Goal: Task Accomplishment & Management: Use online tool/utility

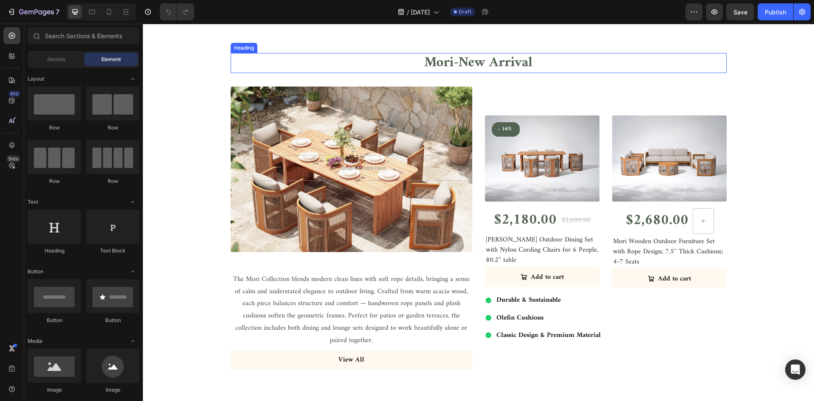
click at [547, 64] on h2 "Mori-New Arrival" at bounding box center [479, 63] width 496 height 20
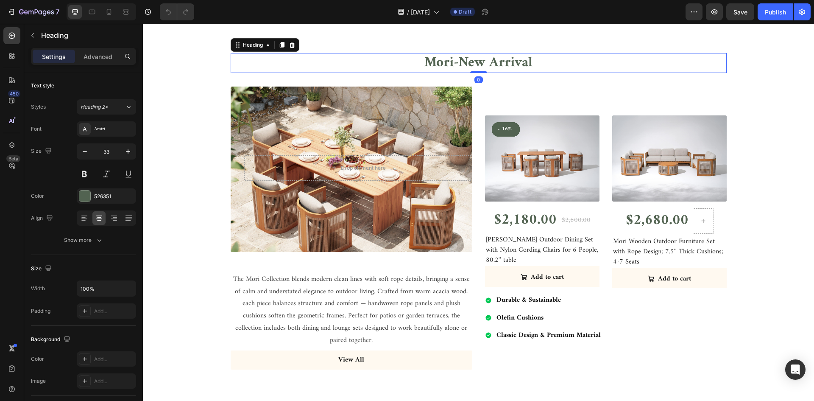
click at [532, 63] on h2 "Mori-New Arrival" at bounding box center [479, 63] width 496 height 20
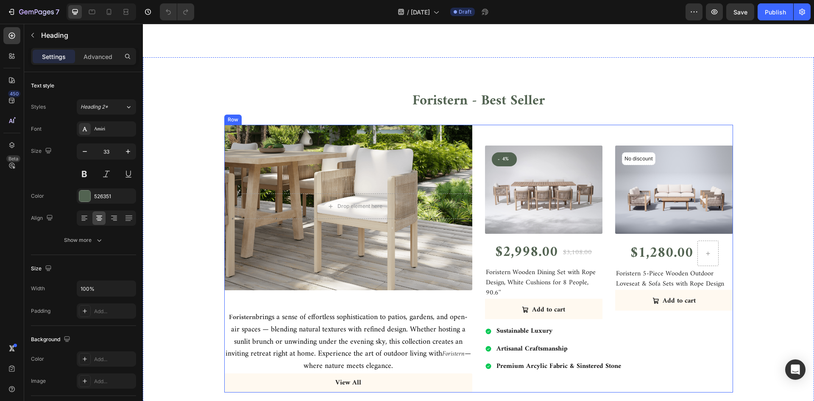
scroll to position [1144, 0]
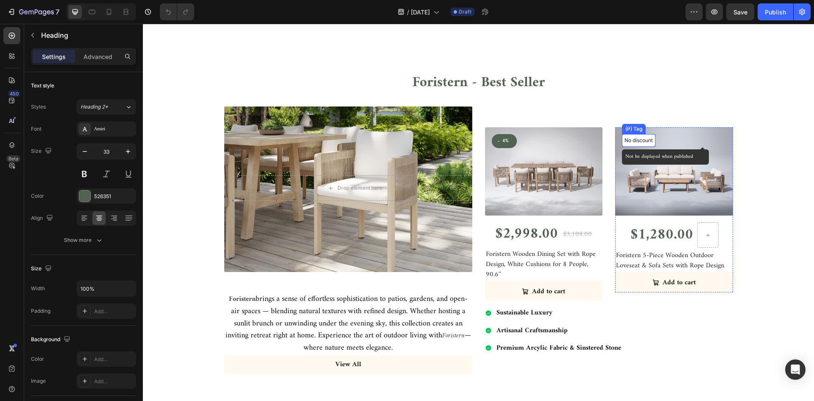
click at [643, 143] on p "No discount" at bounding box center [638, 140] width 28 height 8
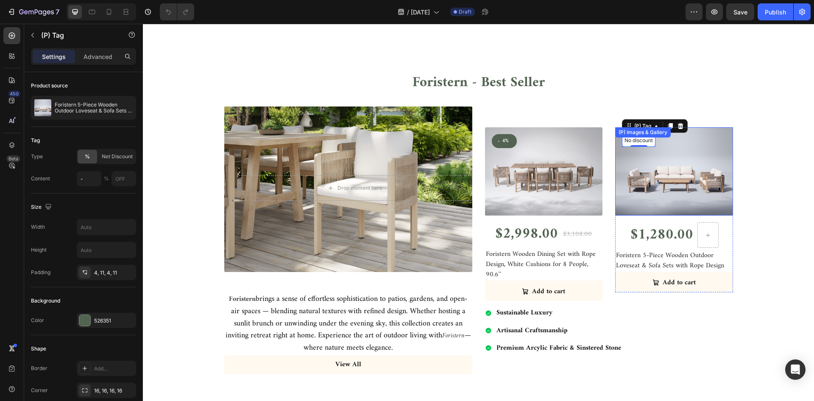
click at [643, 128] on div "(P) Images & Gallery" at bounding box center [674, 171] width 118 height 88
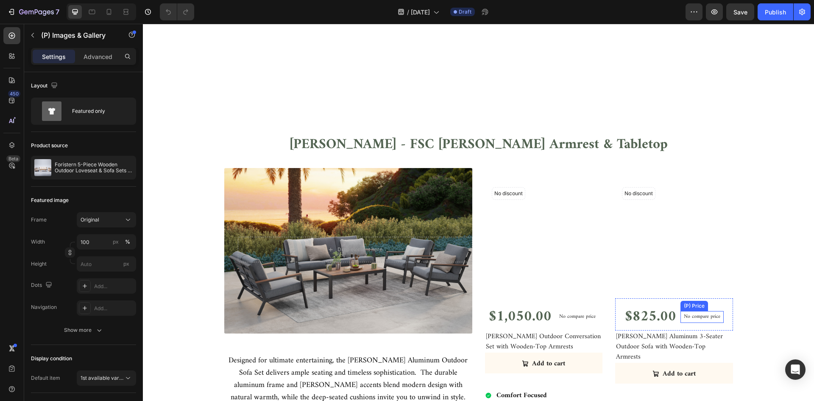
scroll to position [2065, 0]
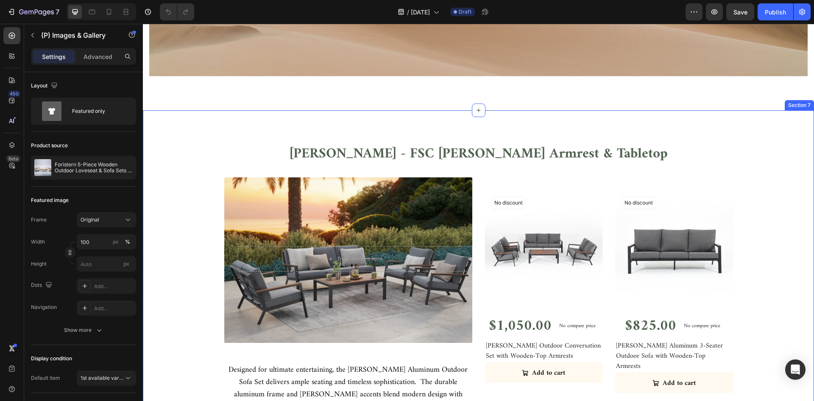
click at [659, 128] on div "Ronda - FSC Wood Armrest & Tabletop Heading Row Drop element here Row Designed …" at bounding box center [478, 300] width 671 height 381
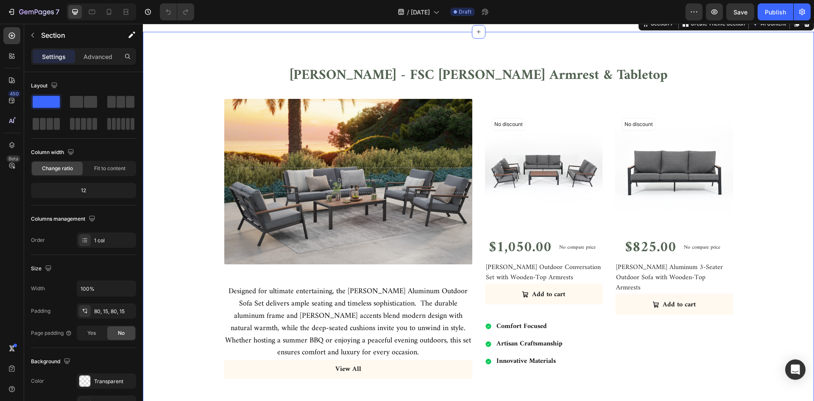
scroll to position [2108, 0]
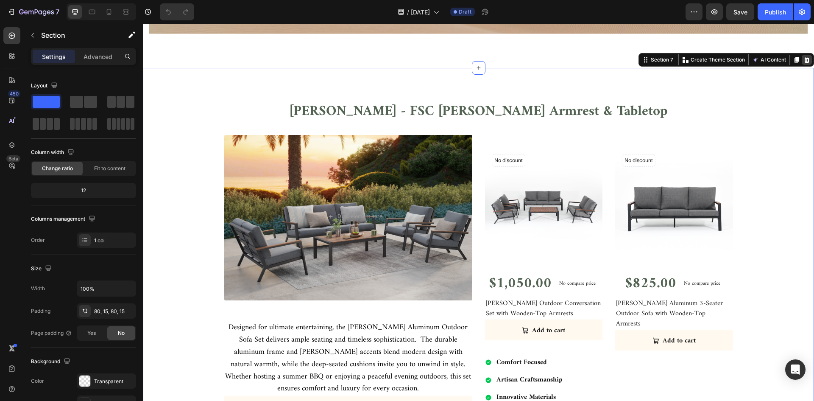
click at [803, 60] on icon at bounding box center [806, 59] width 7 height 7
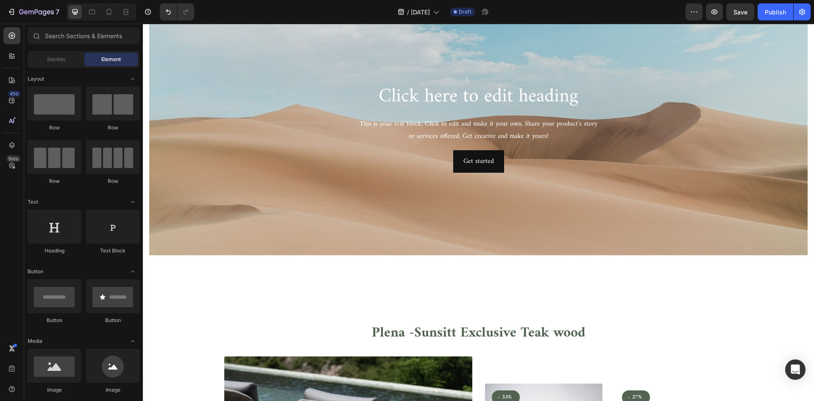
scroll to position [1811, 0]
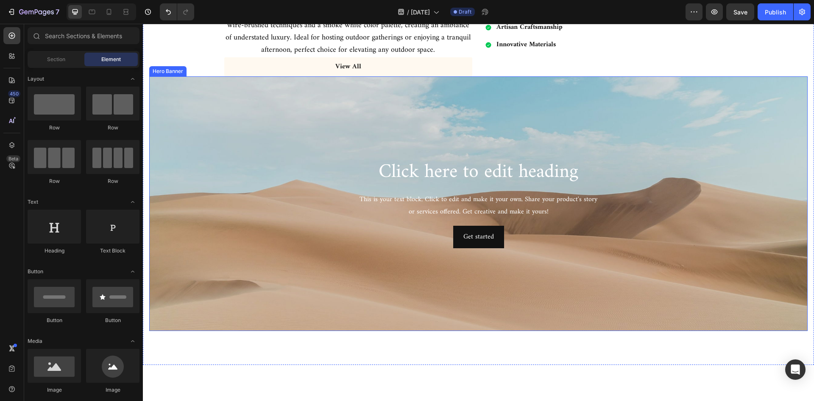
click at [611, 159] on h2 "Click here to edit heading" at bounding box center [478, 172] width 495 height 27
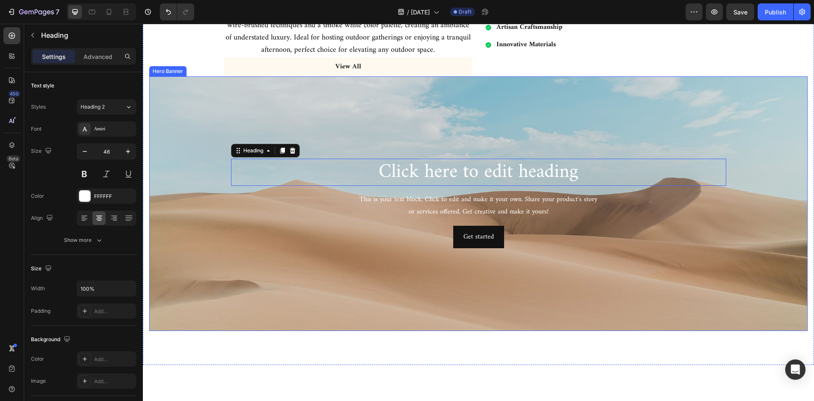
click at [467, 113] on div "Background Image" at bounding box center [478, 203] width 658 height 254
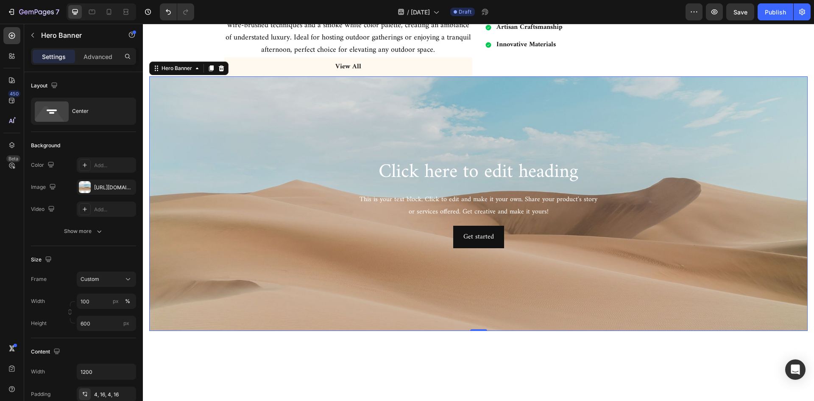
click at [199, 163] on div "Background Image" at bounding box center [478, 203] width 658 height 254
click at [128, 184] on icon "button" at bounding box center [127, 187] width 7 height 7
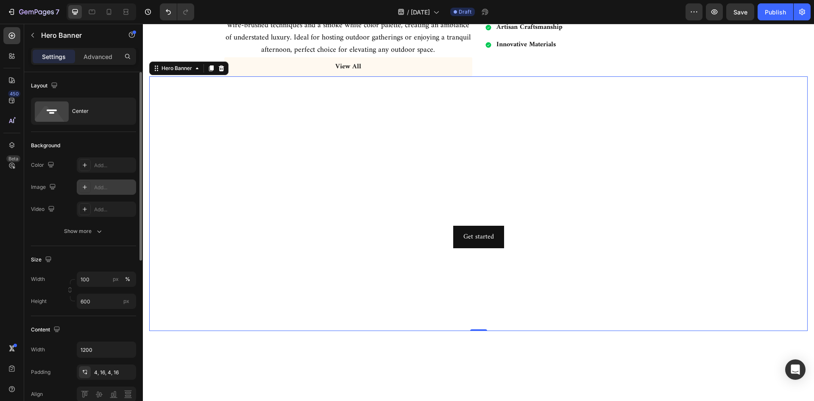
click at [85, 184] on icon at bounding box center [84, 187] width 7 height 7
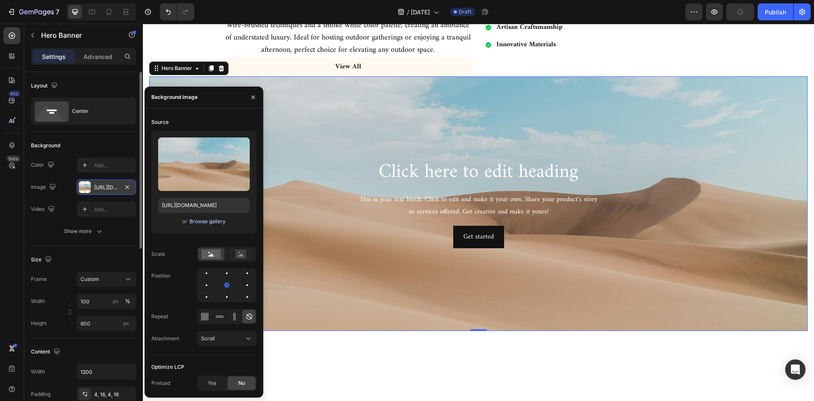
click at [213, 223] on div "Browse gallery" at bounding box center [207, 221] width 36 height 8
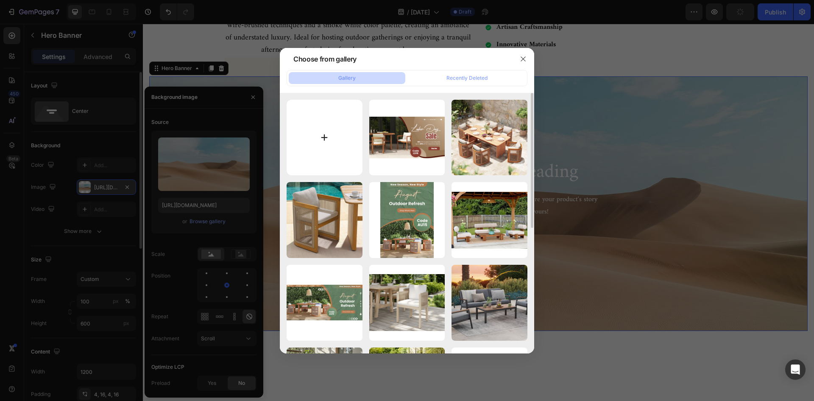
click at [320, 134] on input "file" at bounding box center [325, 138] width 76 height 76
type input "C:\fakepath\0827-8月特卖1540.jpg"
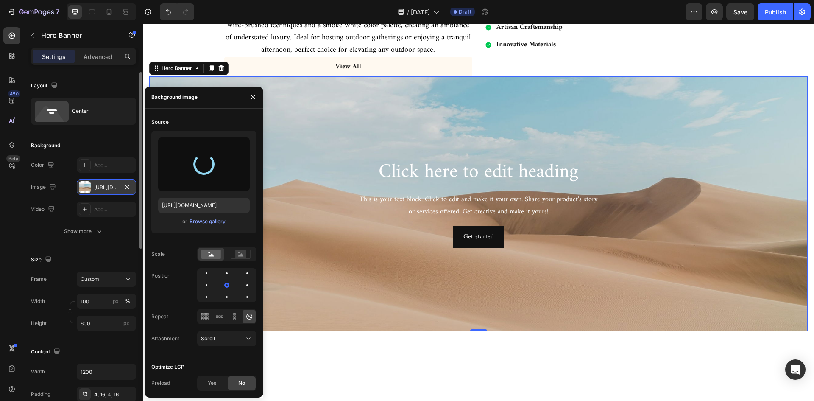
type input "[URL][DOMAIN_NAME]"
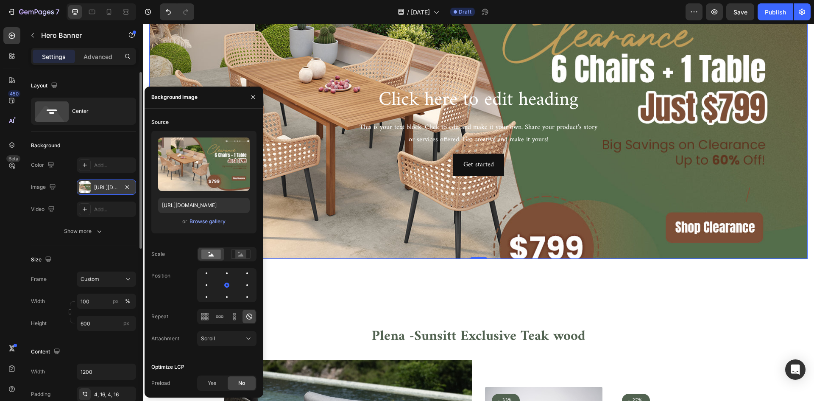
scroll to position [1938, 0]
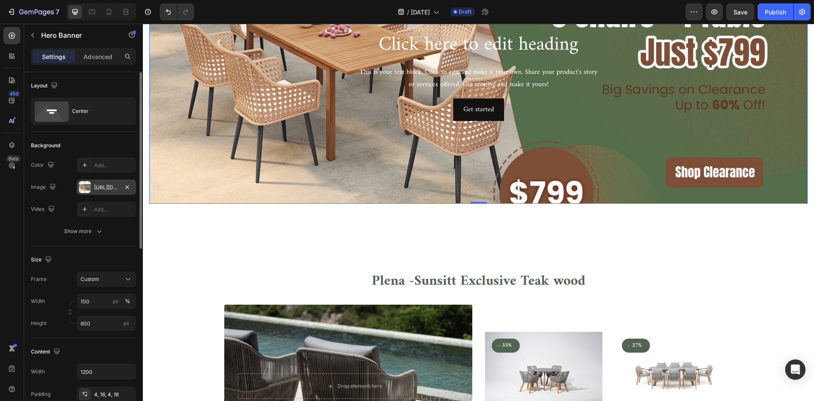
click at [620, 159] on div "Background Image" at bounding box center [478, 76] width 658 height 254
click at [124, 273] on button "Custom" at bounding box center [106, 278] width 59 height 15
click at [108, 296] on span "As banner source" at bounding box center [101, 299] width 42 height 8
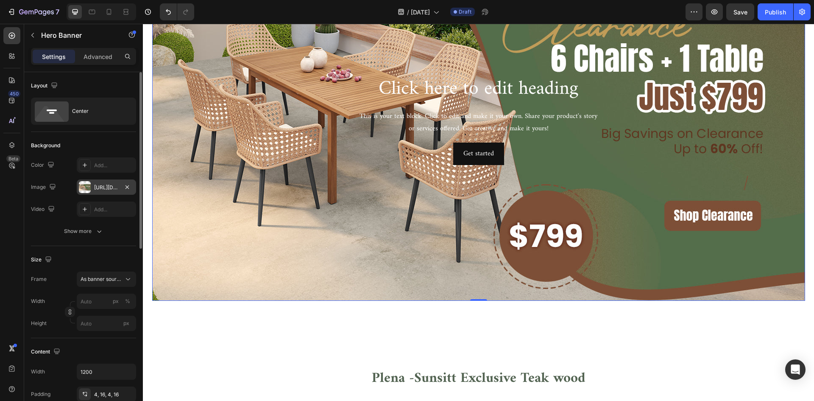
scroll to position [2023, 0]
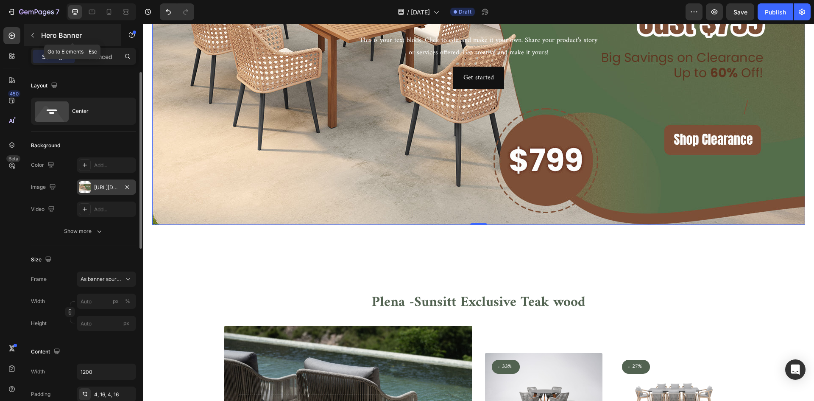
click at [36, 32] on icon "button" at bounding box center [32, 35] width 7 height 7
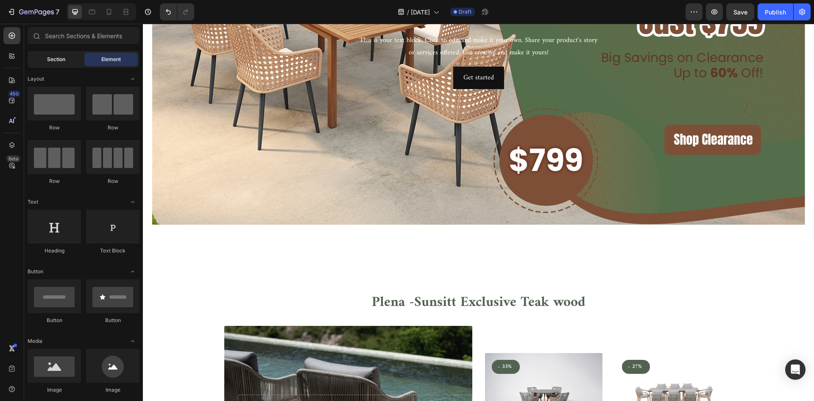
click at [55, 63] on span "Section" at bounding box center [56, 60] width 18 height 8
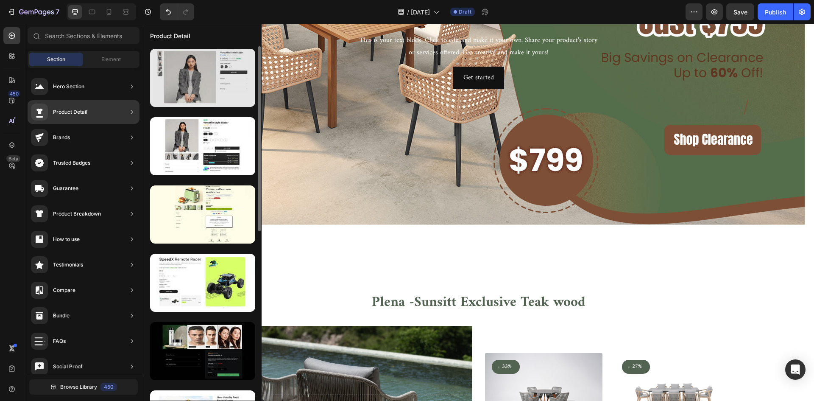
click at [214, 87] on div at bounding box center [202, 78] width 105 height 58
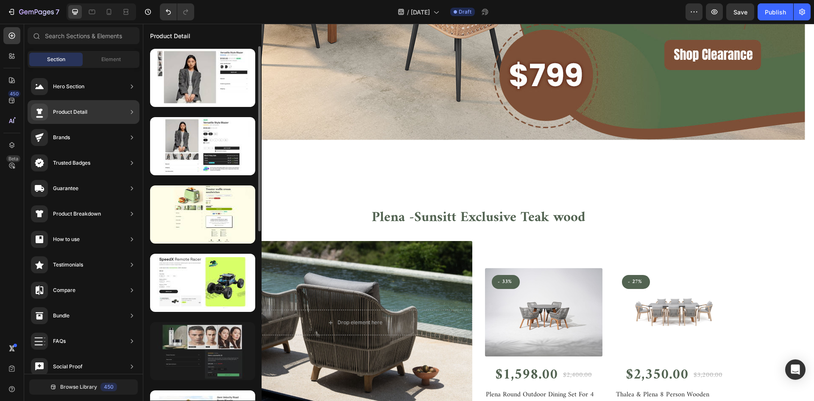
scroll to position [127, 0]
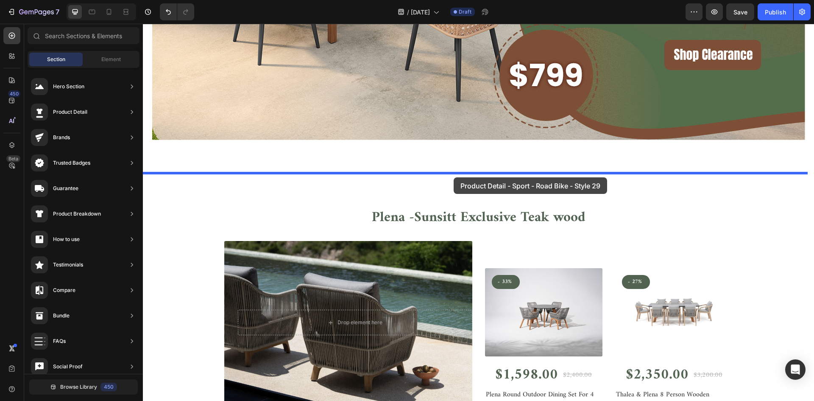
drag, startPoint x: 362, startPoint y: 314, endPoint x: 454, endPoint y: 177, distance: 164.6
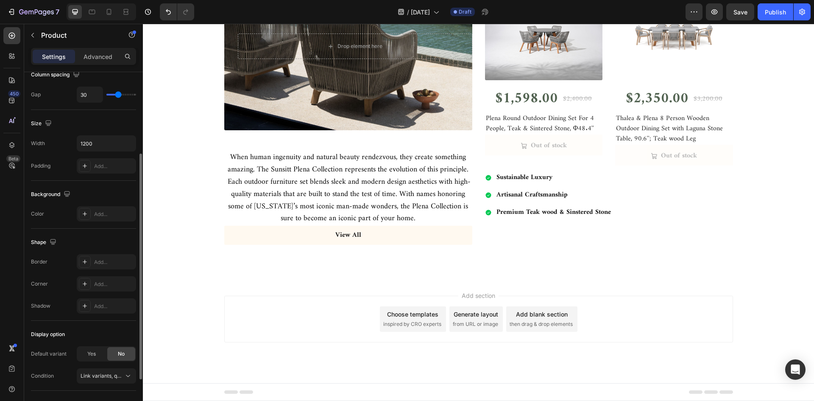
scroll to position [0, 0]
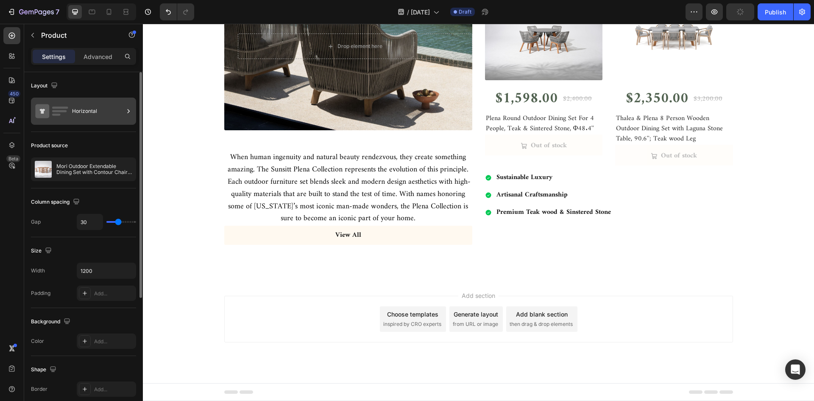
click at [86, 106] on div "Horizontal" at bounding box center [98, 110] width 52 height 19
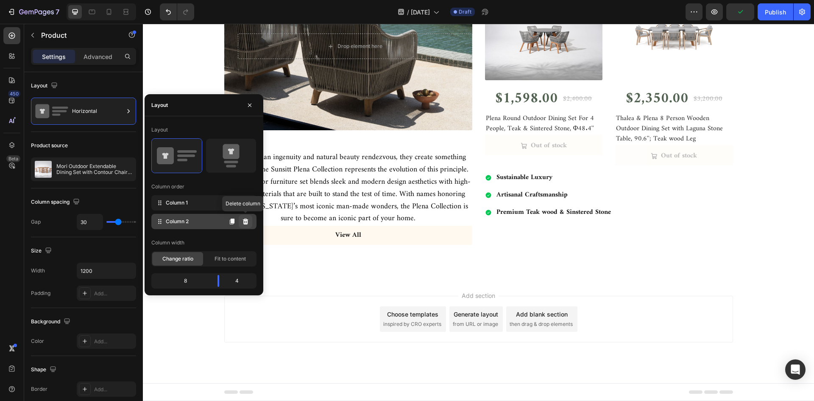
click at [245, 221] on icon at bounding box center [246, 221] width 6 height 6
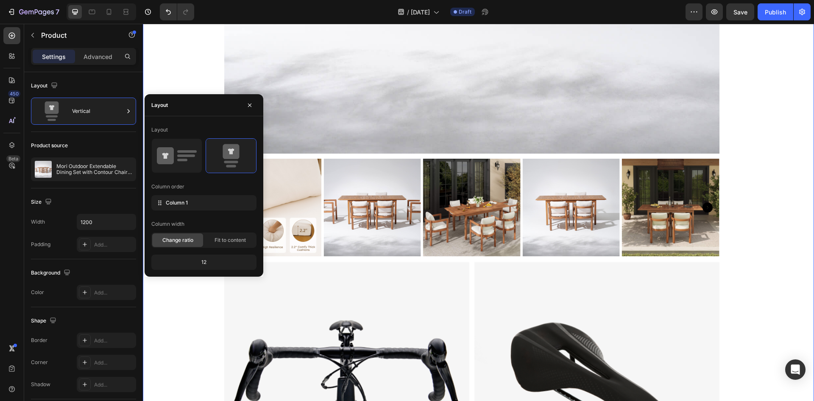
scroll to position [2783, 0]
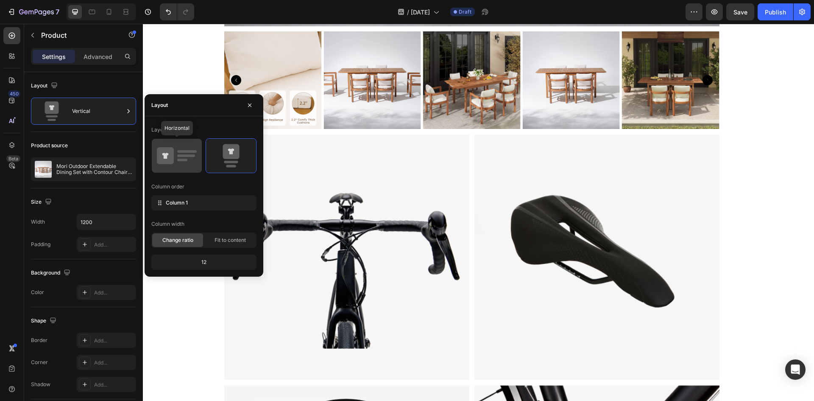
click at [179, 156] on rect at bounding box center [186, 155] width 18 height 3
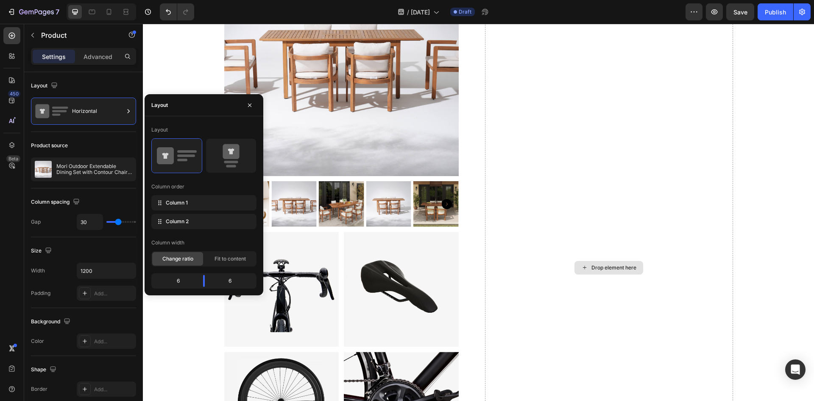
scroll to position [2444, 0]
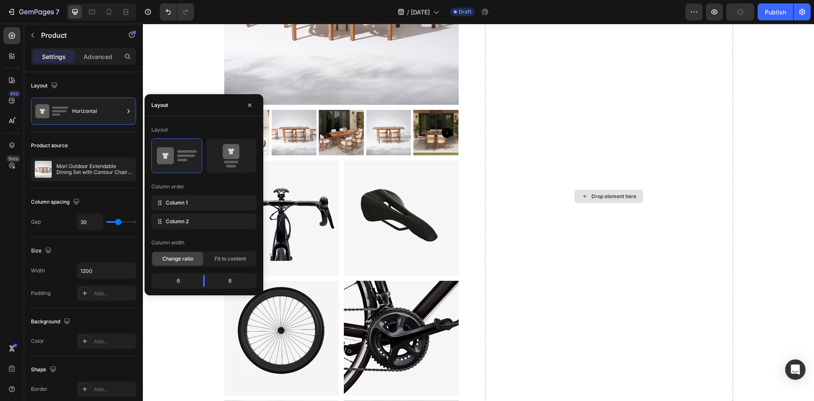
click at [589, 270] on div "Drop element here" at bounding box center [609, 196] width 248 height 652
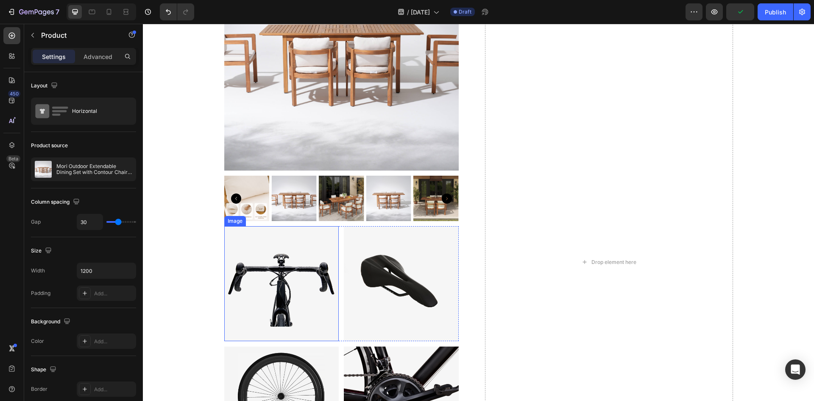
scroll to position [2317, 0]
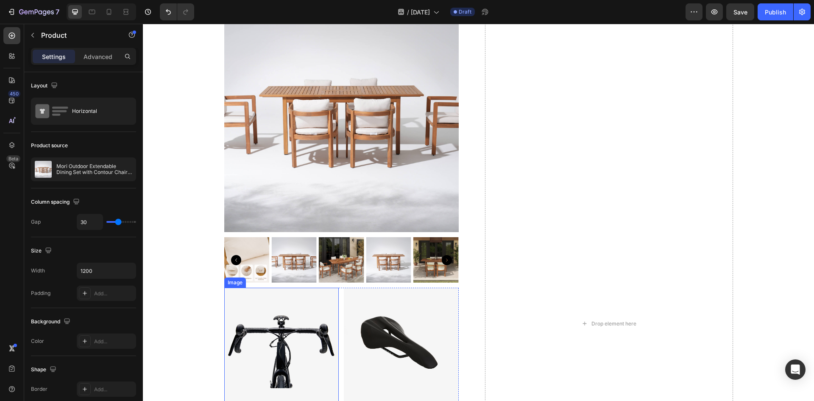
click at [295, 313] on img at bounding box center [281, 344] width 115 height 115
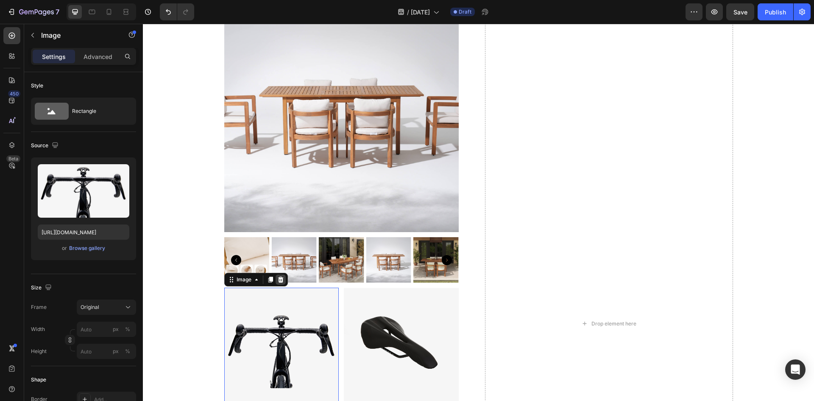
click at [278, 278] on icon at bounding box center [281, 279] width 6 height 6
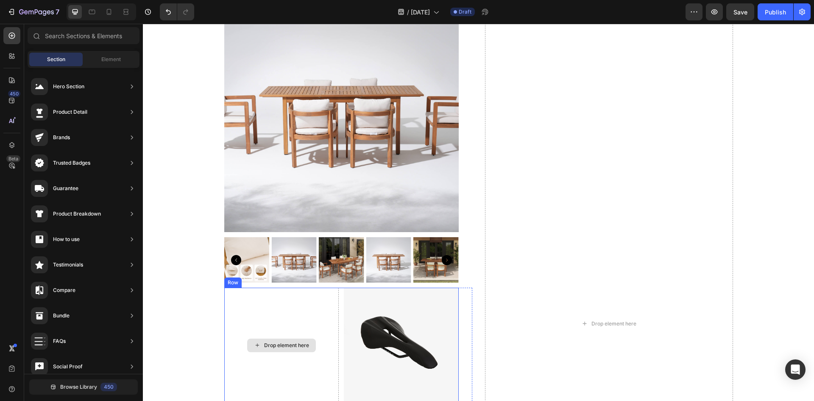
click at [373, 310] on img at bounding box center [401, 344] width 115 height 115
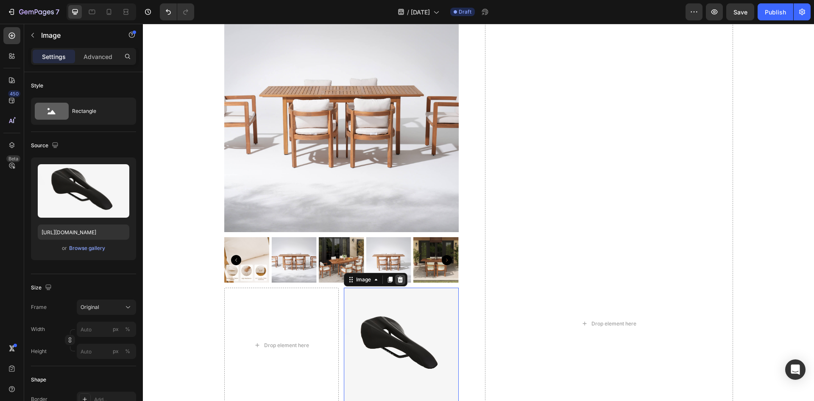
click at [398, 280] on icon at bounding box center [401, 279] width 6 height 6
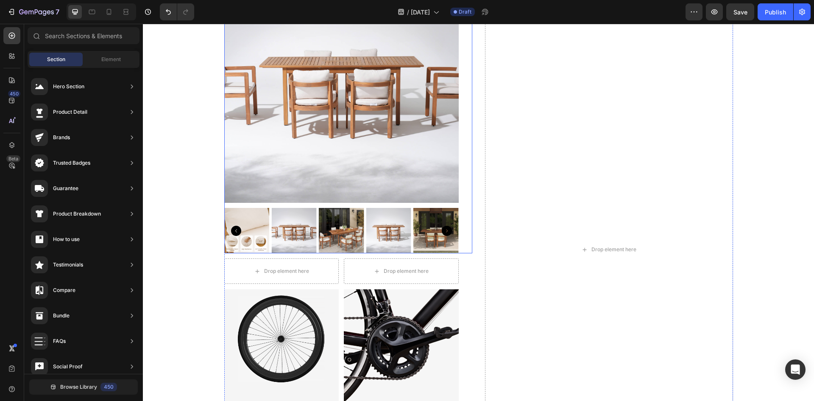
scroll to position [2359, 0]
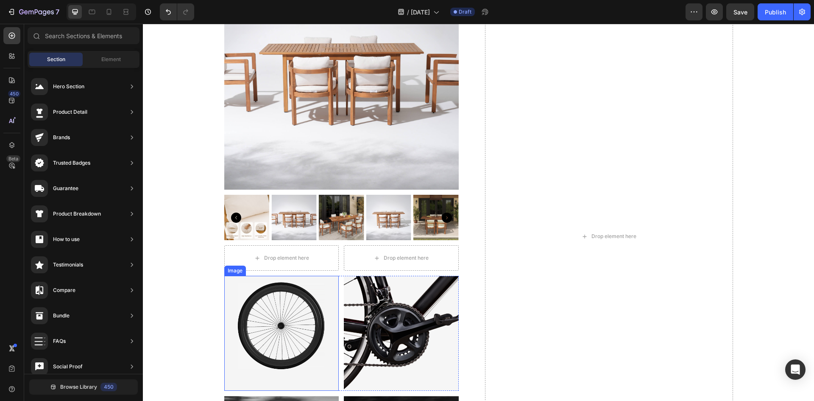
click at [328, 291] on img at bounding box center [281, 333] width 115 height 115
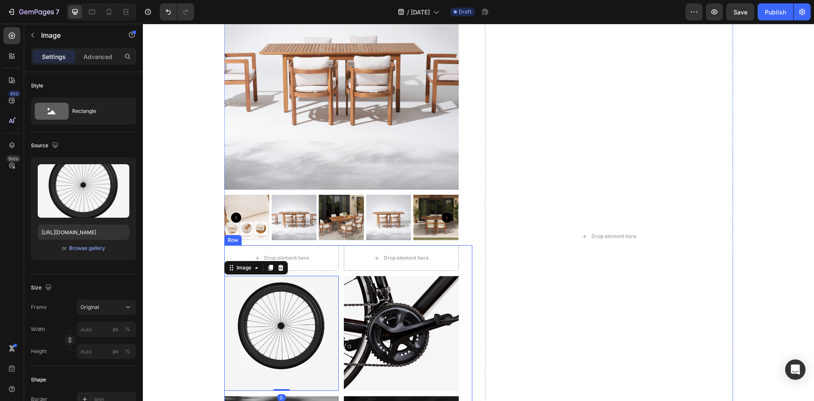
click at [464, 258] on div "Drop element here Drop element here Row Image 0 Image Row Image Image Row Row" at bounding box center [348, 377] width 248 height 265
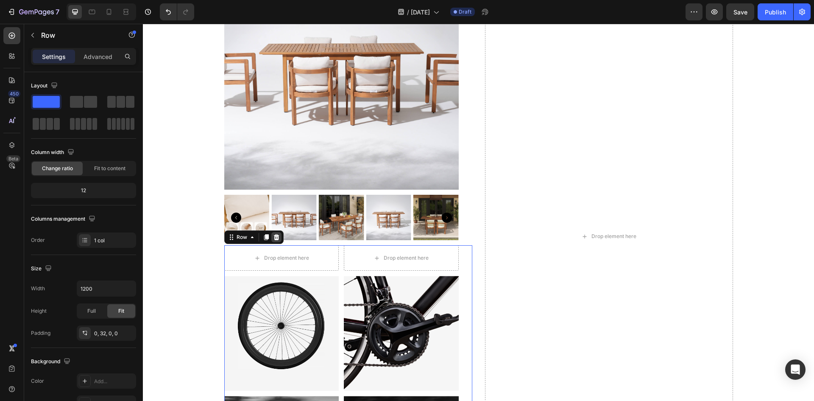
click at [274, 237] on icon at bounding box center [276, 237] width 6 height 6
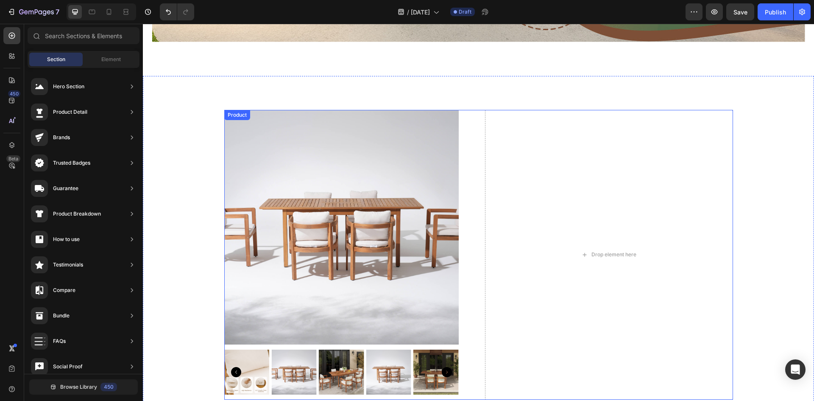
scroll to position [2232, 0]
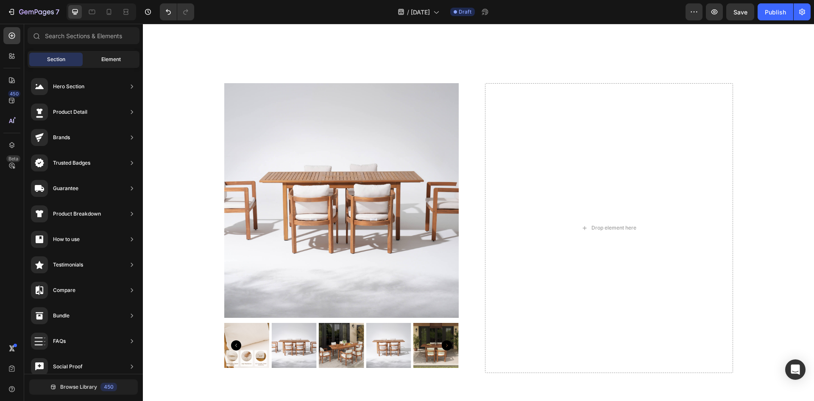
click at [105, 57] on span "Element" at bounding box center [110, 60] width 19 height 8
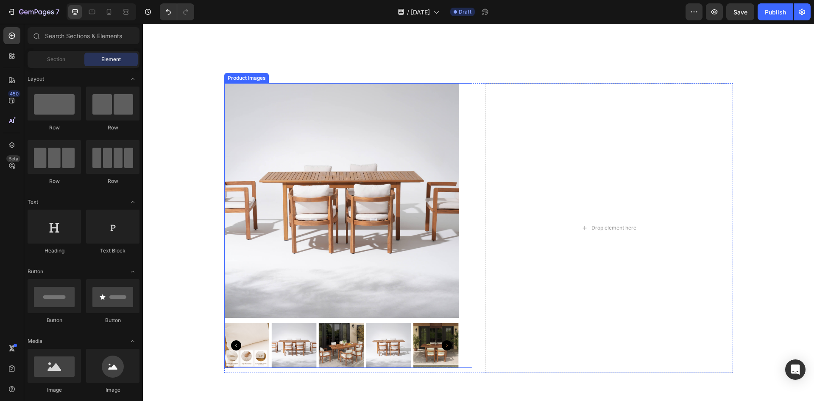
click at [461, 112] on div "Product Images" at bounding box center [348, 225] width 248 height 285
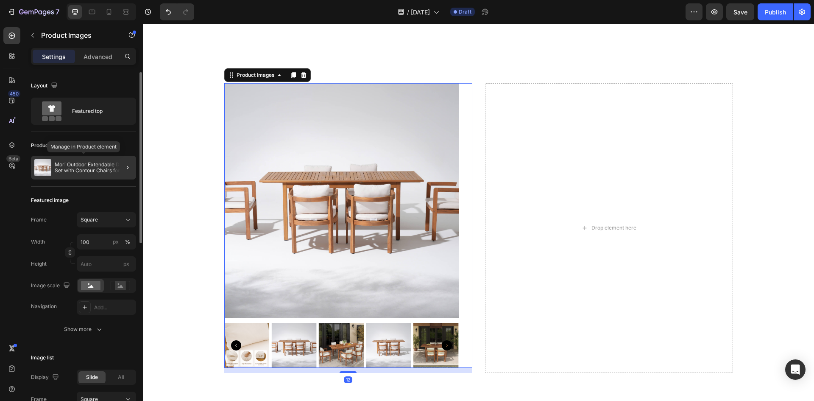
click at [106, 161] on div "Mori Outdoor Extendable Dining Set with Contour Chairs for 4- 6 People, 59''-79…" at bounding box center [83, 168] width 105 height 24
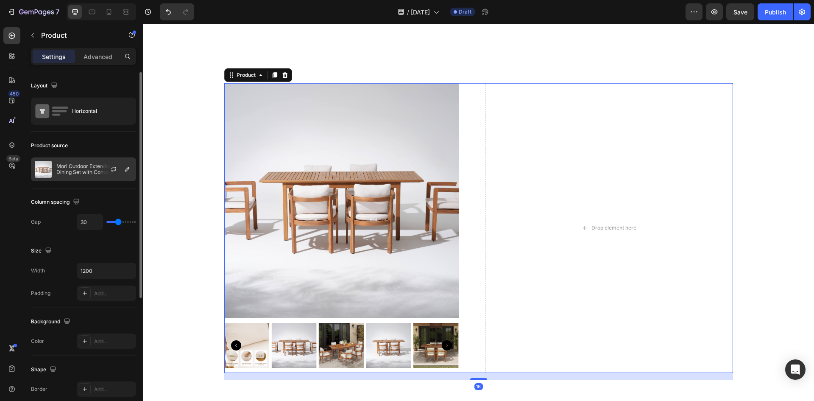
click at [103, 168] on div at bounding box center [116, 169] width 37 height 23
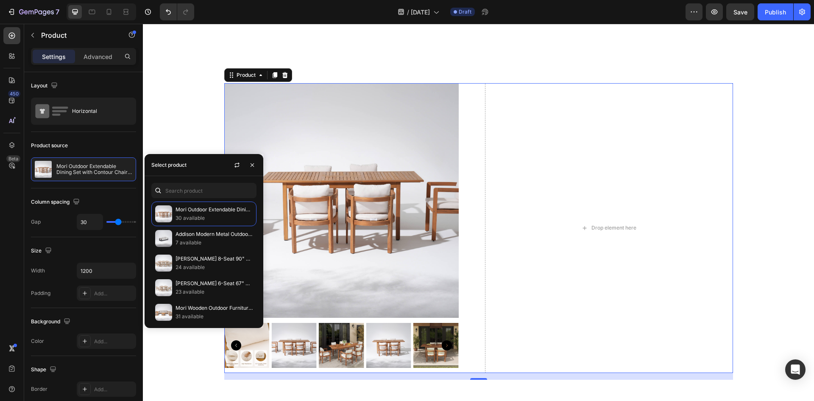
click at [213, 163] on div "Select product" at bounding box center [204, 165] width 119 height 22
click at [180, 165] on div "Select product" at bounding box center [168, 165] width 35 height 8
click at [181, 164] on div "Select product" at bounding box center [168, 165] width 35 height 8
click at [190, 191] on input "text" at bounding box center [203, 190] width 105 height 15
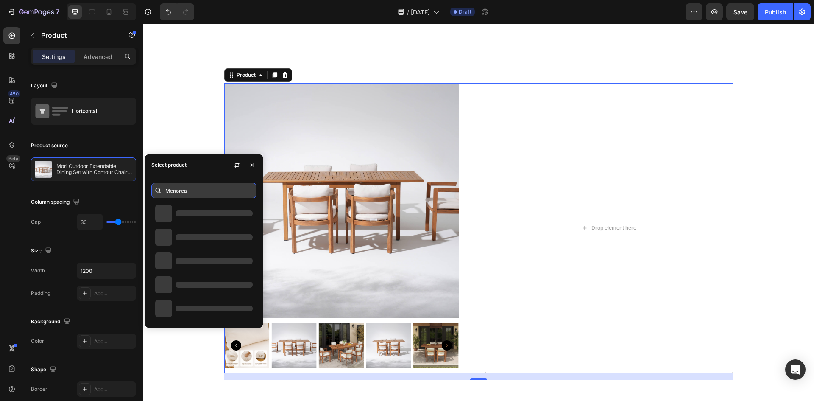
type input "Menorca"
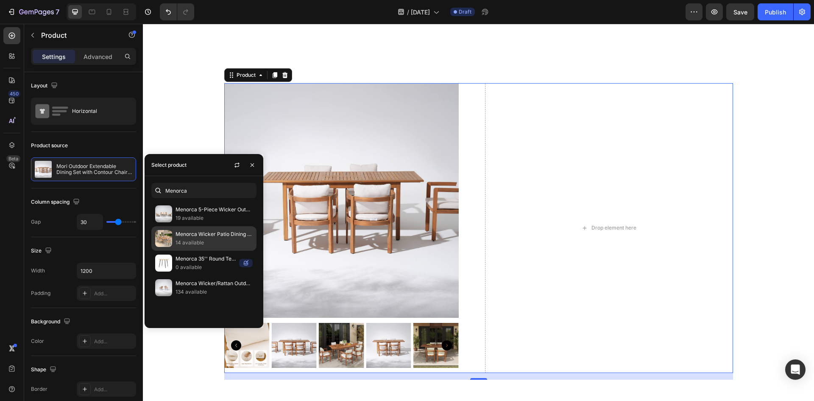
click at [198, 234] on p "Menorca Wicker Patio Dining Set for 6, with Wood Extendable Table, 59'' to 79''" at bounding box center [213, 234] width 77 height 8
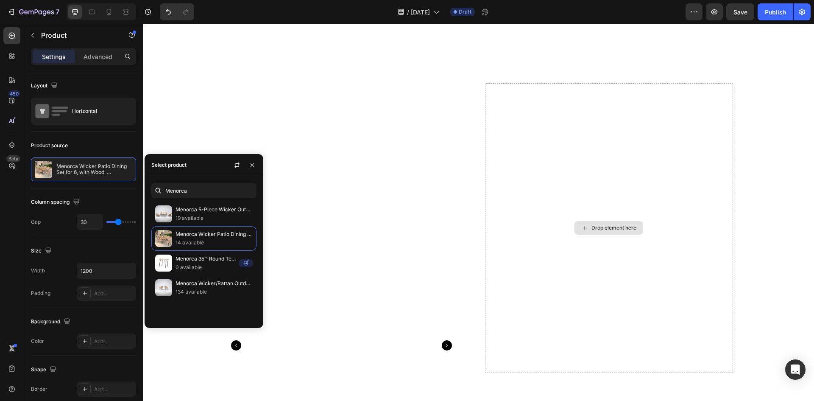
click at [563, 267] on div "Drop element here" at bounding box center [609, 228] width 248 height 290
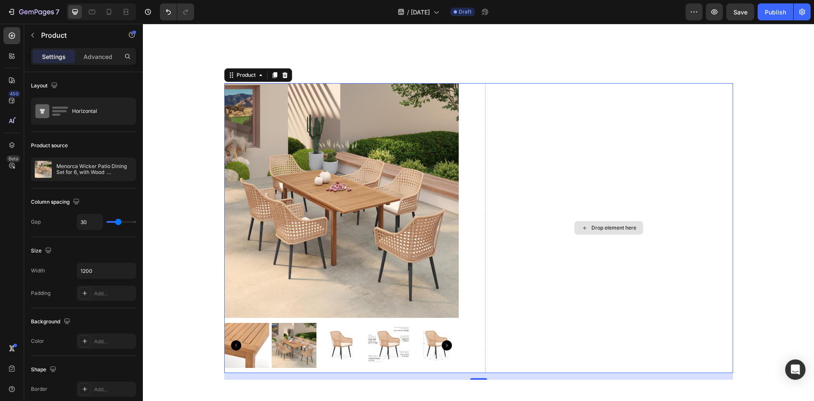
click at [582, 127] on div "Drop element here" at bounding box center [609, 228] width 248 height 290
click at [566, 123] on div "Drop element here" at bounding box center [609, 228] width 248 height 290
click at [613, 226] on div "Drop element here" at bounding box center [613, 227] width 45 height 7
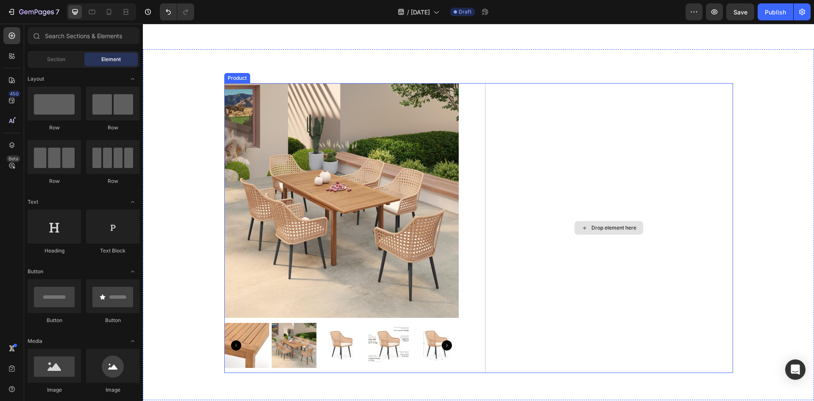
click at [581, 229] on icon at bounding box center [584, 227] width 7 height 7
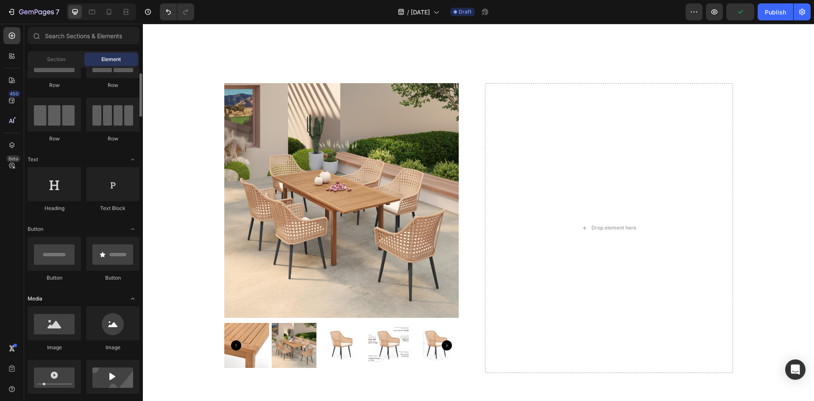
scroll to position [0, 0]
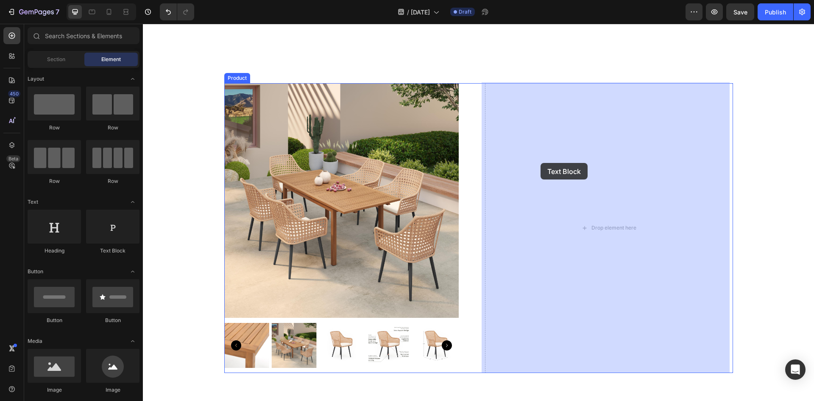
drag, startPoint x: 256, startPoint y: 251, endPoint x: 540, endPoint y: 163, distance: 297.2
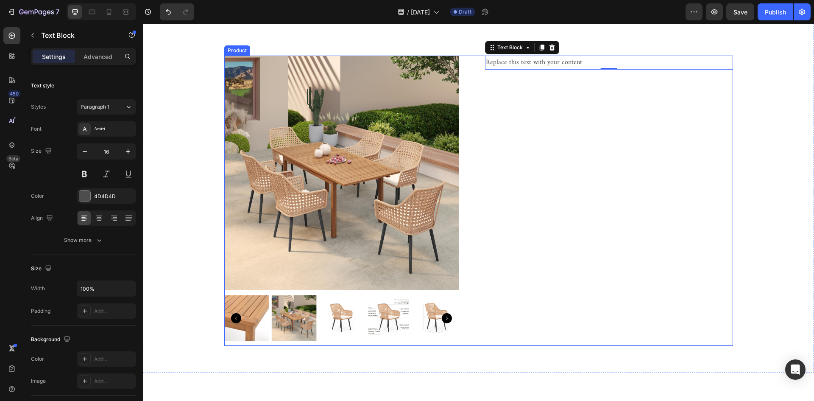
scroll to position [2317, 0]
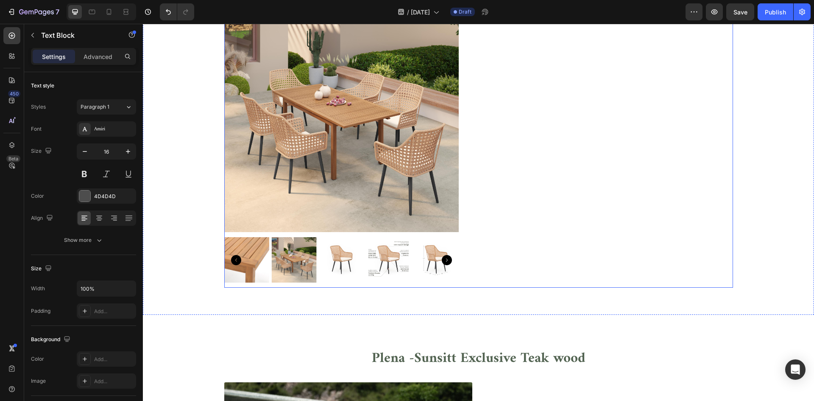
click at [533, 231] on div "Replace this text with your content Text Block 0" at bounding box center [609, 142] width 248 height 290
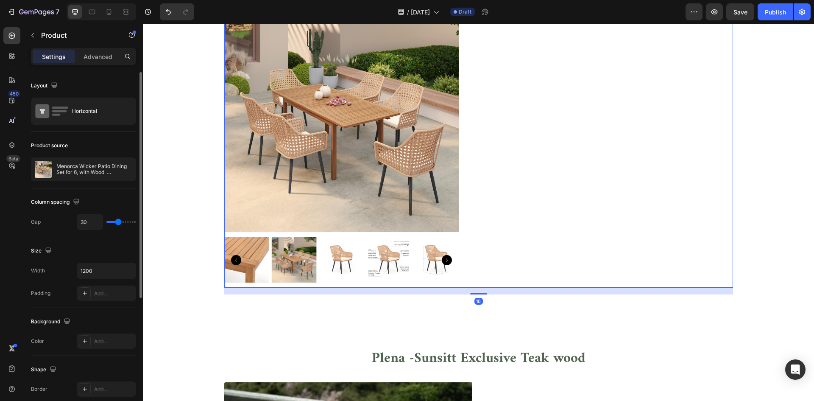
type input "46"
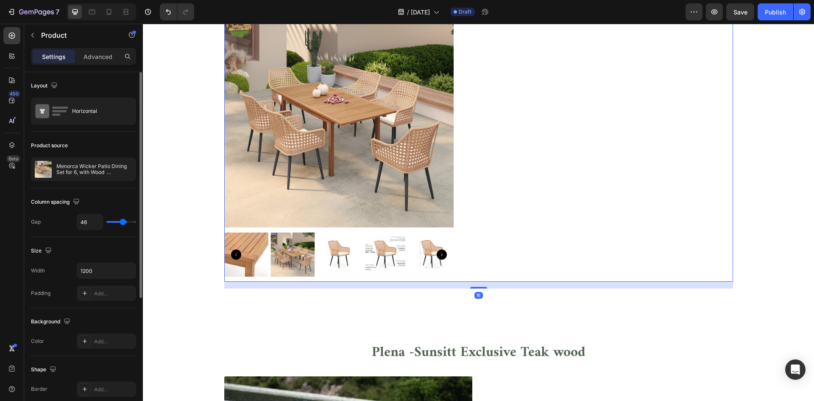
type input "53"
type input "55"
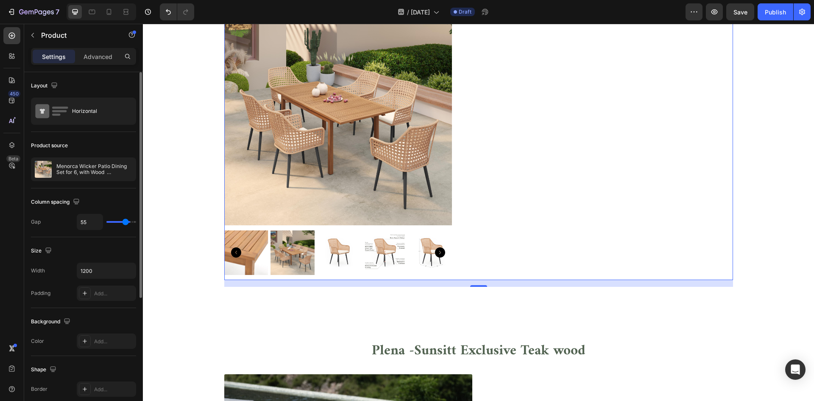
type input "62"
type input "80"
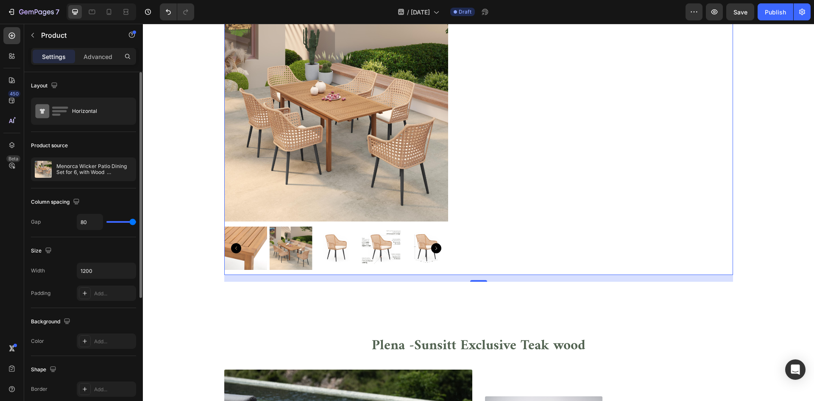
type input "55"
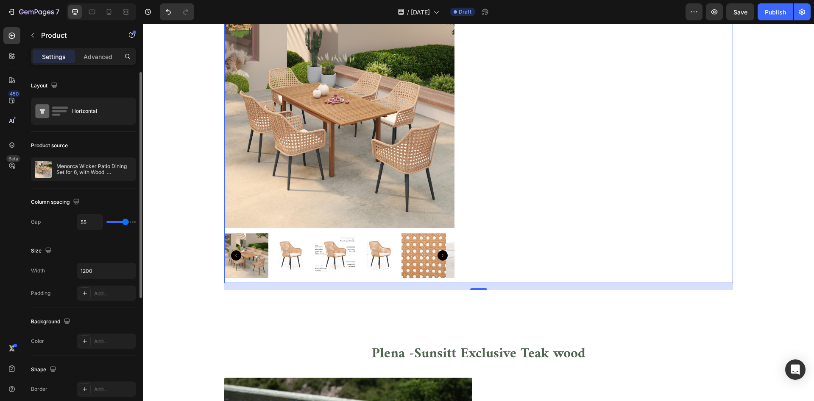
type input "49"
drag, startPoint x: 120, startPoint y: 223, endPoint x: 124, endPoint y: 227, distance: 5.4
type input "49"
click at [124, 223] on input "range" at bounding box center [121, 222] width 30 height 2
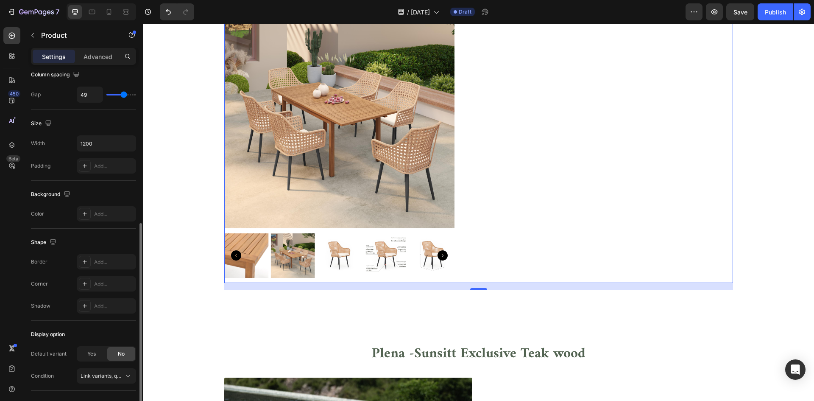
scroll to position [170, 0]
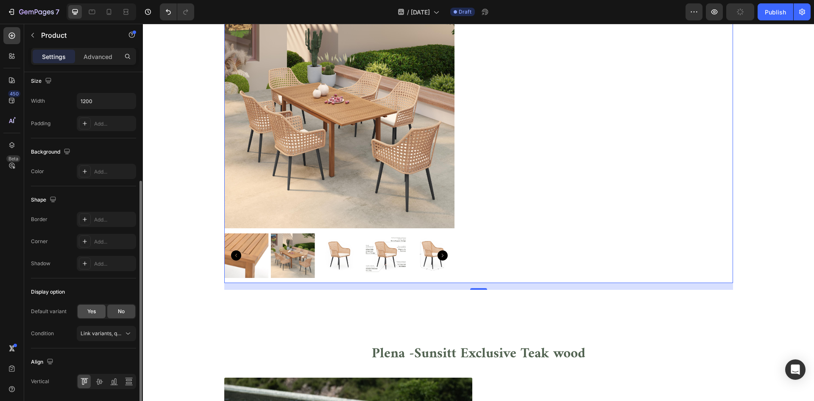
click at [90, 315] on div "Yes" at bounding box center [92, 311] width 28 height 14
click at [120, 315] on span "No" at bounding box center [121, 311] width 7 height 8
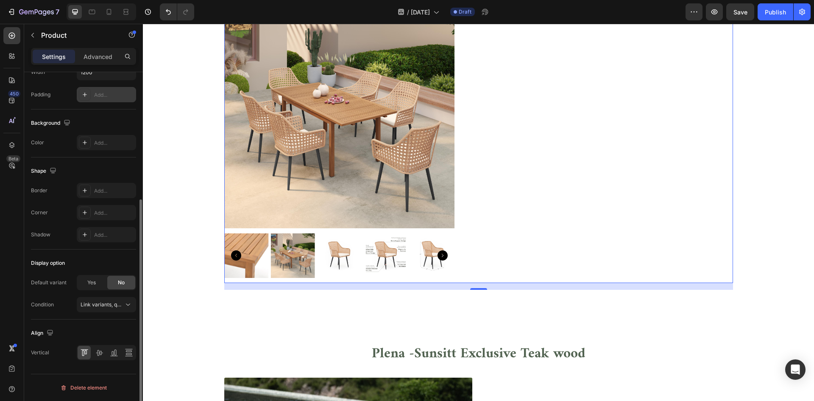
scroll to position [0, 0]
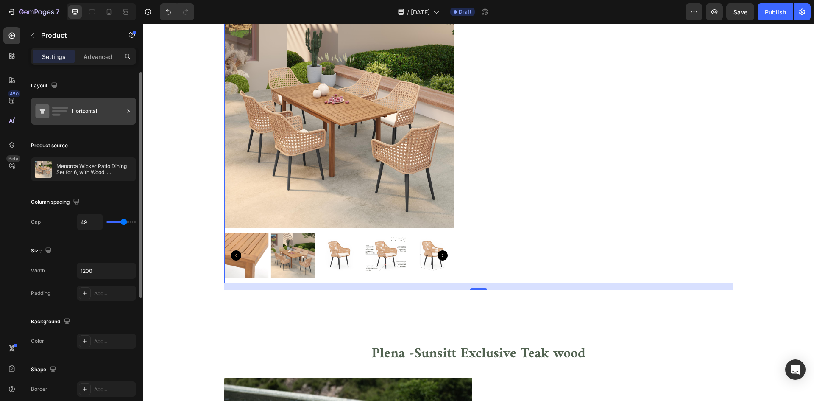
click at [85, 107] on div "Horizontal" at bounding box center [98, 110] width 52 height 19
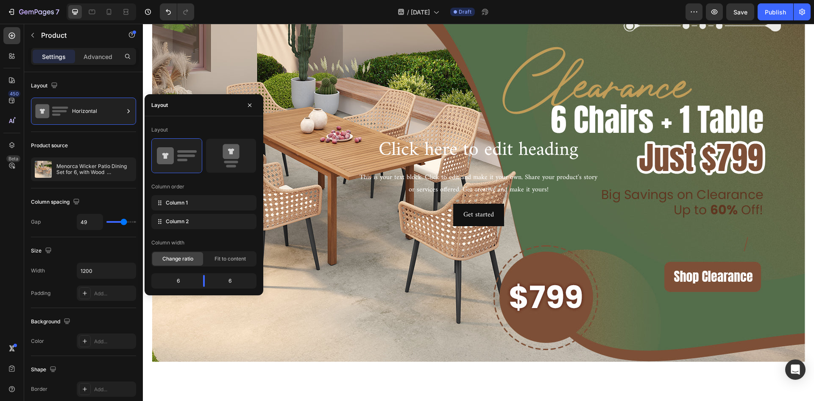
scroll to position [1808, 0]
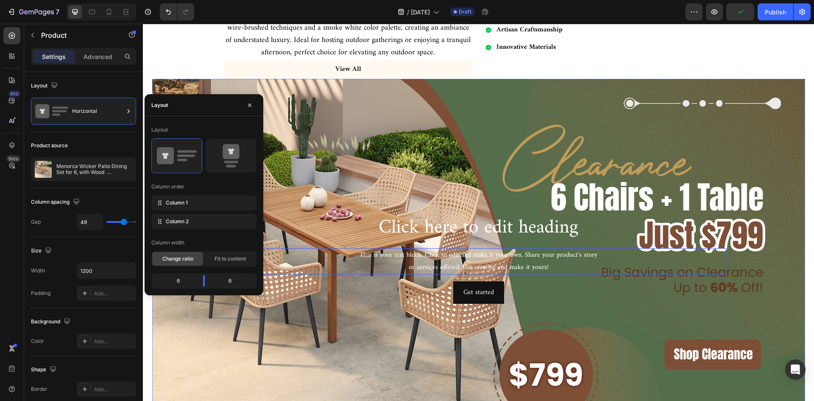
click at [527, 256] on div "This is your text block. Click to edit and make it your own. Share your product…" at bounding box center [478, 261] width 495 height 26
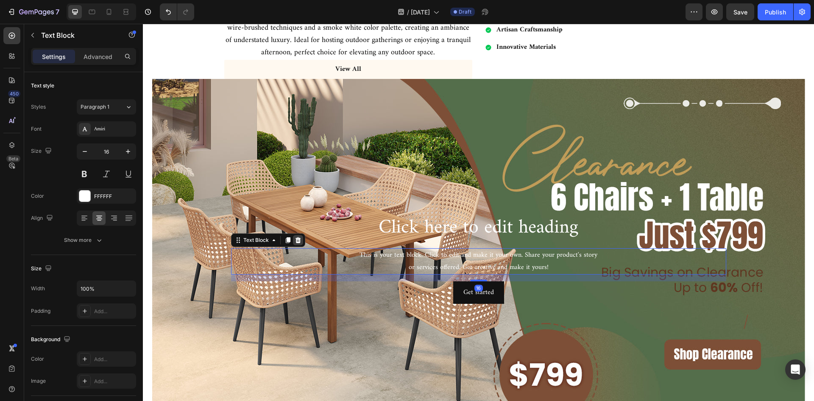
click at [297, 239] on icon at bounding box center [298, 240] width 7 height 7
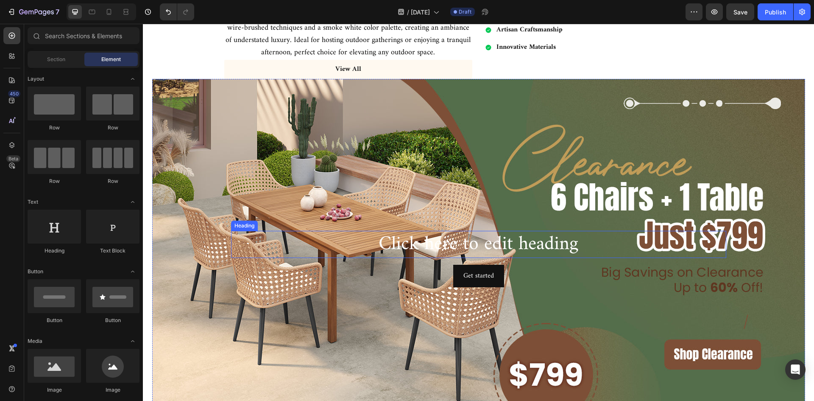
click at [433, 244] on h2 "Click here to edit heading" at bounding box center [478, 244] width 495 height 27
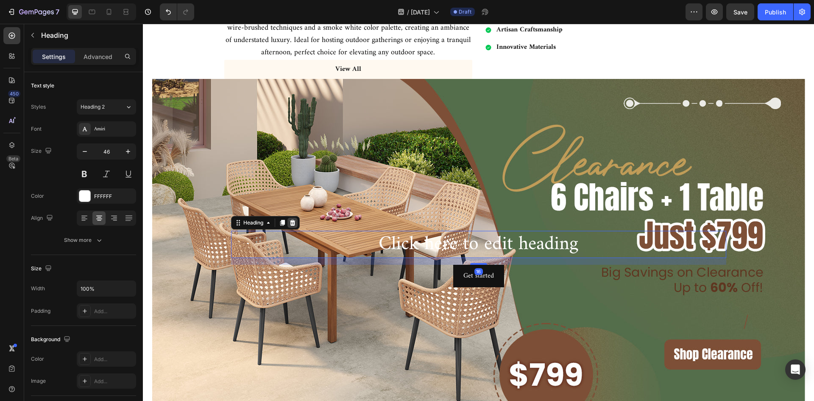
click at [291, 221] on icon at bounding box center [293, 223] width 6 height 6
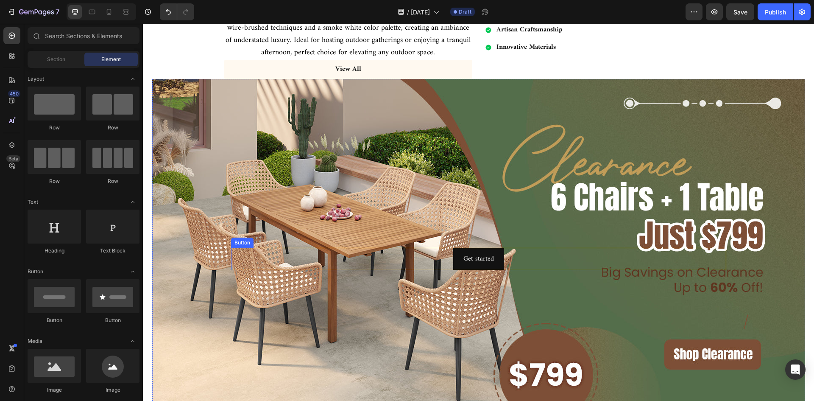
click at [537, 254] on div "Get started Button" at bounding box center [478, 259] width 495 height 22
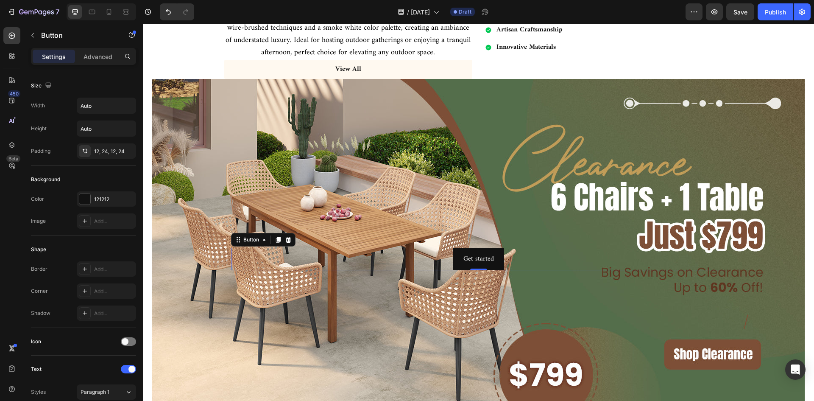
click at [288, 236] on icon at bounding box center [288, 239] width 7 height 7
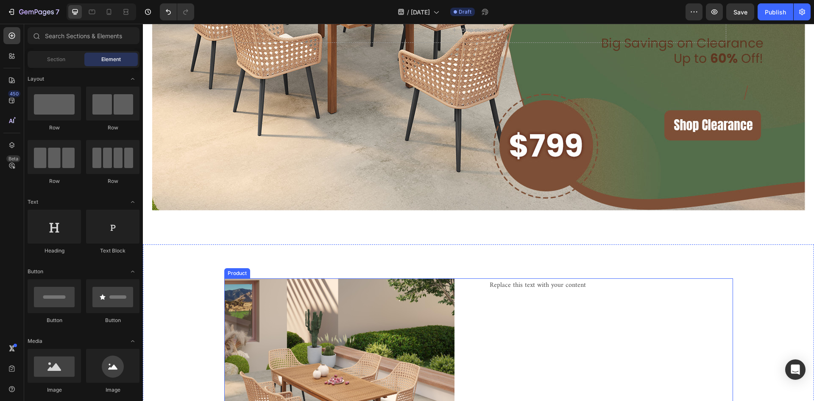
scroll to position [2190, 0]
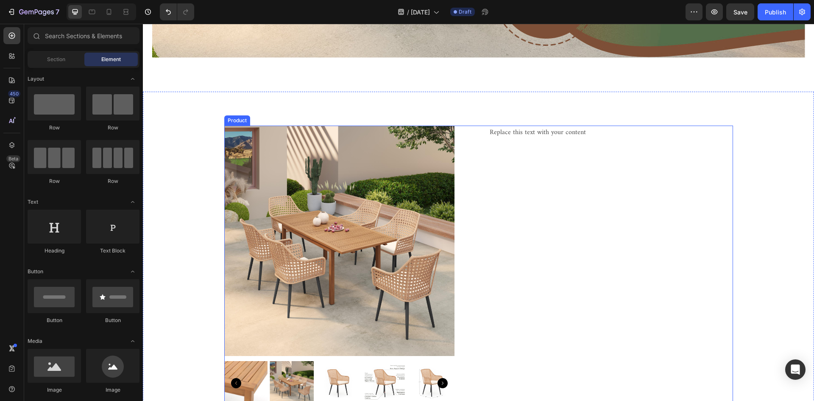
click at [611, 243] on div "Replace this text with your content Text Block" at bounding box center [611, 267] width 244 height 285
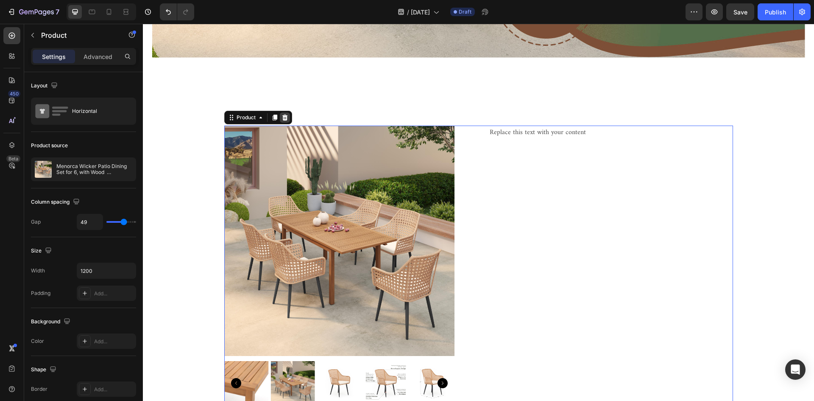
click at [281, 114] on icon at bounding box center [284, 117] width 7 height 7
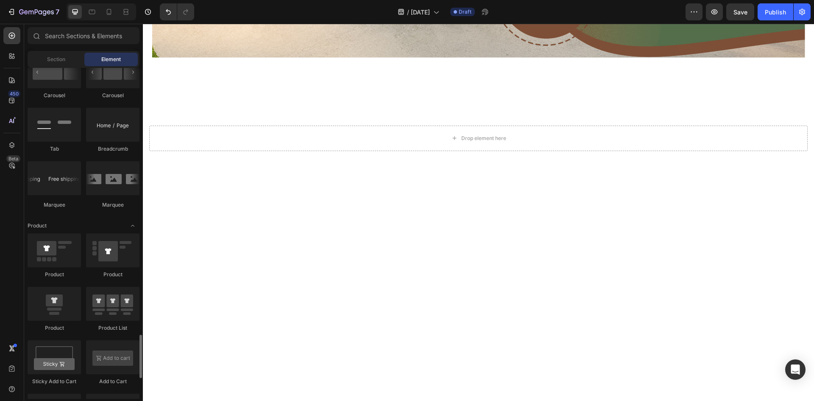
scroll to position [1060, 0]
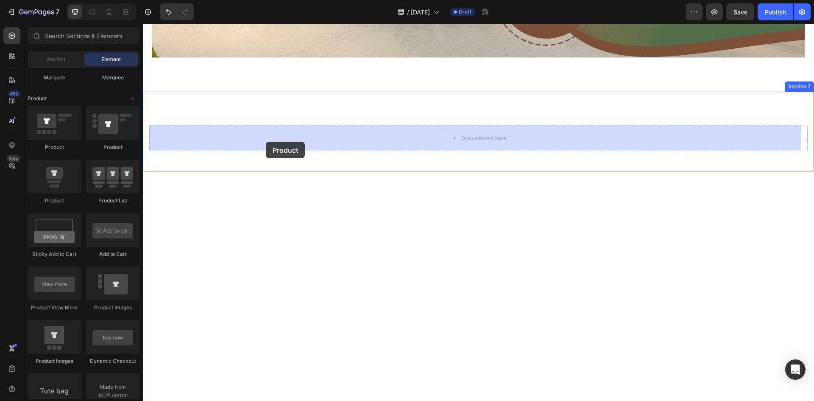
drag, startPoint x: 198, startPoint y: 144, endPoint x: 266, endPoint y: 158, distance: 68.7
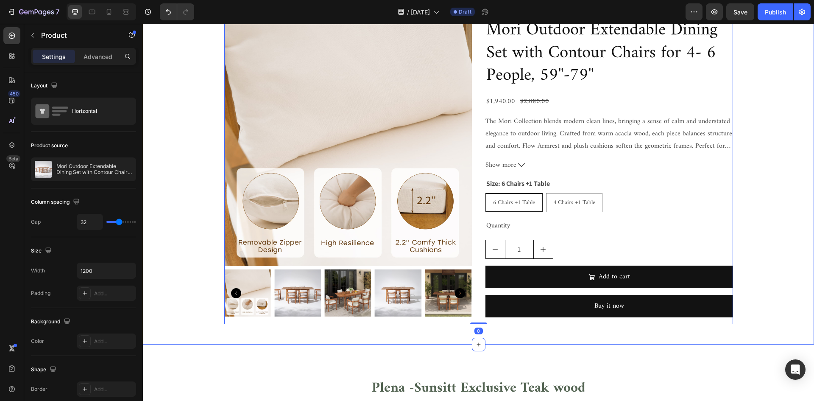
scroll to position [2317, 0]
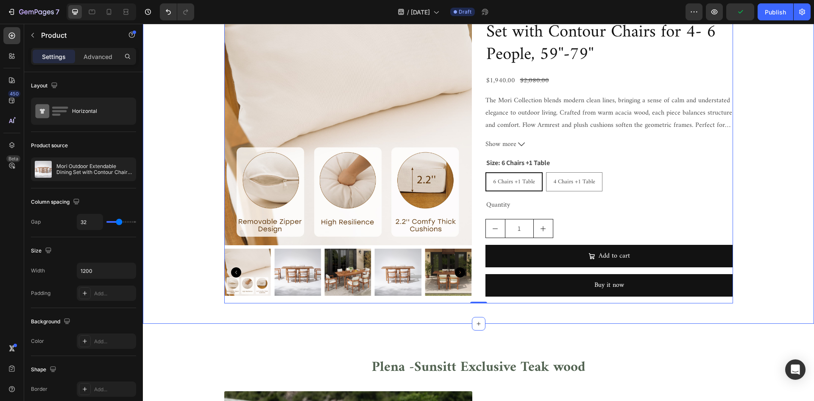
drag, startPoint x: 780, startPoint y: 87, endPoint x: 465, endPoint y: 95, distance: 314.6
click at [780, 87] on div "Product Images Mori Outdoor Extendable Dining Set with Contour Chairs for 4- 6 …" at bounding box center [478, 149] width 658 height 305
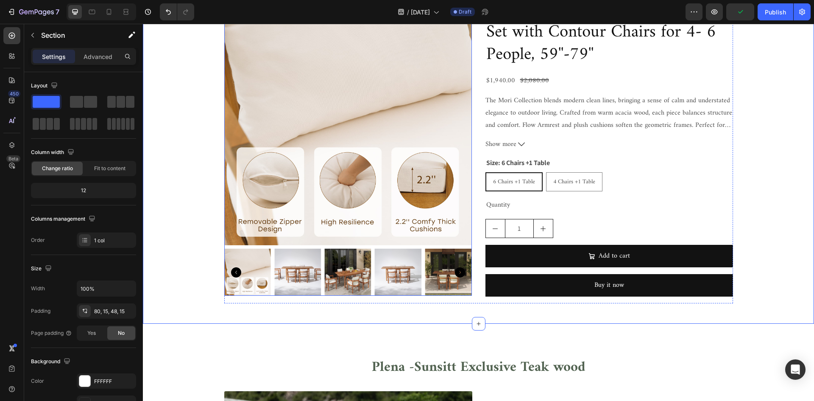
click at [360, 83] on img at bounding box center [348, 121] width 248 height 248
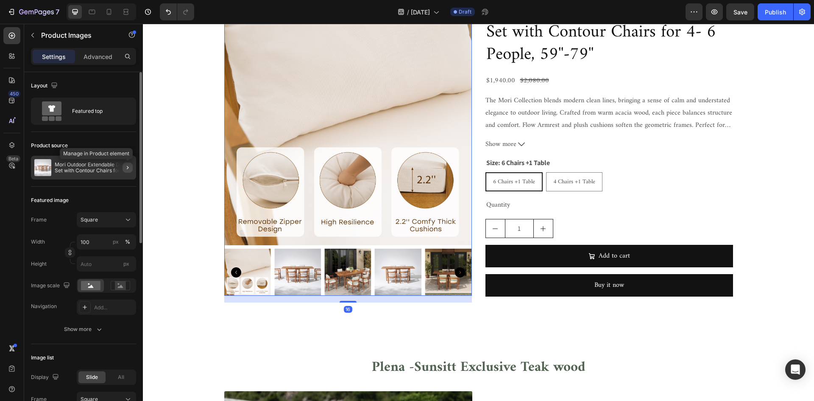
click at [131, 167] on button "button" at bounding box center [128, 167] width 10 height 10
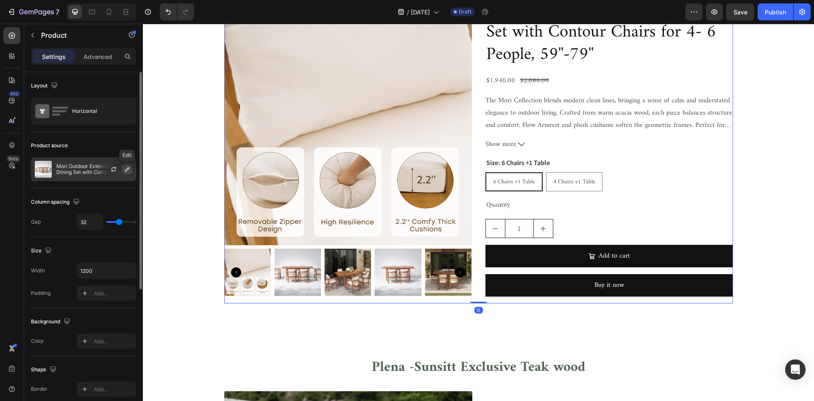
click at [127, 171] on icon "button" at bounding box center [127, 169] width 7 height 7
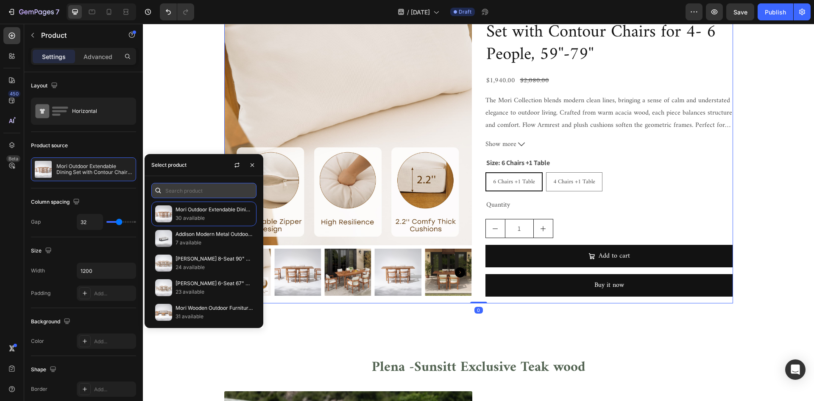
click at [184, 193] on input "text" at bounding box center [203, 190] width 105 height 15
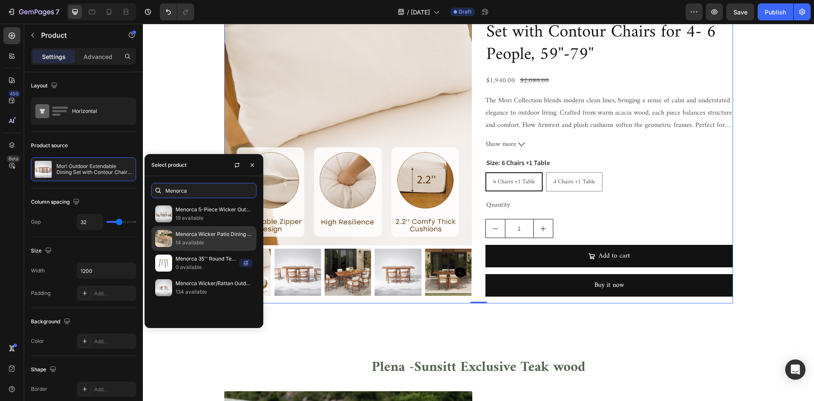
type input "Menorca"
click at [216, 233] on p "Menorca Wicker Patio Dining Set for 6, with Wood Extendable Table, 59'' to 79''" at bounding box center [213, 234] width 77 height 8
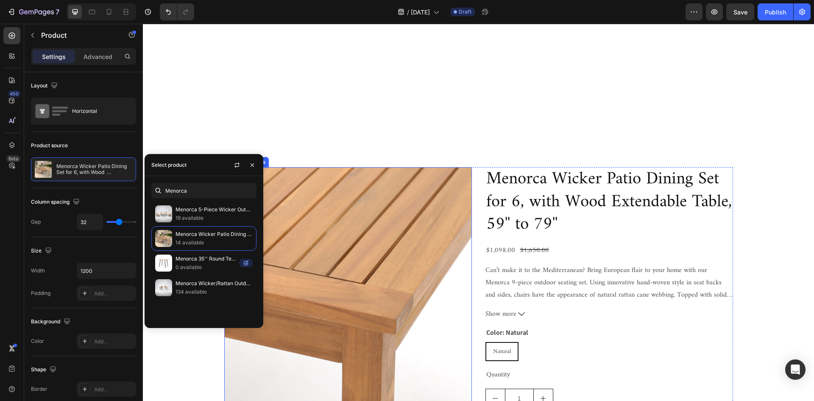
scroll to position [2359, 0]
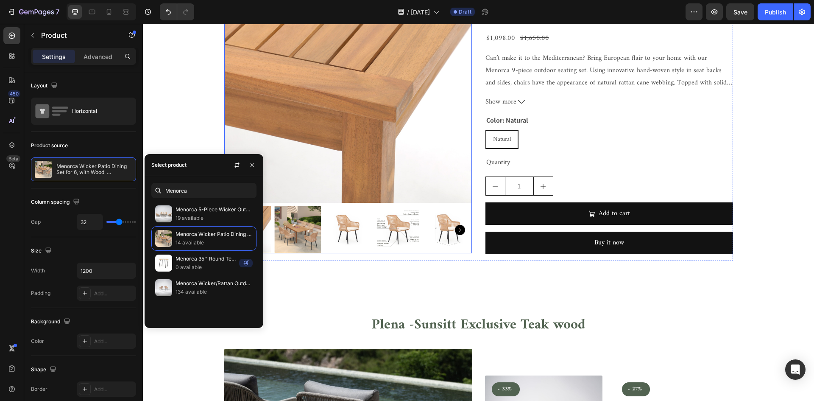
click at [298, 218] on img at bounding box center [297, 229] width 47 height 47
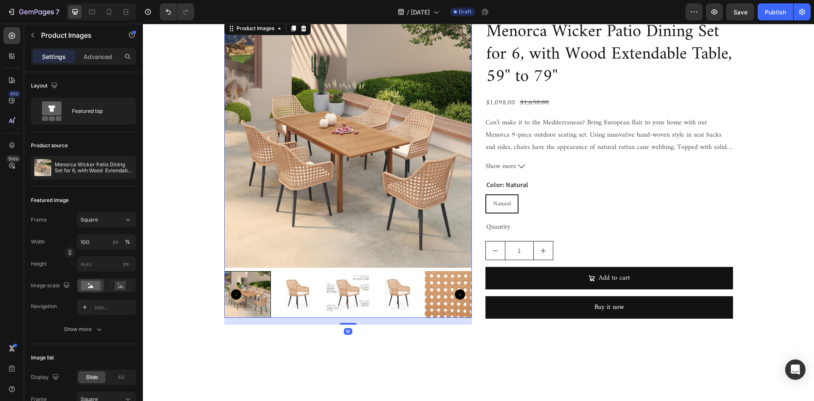
scroll to position [2232, 0]
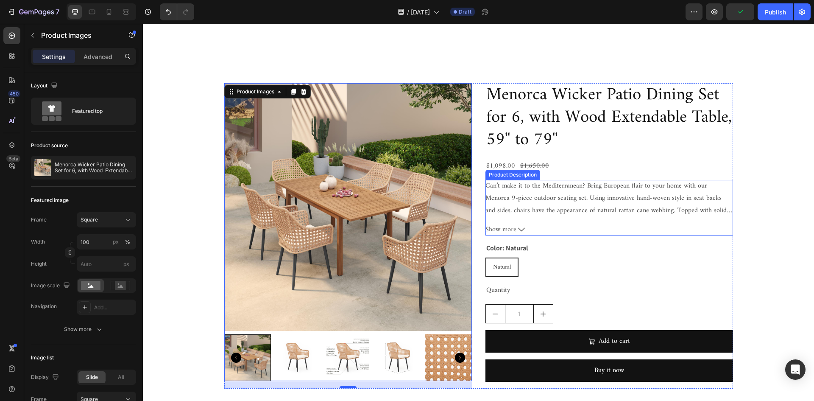
click at [620, 212] on p "Can’t make it to the Mediterranean? Bring European flair to your home with our …" at bounding box center [608, 216] width 247 height 73
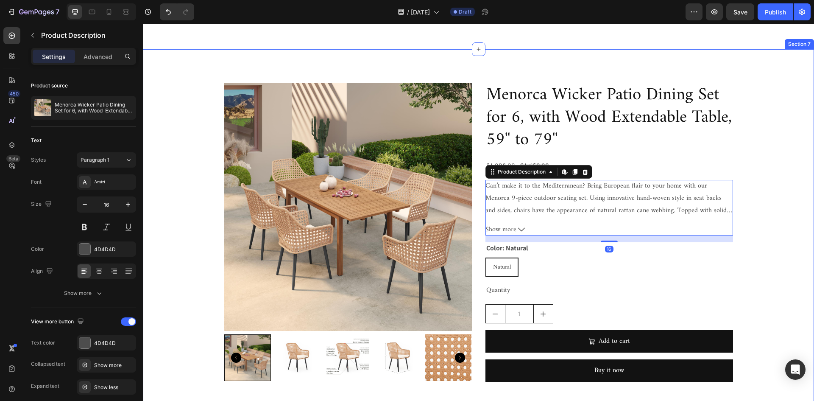
click at [793, 164] on div "Product Images Menorca Wicker Patio Dining Set for 6, with Wood Extendable Tabl…" at bounding box center [478, 235] width 658 height 305
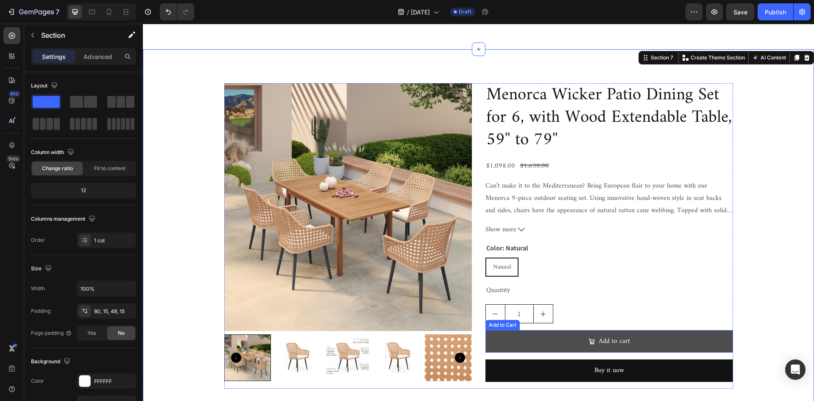
click at [645, 342] on button "Add to cart" at bounding box center [609, 341] width 248 height 22
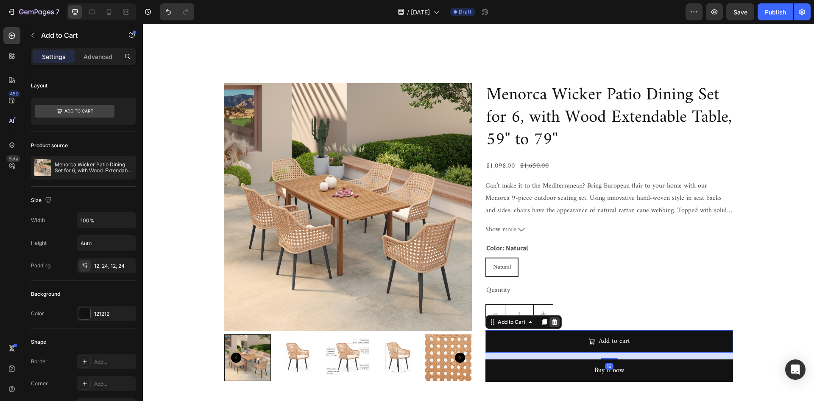
click at [552, 320] on icon at bounding box center [554, 322] width 6 height 6
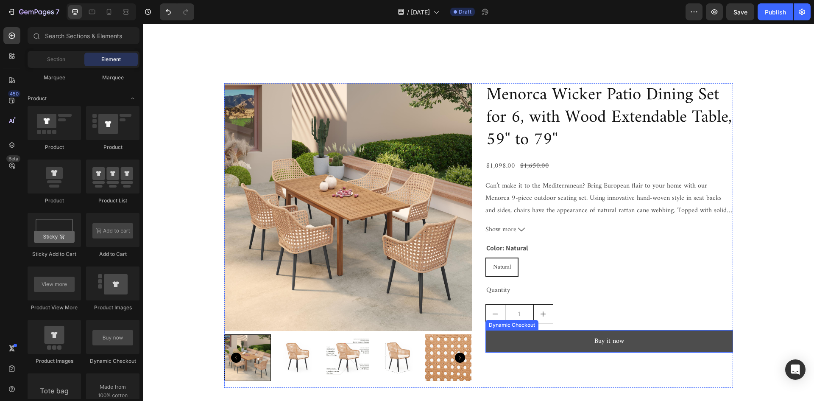
click at [583, 340] on button "Buy it now" at bounding box center [609, 341] width 248 height 22
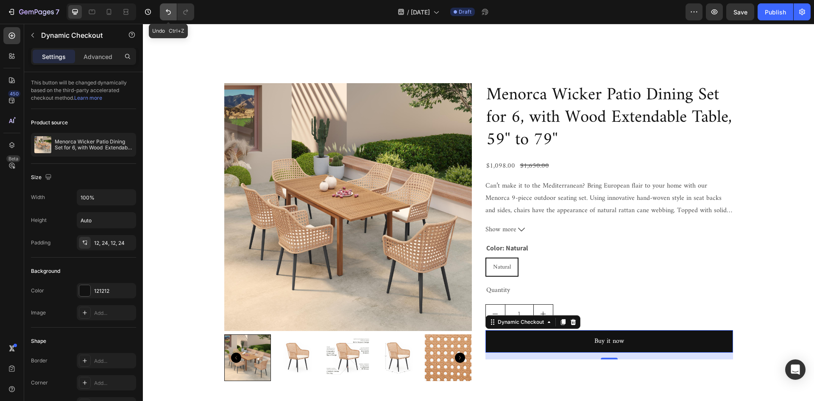
click at [166, 11] on icon "Undo/Redo" at bounding box center [168, 12] width 5 height 6
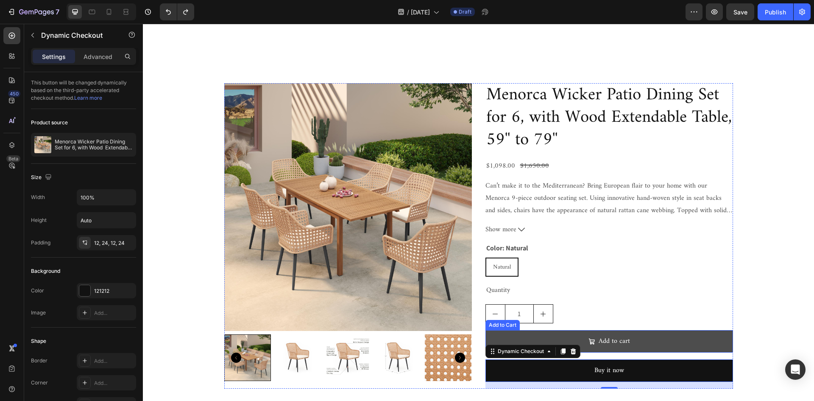
click at [650, 340] on button "Add to cart" at bounding box center [609, 341] width 248 height 22
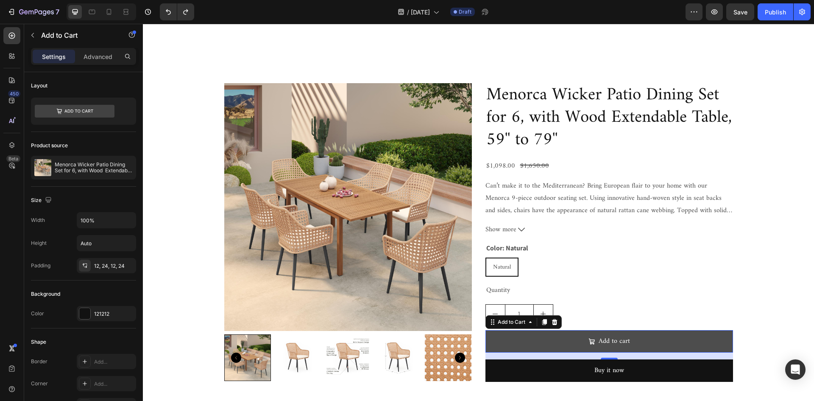
click at [594, 334] on button "Add to cart" at bounding box center [609, 341] width 248 height 22
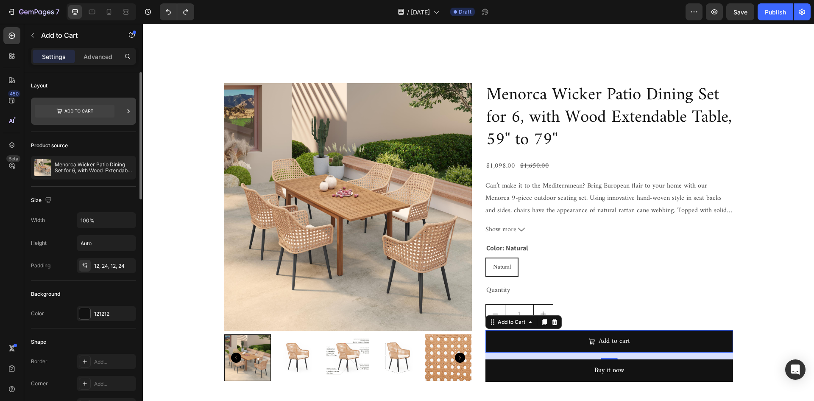
click at [96, 104] on icon at bounding box center [75, 110] width 80 height 19
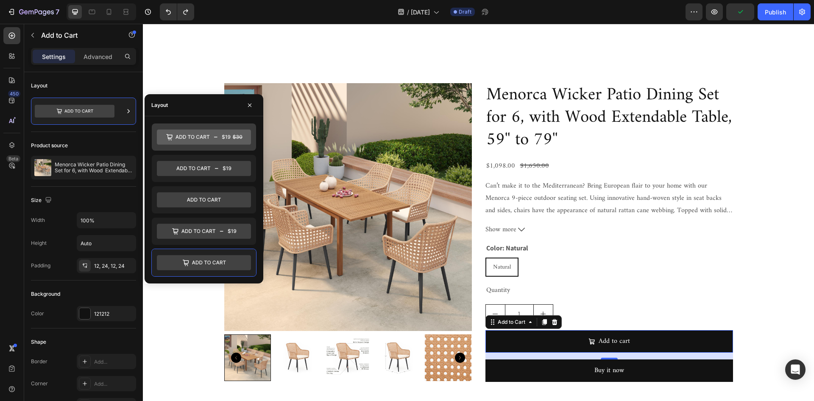
click at [201, 133] on icon at bounding box center [204, 136] width 94 height 15
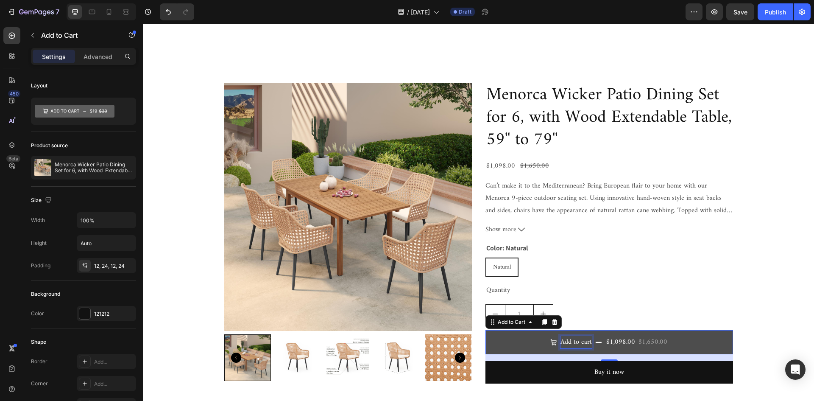
click at [615, 339] on div "$1,098.00" at bounding box center [620, 342] width 31 height 14
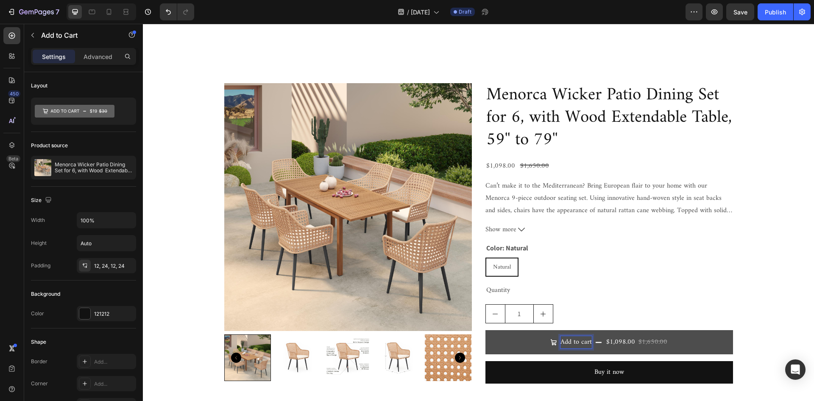
click at [576, 340] on p "Add to cart" at bounding box center [575, 342] width 31 height 12
click at [599, 339] on icon "Add to cart" at bounding box center [598, 342] width 7 height 7
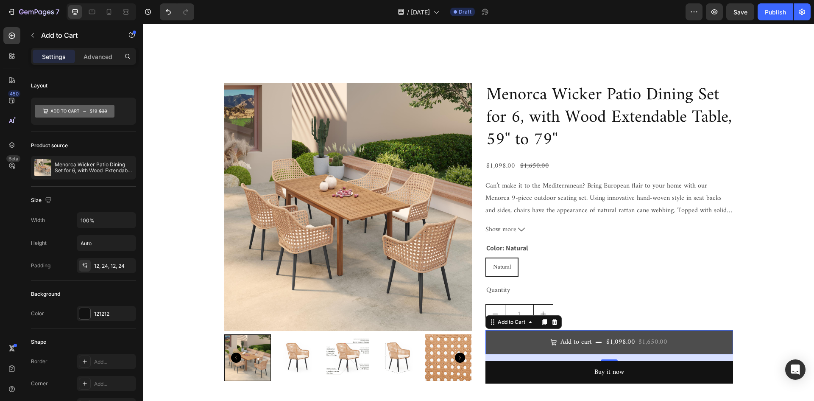
click at [607, 339] on div "$1,098.00" at bounding box center [620, 342] width 31 height 14
click at [571, 341] on p "Add to cart" at bounding box center [575, 342] width 31 height 12
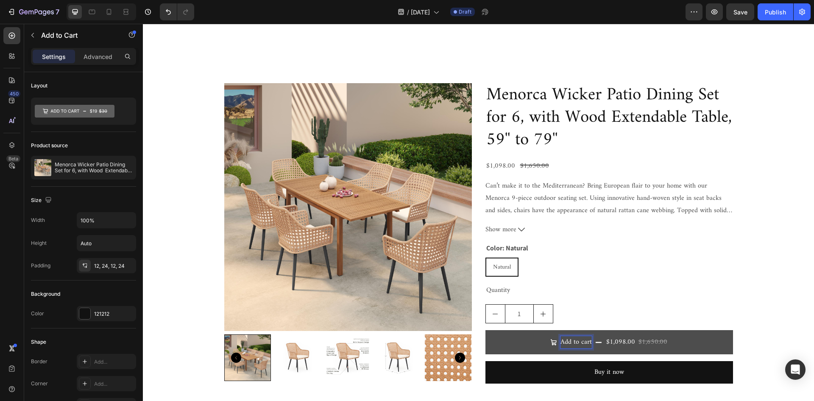
click at [563, 339] on p "Add to cart" at bounding box center [575, 342] width 31 height 12
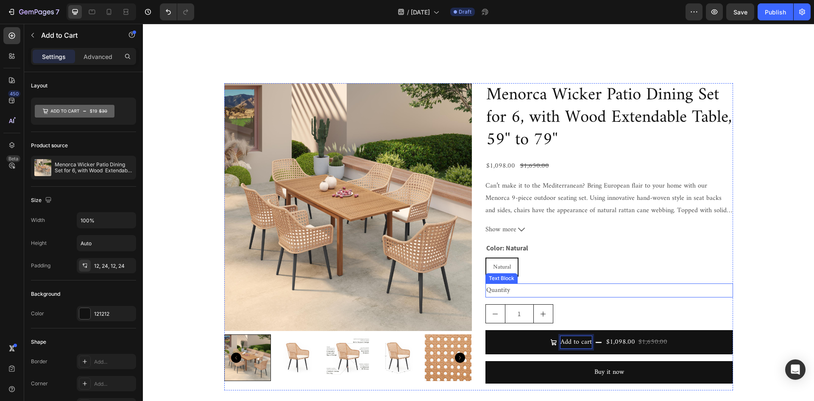
click at [589, 261] on div "Natural Natural Natural" at bounding box center [609, 266] width 248 height 19
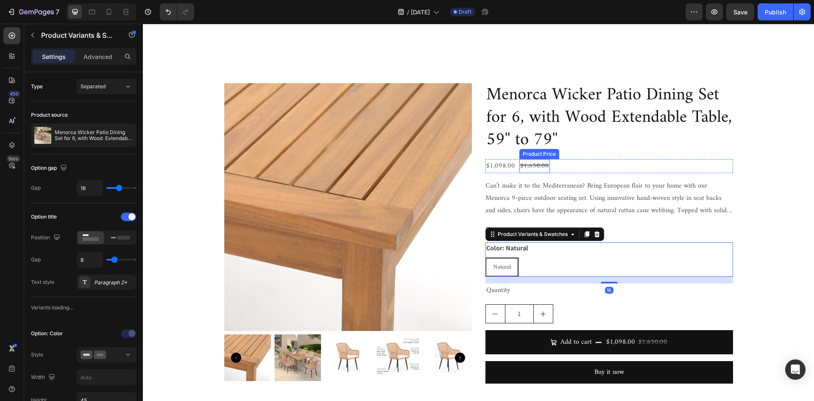
click at [534, 161] on div "$1,650.00" at bounding box center [534, 166] width 31 height 14
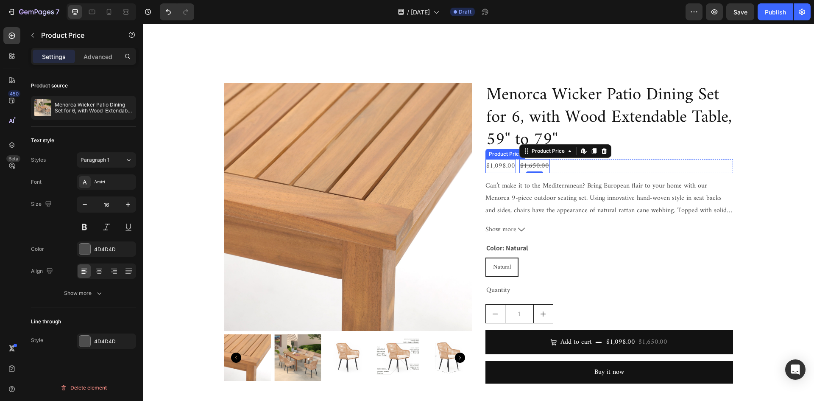
click at [497, 162] on div "$1,098.00" at bounding box center [500, 166] width 31 height 14
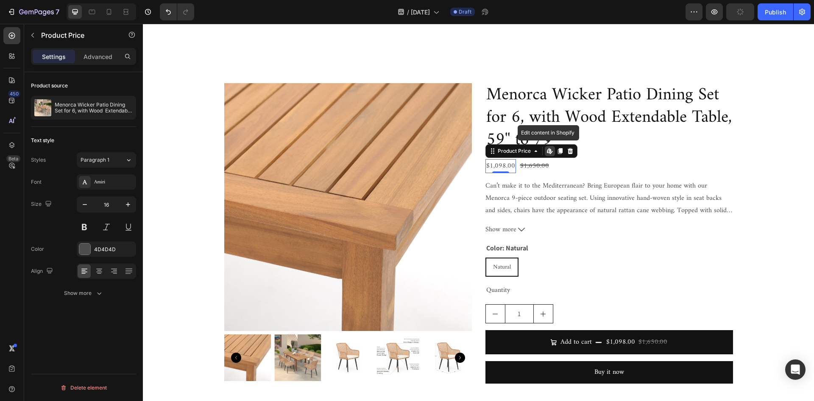
click at [549, 152] on icon at bounding box center [550, 153] width 3 height 3
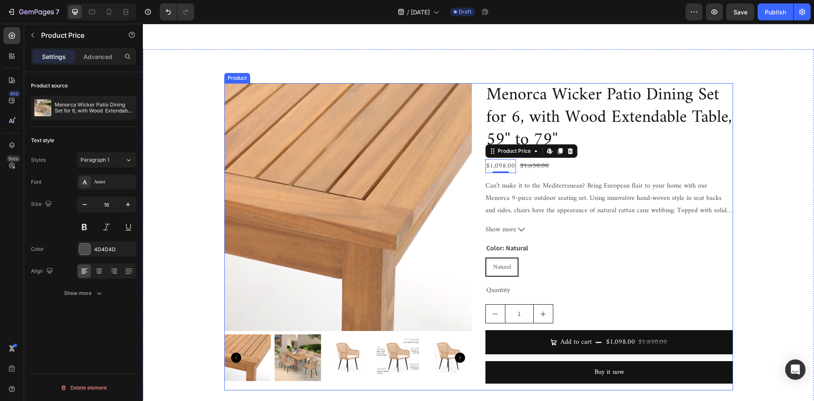
click at [285, 355] on img at bounding box center [297, 357] width 47 height 47
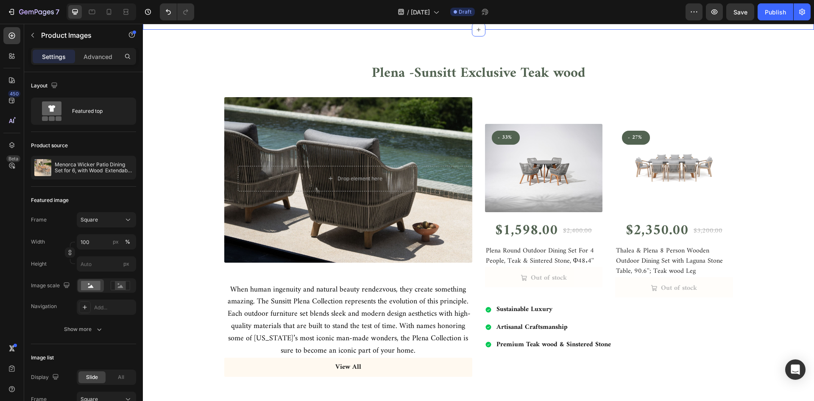
scroll to position [2549, 0]
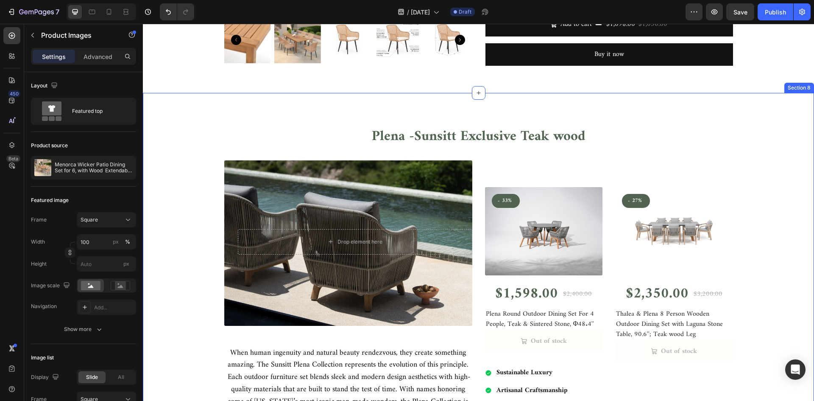
click at [761, 131] on div "Plena -Sunsitt Exclusive Teak wood Heading Row Drop element here Row When human…" at bounding box center [478, 283] width 658 height 313
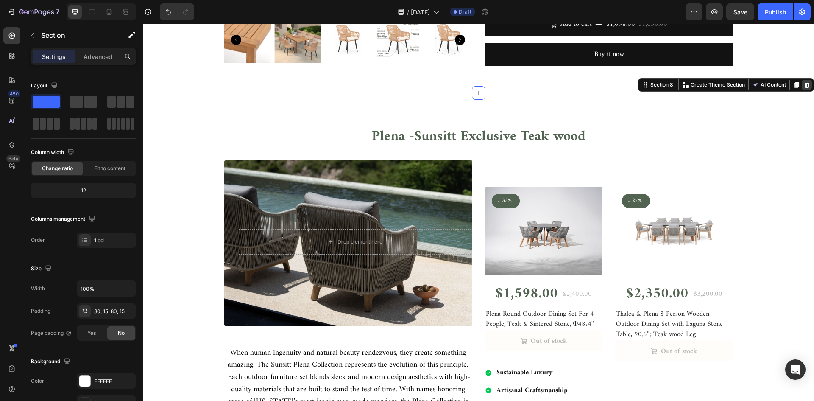
click at [804, 86] on icon at bounding box center [807, 85] width 6 height 6
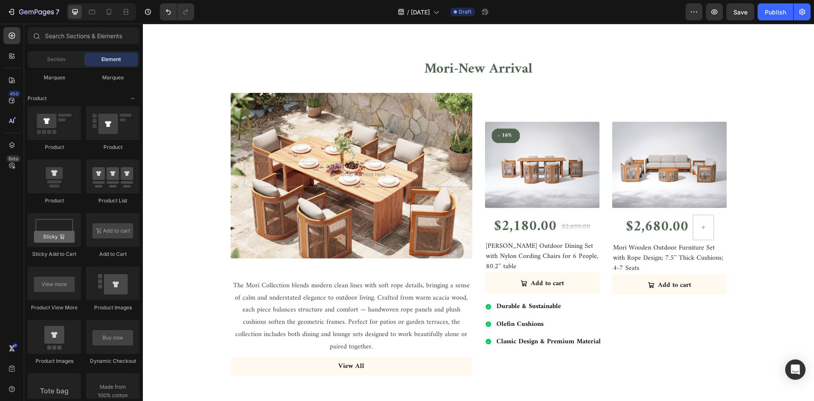
scroll to position [424, 0]
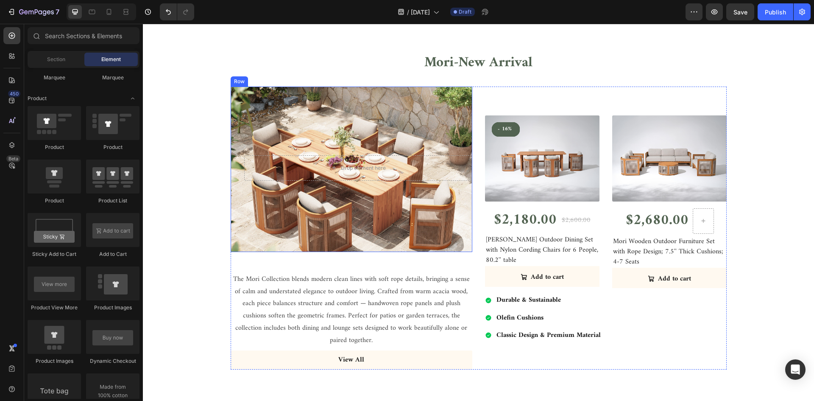
click at [401, 121] on div "Drop element here Row" at bounding box center [352, 168] width 242 height 165
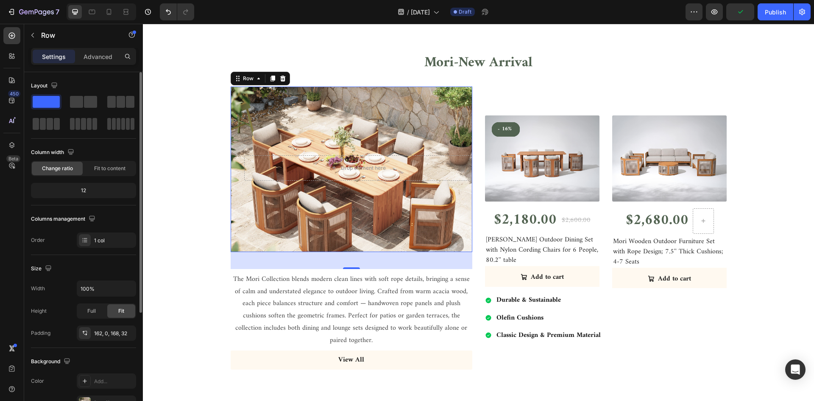
scroll to position [164, 0]
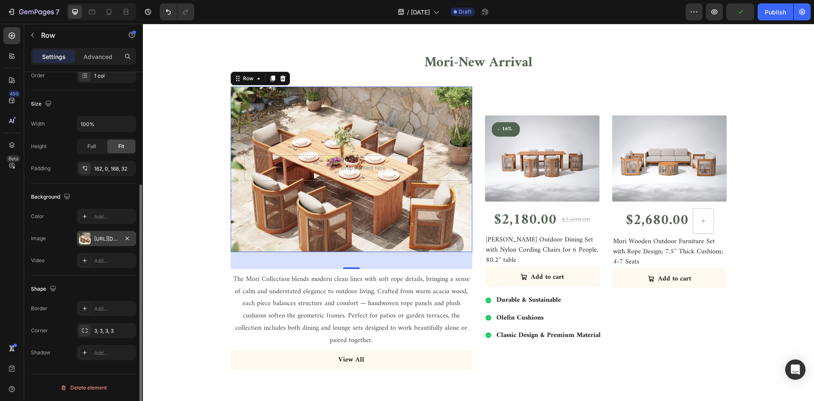
click at [109, 239] on div "https://cdn.shopify.com/s/files/1/0602/4468/9151/files/gempages_501727638906209…" at bounding box center [106, 239] width 25 height 8
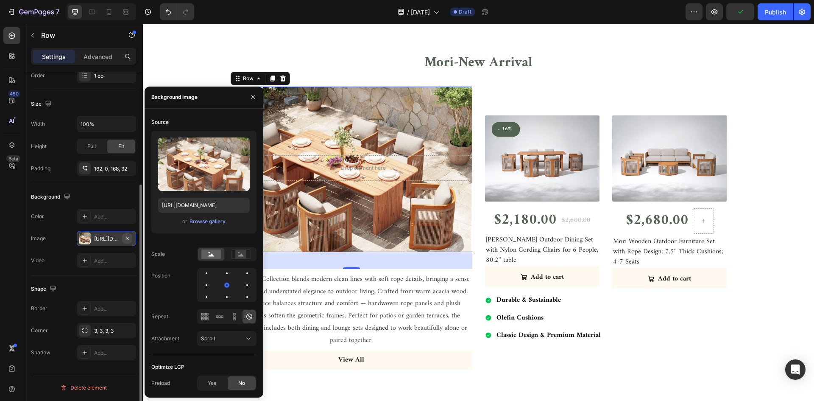
click at [128, 239] on icon "button" at bounding box center [126, 237] width 3 height 3
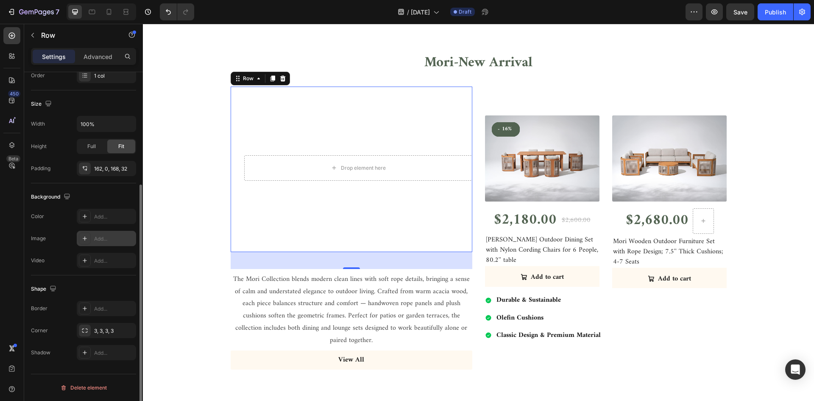
click at [104, 237] on div "Add..." at bounding box center [114, 239] width 40 height 8
type input "[URL][DOMAIN_NAME]"
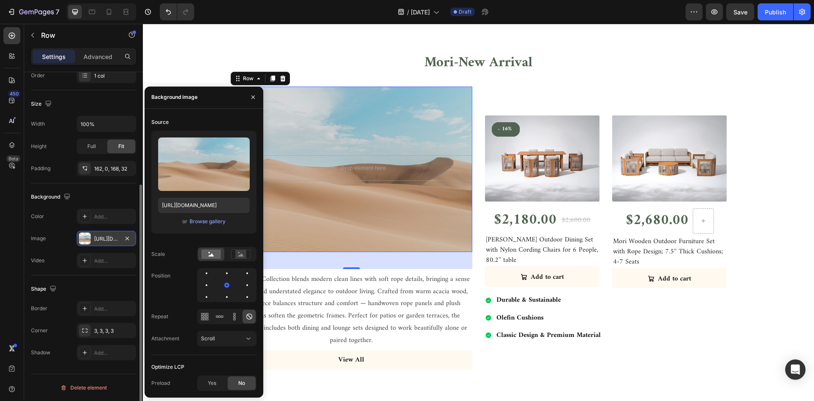
click at [206, 226] on div "or Browse gallery" at bounding box center [204, 221] width 92 height 10
click at [207, 215] on div "Upload Image https://cdn.shopify.com/s/files/1/2005/9307/files/background_setti…" at bounding box center [203, 182] width 105 height 103
click at [209, 220] on div "Browse gallery" at bounding box center [207, 221] width 36 height 8
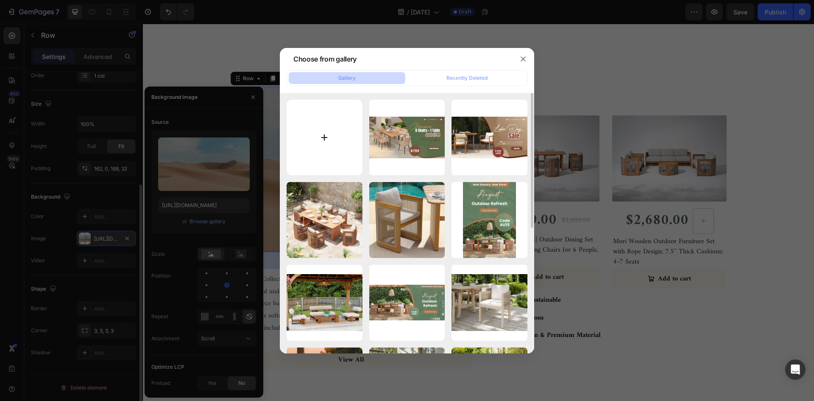
click at [327, 128] on input "file" at bounding box center [325, 138] width 76 height 76
type input "C:\fakepath\Mori dining set (2).jpg"
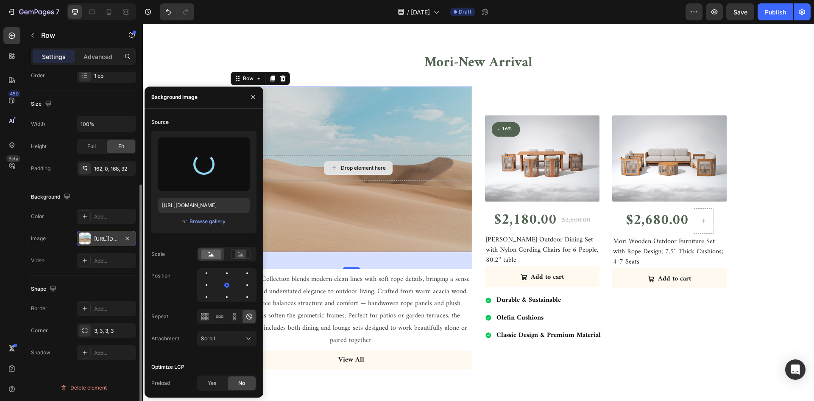
type input "https://cdn.shopify.com/s/files/1/0602/4468/9151/files/gempages_501727638906209…"
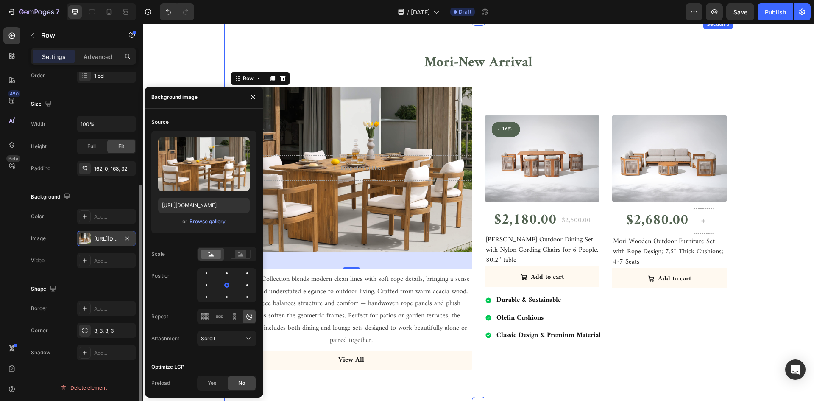
click at [645, 85] on div "Mori-New Arrival Heading Row Drop element here Row 40 The Mori Collection blend…" at bounding box center [479, 211] width 496 height 316
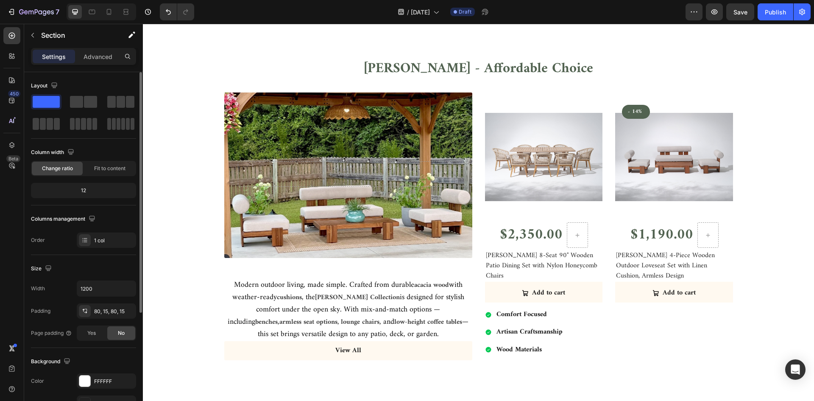
scroll to position [869, 0]
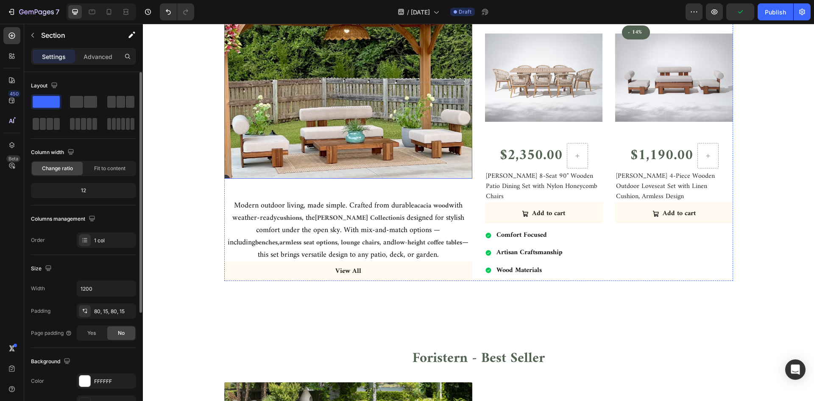
click at [434, 164] on div "Drop element here Row" at bounding box center [348, 95] width 248 height 165
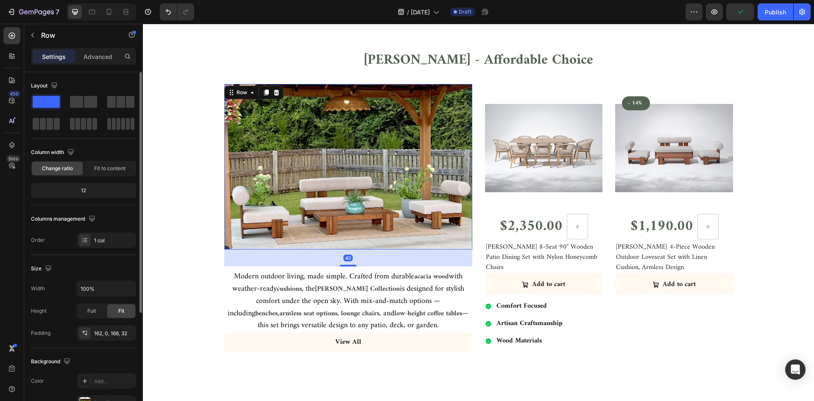
scroll to position [742, 0]
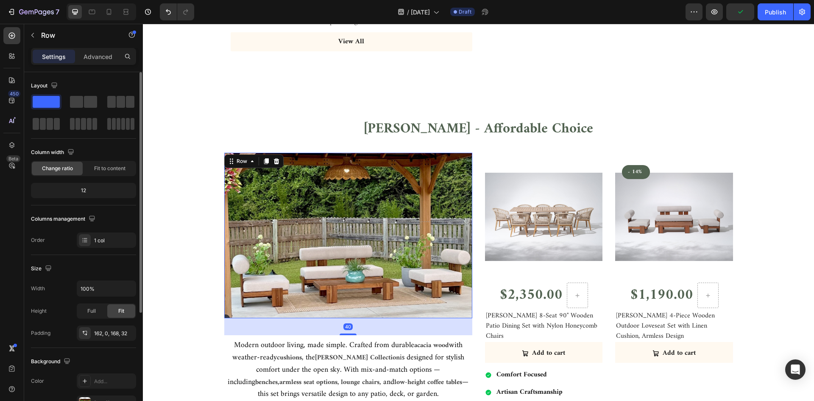
click at [381, 191] on div "Drop element here Row 40" at bounding box center [348, 235] width 248 height 165
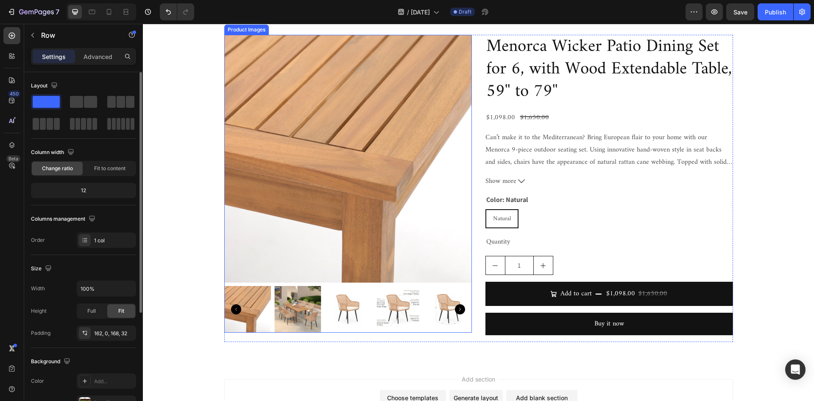
scroll to position [2353, 0]
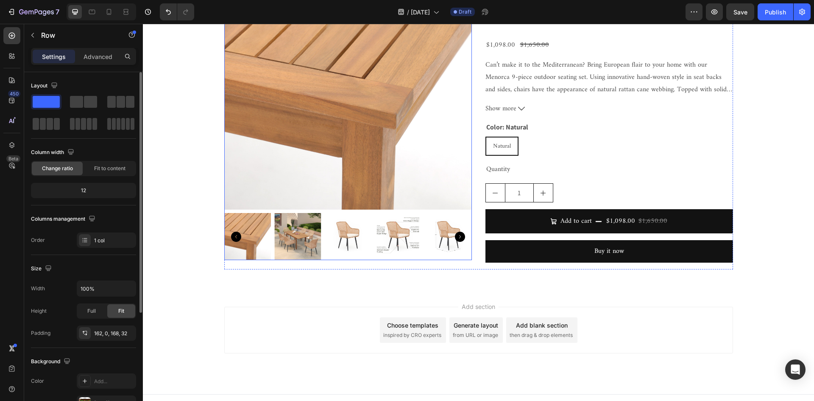
click at [296, 103] on img at bounding box center [348, 86] width 248 height 248
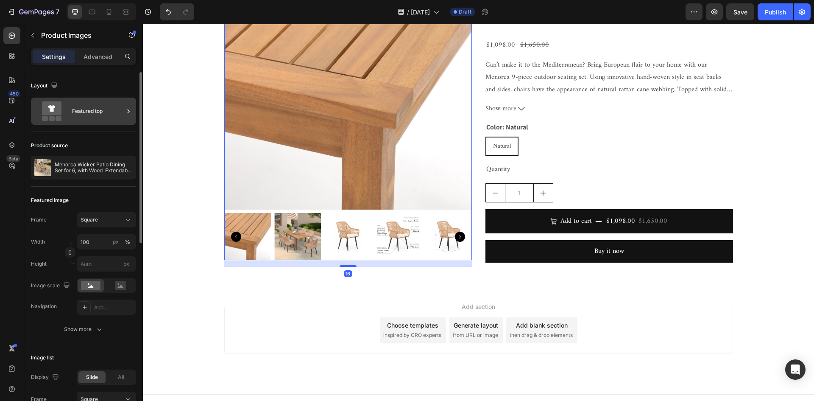
click at [106, 112] on div "Featured top" at bounding box center [98, 110] width 52 height 19
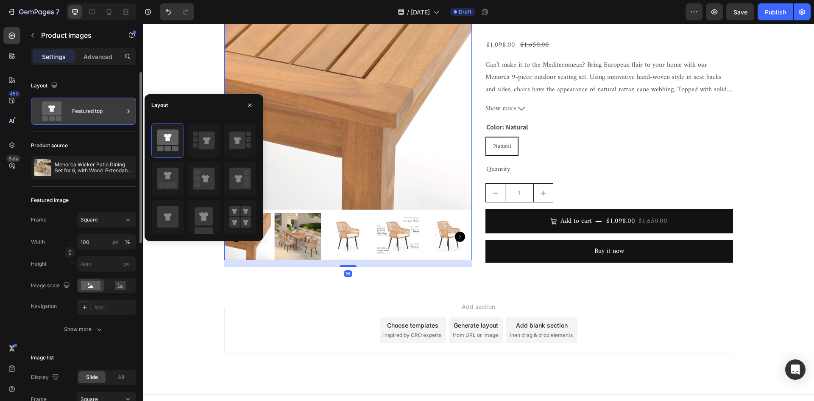
click at [106, 112] on div "Featured top" at bounding box center [98, 110] width 52 height 19
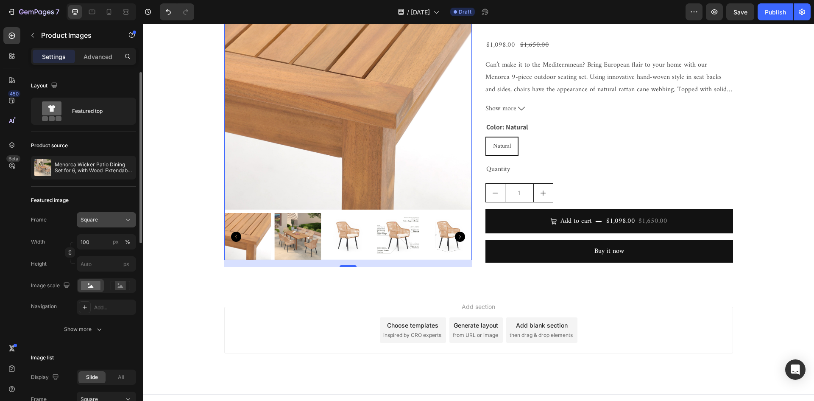
click at [114, 219] on div "Square" at bounding box center [102, 220] width 42 height 8
click at [117, 287] on rect at bounding box center [120, 285] width 11 height 8
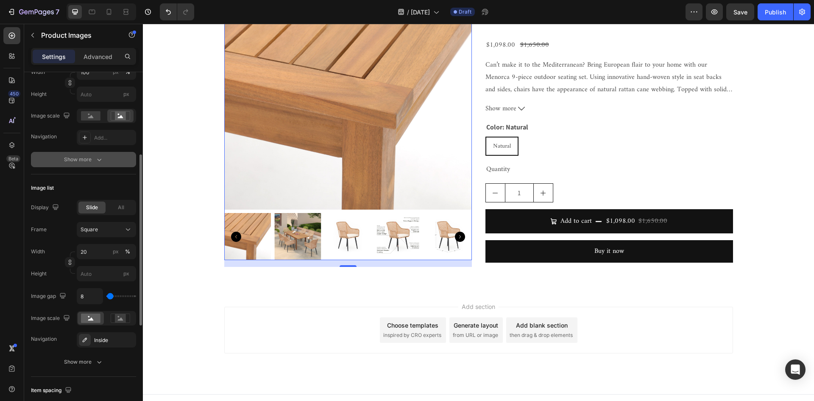
click at [92, 159] on div "Show more" at bounding box center [83, 159] width 39 height 8
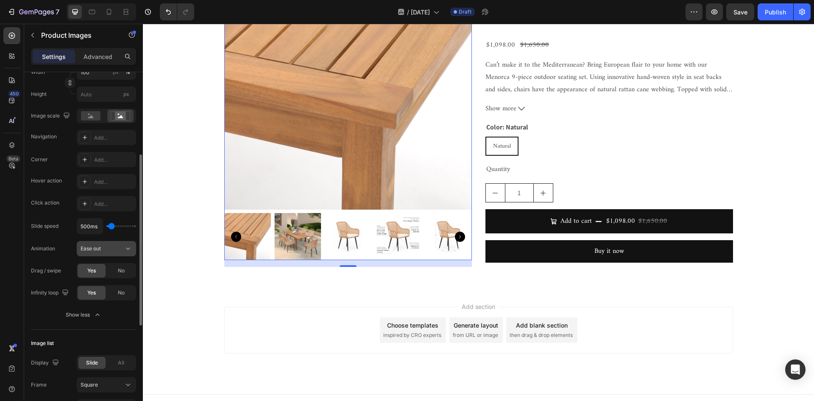
click at [123, 253] on button "Ease out" at bounding box center [106, 248] width 59 height 15
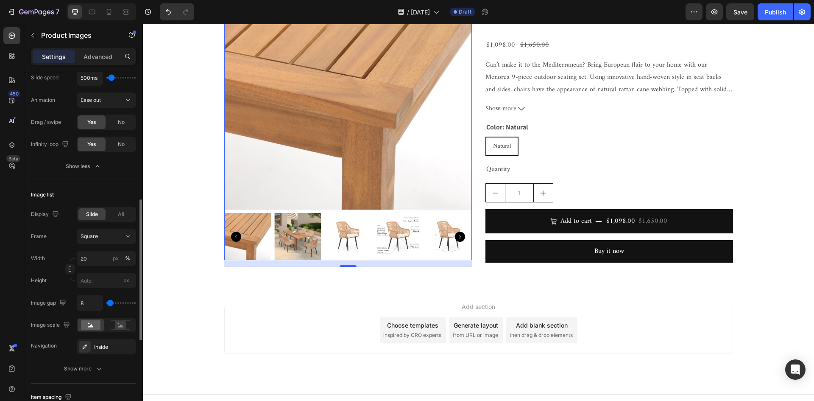
scroll to position [530, 0]
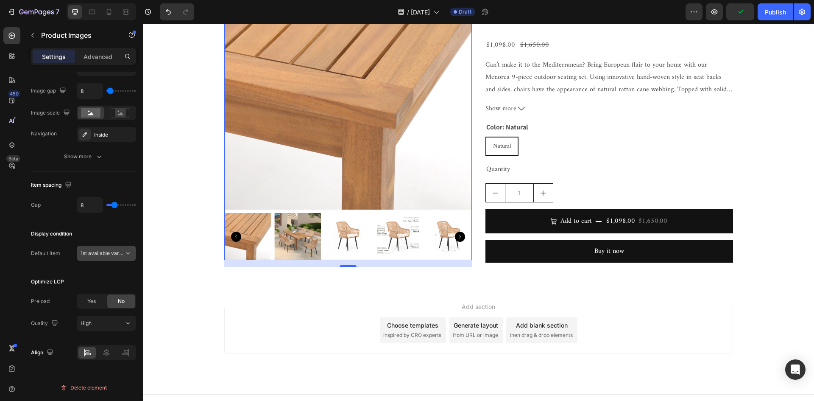
click at [125, 251] on icon at bounding box center [128, 253] width 8 height 8
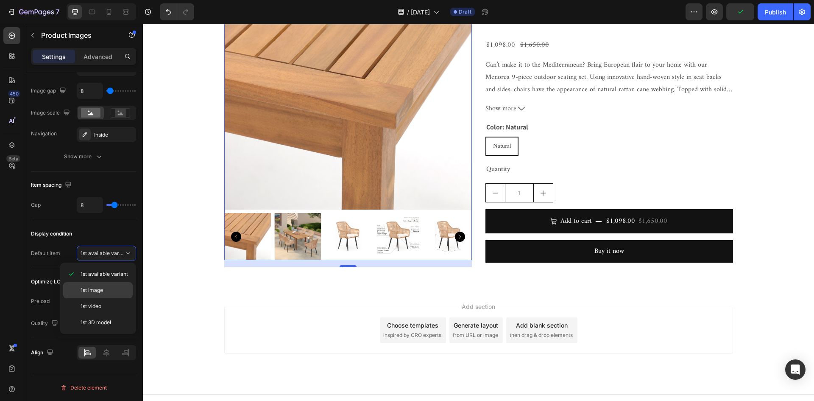
click at [121, 290] on p "1st image" at bounding box center [105, 290] width 48 height 8
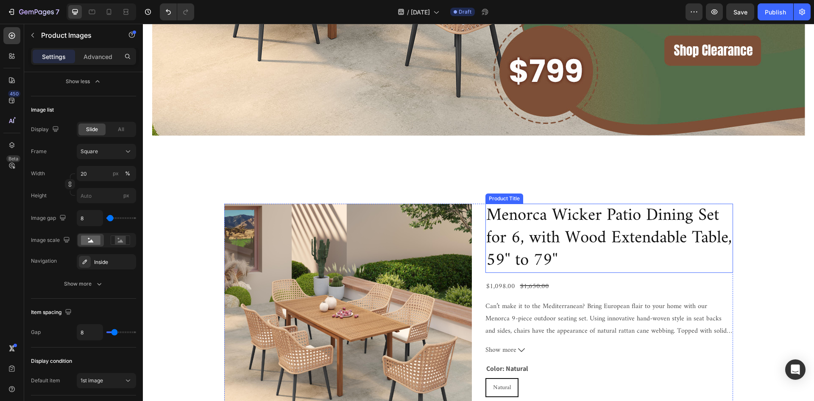
scroll to position [2144, 0]
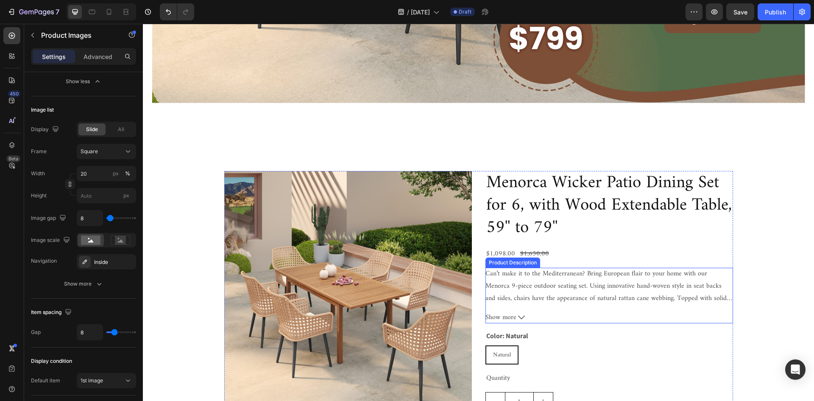
click at [574, 280] on p "Can’t make it to the Mediterranean? Bring European flair to your home with our …" at bounding box center [608, 303] width 247 height 73
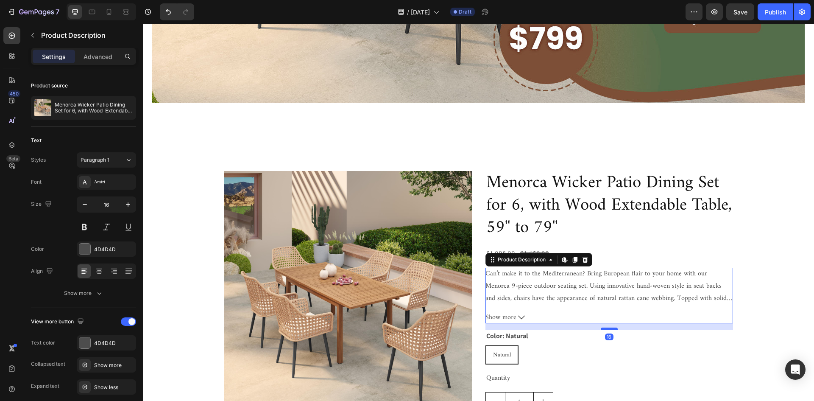
click at [610, 328] on div at bounding box center [609, 328] width 17 height 3
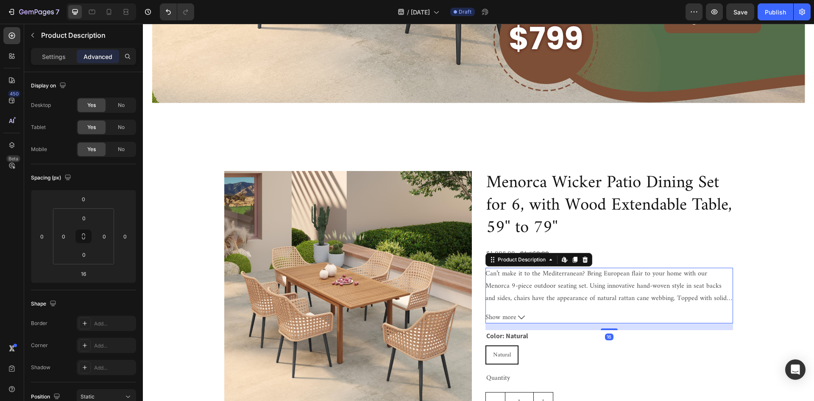
click at [513, 317] on button "Show more" at bounding box center [609, 317] width 248 height 12
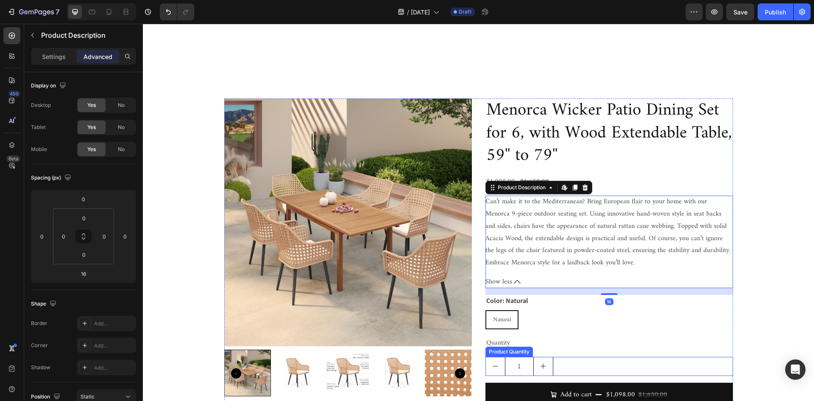
scroll to position [2272, 0]
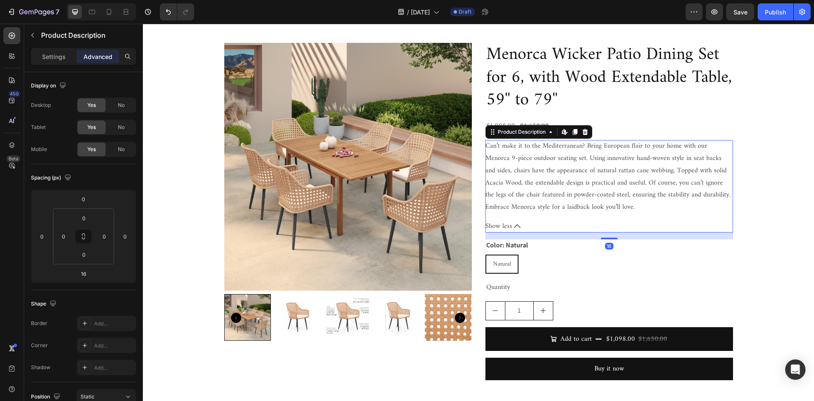
click at [539, 213] on div "Can’t make it to the Mediterranean? Bring European flair to your home with our …" at bounding box center [609, 186] width 248 height 92
click at [551, 205] on p "Can’t make it to the Mediterranean? Bring European flair to your home with our …" at bounding box center [607, 176] width 245 height 73
click at [572, 131] on icon at bounding box center [574, 132] width 5 height 6
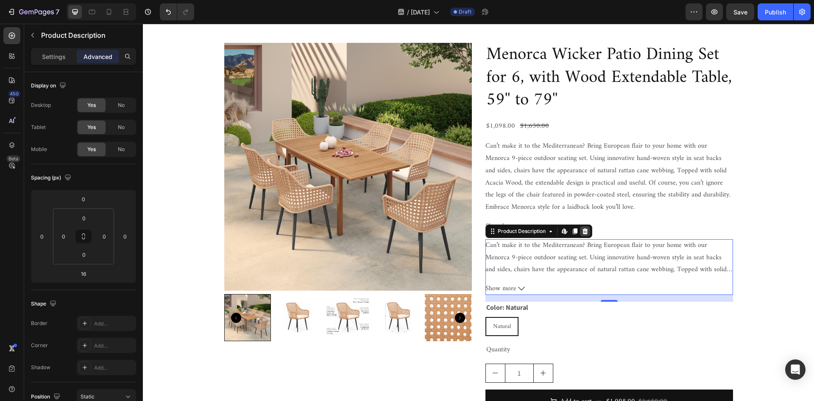
click at [582, 232] on icon at bounding box center [585, 231] width 7 height 7
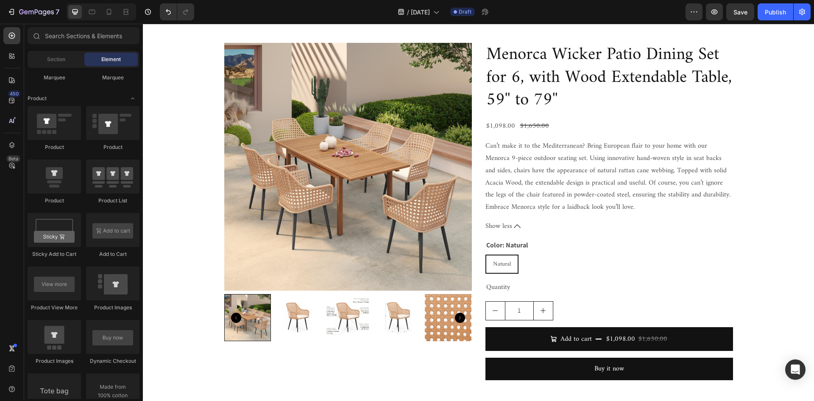
click at [571, 225] on button "Show less" at bounding box center [609, 226] width 248 height 12
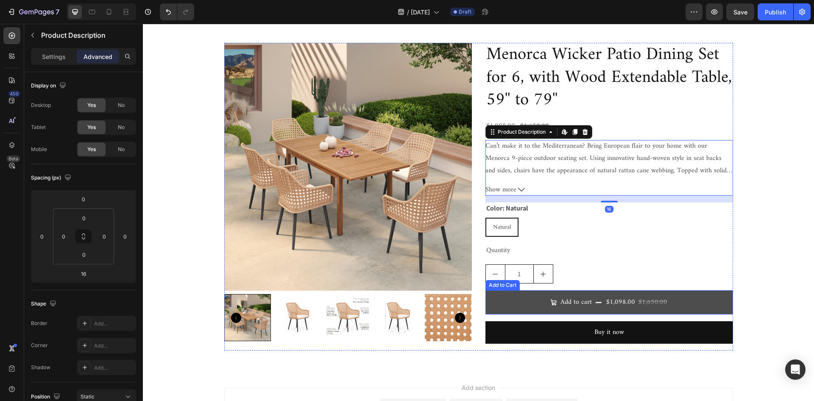
click at [621, 303] on div "$1,098.00" at bounding box center [620, 302] width 31 height 14
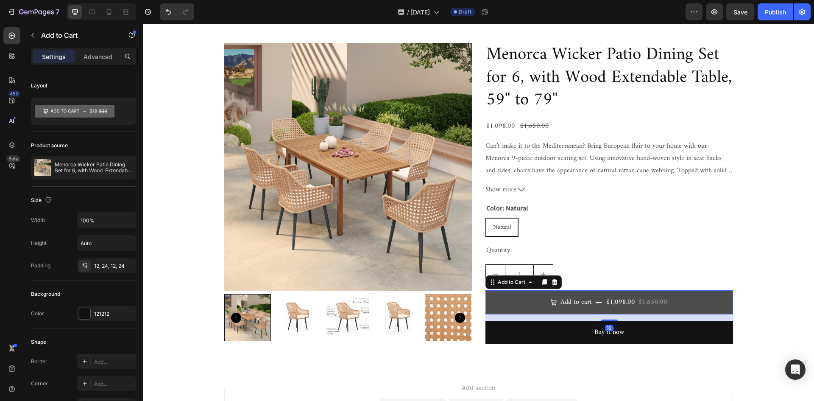
click at [621, 303] on div "$1,098.00" at bounding box center [620, 302] width 31 height 14
click at [587, 303] on p "Add to cart" at bounding box center [575, 302] width 31 height 12
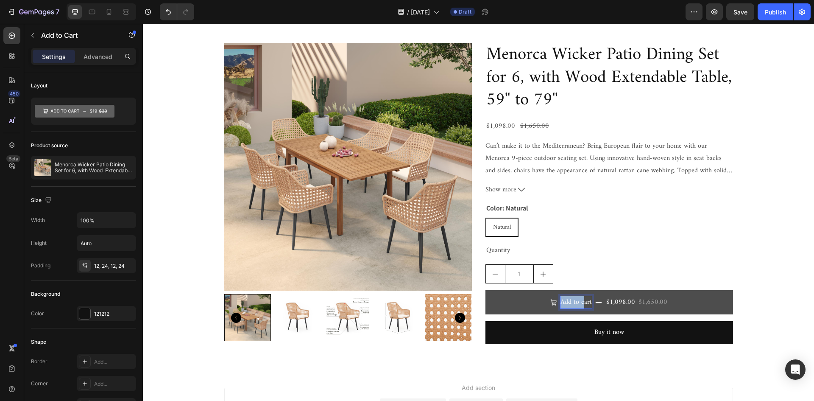
drag, startPoint x: 581, startPoint y: 299, endPoint x: 546, endPoint y: 299, distance: 34.3
click at [546, 299] on button "Add to cart $1,098.00 $1,650.00" at bounding box center [609, 302] width 248 height 24
click at [591, 298] on button "art $1,098.00 $1,650.00" at bounding box center [609, 302] width 248 height 24
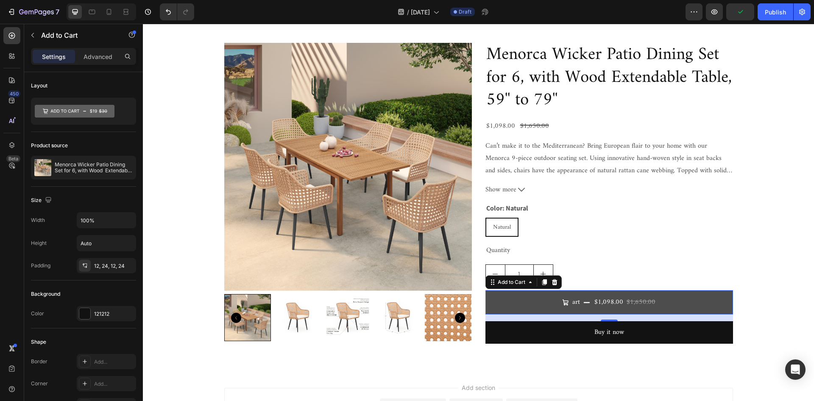
click at [594, 306] on div "$1,098.00" at bounding box center [608, 302] width 31 height 14
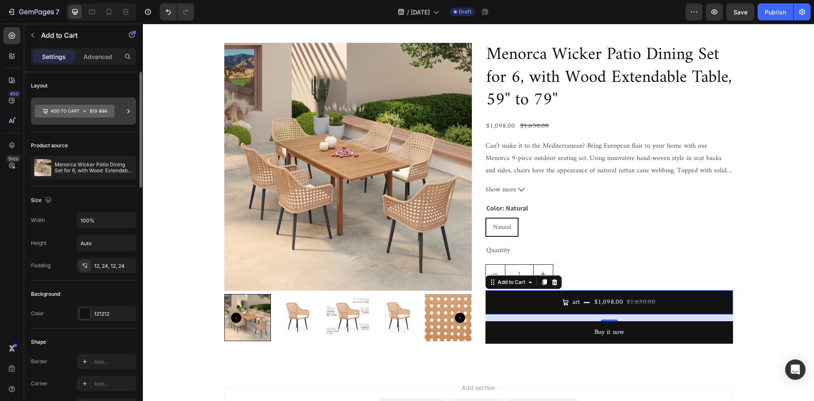
click at [101, 107] on icon at bounding box center [75, 111] width 80 height 13
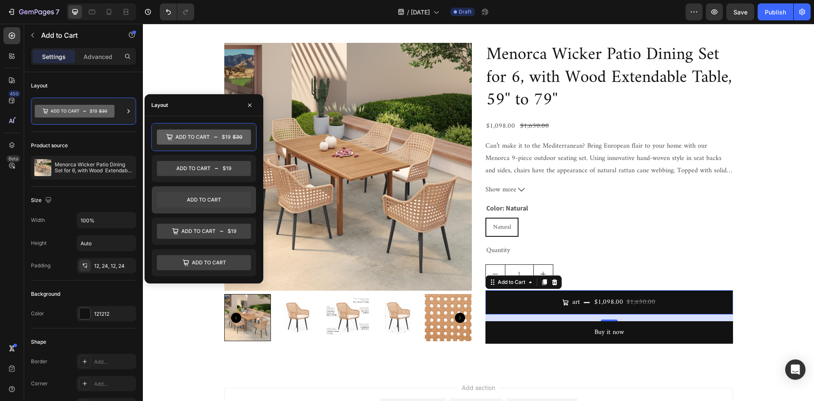
drag, startPoint x: 232, startPoint y: 192, endPoint x: 155, endPoint y: 199, distance: 77.9
click at [232, 192] on icon at bounding box center [204, 199] width 94 height 17
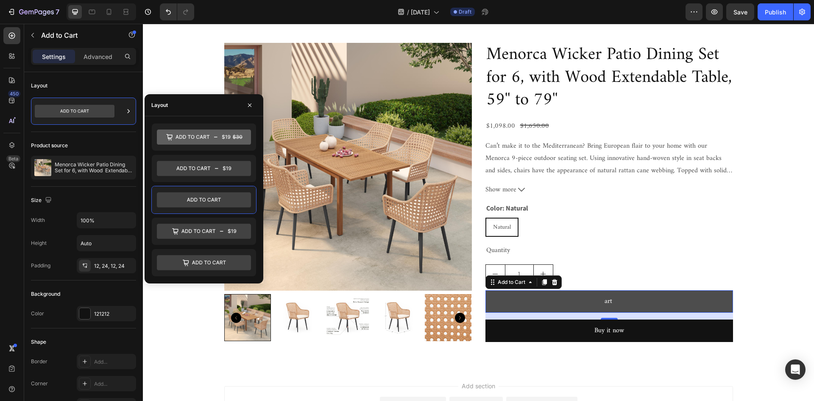
click at [613, 301] on button "art" at bounding box center [609, 301] width 248 height 22
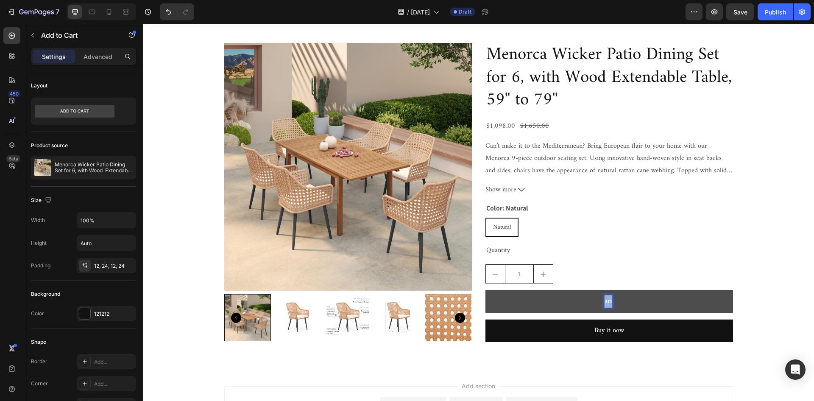
drag, startPoint x: 608, startPoint y: 299, endPoint x: 599, endPoint y: 298, distance: 8.6
click at [599, 298] on button "art" at bounding box center [609, 301] width 248 height 22
click at [485, 290] on button "Use" at bounding box center [609, 301] width 248 height 22
click at [485, 290] on button "Use Code" at bounding box center [609, 301] width 248 height 22
click at [485, 290] on button "Use Code LD18" at bounding box center [609, 301] width 248 height 22
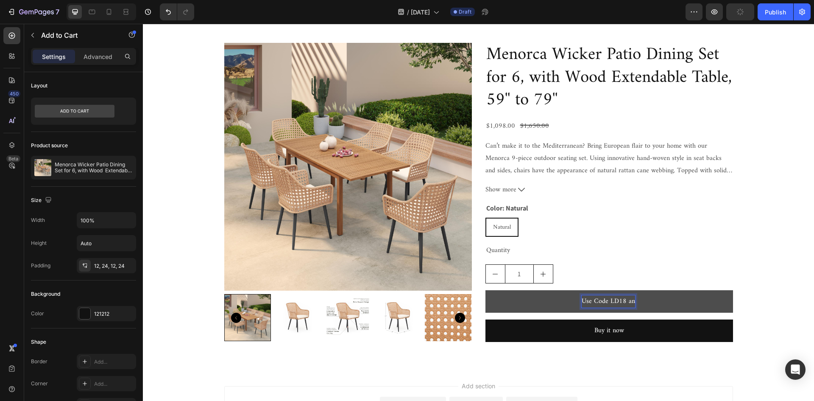
click at [485, 290] on button "Use Code LD18 an" at bounding box center [609, 301] width 248 height 22
click at [485, 290] on button "Use Code LD18 and Jus" at bounding box center [609, 301] width 248 height 22
click at [485, 290] on button "Use Code LD18 and Just Pay" at bounding box center [609, 301] width 248 height 22
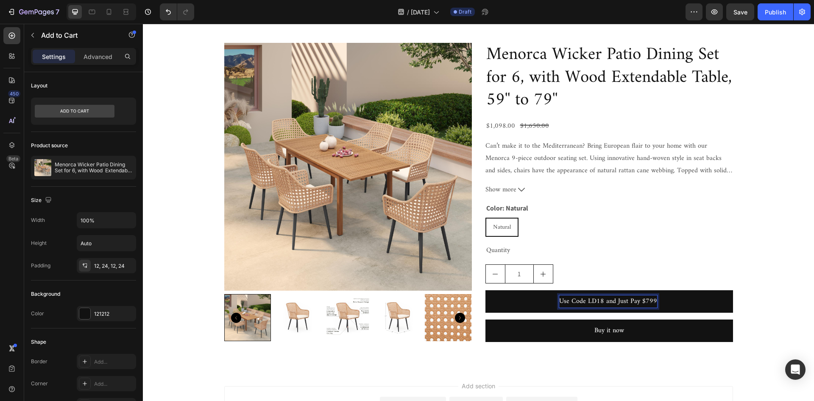
click at [673, 242] on div "Menorca Wicker Patio Dining Set for 6, with Wood Extendable Table, 59'' to 79''…" at bounding box center [609, 195] width 248 height 305
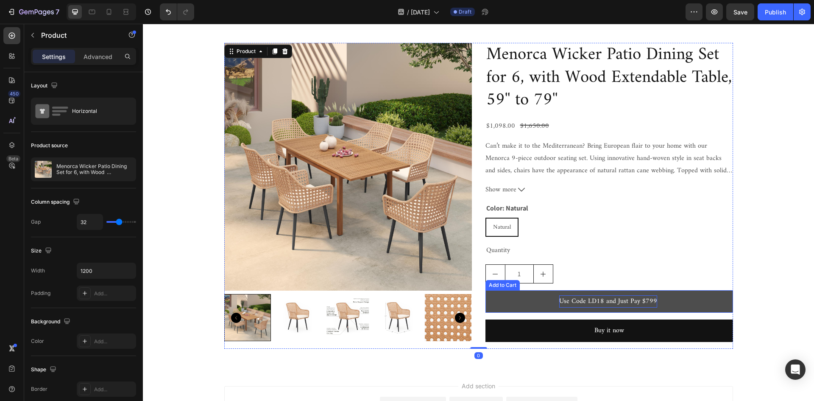
click at [705, 291] on button "Use Code LD18 and Just Pay $799" at bounding box center [609, 301] width 248 height 22
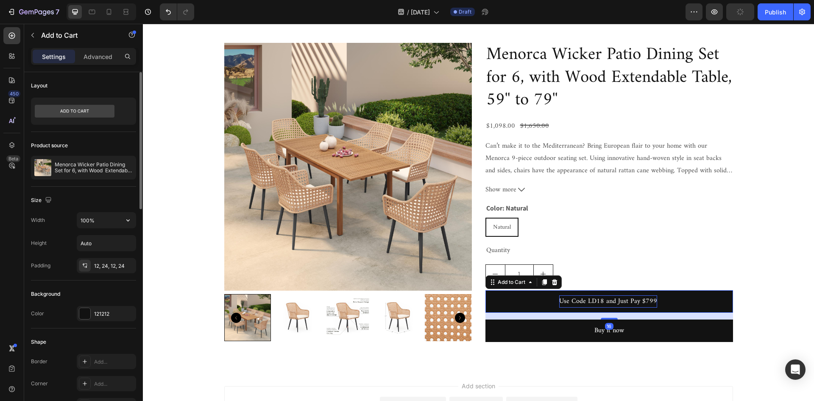
scroll to position [170, 0]
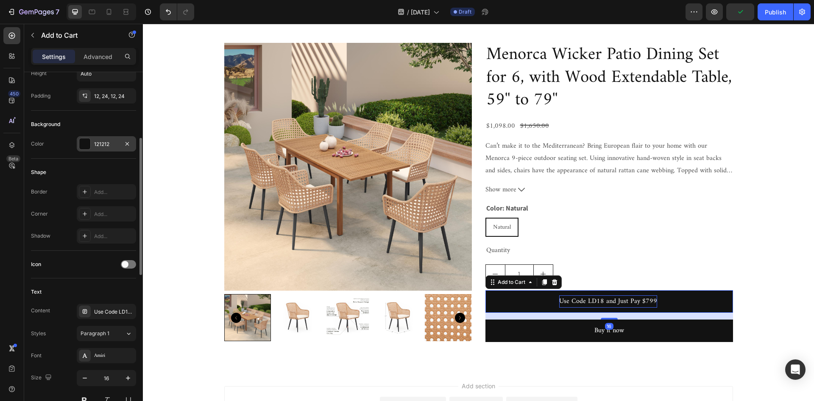
click at [84, 141] on div at bounding box center [84, 143] width 11 height 11
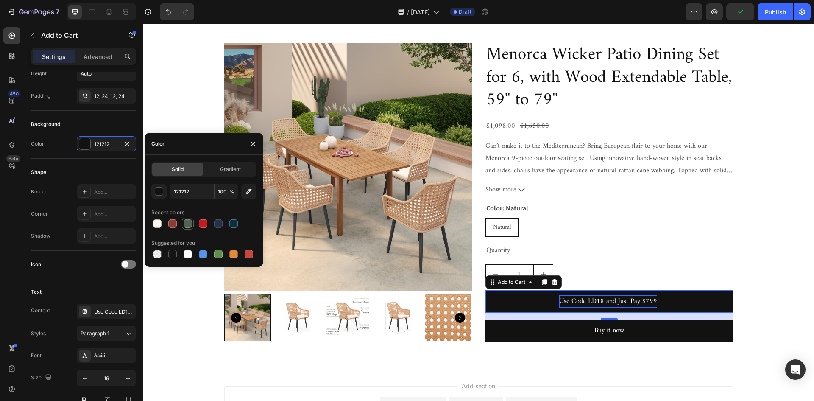
click at [189, 222] on div at bounding box center [188, 223] width 8 height 8
type input "526351"
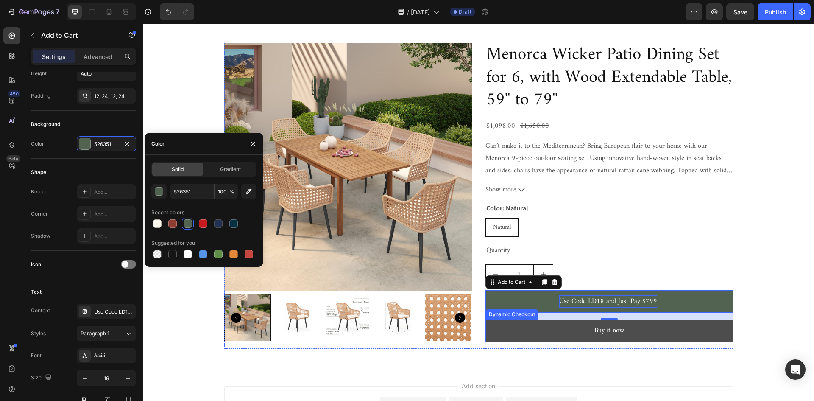
click at [512, 330] on button "Buy it now" at bounding box center [609, 330] width 248 height 22
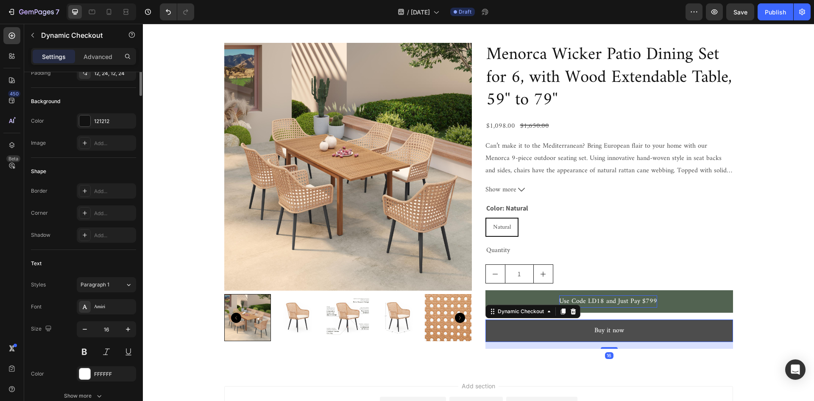
scroll to position [0, 0]
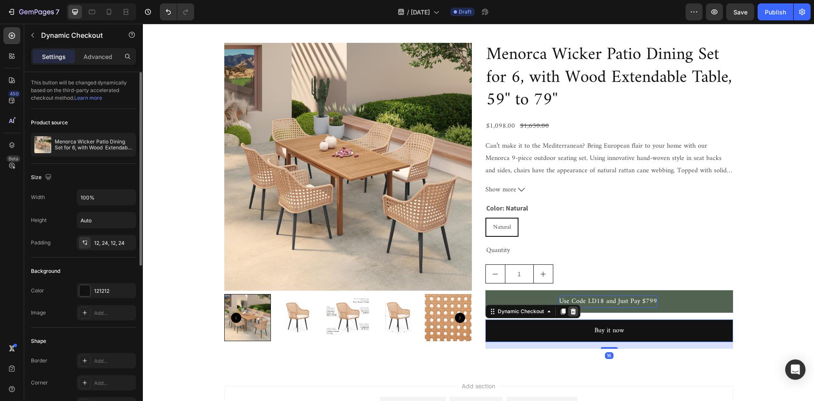
click at [571, 310] on icon at bounding box center [573, 311] width 6 height 6
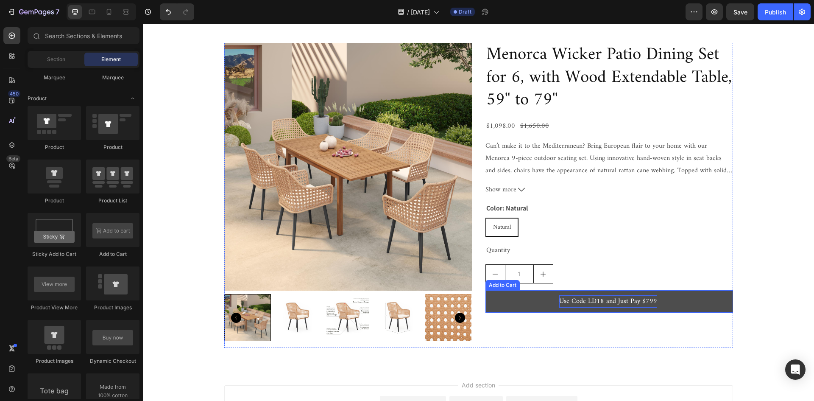
click at [662, 298] on button "Use Code LD18 and Just Pay $799" at bounding box center [609, 301] width 248 height 22
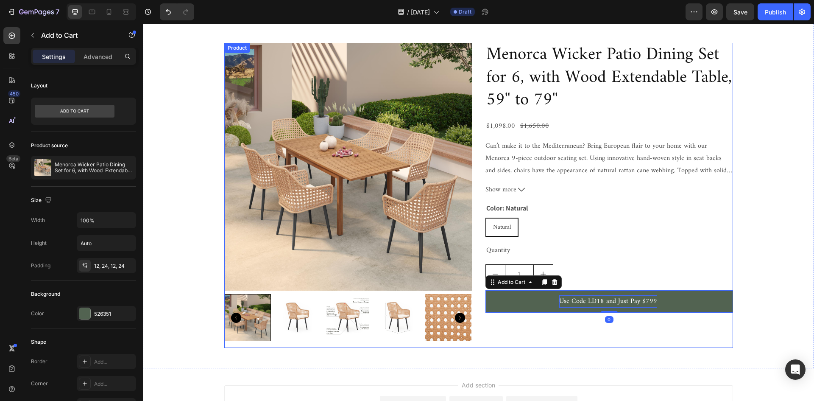
click at [652, 325] on div "Menorca Wicker Patio Dining Set for 6, with Wood Extendable Table, 59'' to 79''…" at bounding box center [609, 195] width 248 height 304
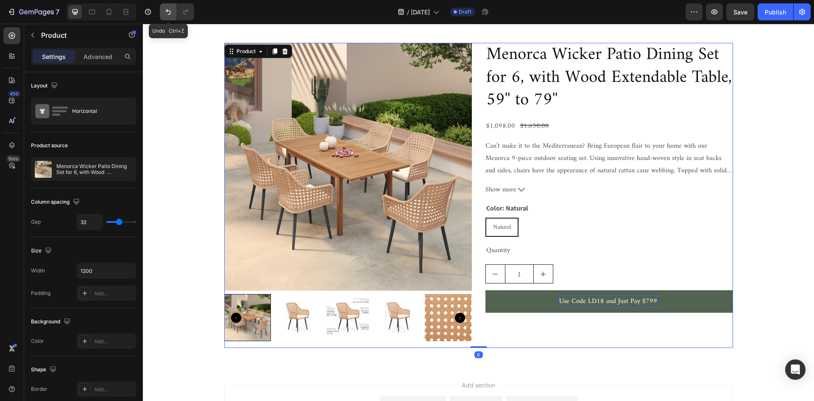
click at [165, 11] on icon "Undo/Redo" at bounding box center [168, 12] width 8 height 8
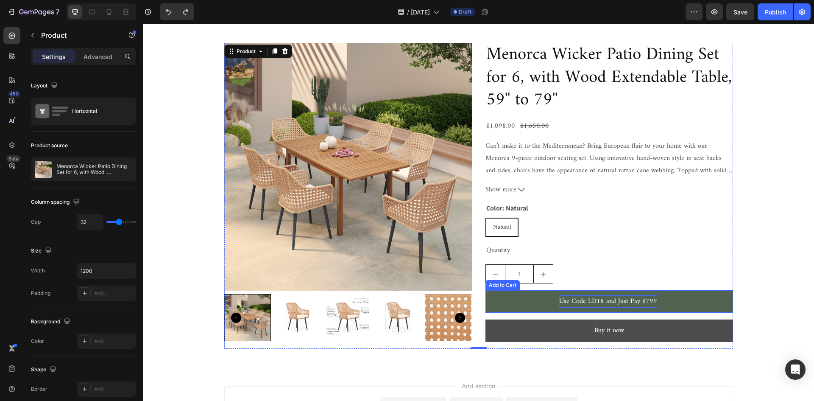
click at [534, 325] on button "Buy it now" at bounding box center [609, 330] width 248 height 22
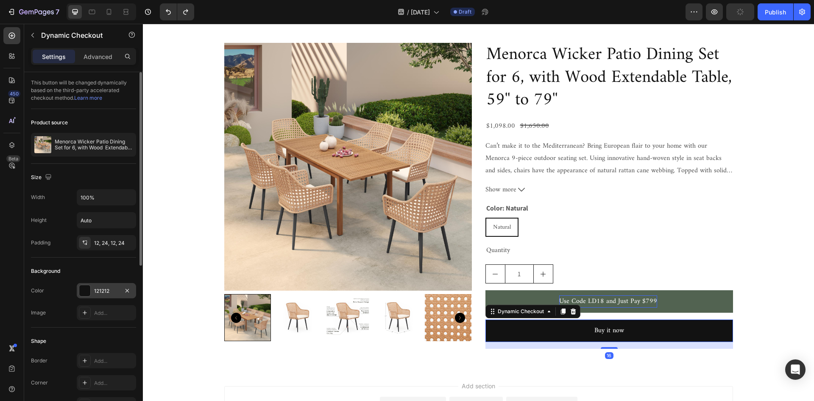
click at [84, 288] on div at bounding box center [84, 290] width 11 height 11
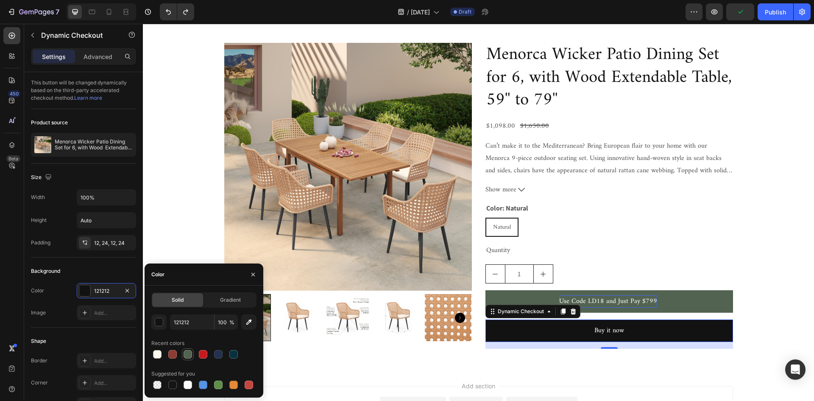
click at [190, 351] on div at bounding box center [188, 354] width 8 height 8
type input "526351"
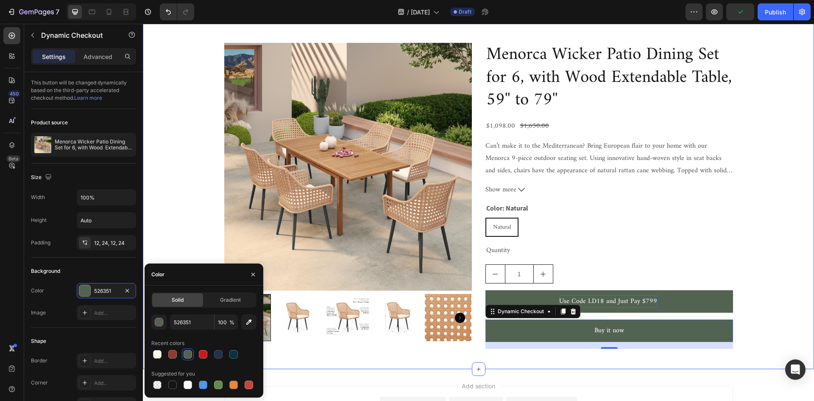
click at [790, 254] on div "Product Images Menorca Wicker Patio Dining Set for 6, with Wood Extendable Tabl…" at bounding box center [478, 195] width 658 height 305
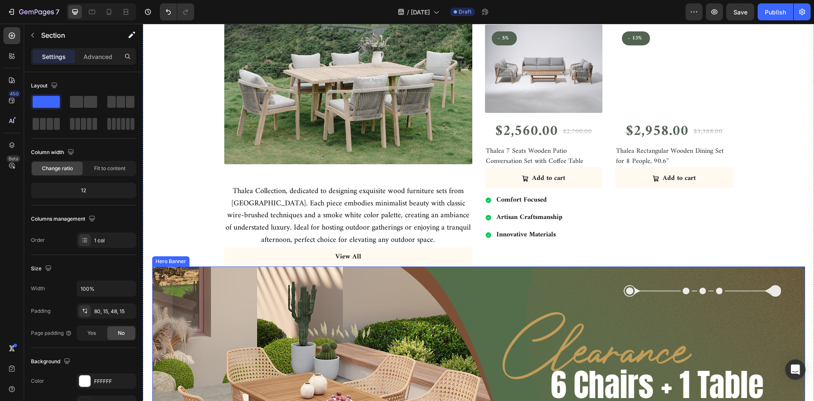
scroll to position [1684, 0]
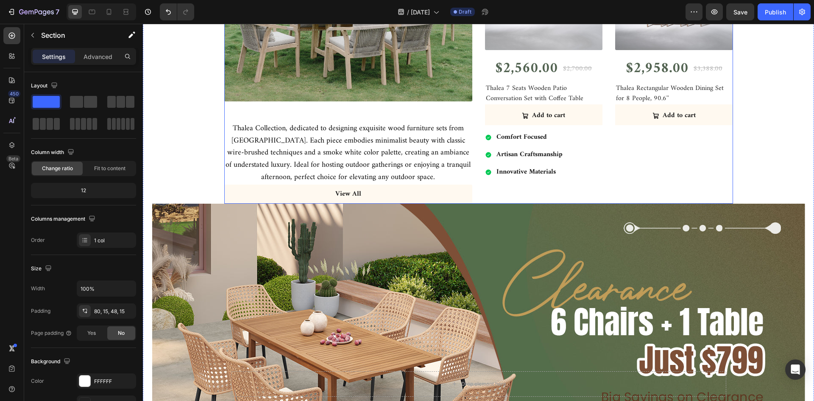
click at [521, 194] on div "- 5% (P) Tag (P) Images & Gallery $2,560.00 (P) Price (P) Price $2,700.00 (P) P…" at bounding box center [609, 69] width 248 height 267
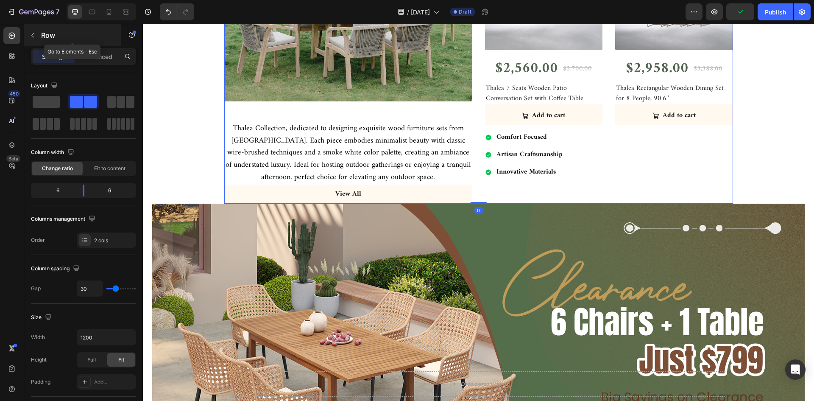
click at [28, 35] on button "button" at bounding box center [33, 35] width 14 height 14
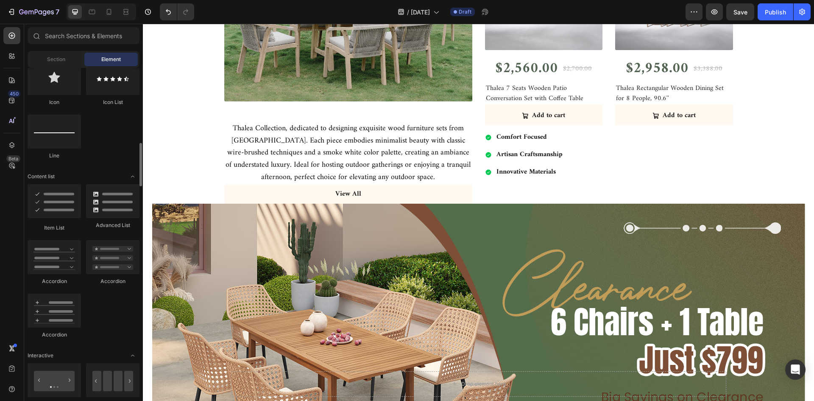
scroll to position [486, 0]
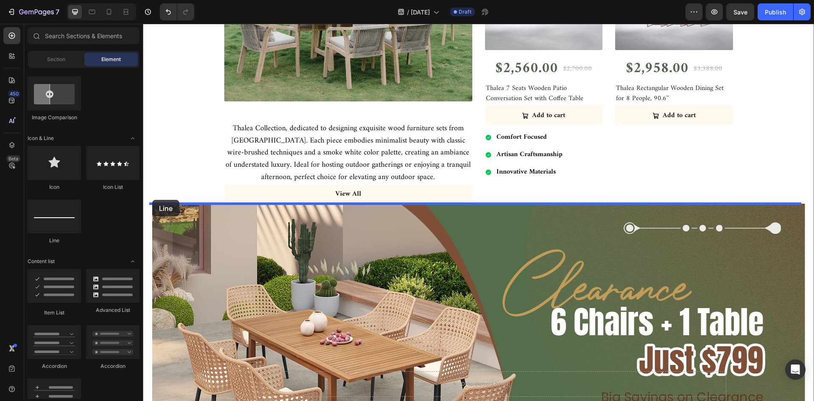
drag, startPoint x: 229, startPoint y: 250, endPoint x: 152, endPoint y: 200, distance: 91.9
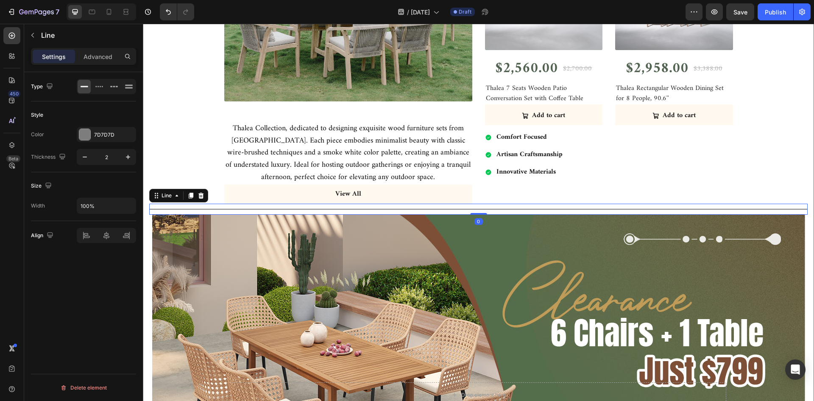
click at [793, 151] on div "Thalea - Most Popular Heading Row Drop element here Row Thalea Collection, dedi…" at bounding box center [478, 239] width 658 height 672
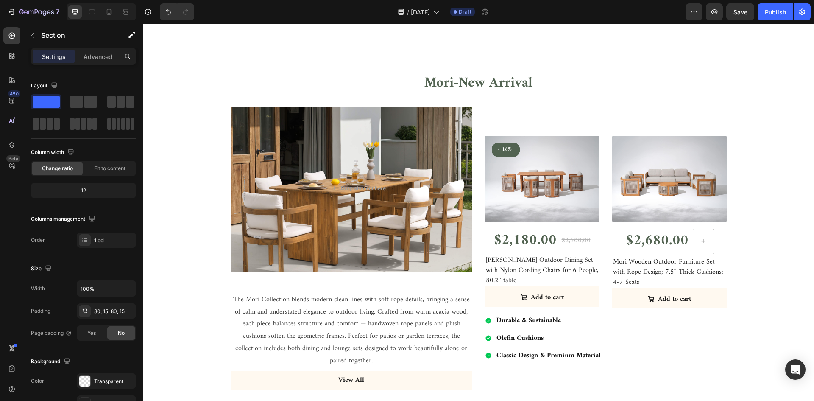
scroll to position [466, 0]
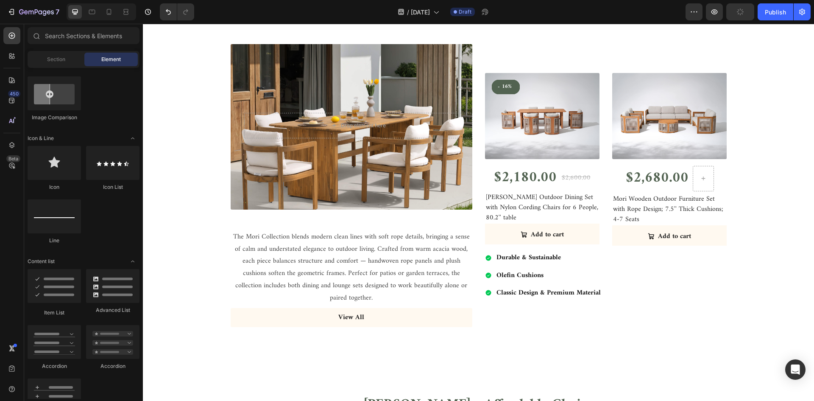
scroll to position [593, 0]
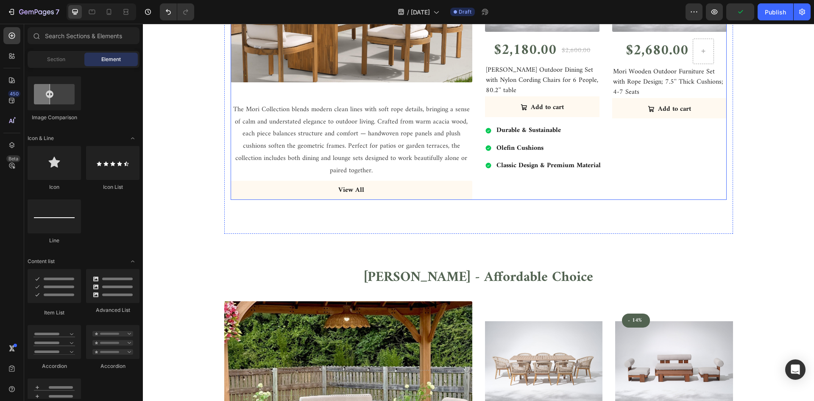
click at [557, 180] on div "- 16% (P) Tag - 16% (P) Tag - 16% (P) Tag - 16% (P) Tag (P) Images & Gallery $2…" at bounding box center [606, 58] width 242 height 283
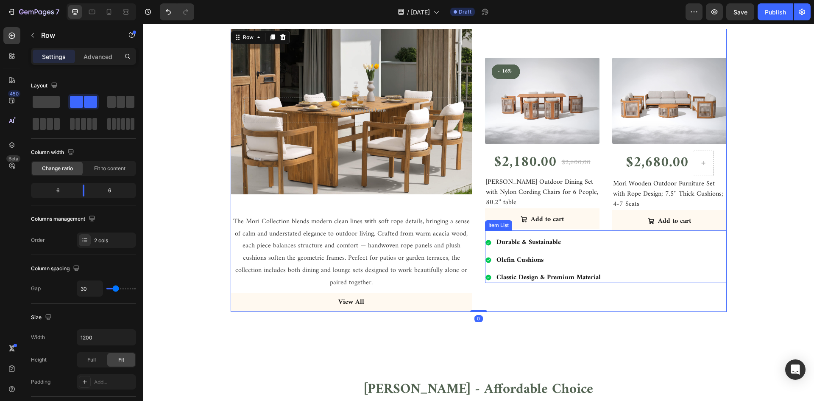
scroll to position [424, 0]
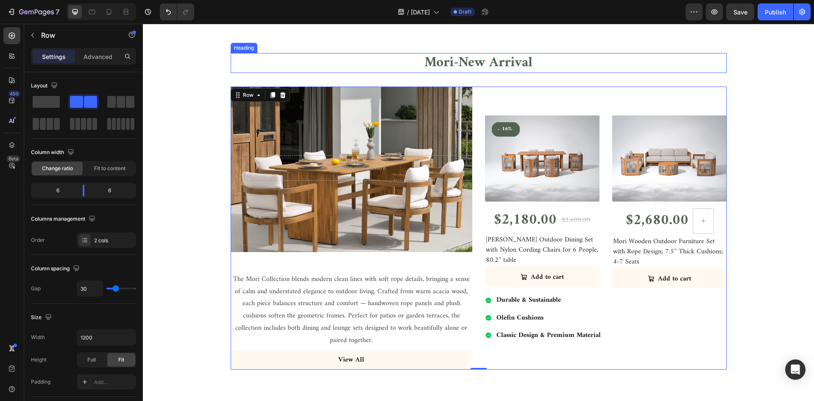
click at [721, 56] on h2 "Mori-New Arrival" at bounding box center [479, 63] width 496 height 20
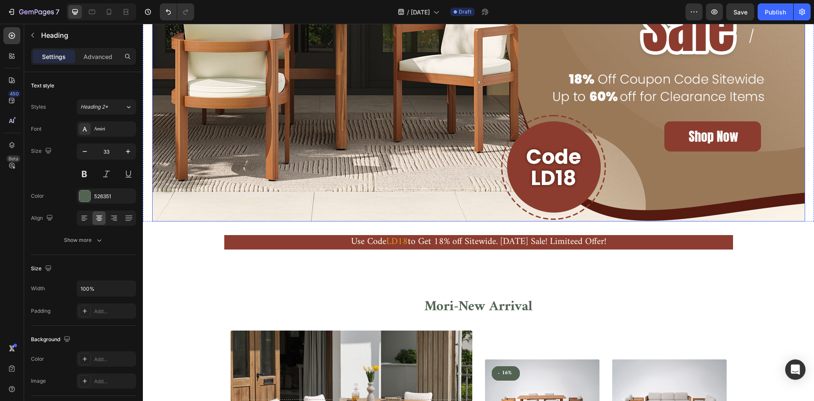
scroll to position [254, 0]
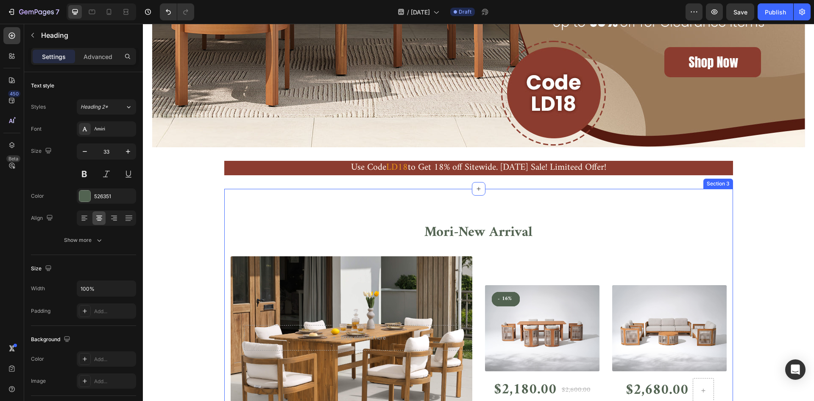
click at [571, 195] on div "Mori-New Arrival Heading Row Drop element here Row The Mori Collection blends m…" at bounding box center [478, 381] width 509 height 384
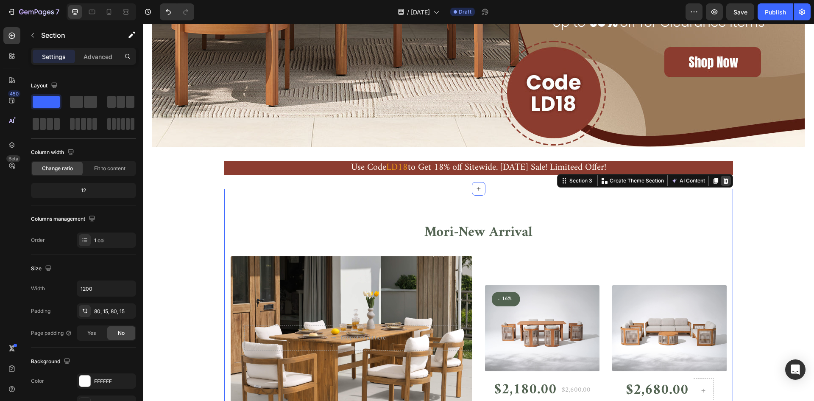
click at [723, 179] on icon at bounding box center [726, 181] width 6 height 6
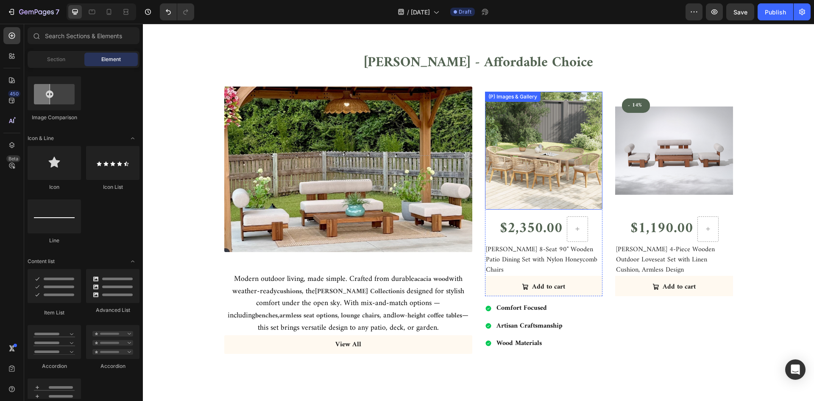
scroll to position [297, 0]
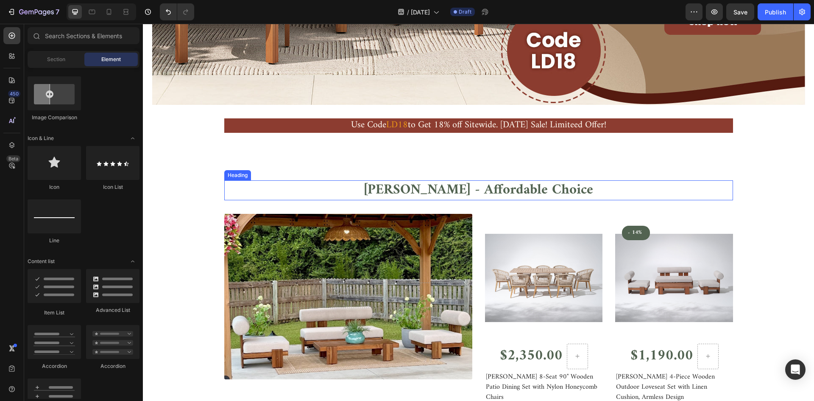
click at [623, 188] on h2 "Noto - Affordable Choice" at bounding box center [478, 190] width 509 height 20
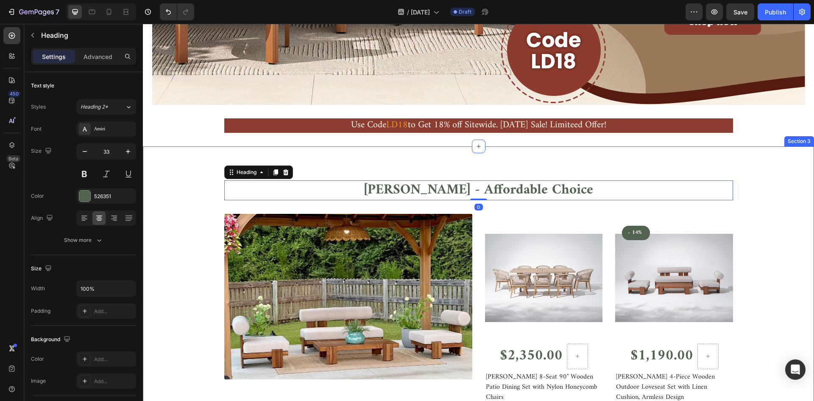
click at [621, 156] on div "Noto - Affordable Choice Heading 0 Row Drop element here Row Modern outdoor liv…" at bounding box center [478, 330] width 671 height 369
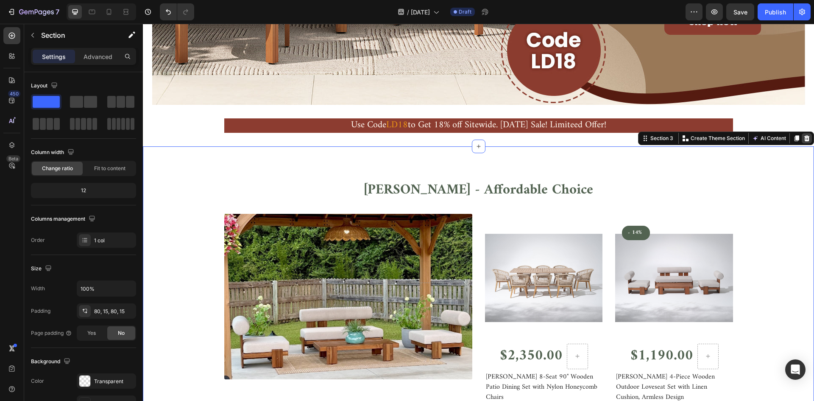
click at [804, 139] on icon at bounding box center [807, 138] width 6 height 6
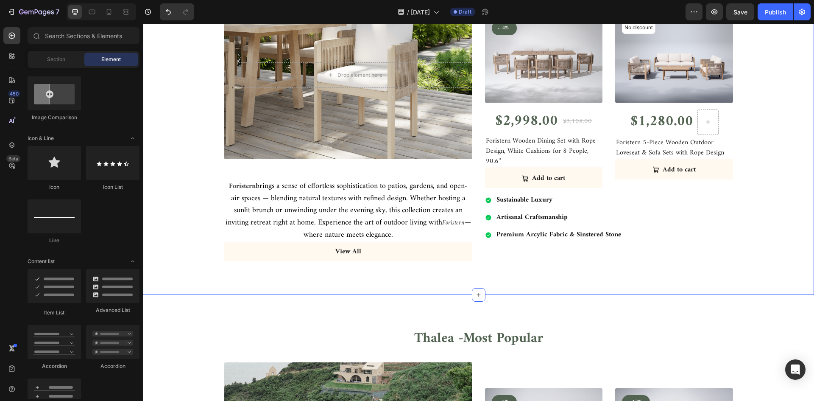
scroll to position [466, 0]
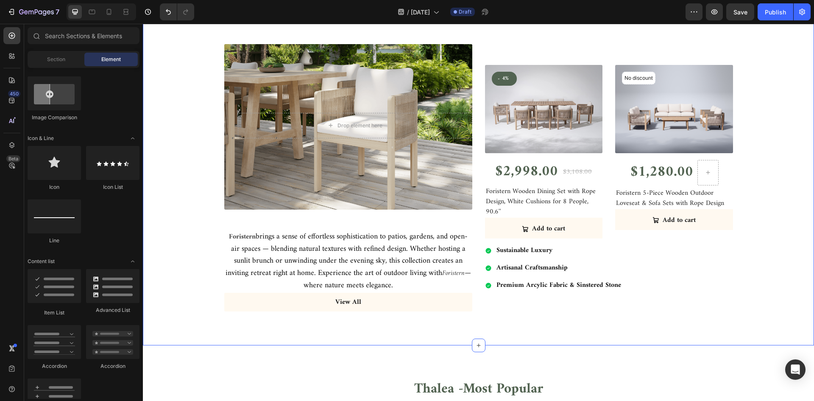
click at [778, 205] on div "Foristern - Best Seller Heading Row Drop element here Row Foristern brings a se…" at bounding box center [478, 161] width 658 height 301
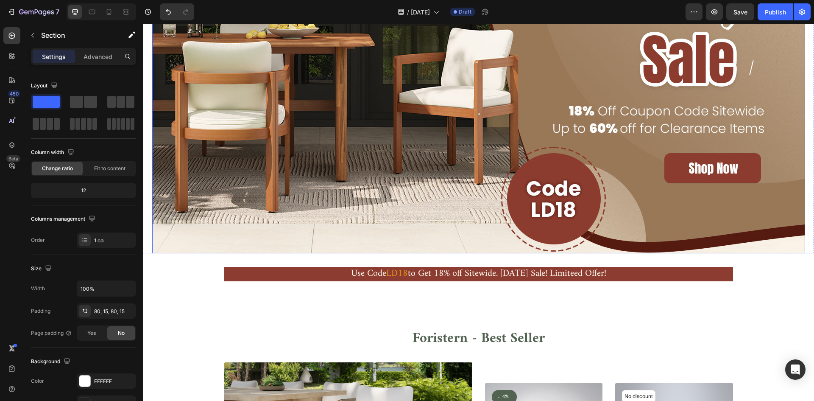
scroll to position [360, 0]
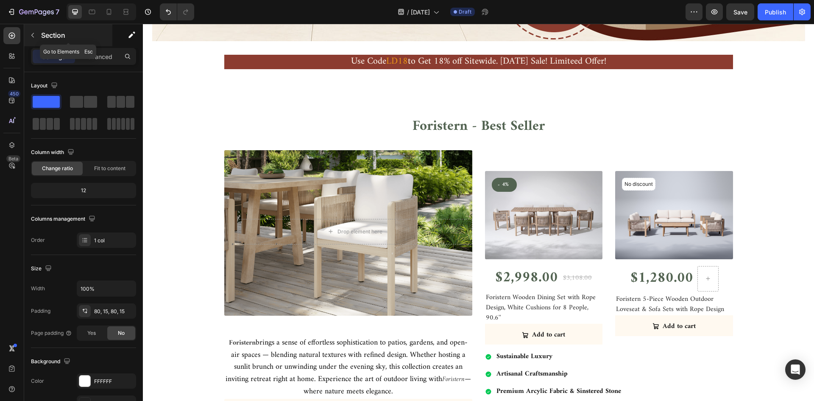
click at [36, 33] on button "button" at bounding box center [33, 35] width 14 height 14
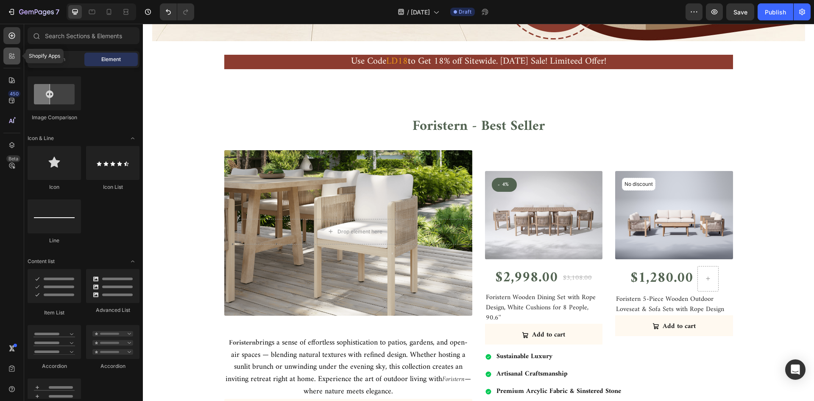
click at [12, 55] on icon at bounding box center [12, 56] width 8 height 8
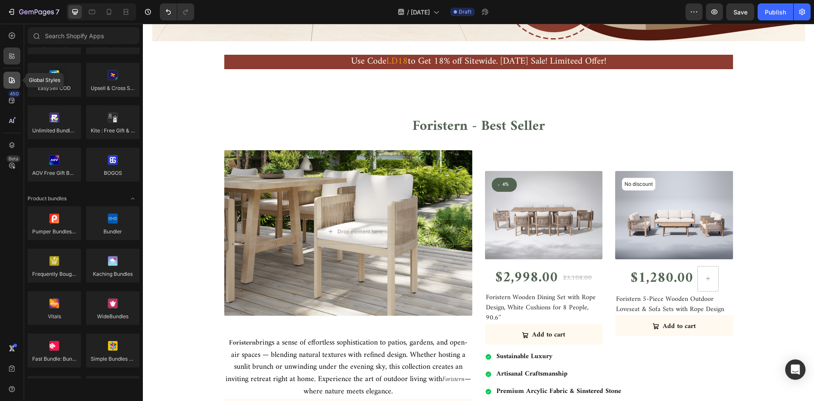
click at [12, 79] on icon at bounding box center [12, 80] width 6 height 6
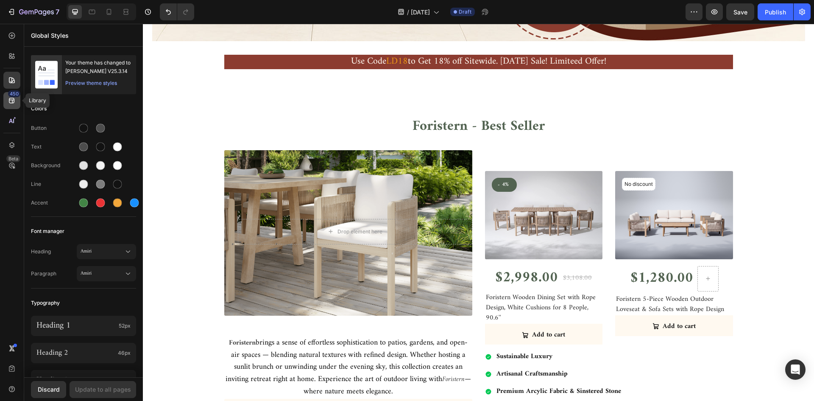
click at [12, 104] on icon at bounding box center [12, 100] width 8 height 8
click at [13, 39] on icon at bounding box center [12, 35] width 8 height 8
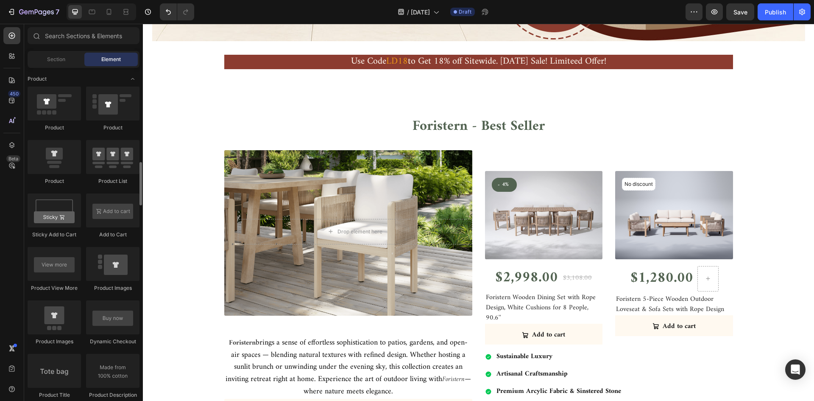
scroll to position [1037, 0]
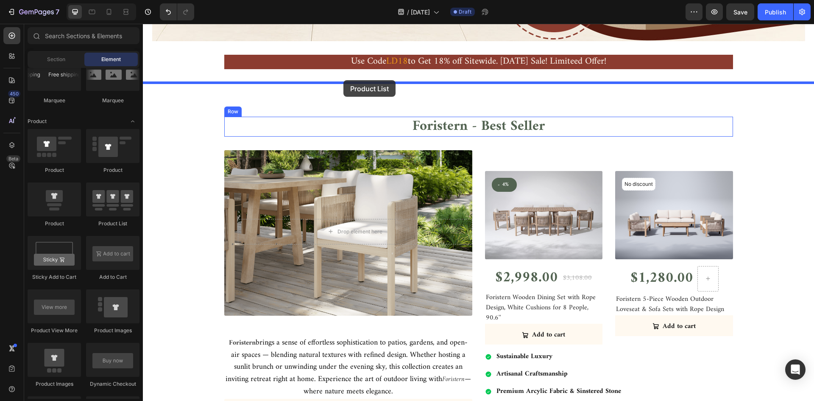
drag, startPoint x: 264, startPoint y: 231, endPoint x: 343, endPoint y: 80, distance: 170.5
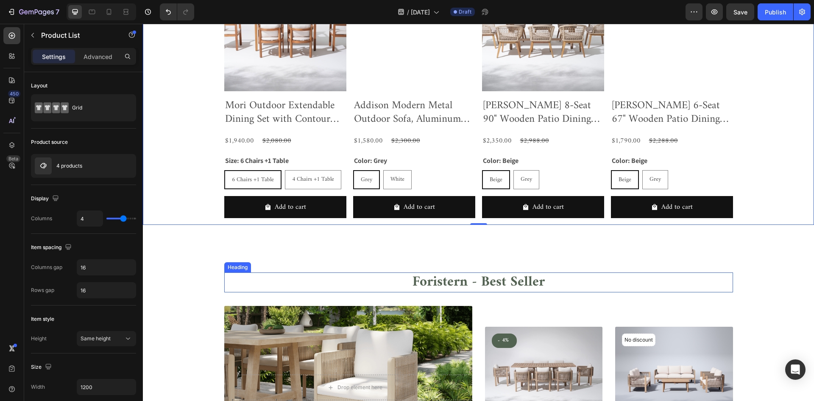
scroll to position [530, 0]
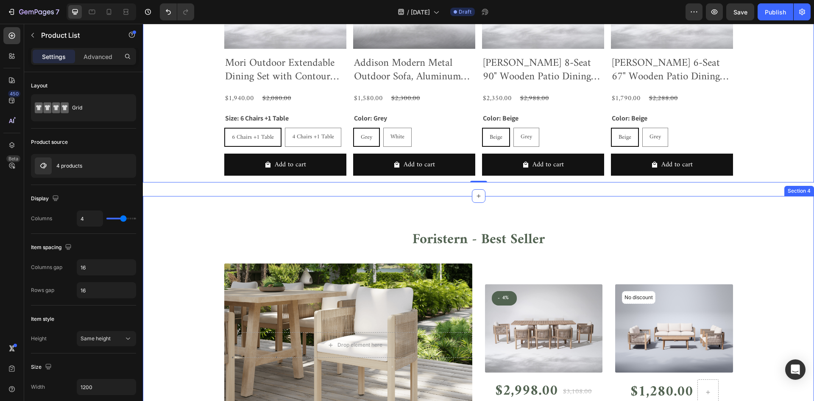
click at [387, 197] on div "Foristern - Best Seller Heading Row Drop element here Row Foristern brings a se…" at bounding box center [478, 380] width 671 height 369
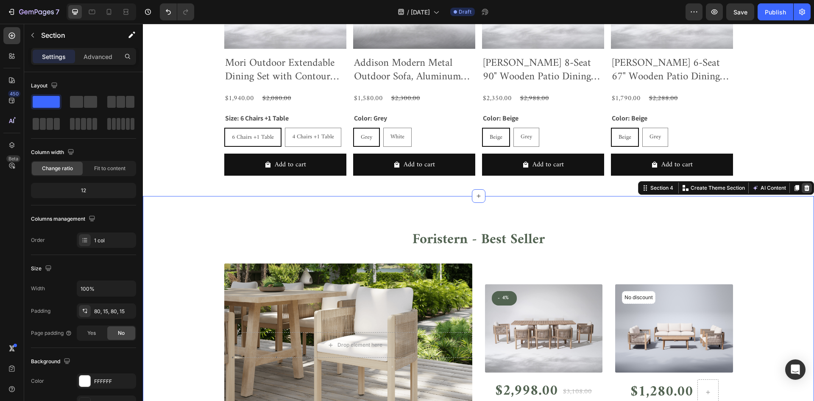
click at [803, 188] on icon at bounding box center [806, 187] width 7 height 7
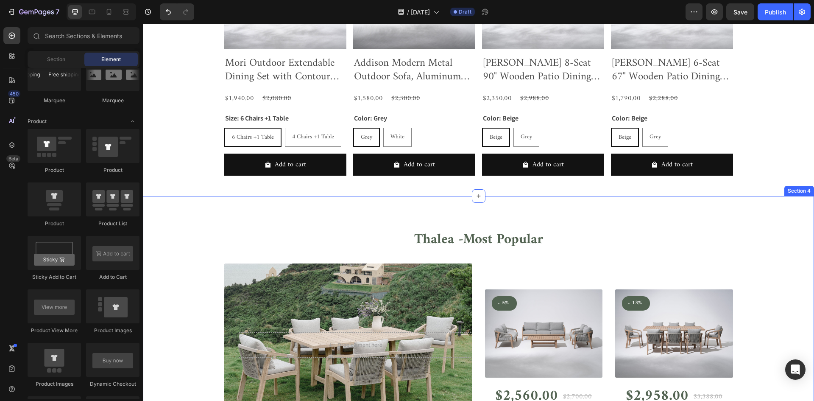
scroll to position [657, 0]
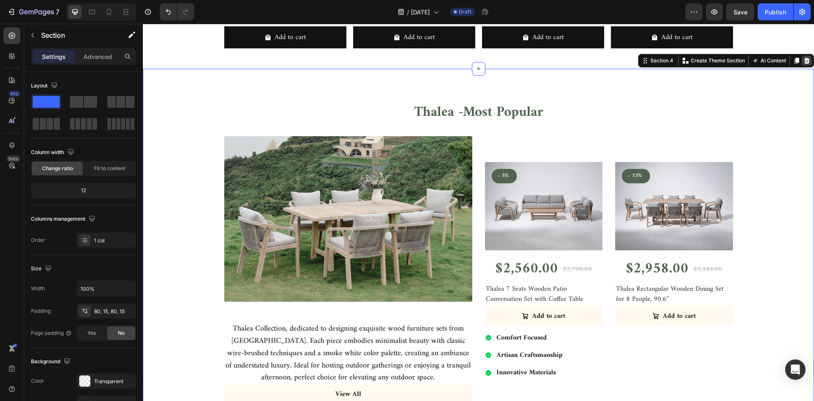
click at [803, 58] on icon at bounding box center [806, 60] width 7 height 7
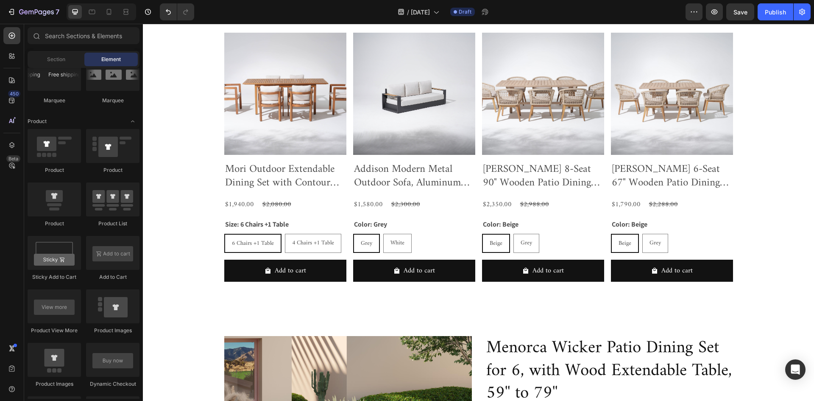
scroll to position [509, 0]
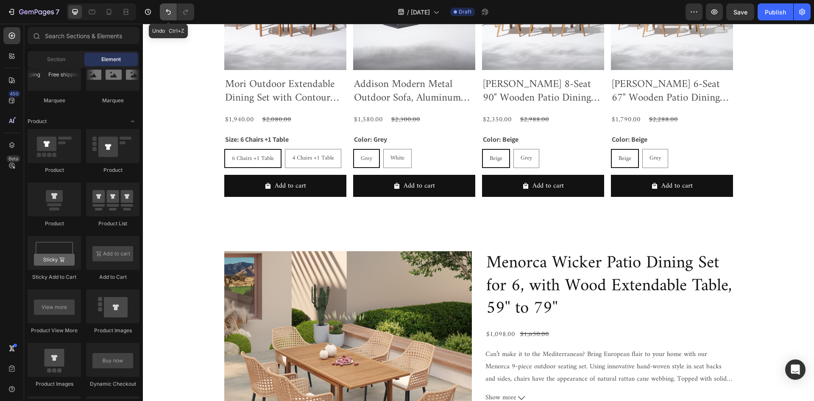
click at [167, 14] on icon "Undo/Redo" at bounding box center [168, 12] width 8 height 8
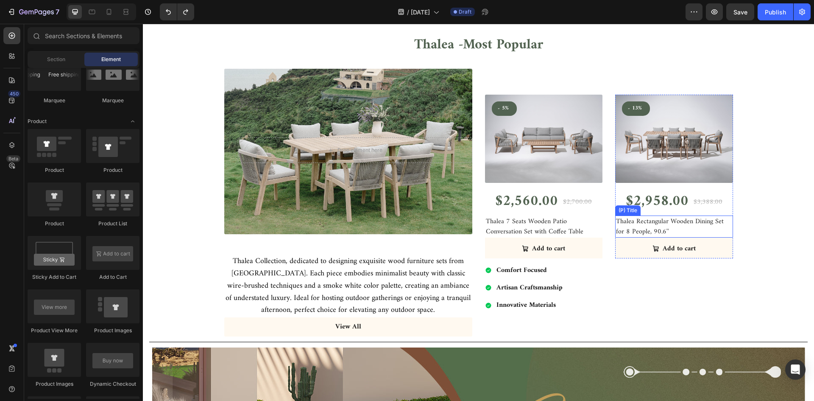
scroll to position [721, 0]
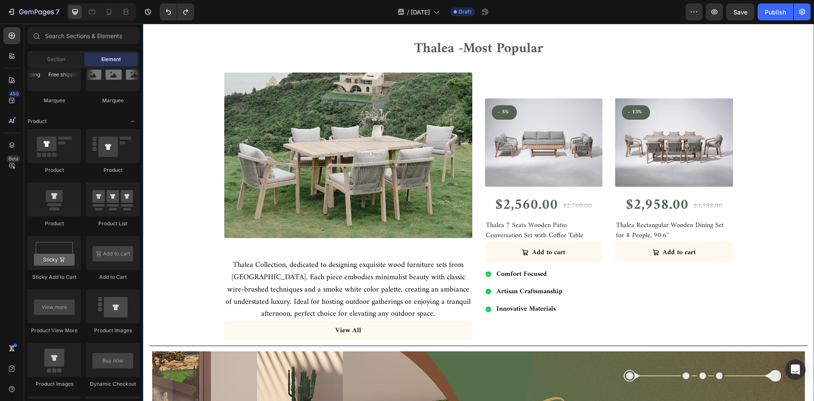
click at [737, 213] on div "Thalea - Most Popular Heading Row Drop element here Row Thalea Collection, dedi…" at bounding box center [478, 375] width 658 height 672
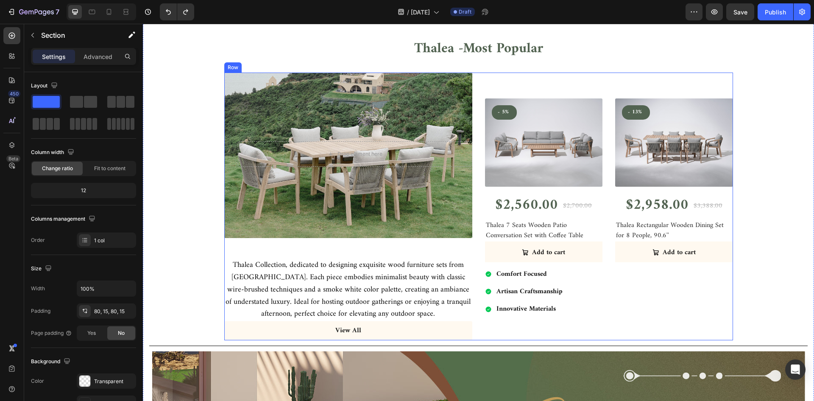
click at [408, 251] on div "Drop element here Row Thalea Collection, dedicated to designing exquisite wood …" at bounding box center [348, 205] width 248 height 267
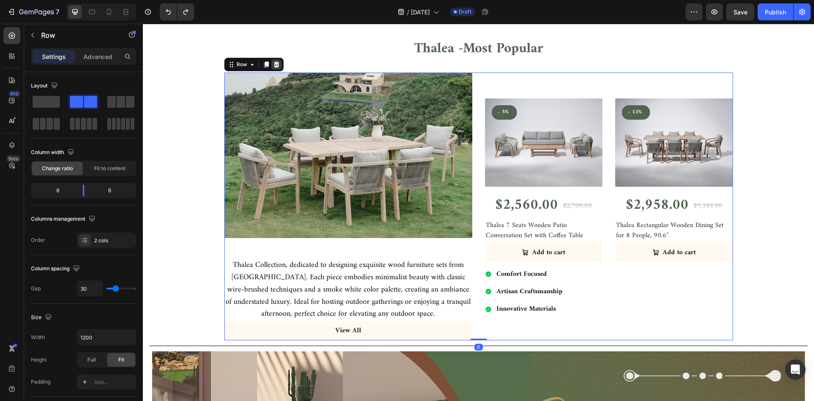
click at [273, 64] on icon at bounding box center [276, 64] width 6 height 6
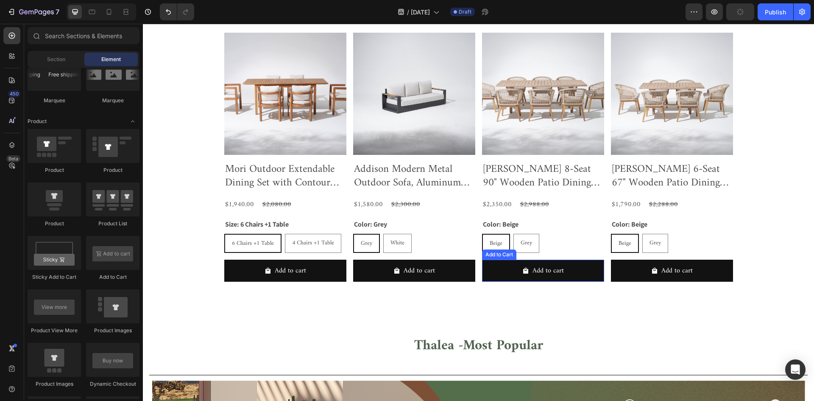
scroll to position [466, 0]
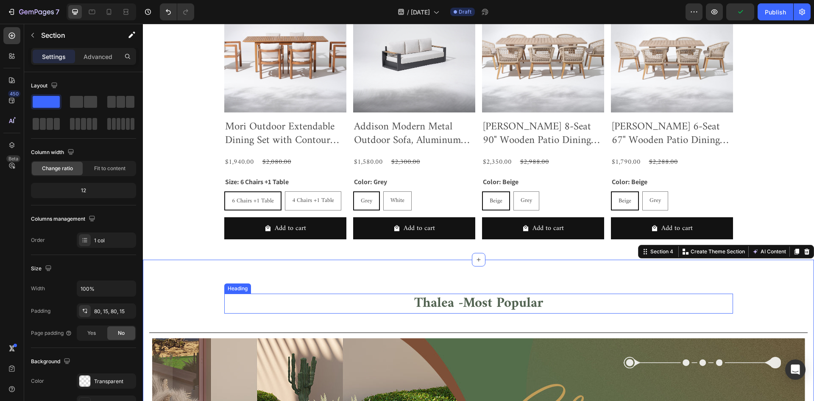
click at [474, 303] on span "Most Popular" at bounding box center [503, 303] width 80 height 25
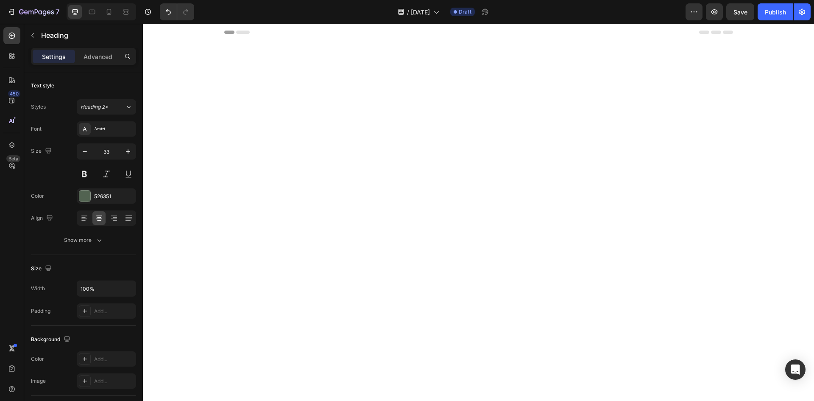
scroll to position [466, 0]
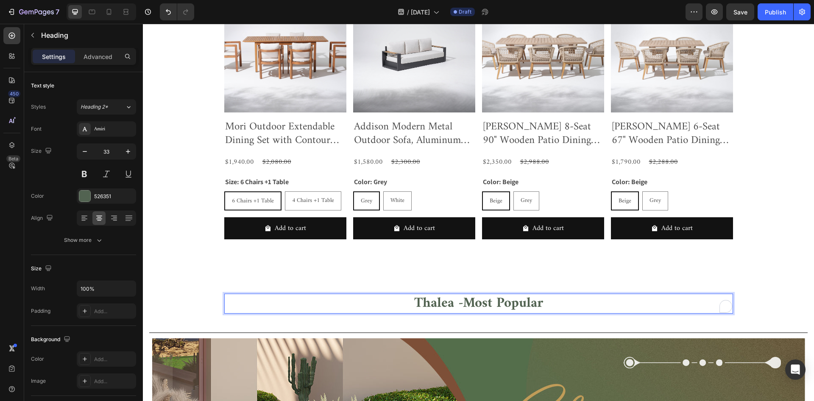
click at [628, 300] on p "Thalea - Most Popular" at bounding box center [478, 303] width 507 height 18
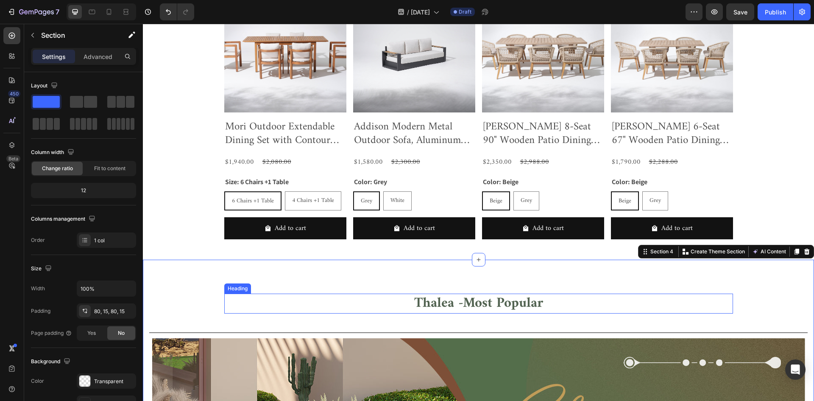
click at [560, 301] on p "⁠⁠⁠⁠⁠⁠⁠ Thalea - Most Popular" at bounding box center [478, 303] width 507 height 18
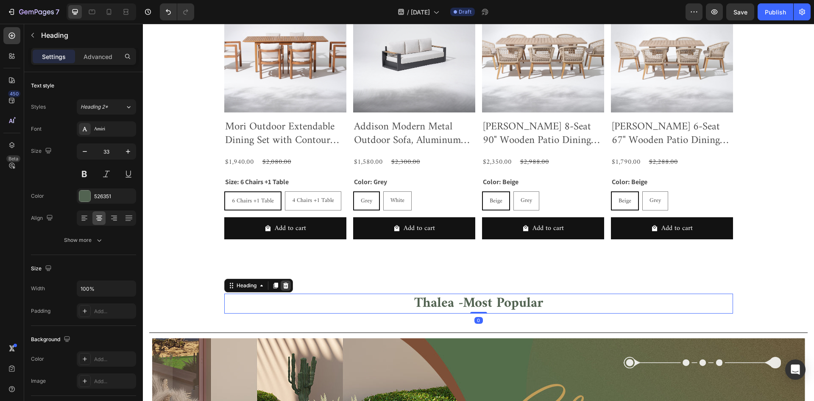
click at [281, 289] on div at bounding box center [286, 285] width 10 height 10
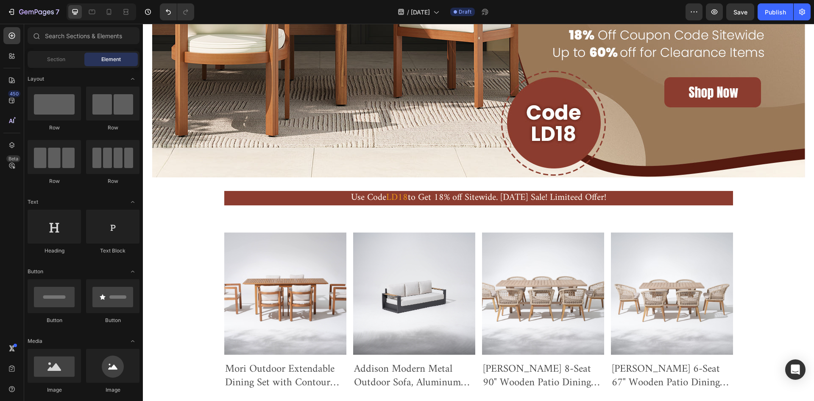
scroll to position [276, 0]
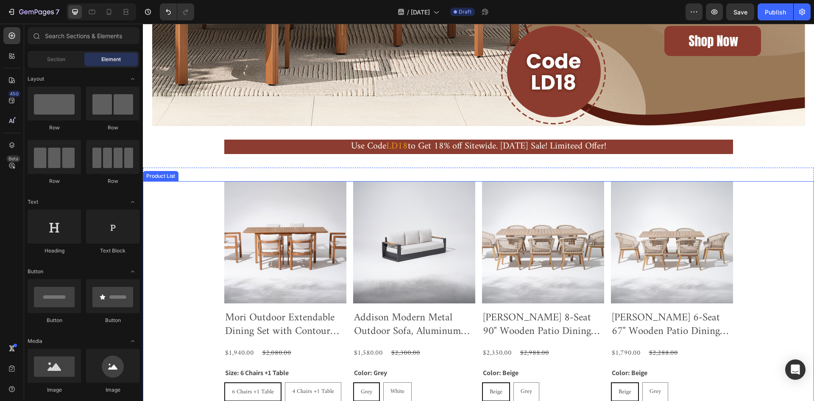
click at [768, 196] on div "Product Images Mori Outdoor Extendable Dining Set with Contour Chairs for 4- 6 …" at bounding box center [478, 309] width 671 height 256
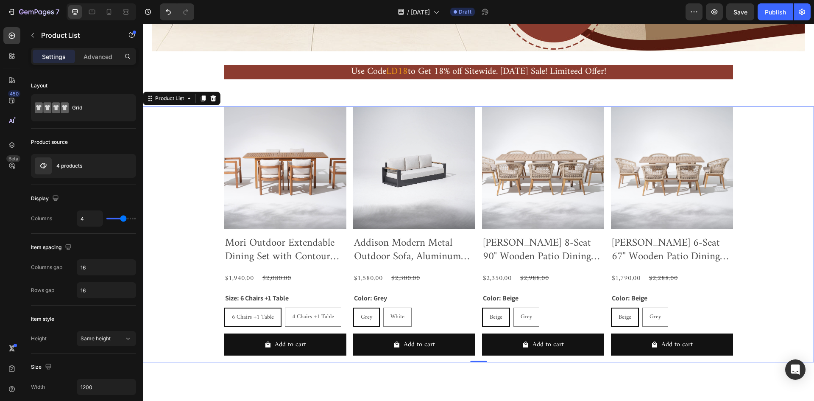
scroll to position [360, 0]
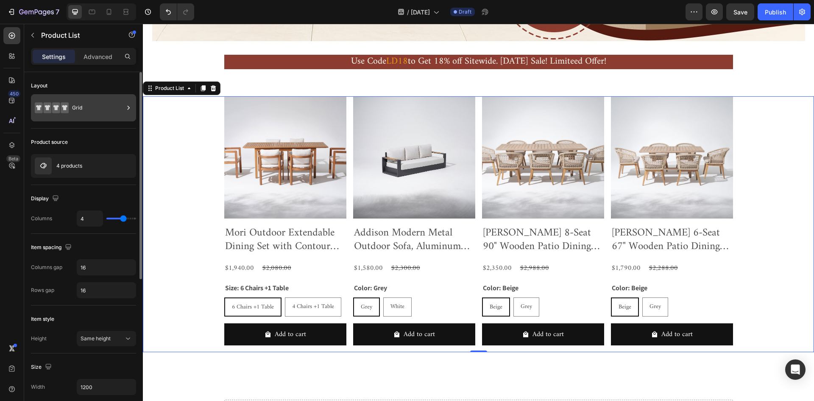
click at [77, 106] on div "Grid" at bounding box center [98, 107] width 52 height 19
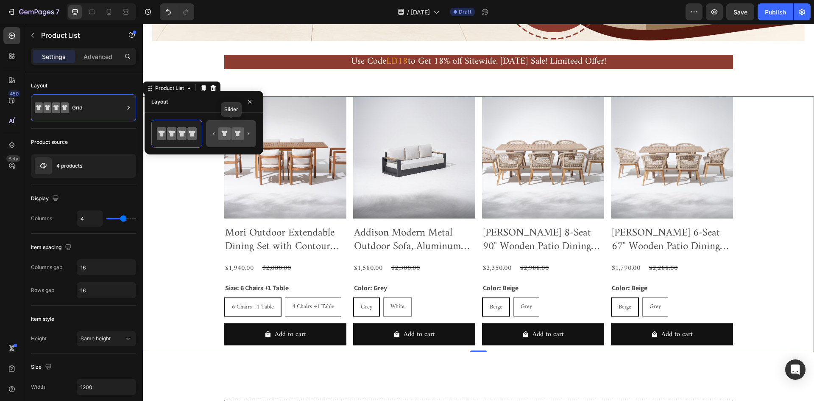
click at [221, 134] on icon at bounding box center [224, 133] width 12 height 12
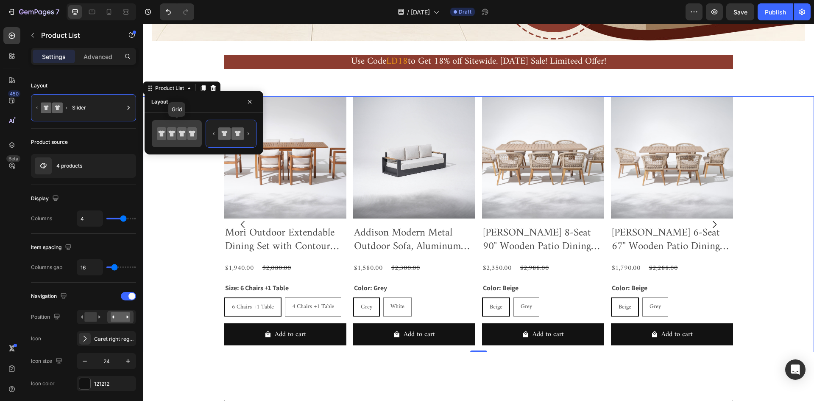
click at [176, 133] on icon at bounding box center [171, 133] width 9 height 13
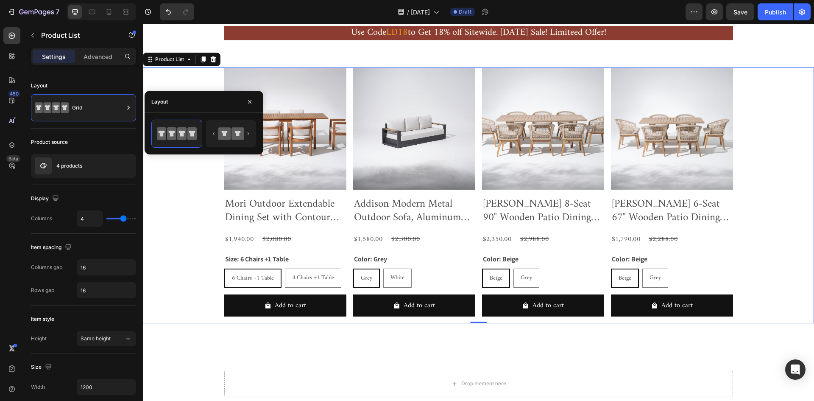
scroll to position [403, 0]
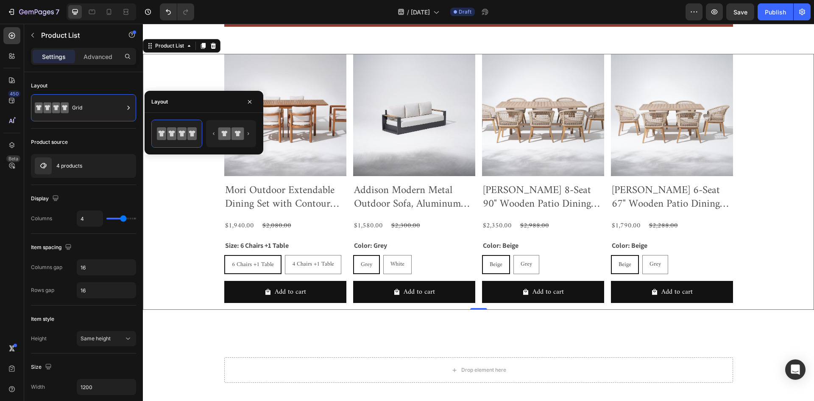
click at [193, 217] on div "Product Images Mori Outdoor Extendable Dining Set with Contour Chairs for 4- 6 …" at bounding box center [478, 182] width 671 height 256
click at [213, 319] on div "Product Images Mori Outdoor Extendable Dining Set with Contour Chairs for 4- 6 …" at bounding box center [478, 181] width 671 height 283
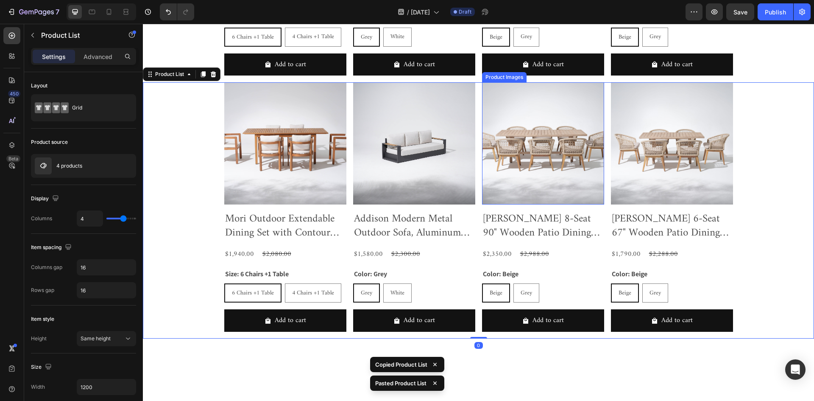
scroll to position [657, 0]
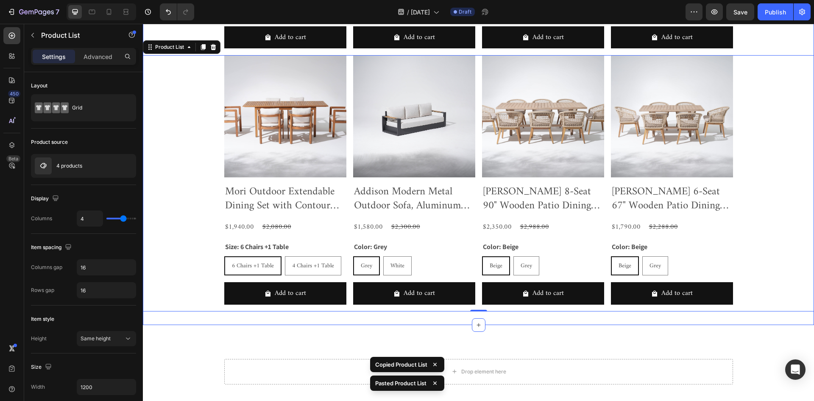
click at [258, 318] on div "Product Images Mori Outdoor Extendable Dining Set with Contour Chairs for 4- 6 …" at bounding box center [478, 55] width 671 height 539
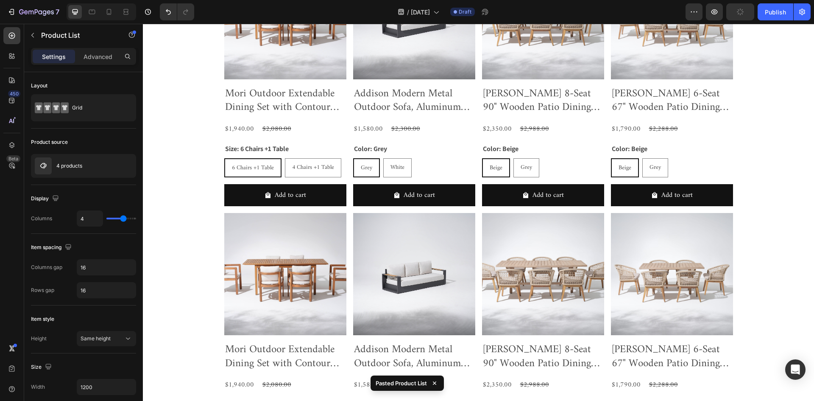
scroll to position [406, 0]
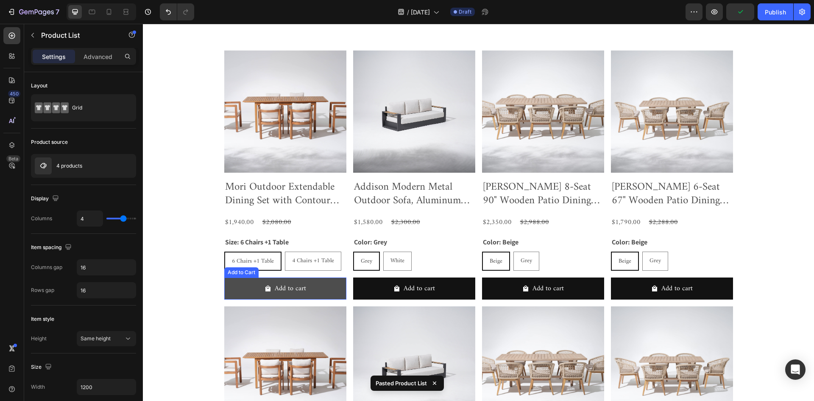
click at [305, 287] on button "Add to cart" at bounding box center [285, 288] width 122 height 22
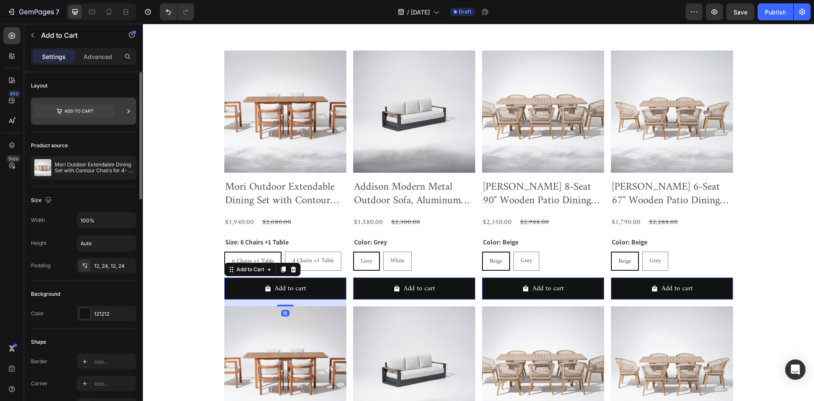
click at [88, 114] on icon at bounding box center [75, 111] width 80 height 13
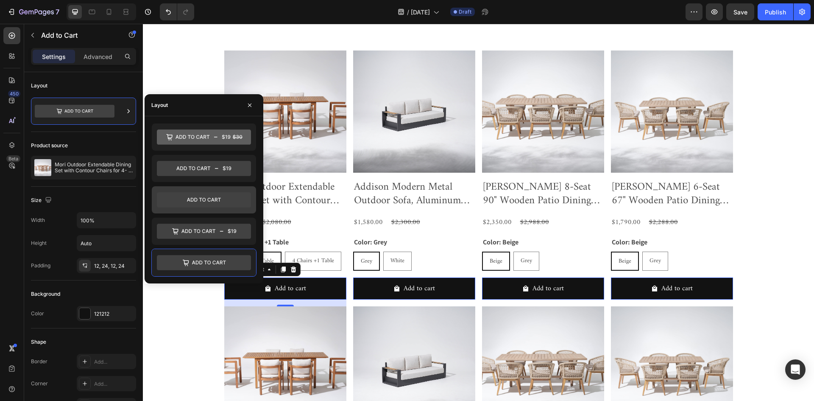
scroll to position [491, 0]
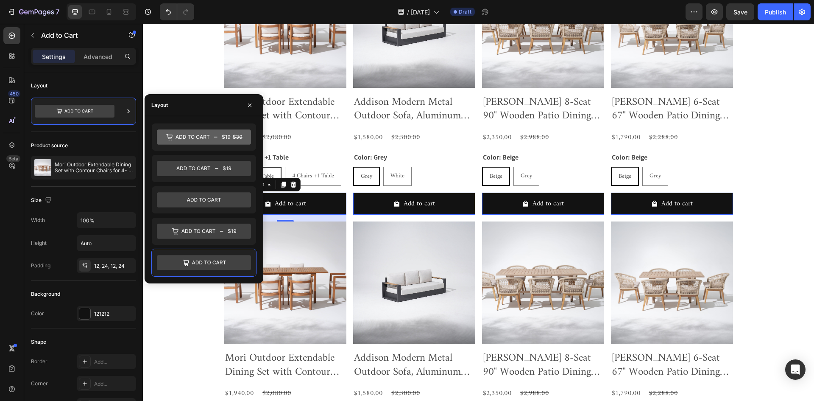
click at [0, 285] on div "450 Beta" at bounding box center [12, 212] width 24 height 377
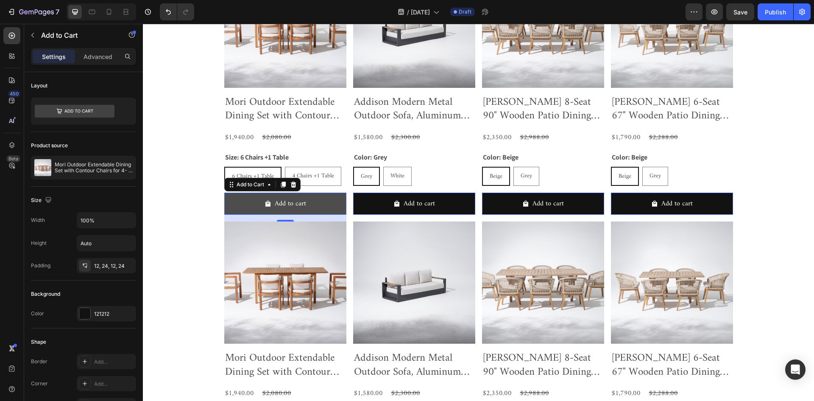
click at [309, 201] on button "Add to cart" at bounding box center [285, 203] width 122 height 22
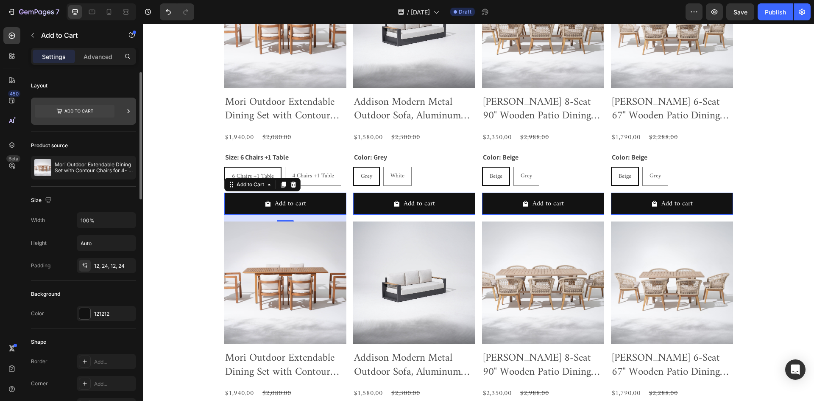
click at [95, 113] on icon at bounding box center [75, 111] width 80 height 13
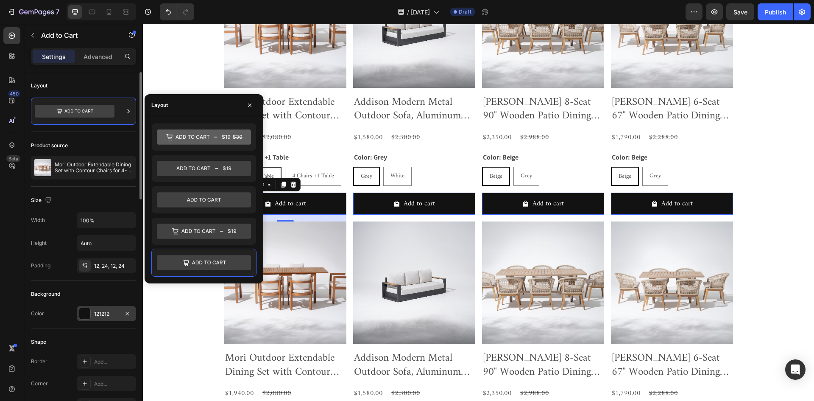
click at [88, 310] on div at bounding box center [84, 313] width 11 height 11
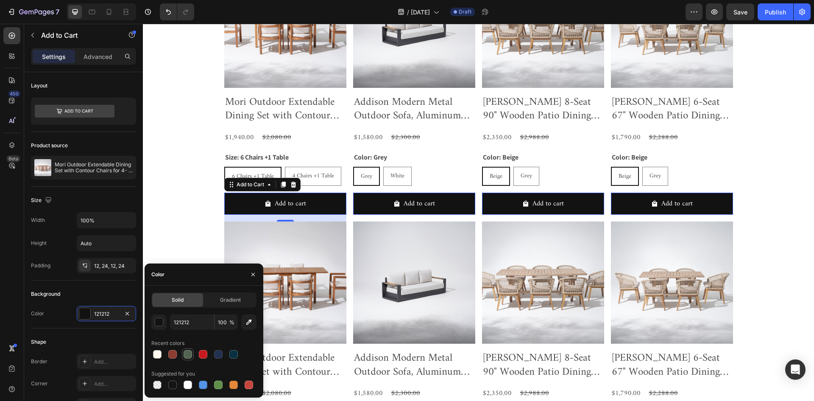
click at [189, 350] on div at bounding box center [188, 354] width 8 height 8
type input "526351"
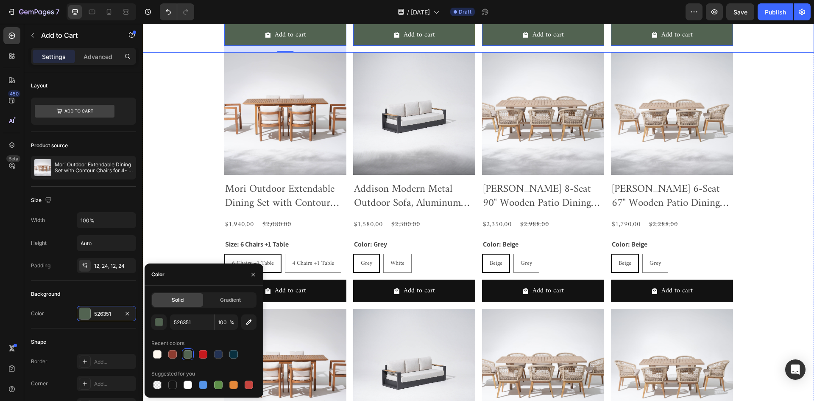
scroll to position [745, 0]
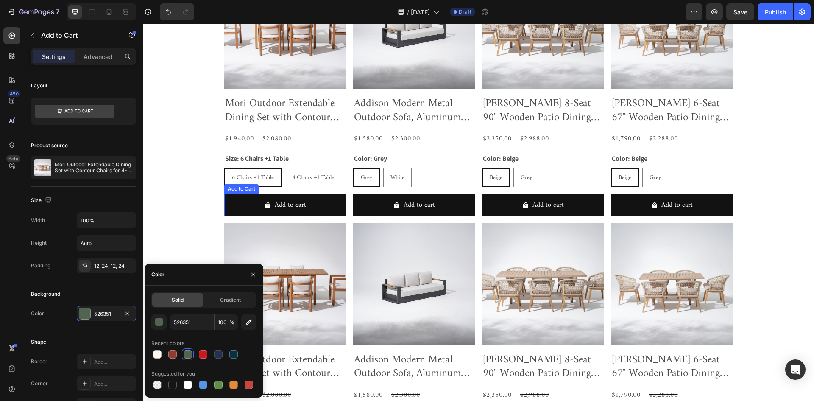
click at [239, 201] on button "Add to cart" at bounding box center [285, 205] width 122 height 22
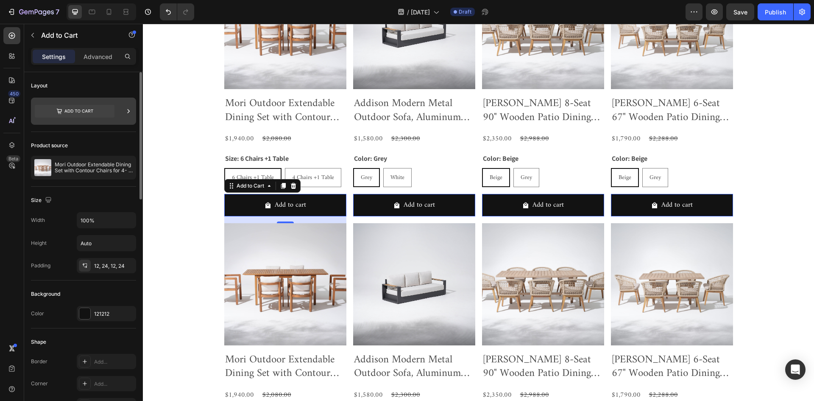
click at [93, 113] on icon at bounding box center [75, 111] width 80 height 13
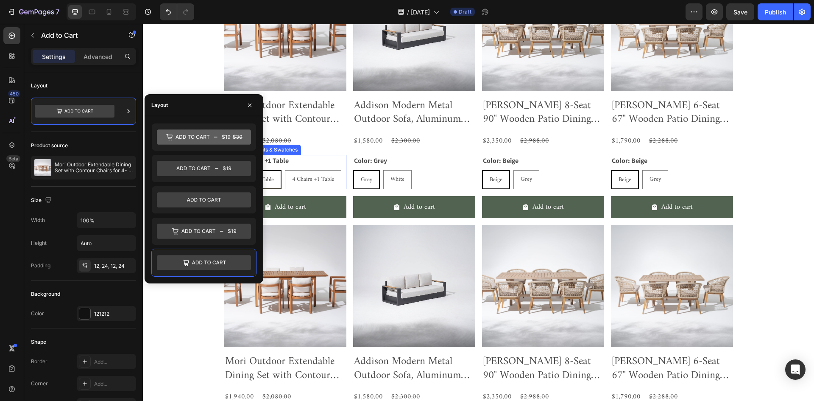
scroll to position [406, 0]
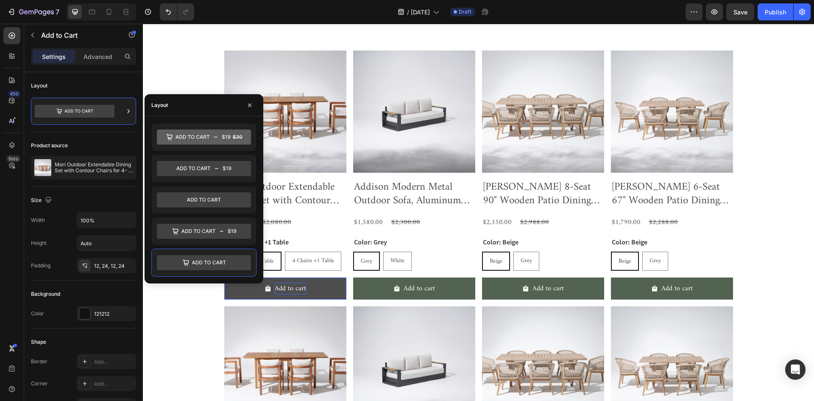
click at [277, 286] on div "Add to cart" at bounding box center [290, 288] width 31 height 12
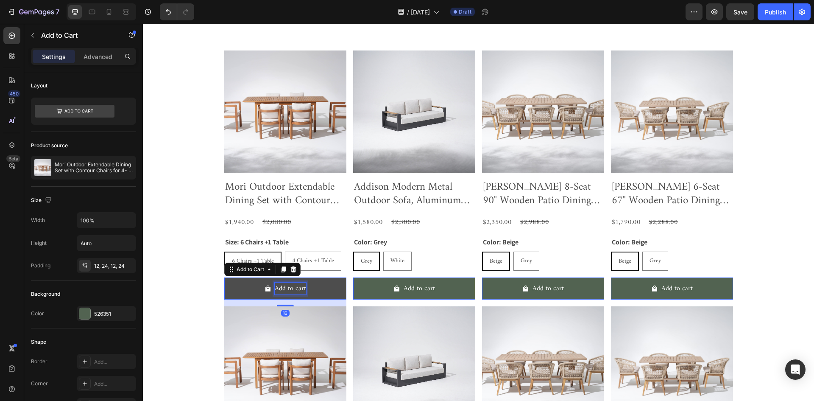
click at [276, 288] on div "Add to cart" at bounding box center [290, 288] width 31 height 12
click at [276, 288] on p "Add to cart" at bounding box center [290, 288] width 31 height 12
click at [275, 288] on p "Add to cart" at bounding box center [290, 288] width 31 height 12
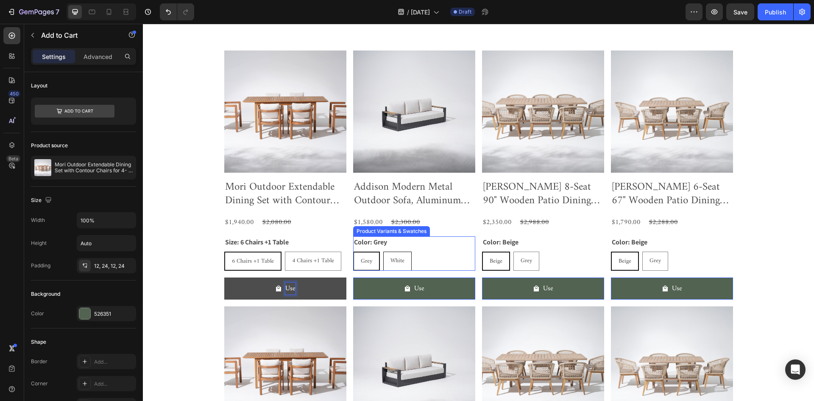
click at [224, 277] on button "Use" at bounding box center [285, 288] width 122 height 22
click at [224, 277] on button "Use Code" at bounding box center [285, 288] width 122 height 22
click at [224, 277] on button "Use Code LD18" at bounding box center [285, 288] width 122 height 22
click at [224, 277] on button "Use Code LD18 and" at bounding box center [285, 288] width 122 height 22
click at [224, 277] on button "Use Code LD18 and Shop" at bounding box center [285, 288] width 122 height 22
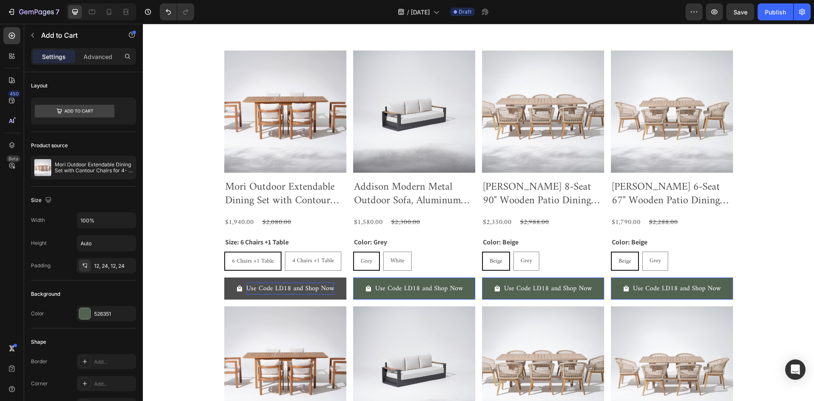
click at [238, 289] on icon "Use Code LD18 and Shop Now" at bounding box center [239, 288] width 5 height 6
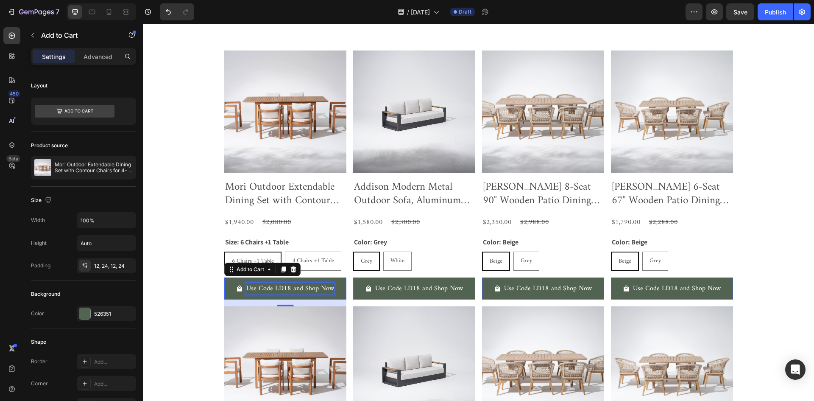
click at [305, 289] on p "Use Code LD18 and Shop Now" at bounding box center [290, 288] width 88 height 12
click at [226, 287] on button "Use Code LD18 and Shop Now" at bounding box center [285, 288] width 122 height 22
click at [254, 274] on div "Add to Cart" at bounding box center [250, 269] width 48 height 10
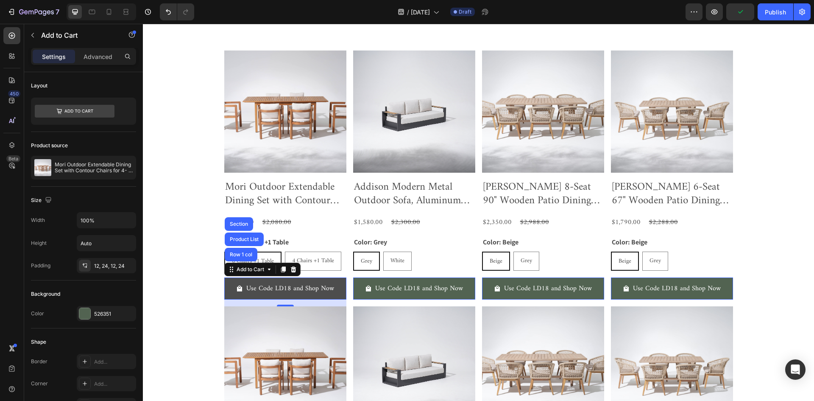
click at [228, 288] on button "Use Code LD18 and Shop Now" at bounding box center [285, 288] width 122 height 22
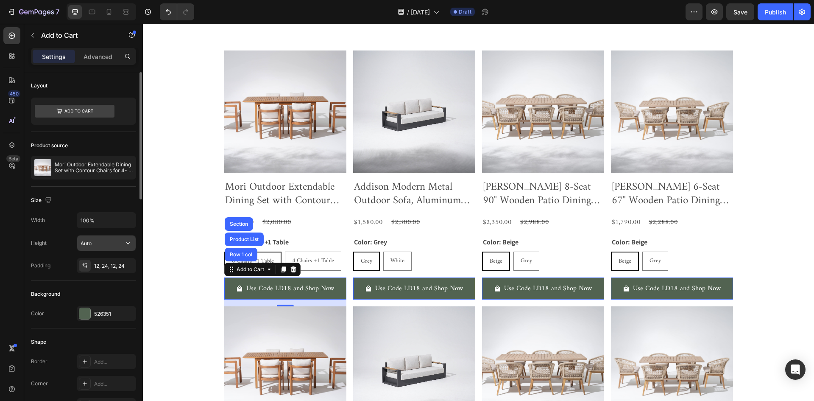
click at [103, 246] on input "Auto" at bounding box center [106, 242] width 58 height 15
click at [67, 241] on div "Height Auto" at bounding box center [83, 243] width 105 height 16
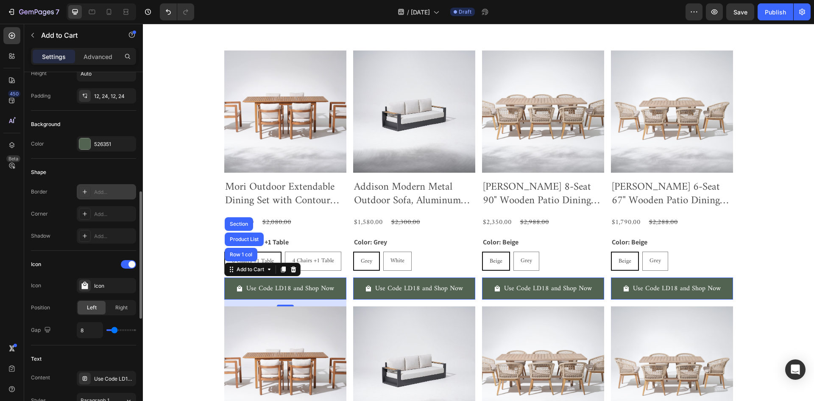
scroll to position [212, 0]
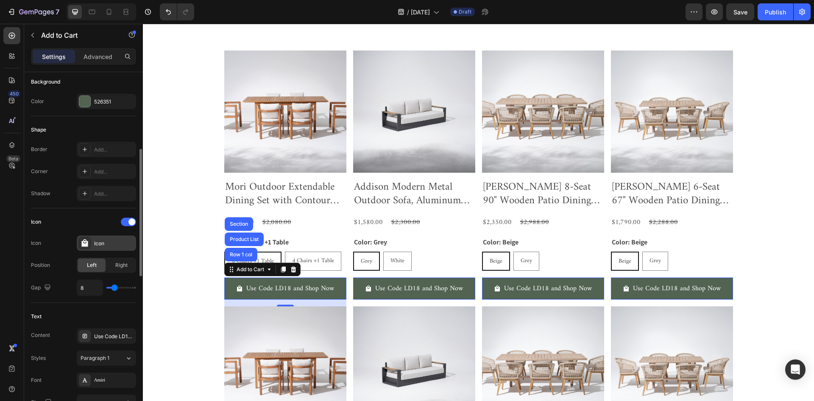
click at [123, 243] on div "Icon" at bounding box center [114, 243] width 40 height 8
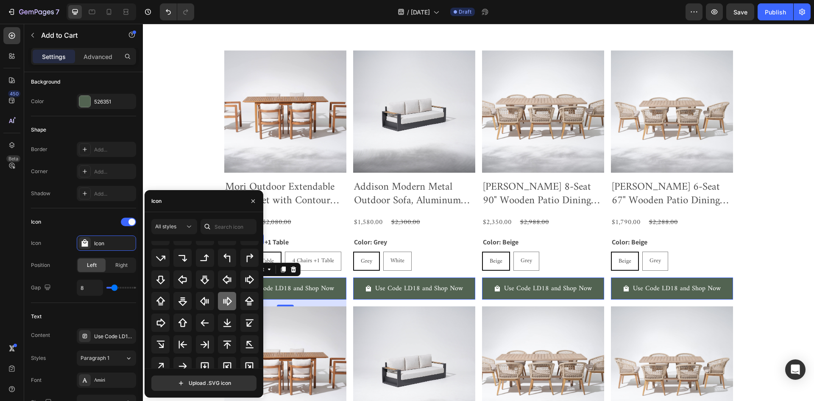
scroll to position [276, 0]
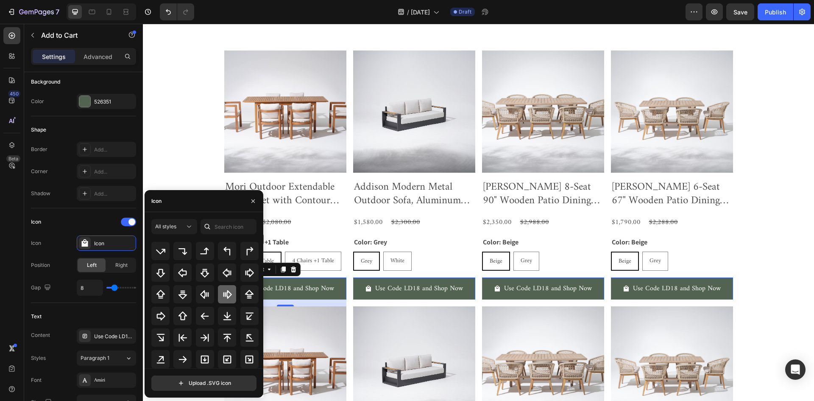
click at [223, 292] on icon at bounding box center [227, 294] width 10 height 10
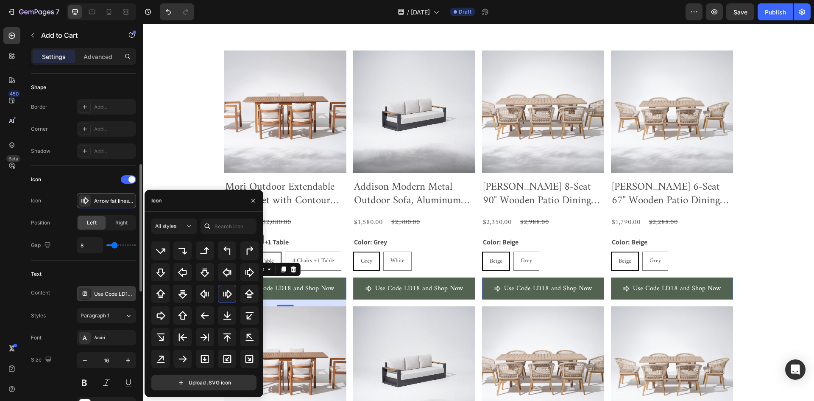
click at [123, 293] on div "Use Code LD18 and Shop Now" at bounding box center [114, 294] width 40 height 8
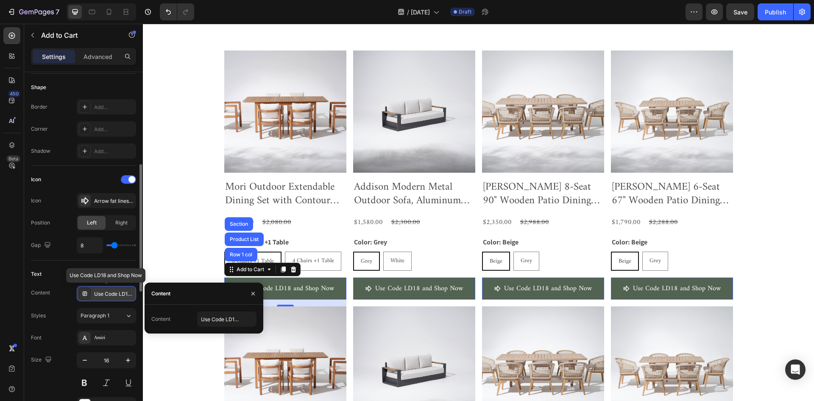
click at [123, 293] on div "Use Code LD18 and Shop Now" at bounding box center [114, 294] width 40 height 8
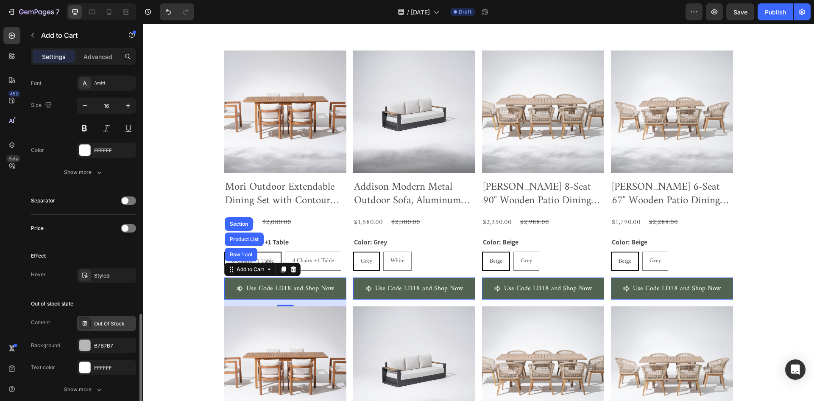
scroll to position [593, 0]
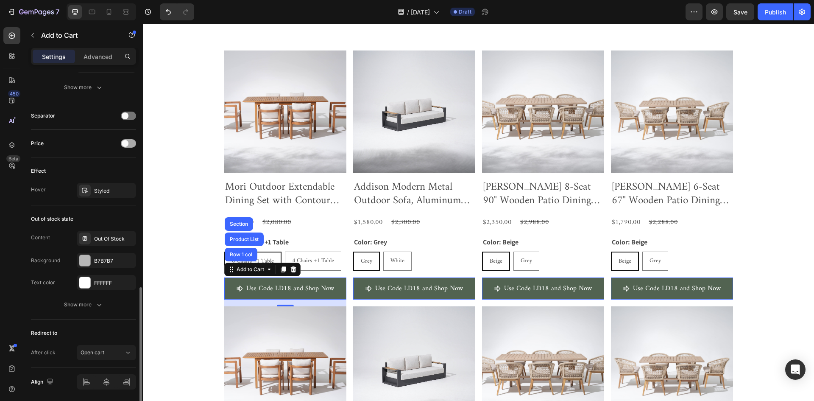
click at [134, 142] on div at bounding box center [128, 143] width 15 height 8
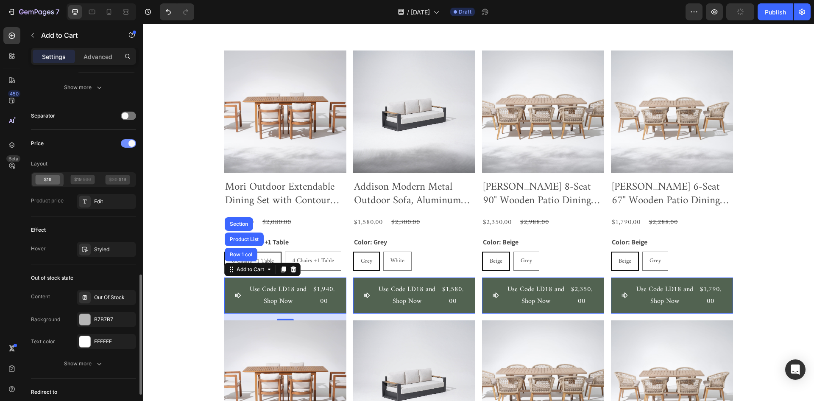
click at [134, 142] on span at bounding box center [131, 143] width 7 height 7
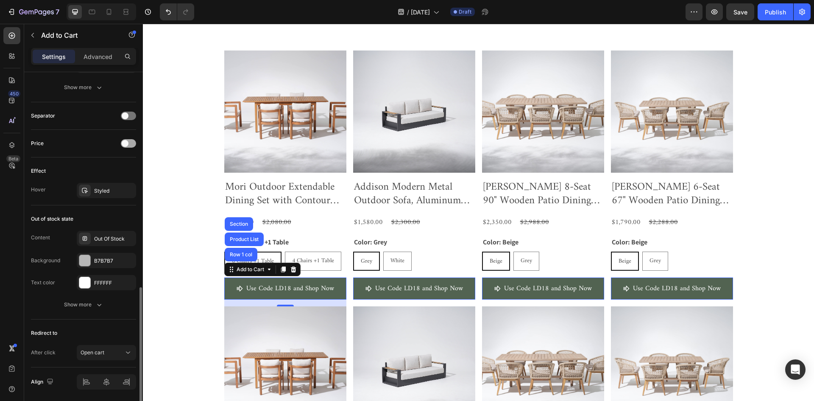
click at [134, 142] on div at bounding box center [128, 143] width 15 height 8
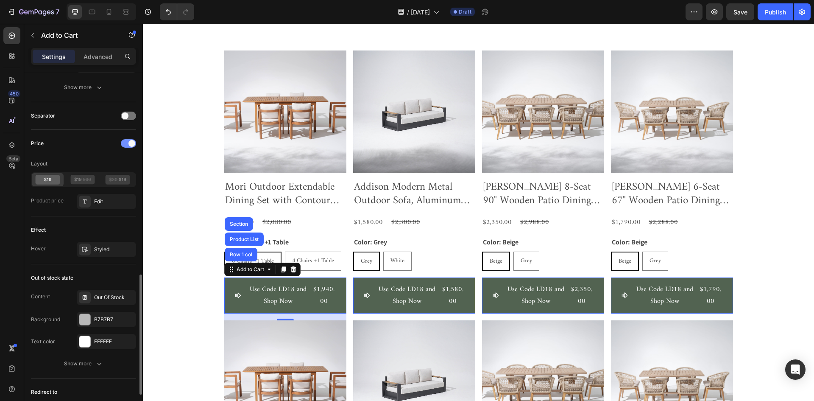
click at [134, 142] on span at bounding box center [131, 143] width 7 height 7
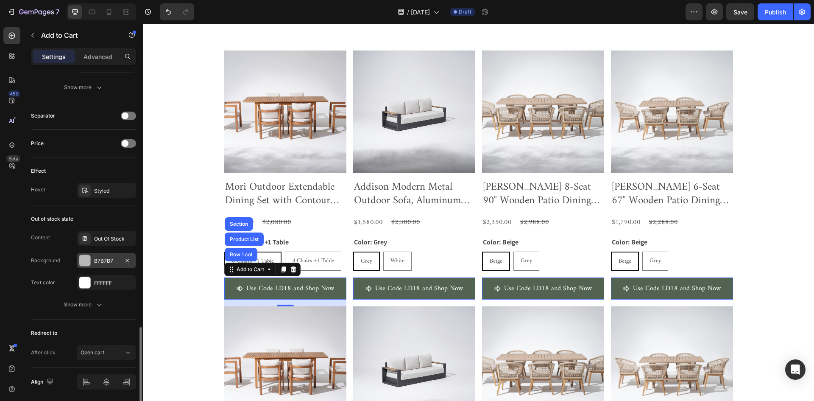
scroll to position [623, 0]
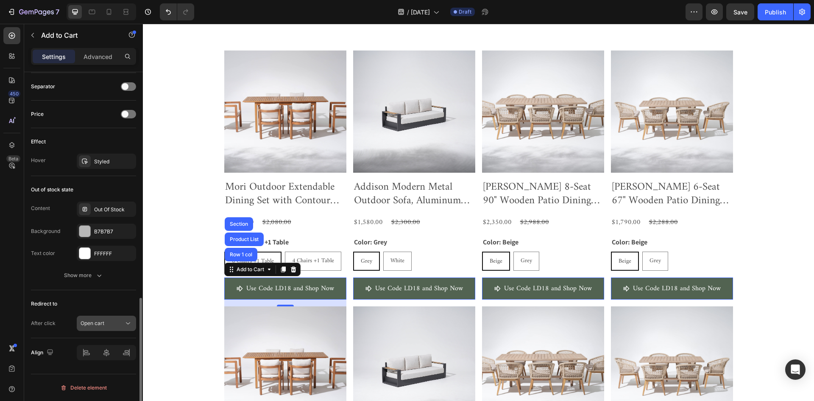
click at [117, 325] on div "Open cart" at bounding box center [102, 323] width 43 height 8
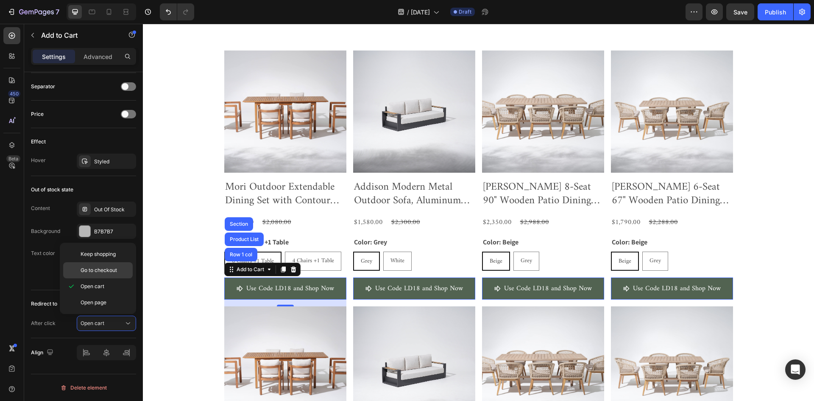
click at [119, 273] on p "Go to checkout" at bounding box center [105, 270] width 48 height 8
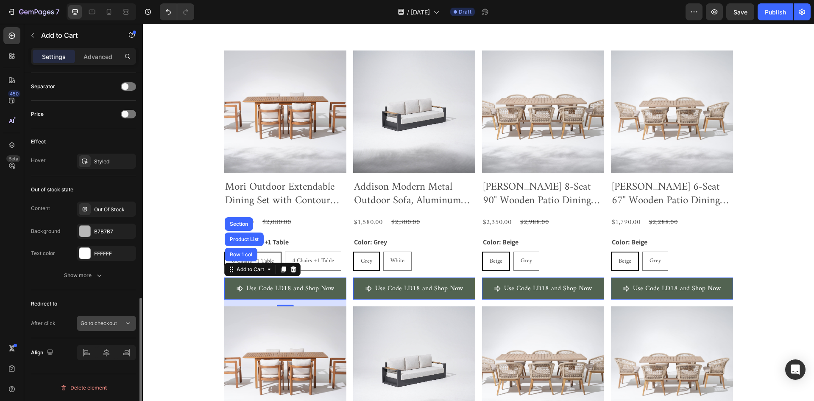
click at [123, 320] on div "Go to checkout" at bounding box center [102, 323] width 43 height 8
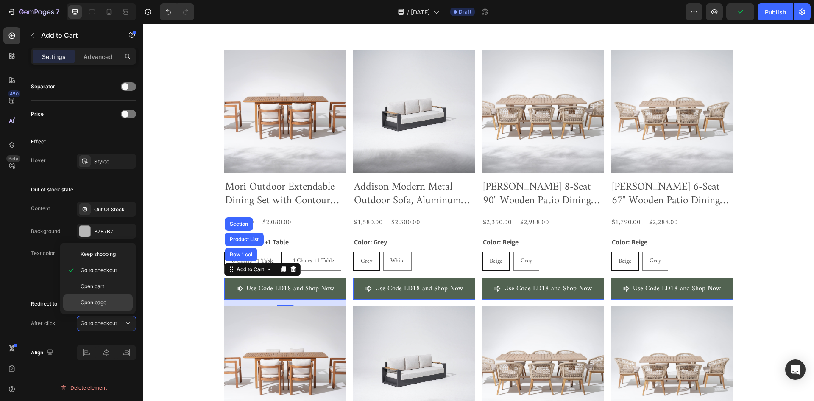
click at [121, 301] on p "Open page" at bounding box center [105, 302] width 48 height 8
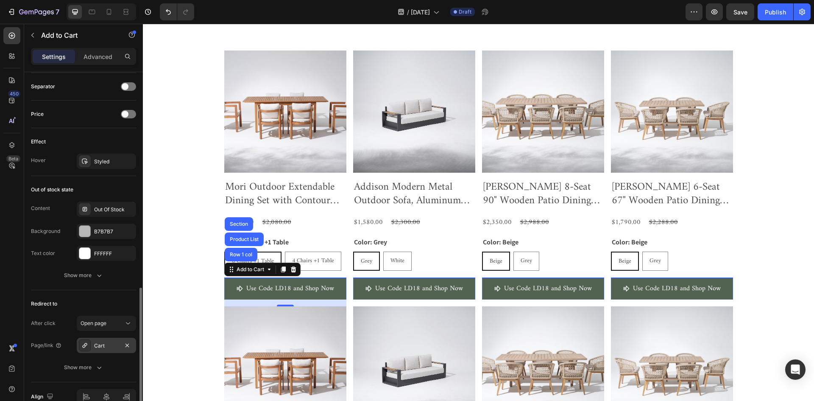
click at [115, 346] on div "Cart" at bounding box center [106, 346] width 25 height 8
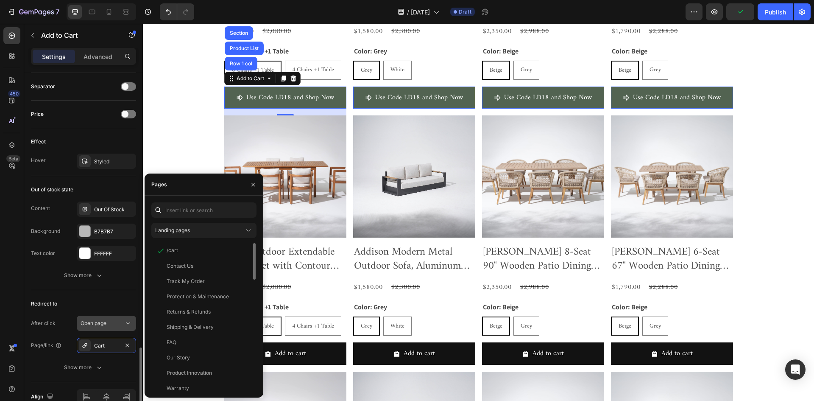
scroll to position [667, 0]
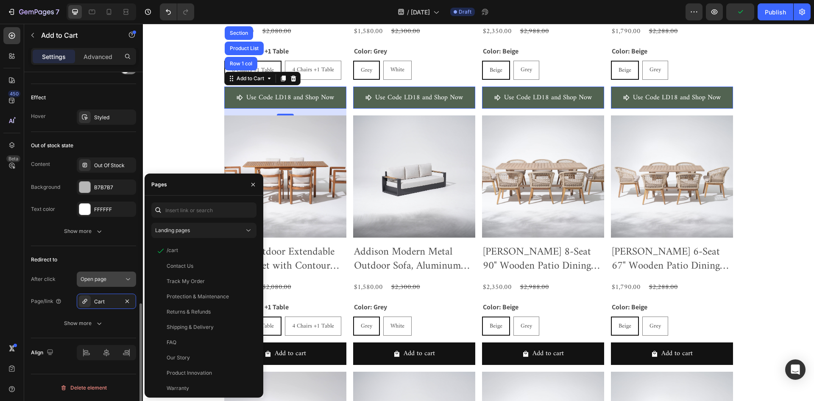
click at [116, 281] on div "Open page" at bounding box center [102, 279] width 43 height 8
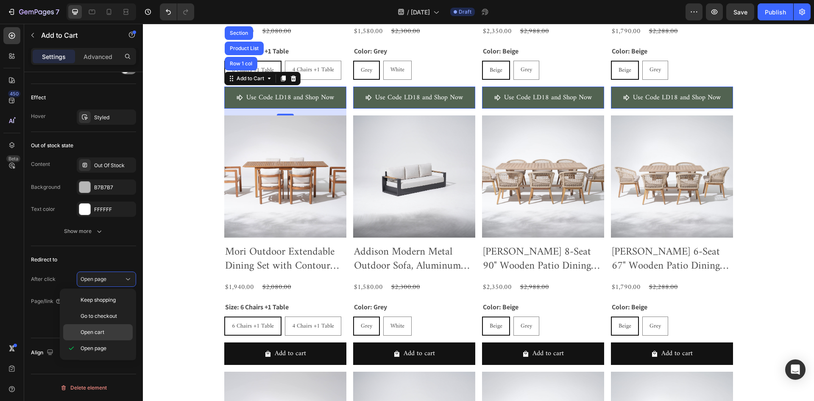
click at [118, 326] on div "Open cart" at bounding box center [98, 332] width 70 height 16
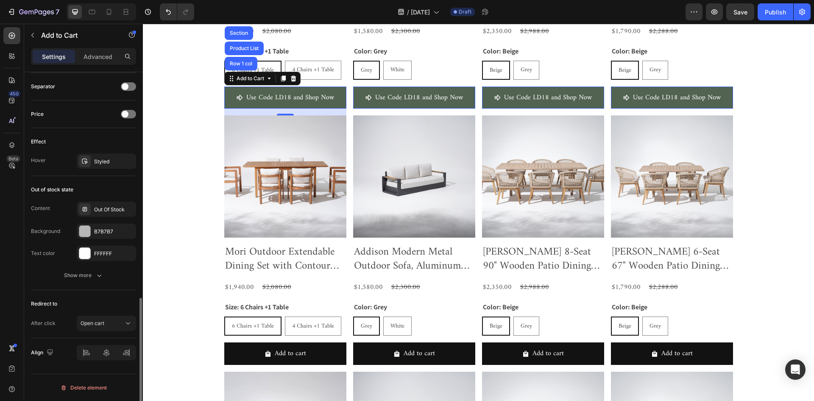
scroll to position [623, 0]
click at [125, 295] on div "Redirect to After click Open cart" at bounding box center [83, 314] width 105 height 48
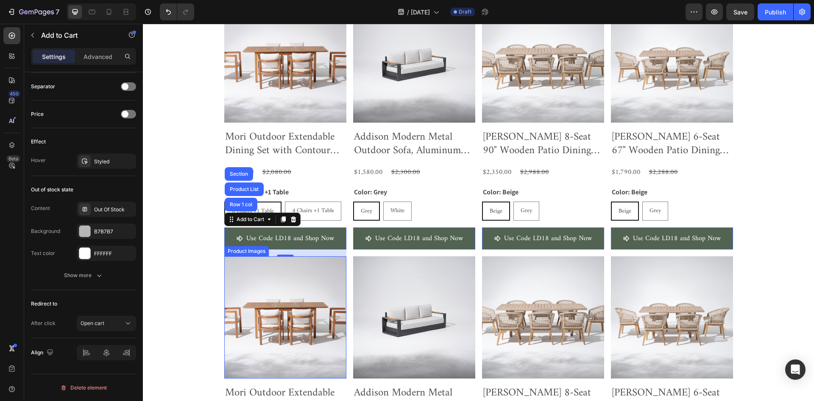
scroll to position [385, 0]
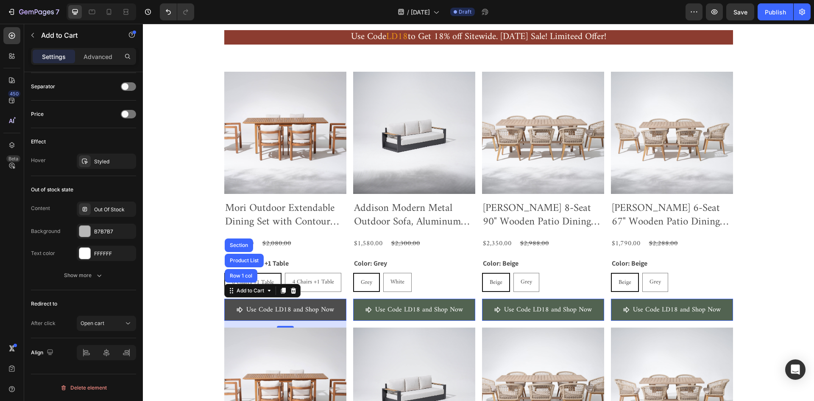
click at [337, 308] on button "Use Code LD18 and Shop Now" at bounding box center [285, 309] width 122 height 22
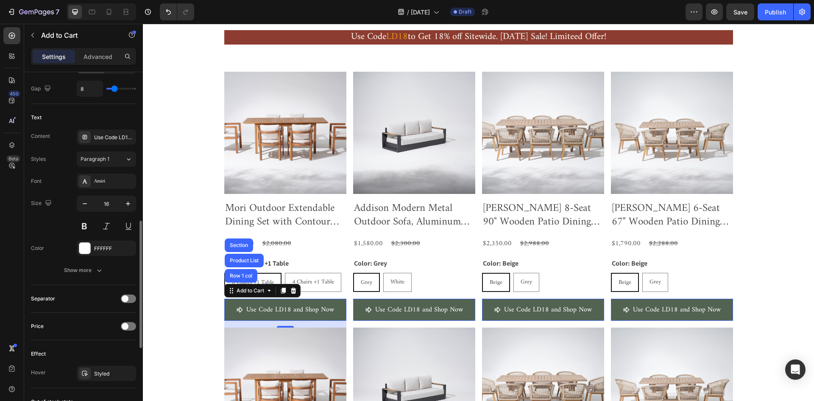
scroll to position [199, 0]
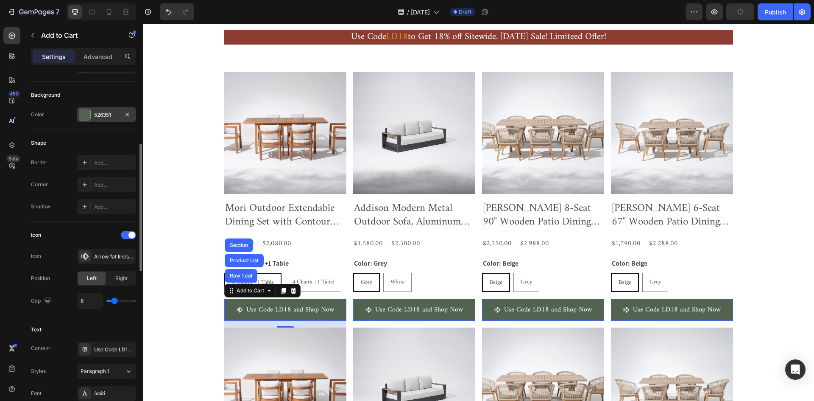
click at [84, 114] on div at bounding box center [84, 114] width 11 height 11
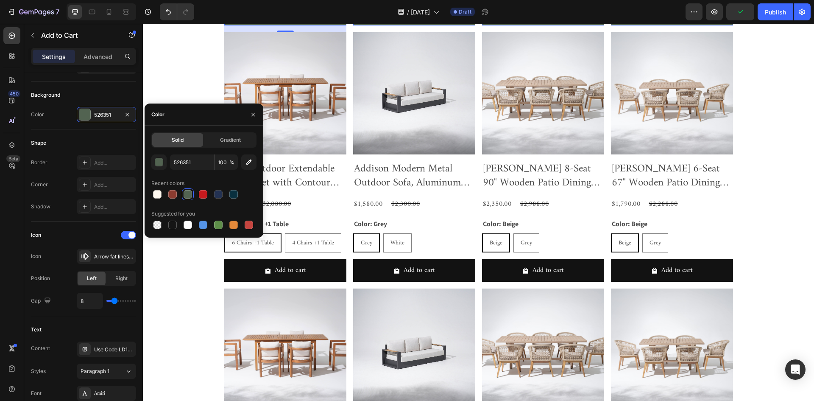
scroll to position [300, 0]
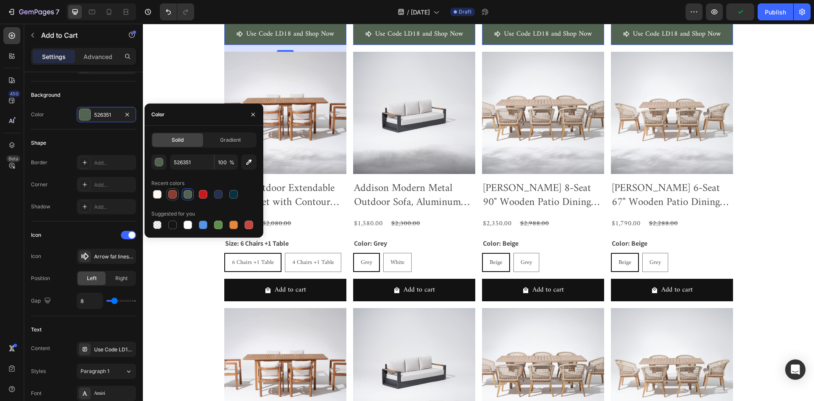
click at [174, 194] on div at bounding box center [172, 194] width 8 height 8
type input "8C3C30"
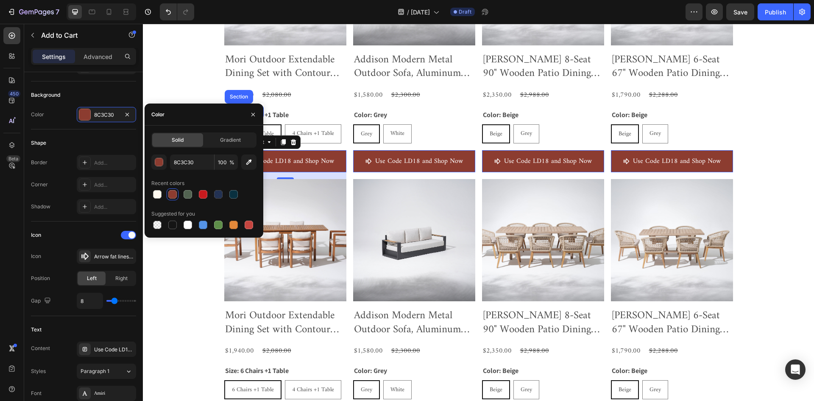
scroll to position [342, 0]
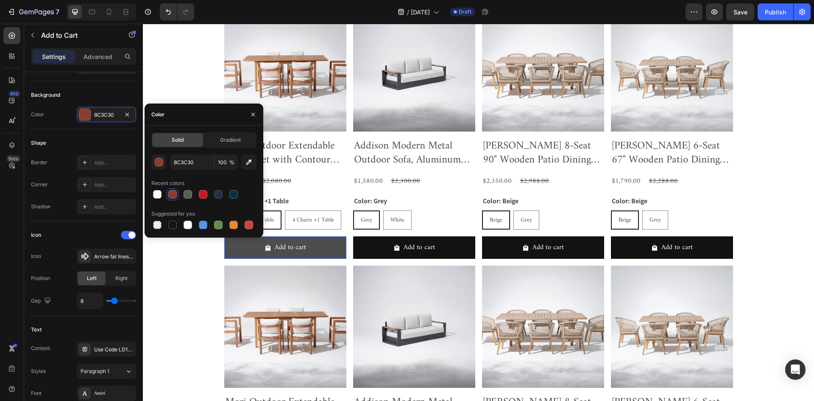
click at [234, 253] on button "Add to cart" at bounding box center [285, 247] width 122 height 22
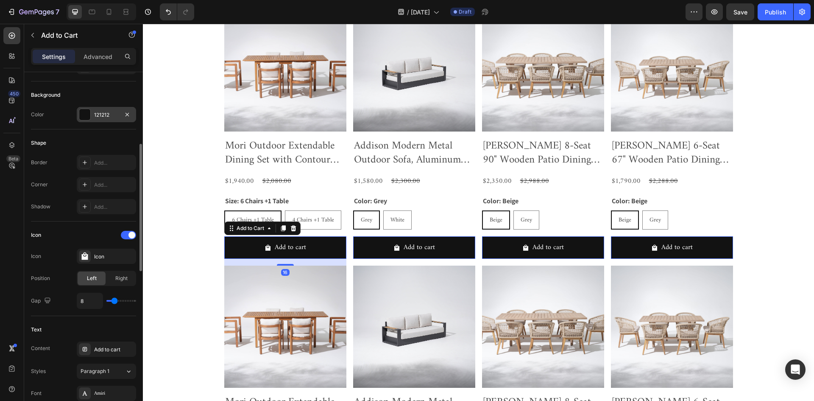
click at [84, 114] on div at bounding box center [84, 114] width 11 height 11
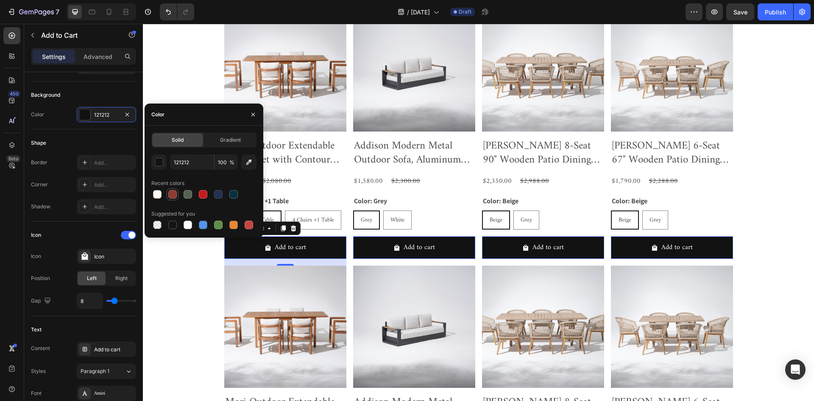
click at [171, 194] on div at bounding box center [172, 194] width 8 height 8
type input "8C3C30"
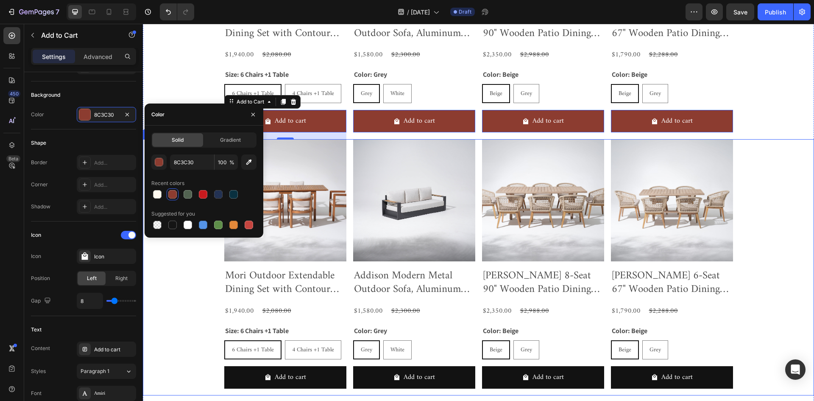
scroll to position [470, 0]
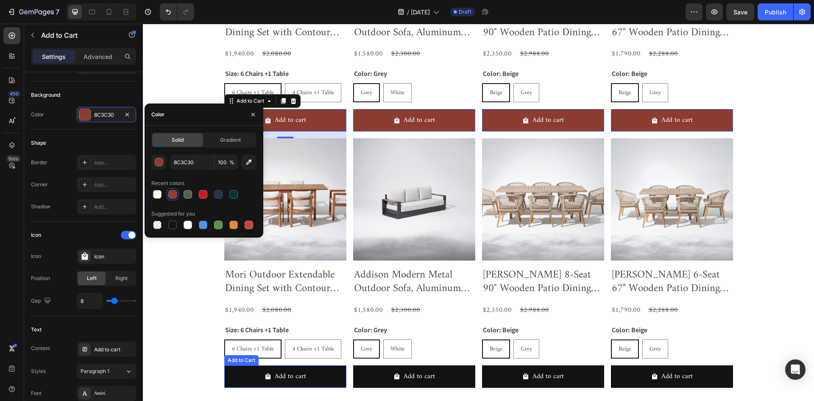
click at [232, 370] on button "Add to cart" at bounding box center [285, 376] width 122 height 22
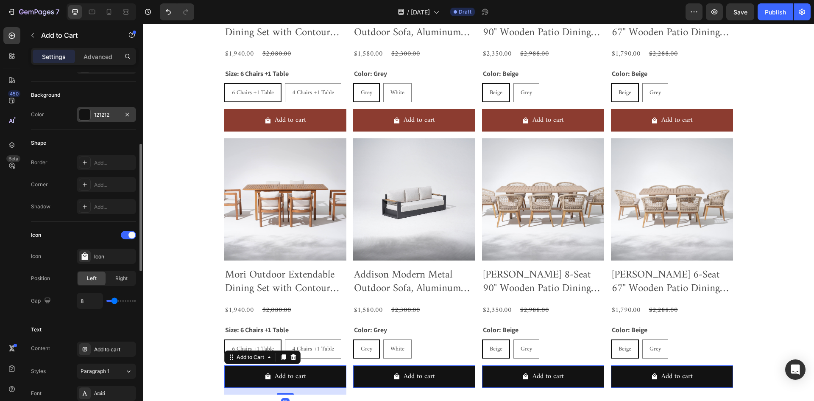
click at [92, 114] on div "121212" at bounding box center [106, 114] width 59 height 15
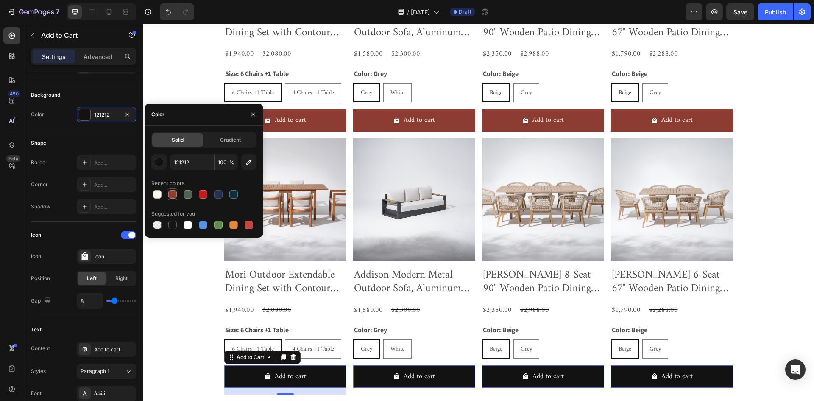
click at [173, 195] on div at bounding box center [172, 194] width 8 height 8
type input "8C3C30"
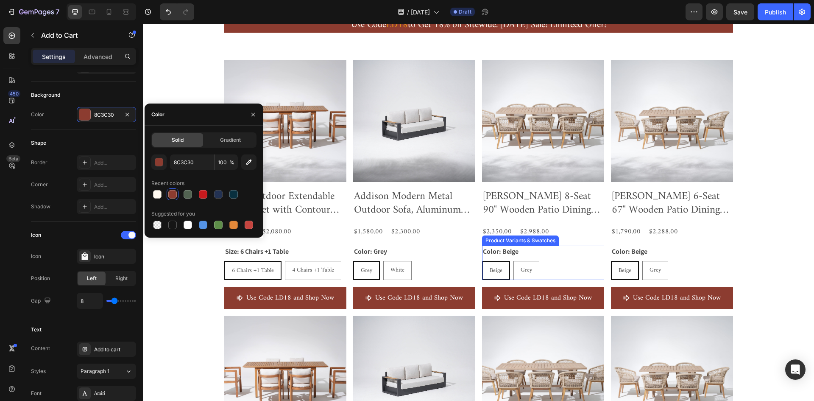
scroll to position [339, 0]
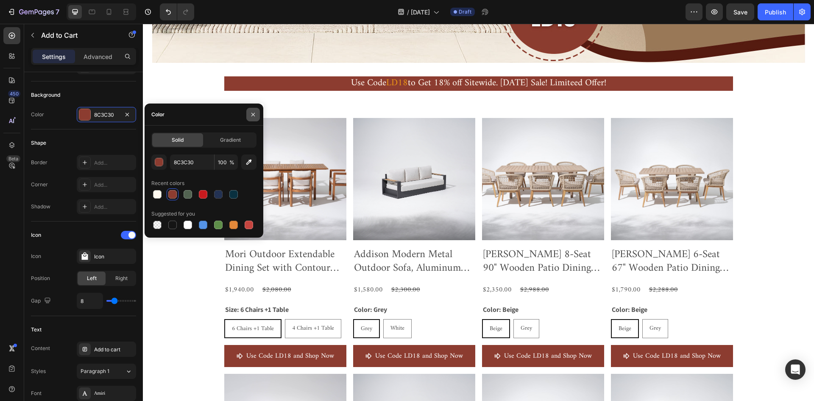
click at [253, 114] on icon "button" at bounding box center [252, 113] width 3 height 3
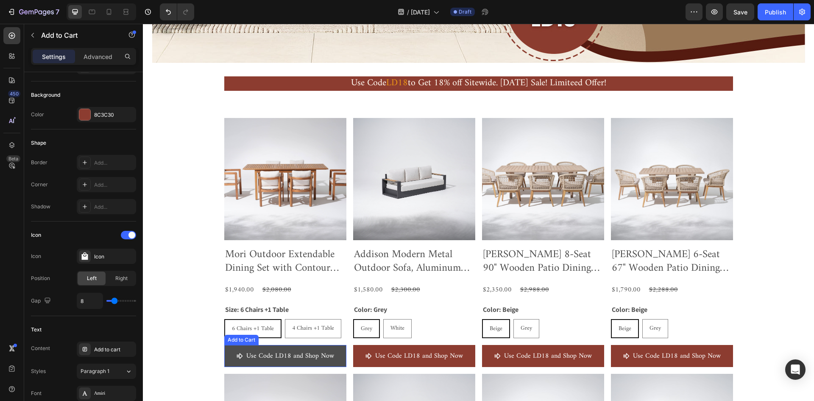
click at [334, 357] on button "Use Code LD18 and Shop Now" at bounding box center [285, 356] width 122 height 22
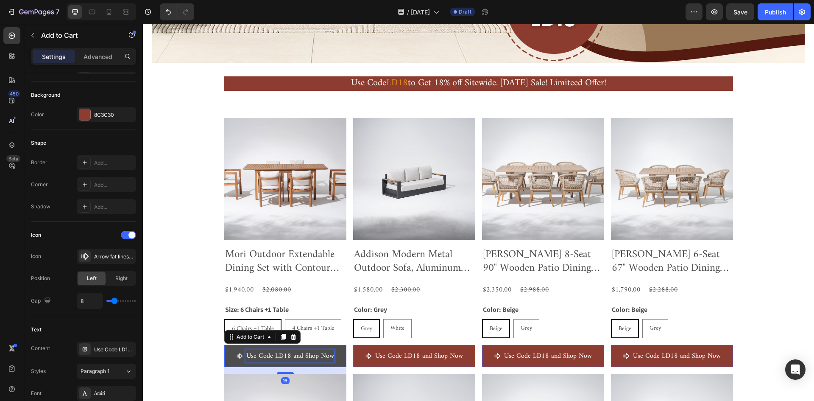
click at [287, 355] on div "Use Code LD18 and Shop Now" at bounding box center [290, 356] width 88 height 12
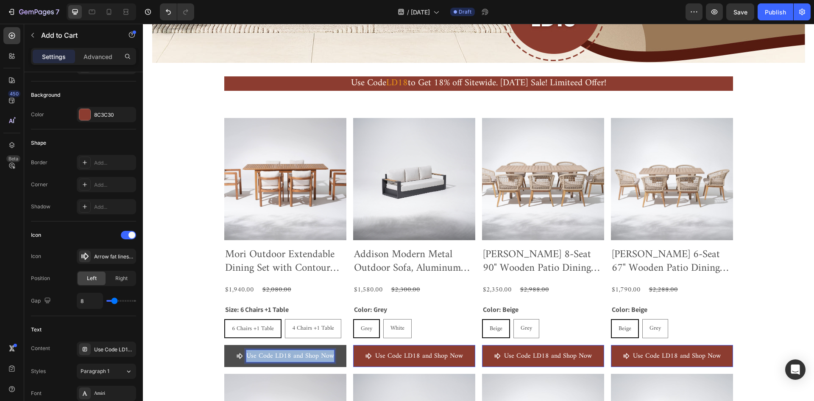
drag, startPoint x: 328, startPoint y: 355, endPoint x: 245, endPoint y: 347, distance: 83.9
click at [245, 347] on button "Use Code LD18 and Shop Now" at bounding box center [285, 356] width 122 height 22
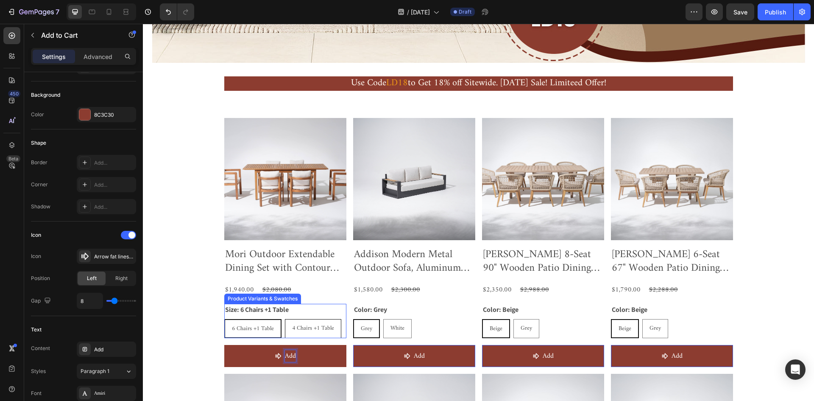
click at [224, 345] on button "Add" at bounding box center [285, 356] width 122 height 22
click at [224, 345] on button "Add to" at bounding box center [285, 356] width 122 height 22
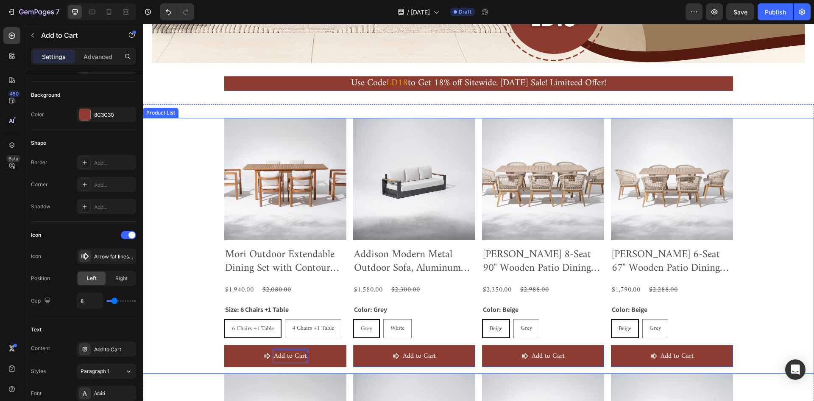
click at [188, 281] on div "Product Images Mori Outdoor Extendable Dining Set with Contour Chairs for 4- 6 …" at bounding box center [478, 246] width 671 height 256
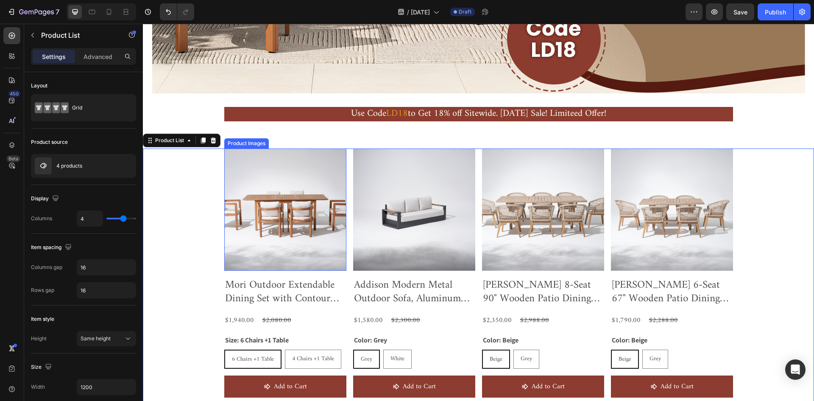
scroll to position [254, 0]
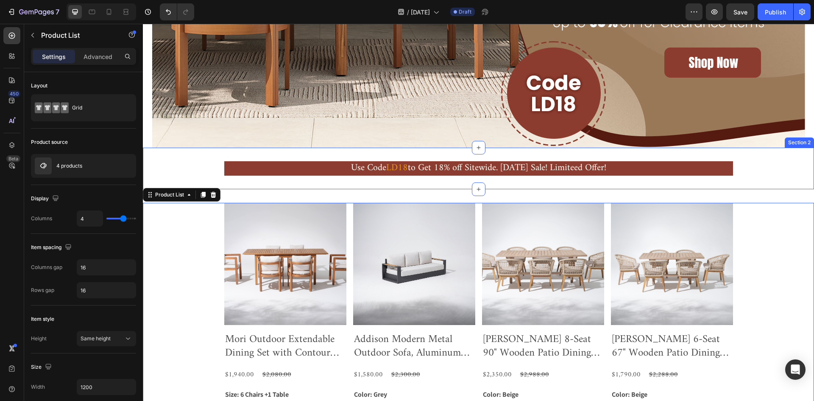
click at [292, 234] on img at bounding box center [285, 264] width 122 height 122
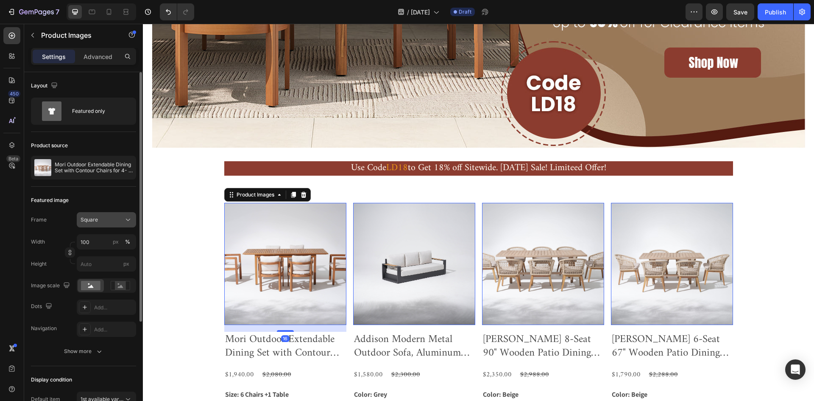
click at [106, 219] on div "Square" at bounding box center [102, 220] width 42 height 8
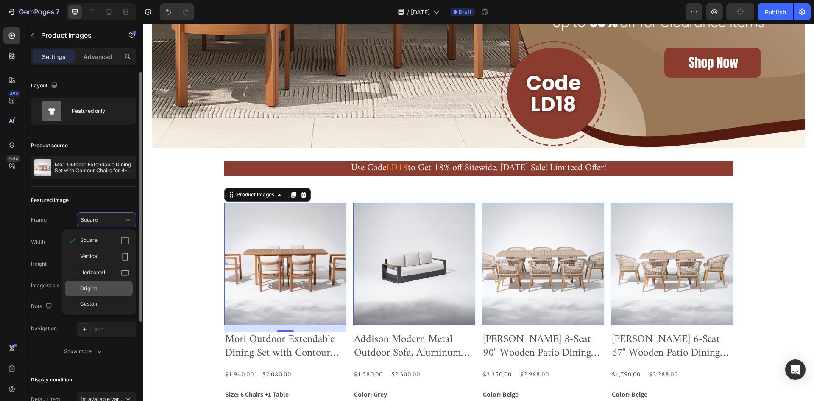
click at [118, 288] on div "Original" at bounding box center [104, 288] width 49 height 8
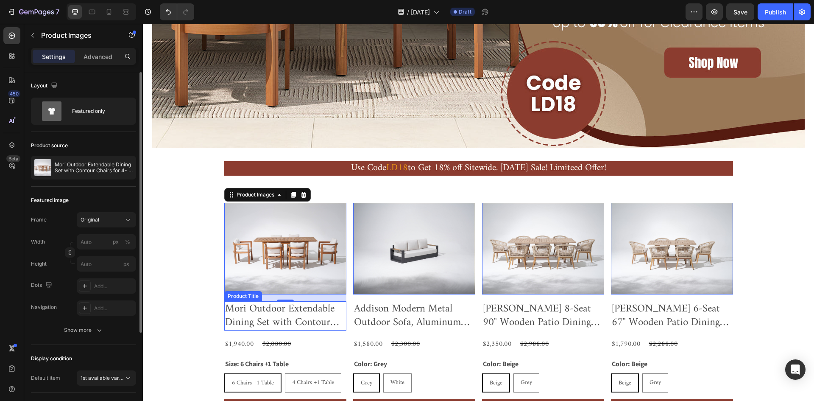
click at [228, 315] on h2 "Mori Outdoor Extendable Dining Set with Contour Chairs for 4- 6 People, 59''-79…" at bounding box center [285, 315] width 122 height 29
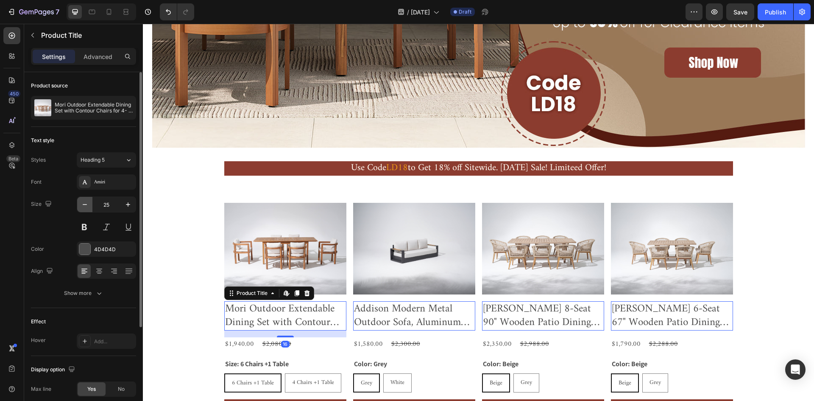
click at [80, 206] on button "button" at bounding box center [84, 204] width 15 height 15
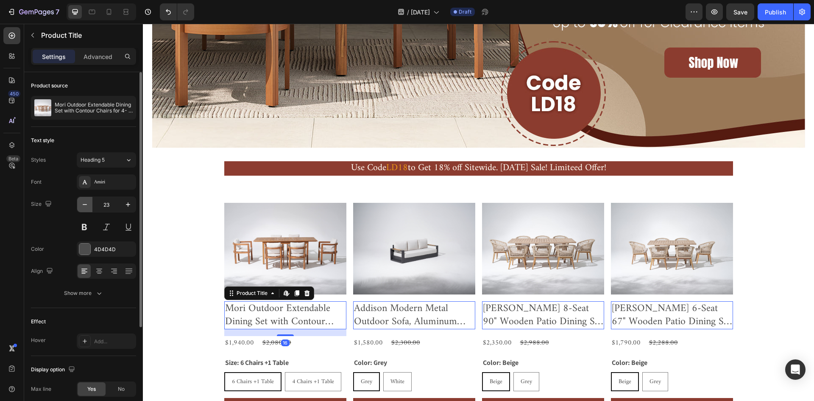
click at [81, 205] on button "button" at bounding box center [84, 204] width 15 height 15
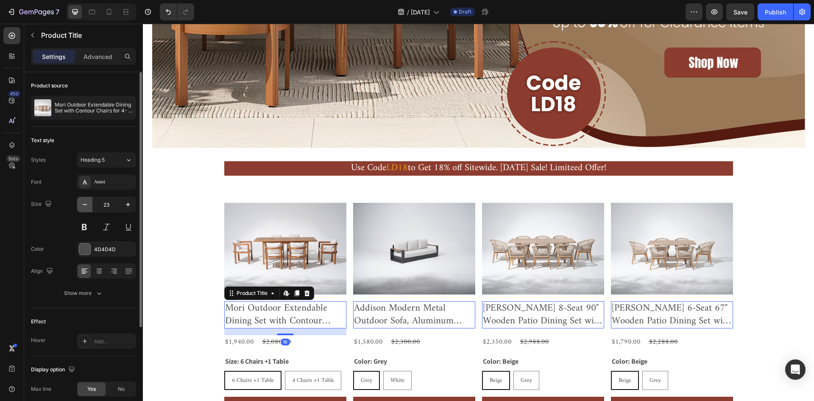
click at [81, 205] on icon "button" at bounding box center [85, 204] width 8 height 8
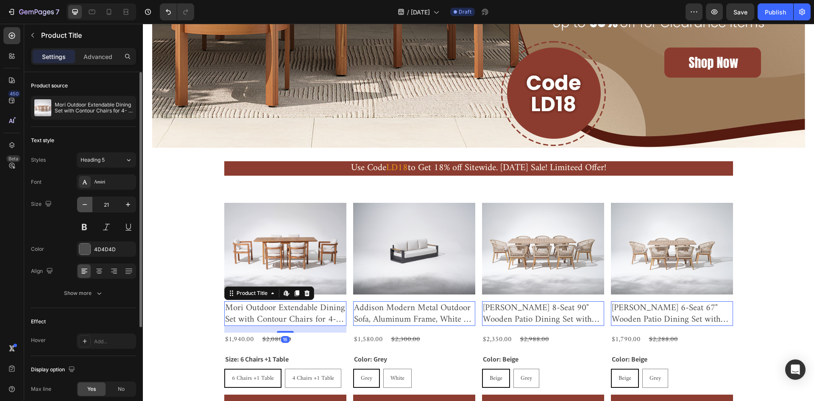
click at [81, 205] on icon "button" at bounding box center [85, 204] width 8 height 8
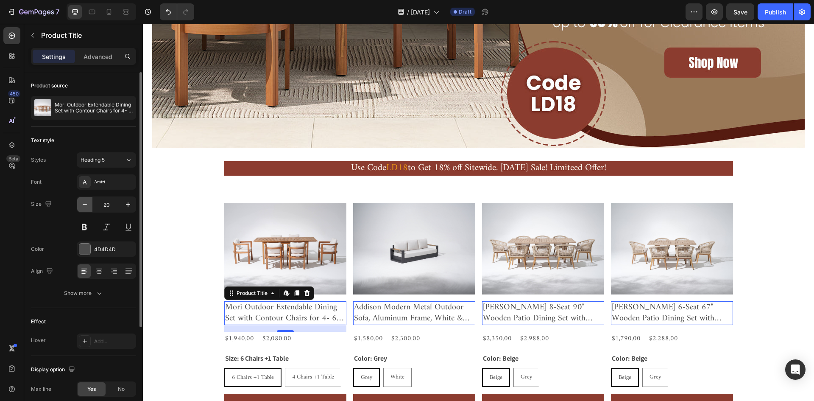
click at [81, 205] on icon "button" at bounding box center [85, 204] width 8 height 8
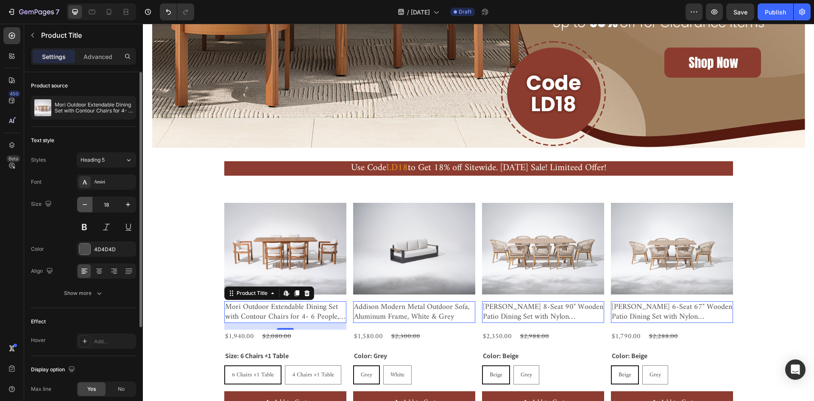
click at [81, 205] on icon "button" at bounding box center [85, 204] width 8 height 8
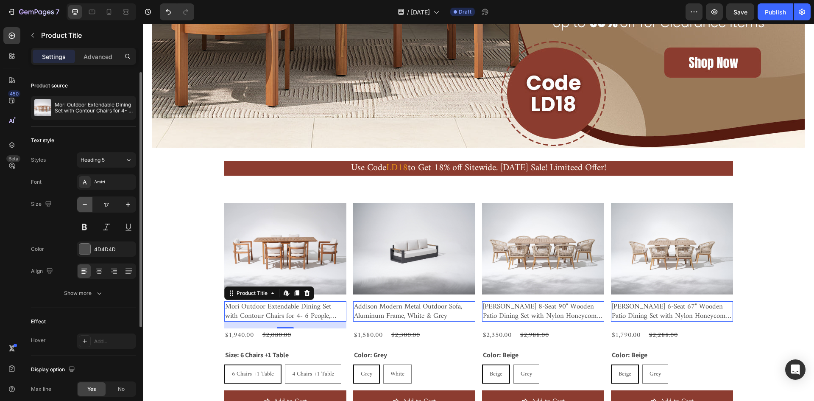
click at [81, 205] on icon "button" at bounding box center [85, 204] width 8 height 8
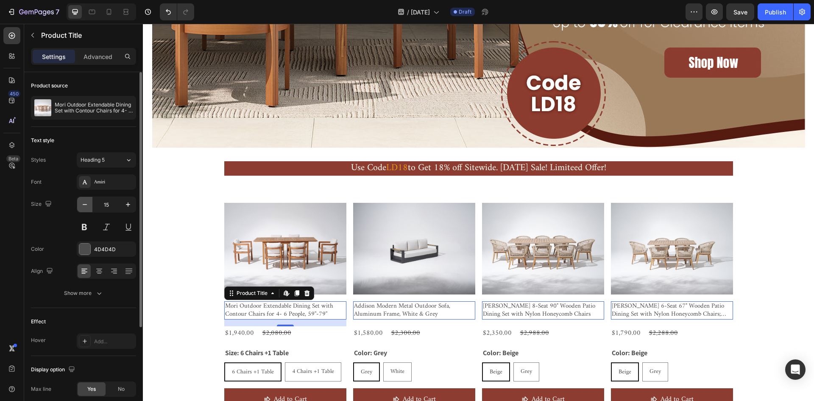
click at [81, 205] on icon "button" at bounding box center [85, 204] width 8 height 8
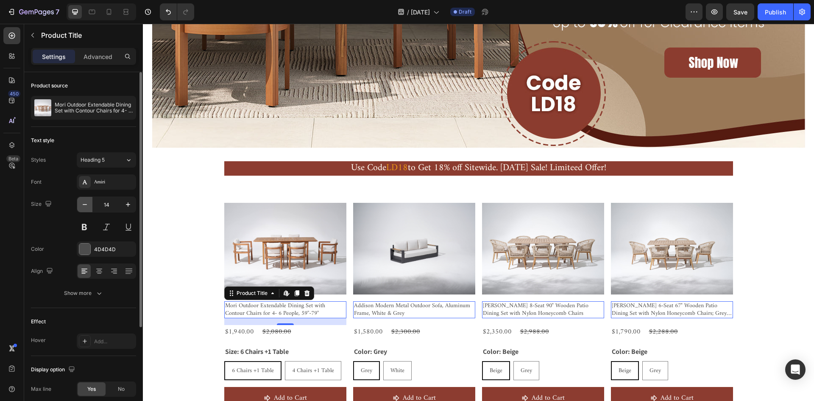
click at [81, 205] on icon "button" at bounding box center [85, 204] width 8 height 8
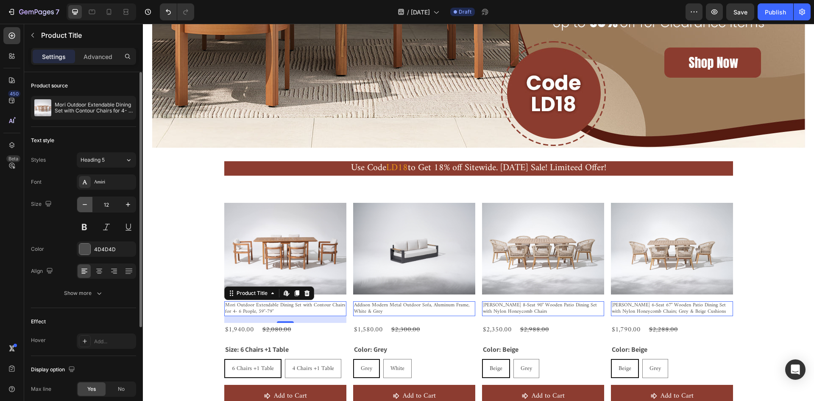
click at [81, 205] on icon "button" at bounding box center [85, 204] width 8 height 8
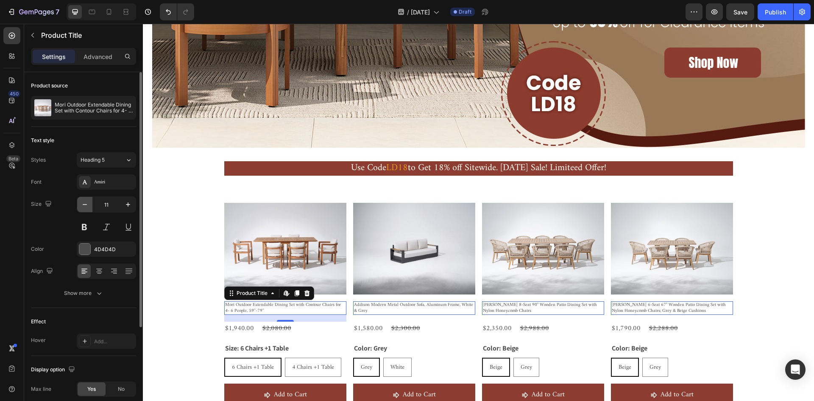
click at [81, 205] on icon "button" at bounding box center [85, 204] width 8 height 8
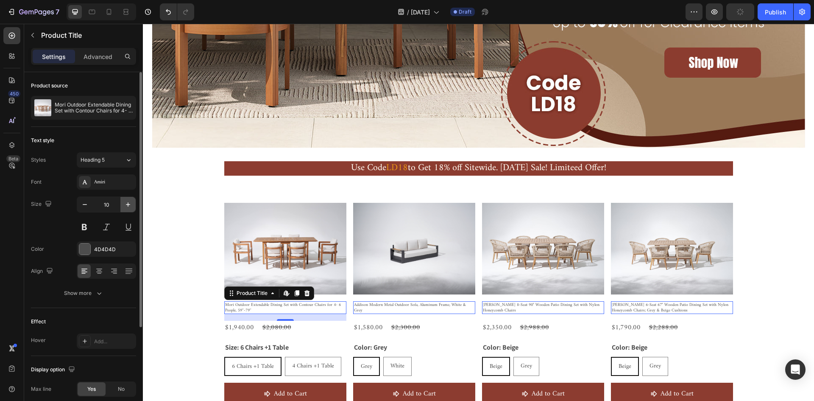
click at [131, 204] on icon "button" at bounding box center [128, 204] width 8 height 8
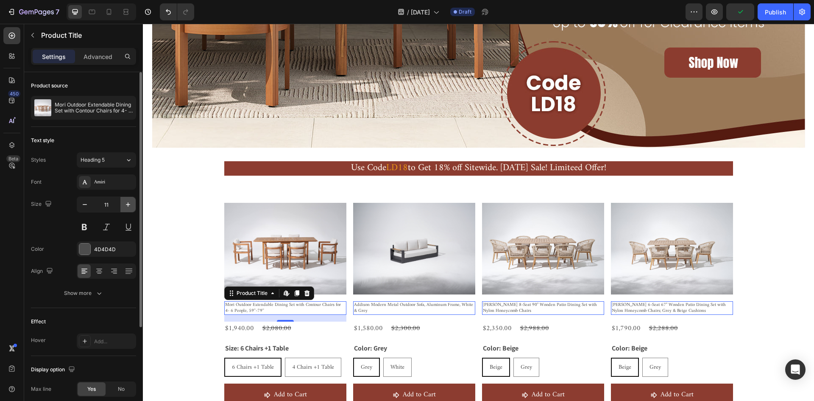
click at [131, 204] on icon "button" at bounding box center [128, 204] width 8 height 8
type input "12"
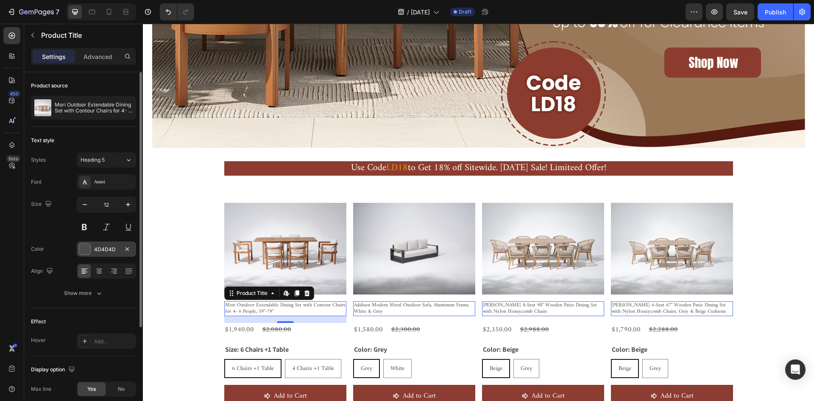
click at [86, 250] on div at bounding box center [84, 248] width 11 height 11
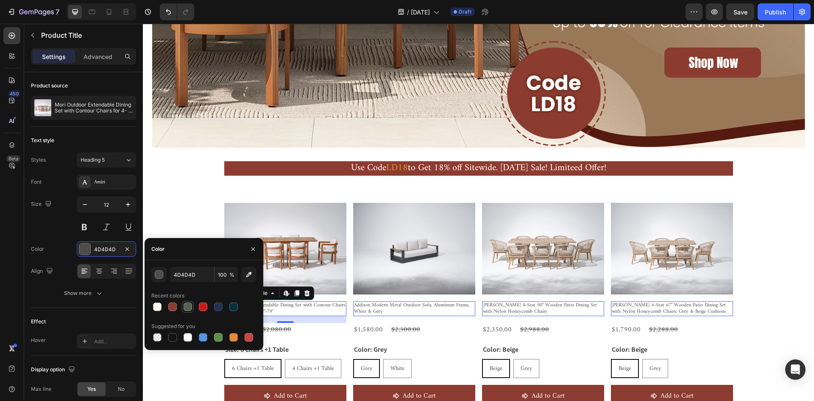
click at [188, 308] on div at bounding box center [188, 306] width 8 height 8
click at [172, 308] on div at bounding box center [172, 306] width 8 height 8
type input "8C3C30"
click at [174, 364] on div "Product Images Mori Outdoor Extendable Dining Set with Contour Chairs for 4- 6 …" at bounding box center [478, 308] width 671 height 211
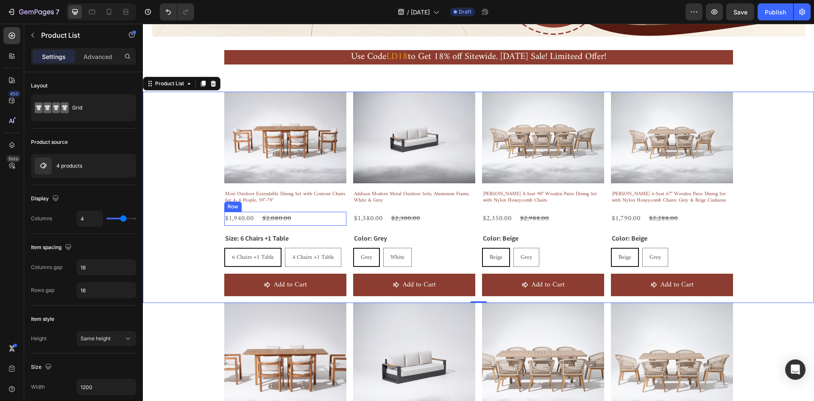
scroll to position [296, 0]
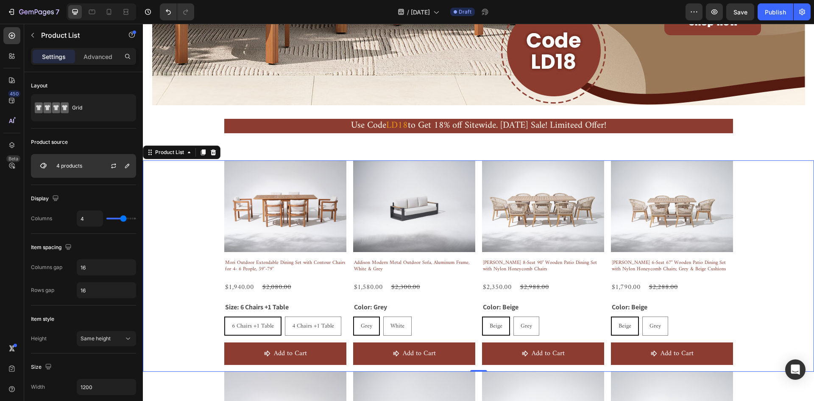
click at [90, 156] on div "4 products" at bounding box center [83, 166] width 105 height 24
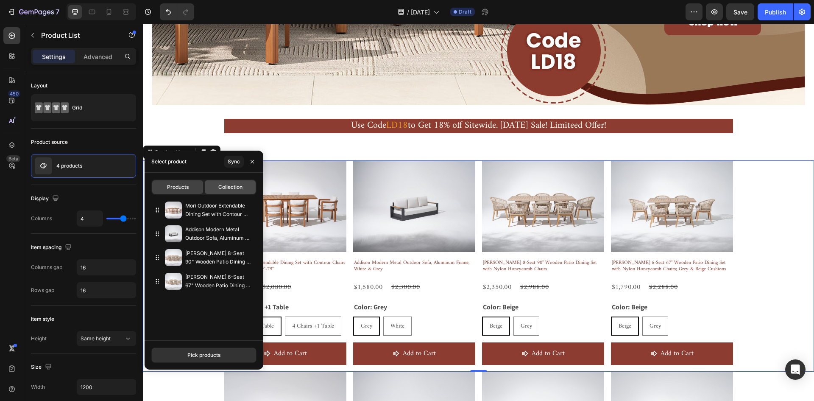
click at [225, 189] on span "Collection" at bounding box center [230, 187] width 24 height 8
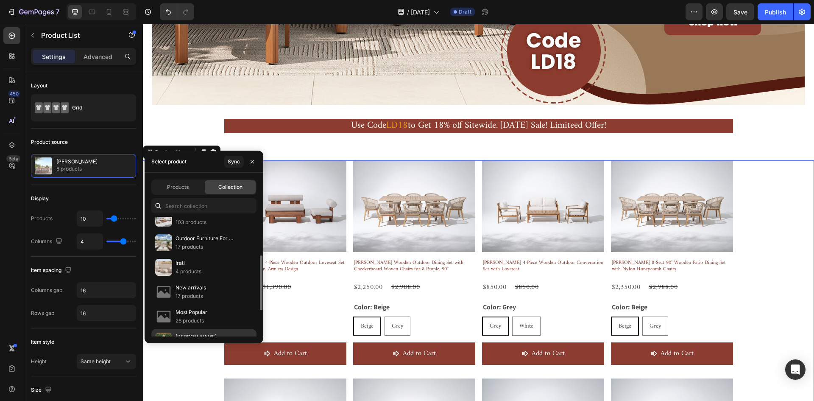
scroll to position [142, 0]
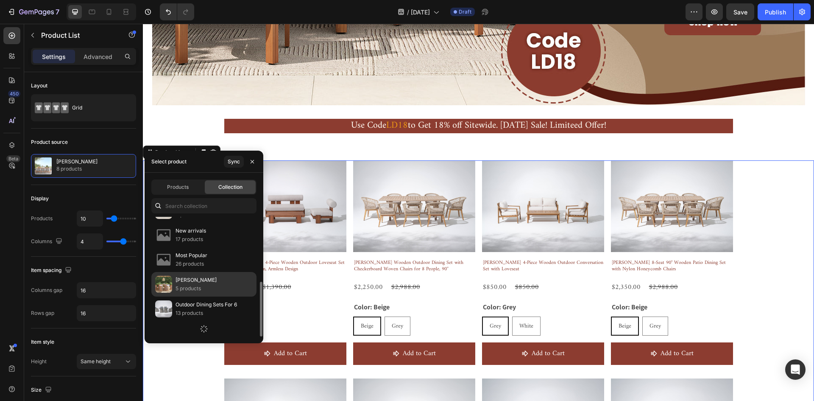
click at [229, 296] on div "Mori 5 products" at bounding box center [203, 308] width 105 height 25
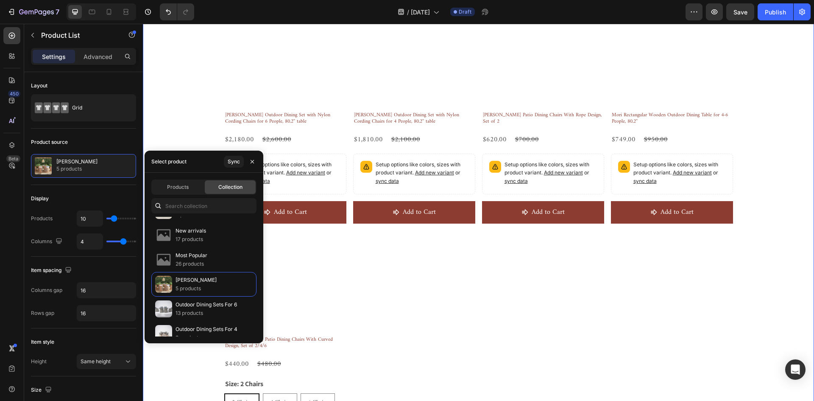
scroll to position [423, 0]
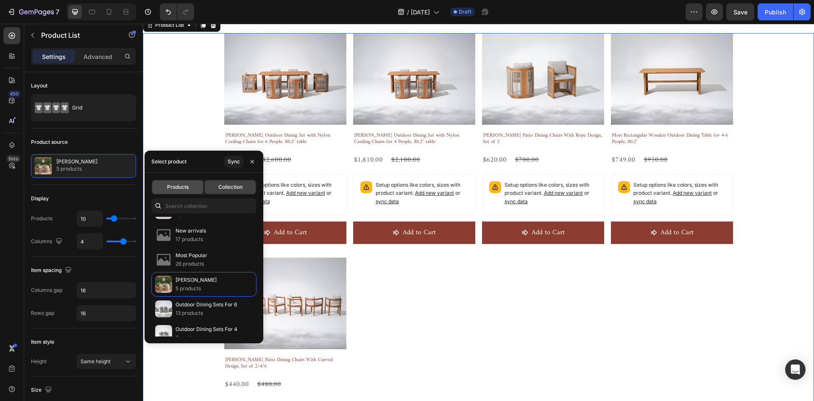
click at [187, 186] on span "Products" at bounding box center [178, 187] width 22 height 8
type input "4"
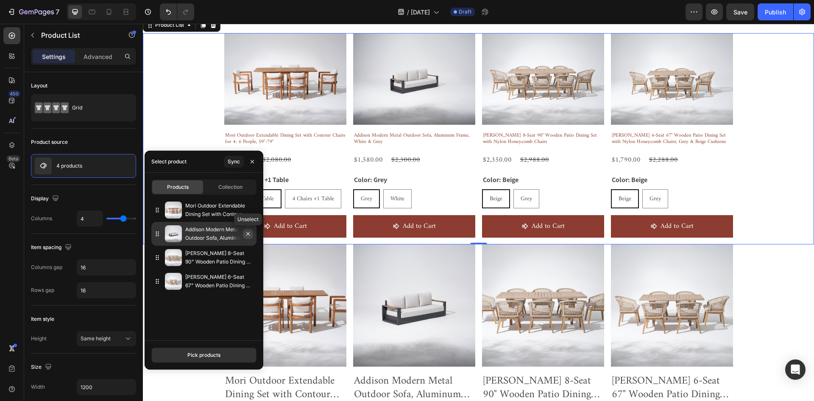
click at [248, 230] on button "button" at bounding box center [248, 233] width 10 height 10
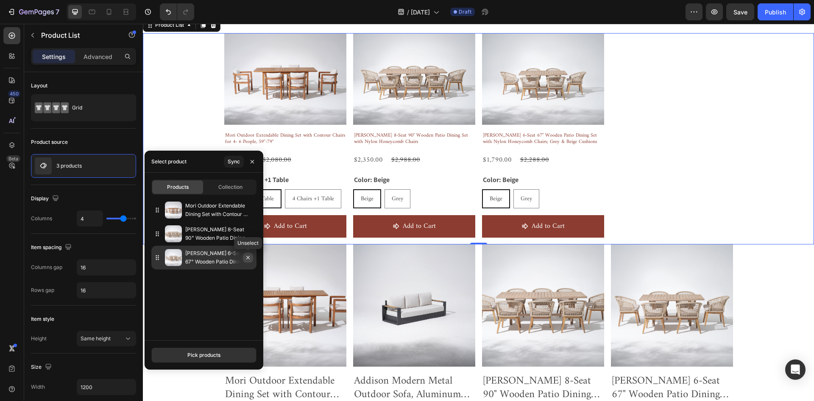
click at [249, 256] on icon "button" at bounding box center [248, 257] width 7 height 7
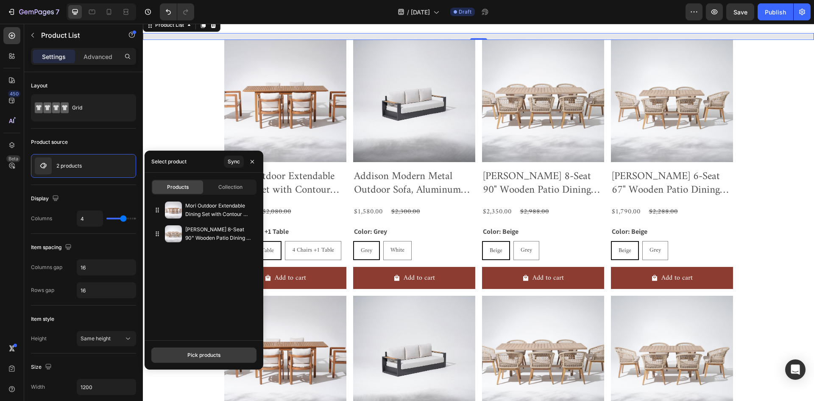
click at [198, 351] on div "Pick products" at bounding box center [203, 355] width 33 height 8
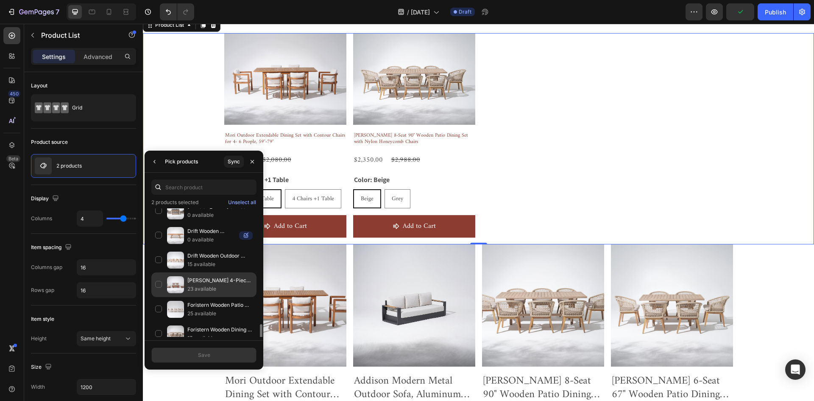
scroll to position [421, 0]
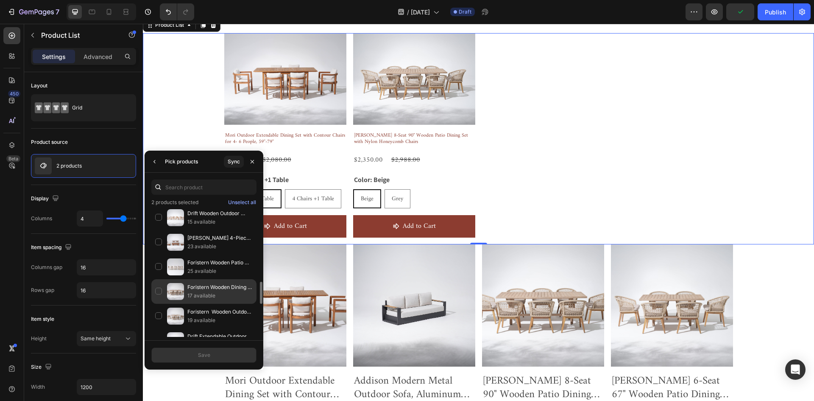
click at [223, 293] on p "17 available" at bounding box center [219, 295] width 65 height 8
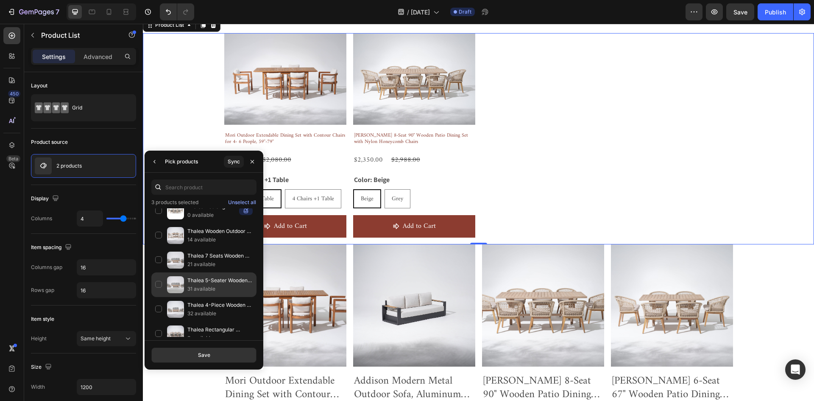
scroll to position [1404, 0]
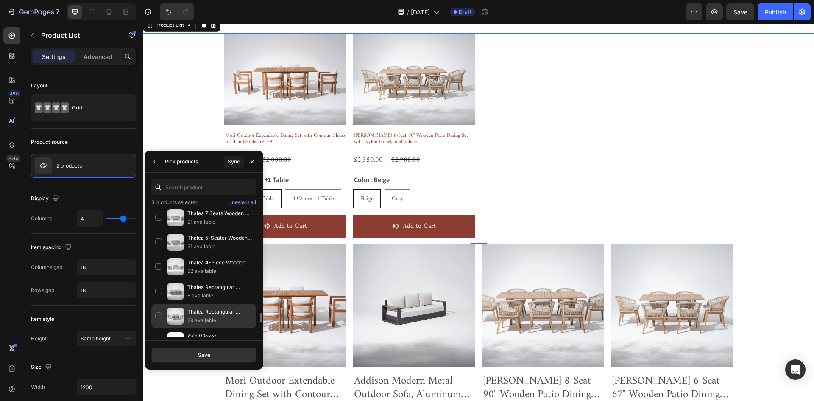
click at [216, 328] on div "Thalea Rectangular Wooden Outdoor Dining Set for 6 People, 67'' 29 available" at bounding box center [203, 340] width 105 height 25
click at [207, 354] on div "Save" at bounding box center [204, 355] width 12 height 8
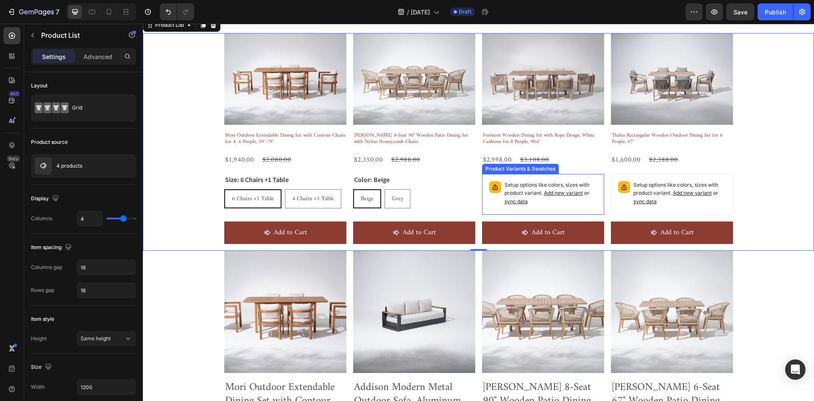
click at [542, 203] on p "Setup options like colors, sizes with product variant. Add new variant or sync …" at bounding box center [550, 193] width 92 height 25
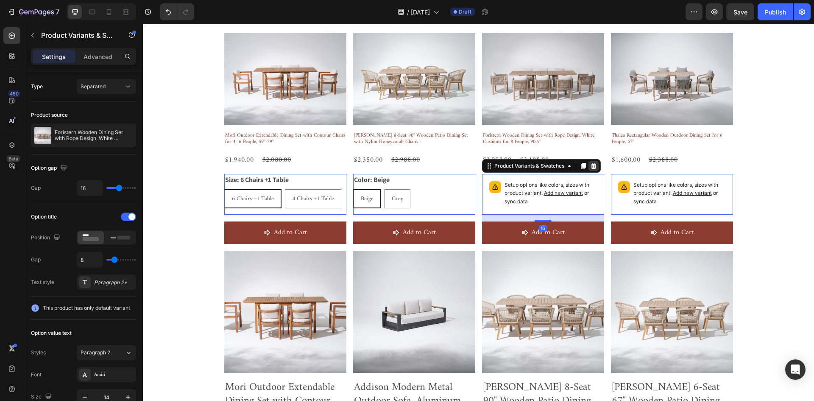
click at [143, 24] on icon at bounding box center [143, 24] width 0 height 0
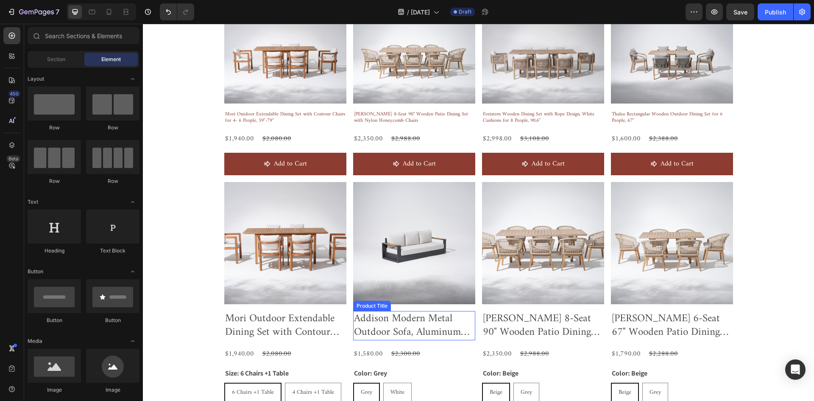
scroll to position [529, 0]
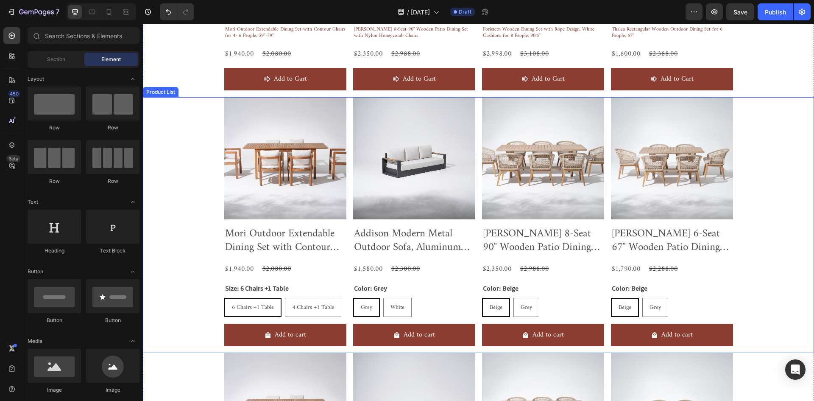
click at [204, 136] on div "Product Images Mori Outdoor Extendable Dining Set with Contour Chairs for 4- 6 …" at bounding box center [478, 225] width 671 height 256
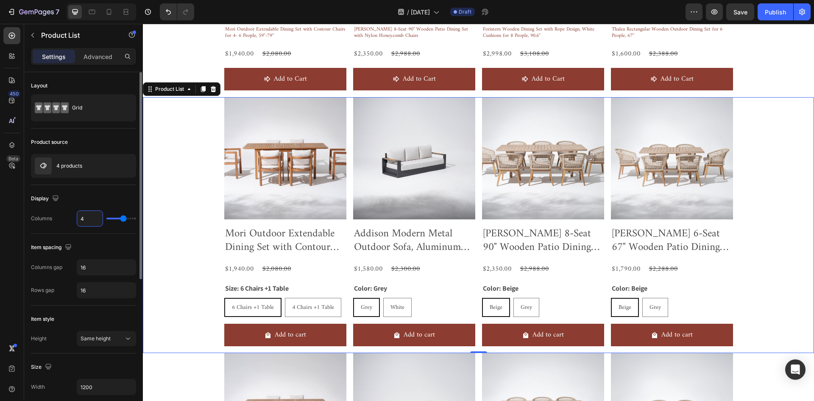
click at [95, 213] on input "4" at bounding box center [89, 218] width 25 height 15
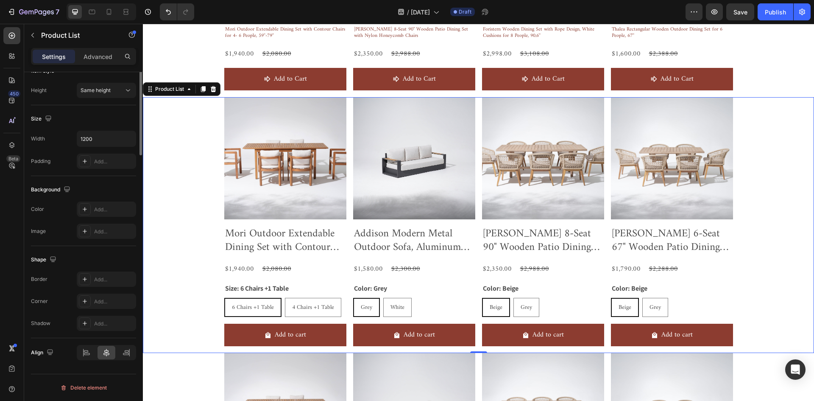
scroll to position [78, 0]
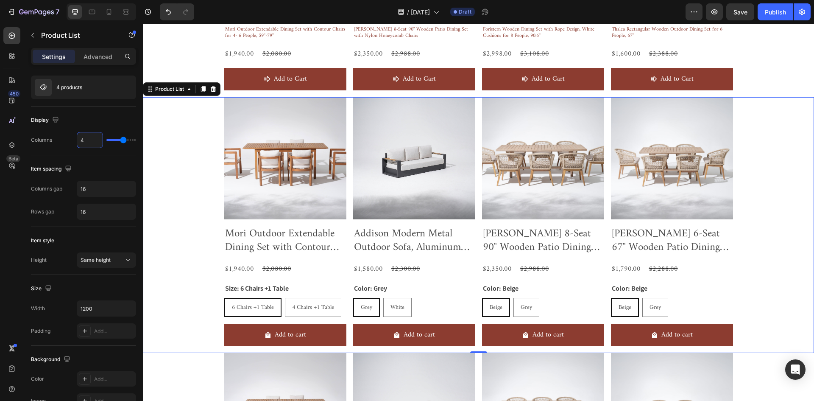
click at [217, 252] on div "Product Images Mori Outdoor Extendable Dining Set with Contour Chairs for 4- 6 …" at bounding box center [478, 225] width 671 height 256
click at [235, 226] on h2 "Mori Outdoor Extendable Dining Set with Contour Chairs for 4- 6 People, 59''-79…" at bounding box center [285, 240] width 122 height 29
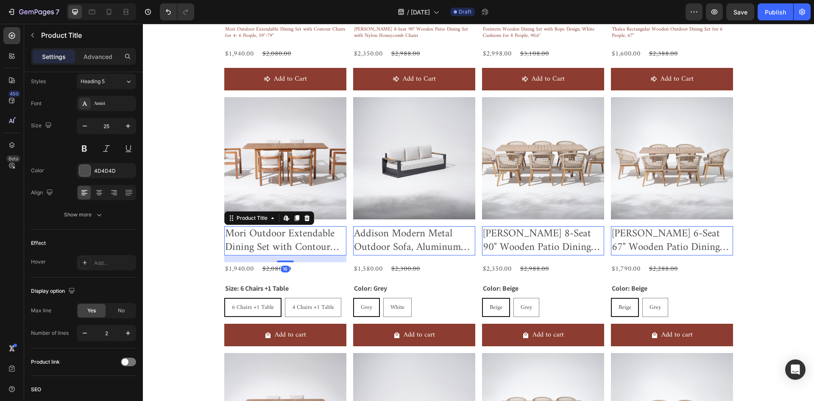
scroll to position [0, 0]
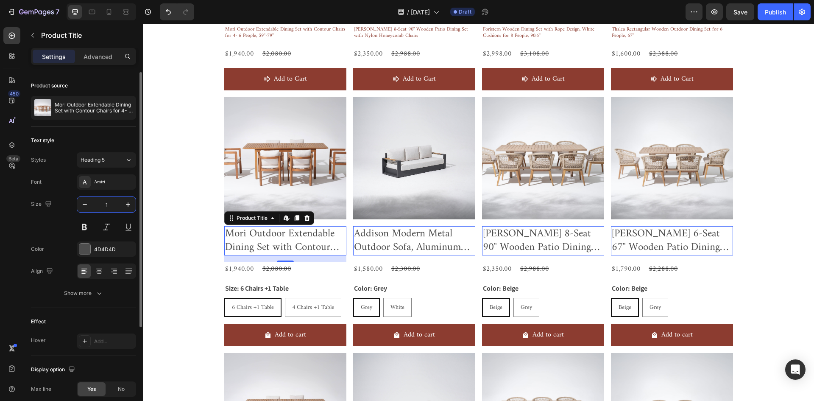
type input "14"
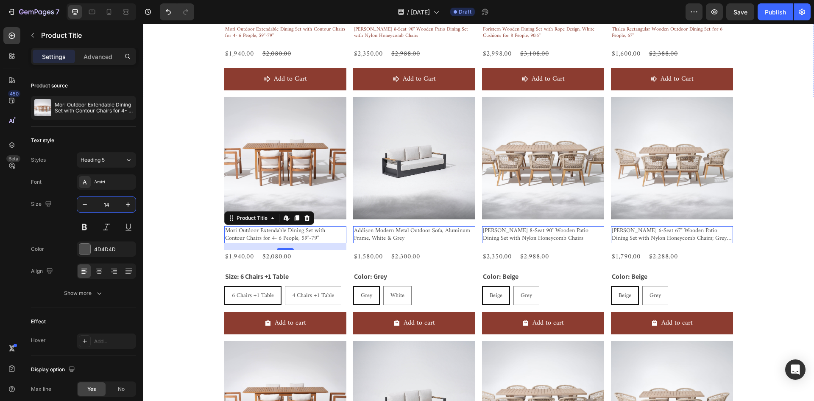
click at [251, 35] on h2 "Mori Outdoor Extendable Dining Set with Contour Chairs for 4- 6 People, 59''-79…" at bounding box center [285, 32] width 122 height 15
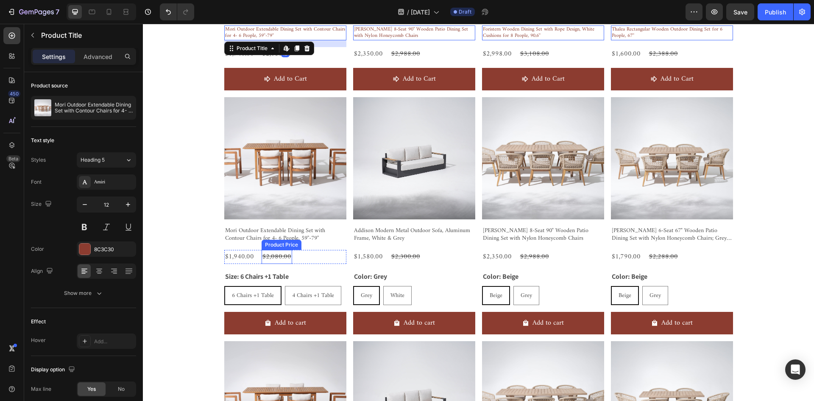
click at [282, 239] on div "Product Price" at bounding box center [282, 244] width 40 height 10
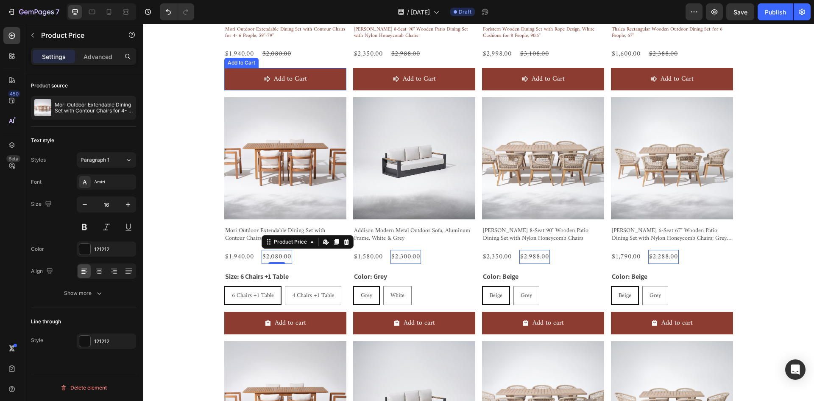
click at [248, 35] on h2 "Mori Outdoor Extendable Dining Set with Contour Chairs for 4- 6 People, 59''-79…" at bounding box center [285, 32] width 122 height 15
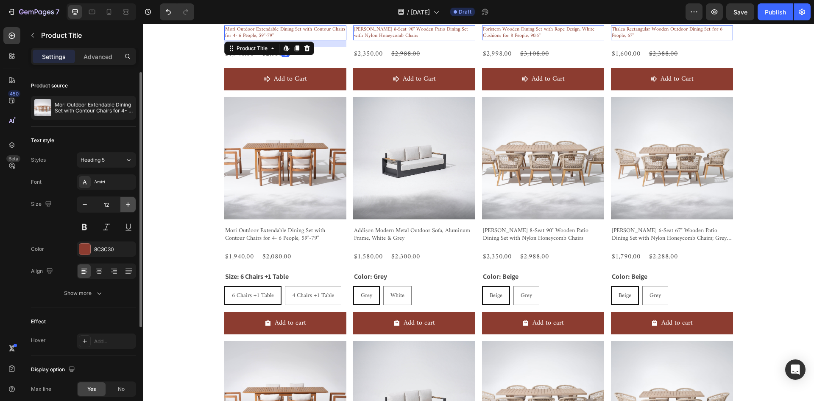
click at [130, 201] on icon "button" at bounding box center [128, 204] width 8 height 8
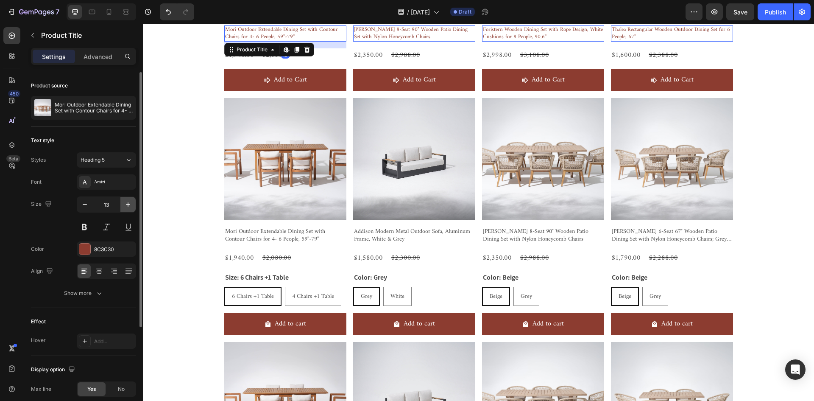
click at [128, 203] on icon "button" at bounding box center [128, 204] width 4 height 4
type input "14"
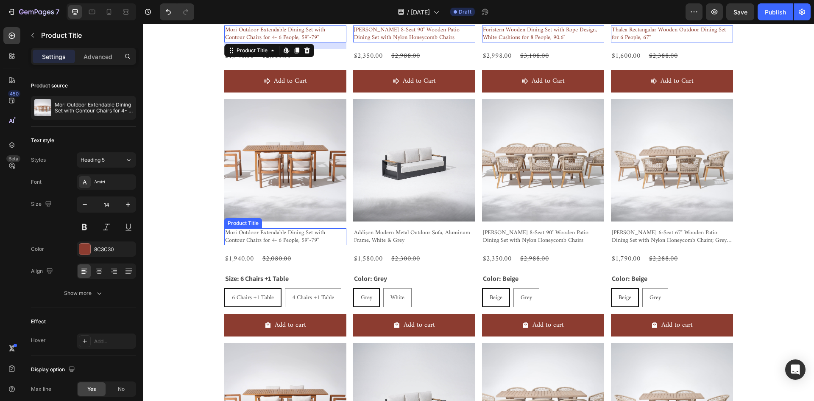
click at [300, 239] on h2 "Mori Outdoor Extendable Dining Set with Contour Chairs for 4- 6 People, 59''-79…" at bounding box center [285, 236] width 122 height 17
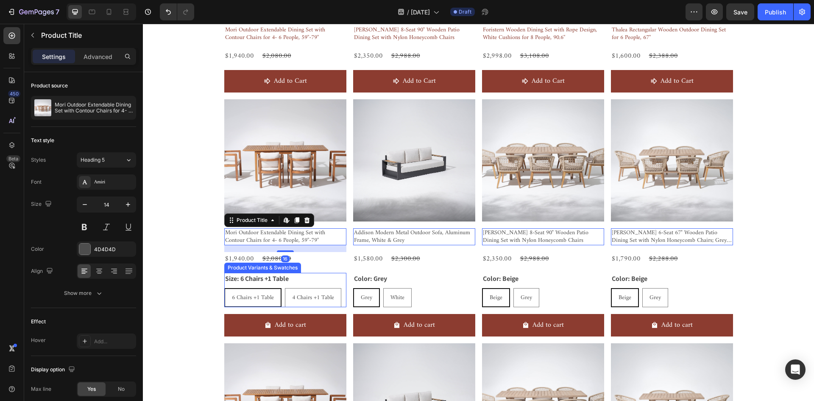
click at [306, 281] on div "Size: 6 Chairs +1 Table 6 Chairs +1 Table 6 Chairs +1 Table 6 Chairs +1 Table 4…" at bounding box center [285, 290] width 122 height 34
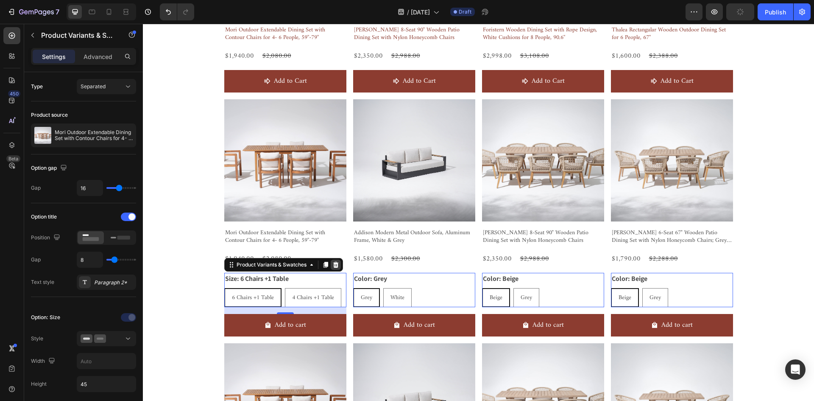
click at [333, 264] on icon at bounding box center [335, 264] width 7 height 7
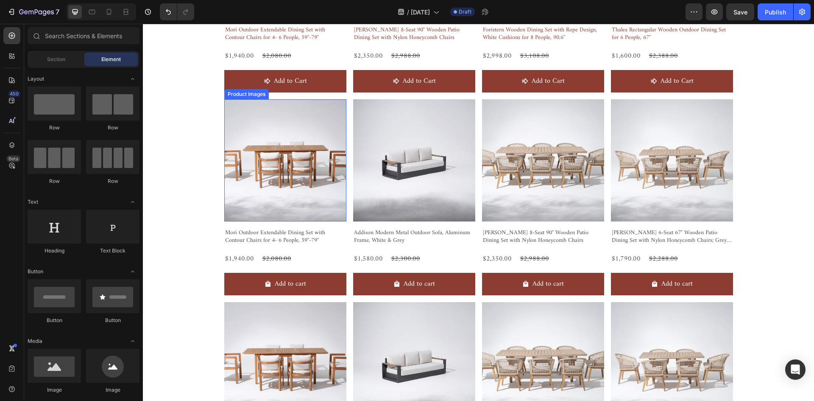
click at [314, 179] on img at bounding box center [285, 160] width 122 height 122
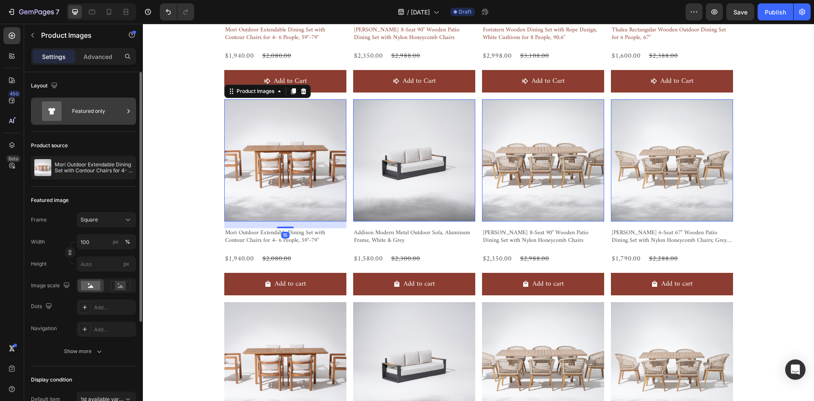
click at [111, 115] on div "Featured only" at bounding box center [98, 110] width 52 height 19
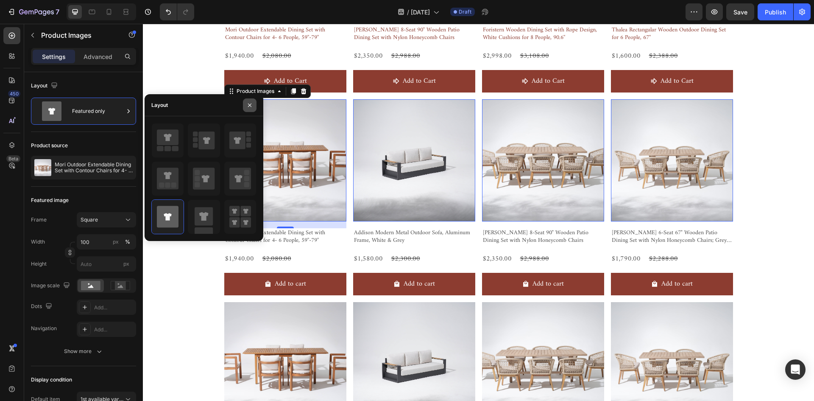
click at [249, 107] on icon "button" at bounding box center [249, 105] width 7 height 7
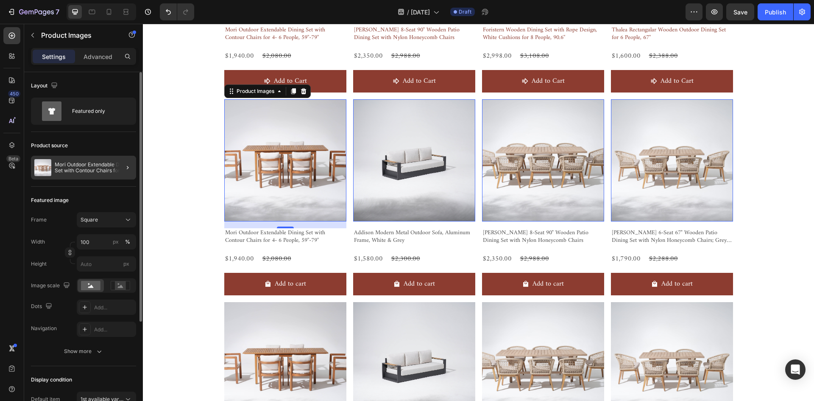
click at [116, 169] on div at bounding box center [124, 168] width 24 height 24
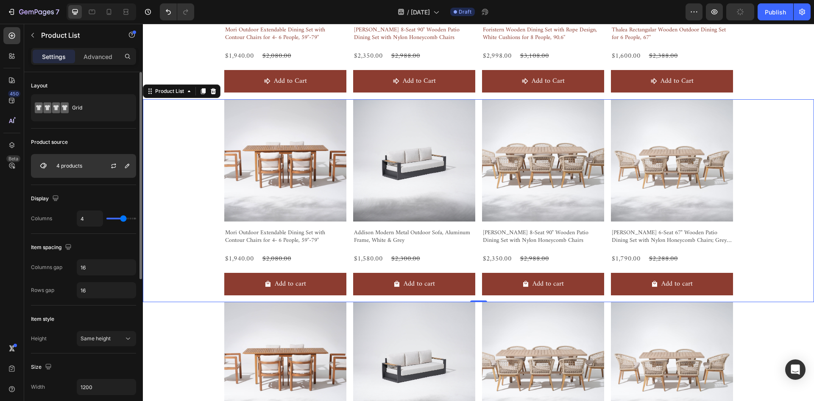
click at [97, 166] on div "4 products" at bounding box center [83, 166] width 105 height 24
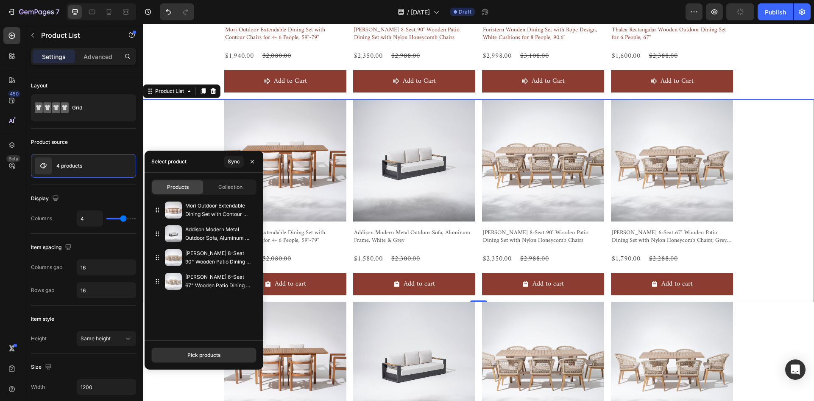
click at [188, 160] on div "Select product" at bounding box center [169, 161] width 42 height 22
click at [250, 281] on icon "button" at bounding box center [248, 281] width 7 height 7
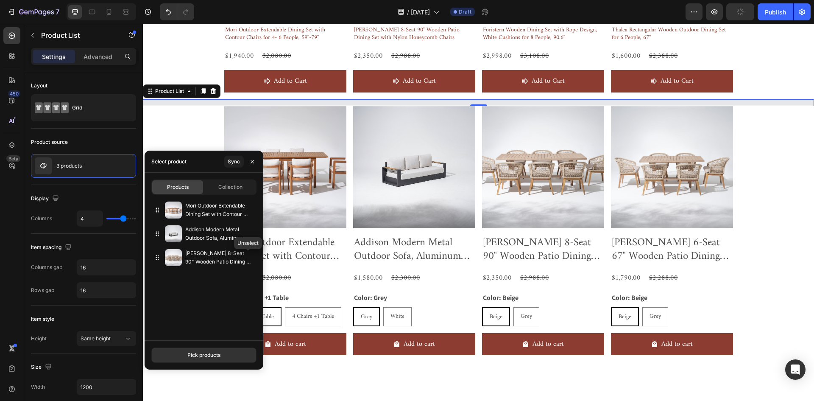
click at [0, 0] on icon "button" at bounding box center [0, 0] width 0 height 0
click at [247, 233] on icon "button" at bounding box center [248, 233] width 7 height 7
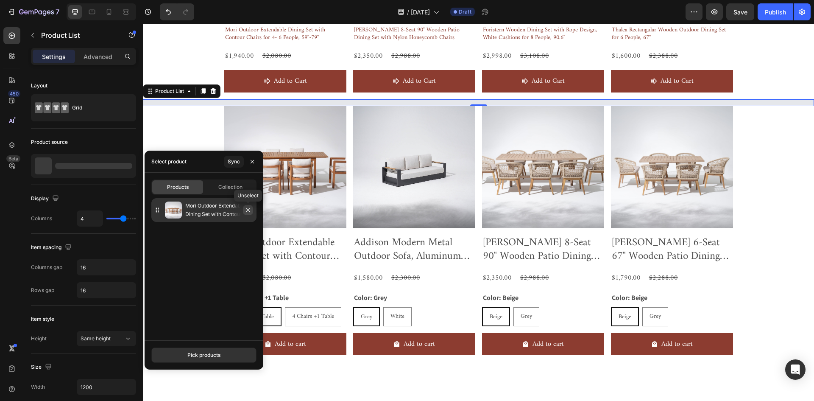
click at [248, 212] on icon "button" at bounding box center [248, 209] width 7 height 7
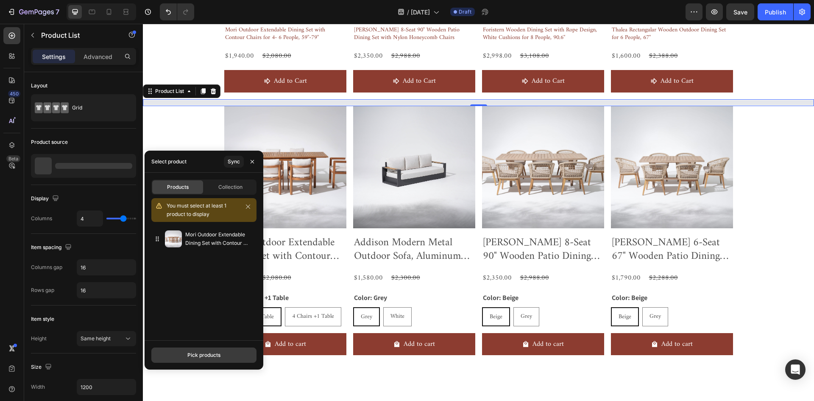
click at [213, 349] on button "Pick products" at bounding box center [203, 354] width 105 height 15
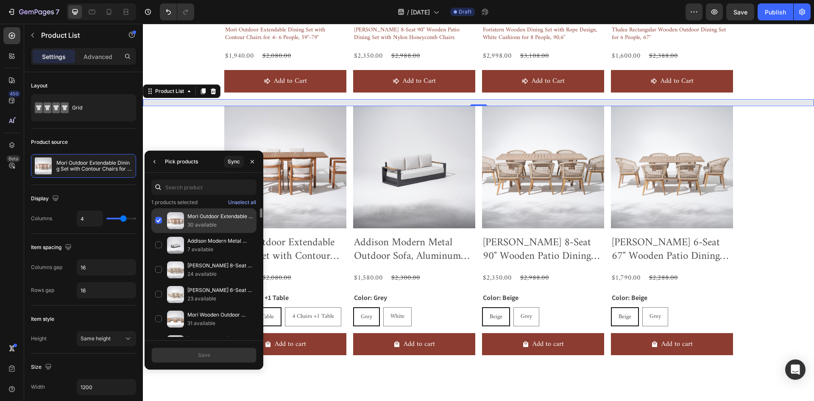
click at [159, 233] on div "Mori Outdoor Extendable Dining Set with Contour Chairs for 4- 6 People, 59''-79…" at bounding box center [203, 245] width 105 height 25
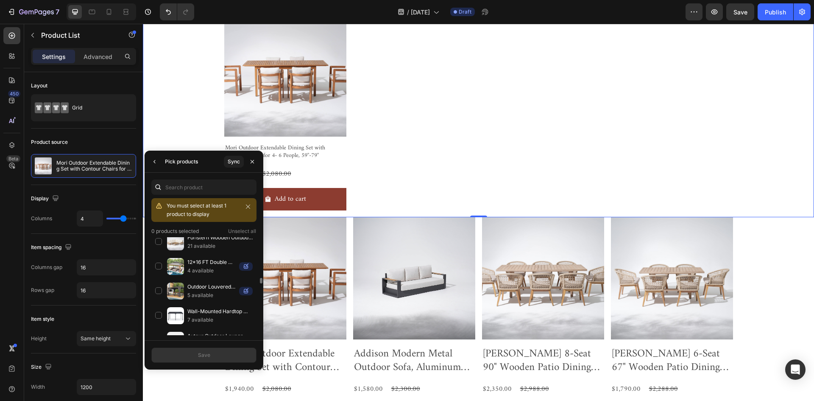
scroll to position [678, 0]
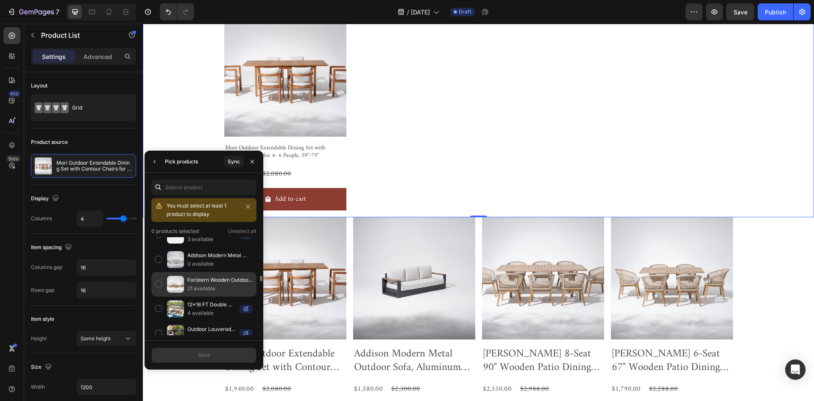
click at [197, 282] on p "Foristern Wooden Outdoor L-Shaped Sectional Sofa Set" at bounding box center [219, 280] width 65 height 8
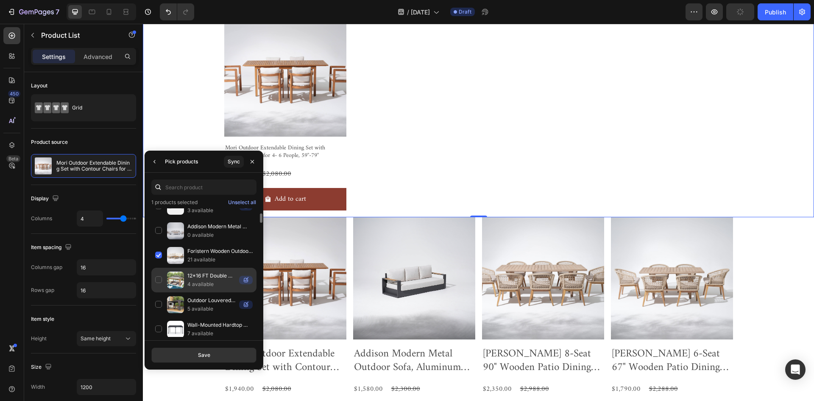
scroll to position [593, 0]
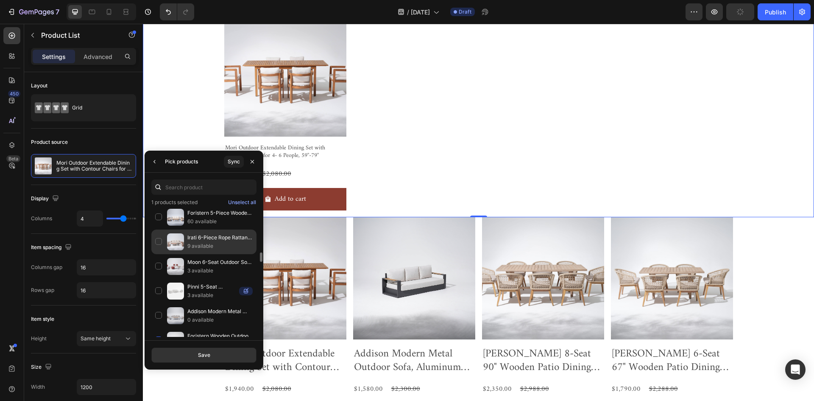
click at [205, 236] on p "Irati 6-Piece Rope Rattan Design Outdoor Seating Set with 2 Tables, Built-in St…" at bounding box center [219, 237] width 65 height 8
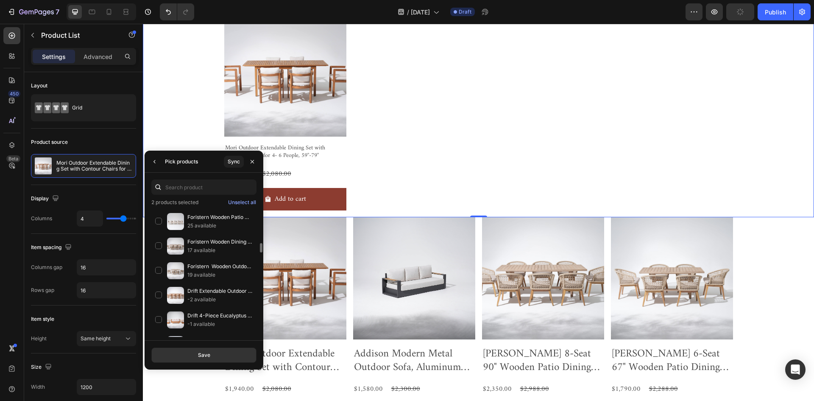
scroll to position [297, 0]
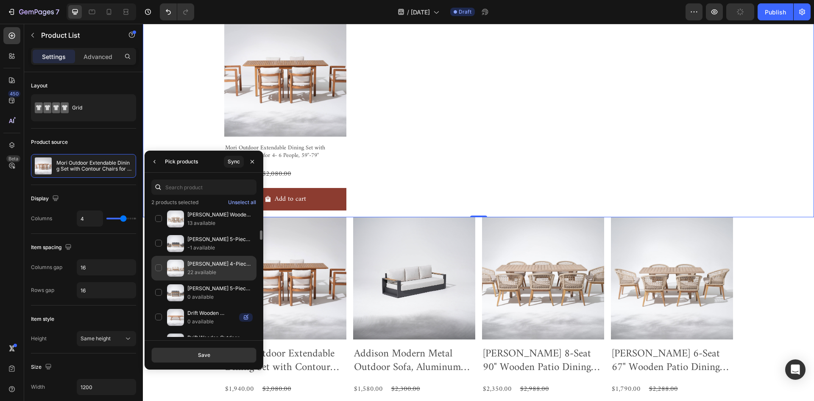
click at [225, 272] on p "22 available" at bounding box center [219, 272] width 65 height 8
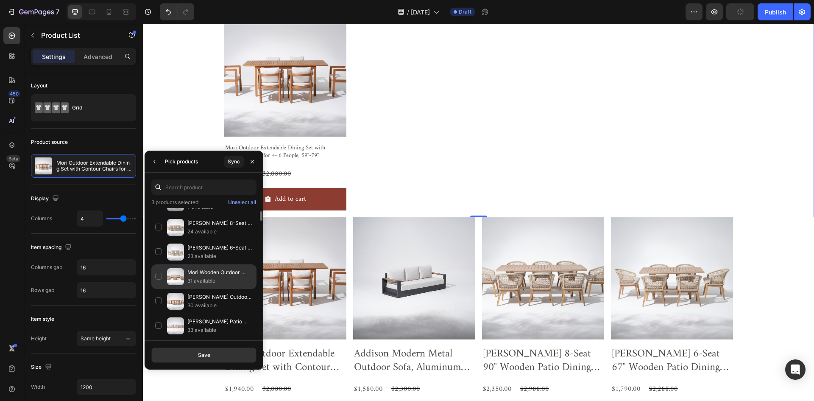
click at [210, 275] on p "Mori Wooden Outdoor Furniture Set with Rope Design; 7.5'' Thick Cushions; 4-7 S…" at bounding box center [219, 272] width 65 height 8
click at [233, 356] on button "Save" at bounding box center [203, 354] width 105 height 15
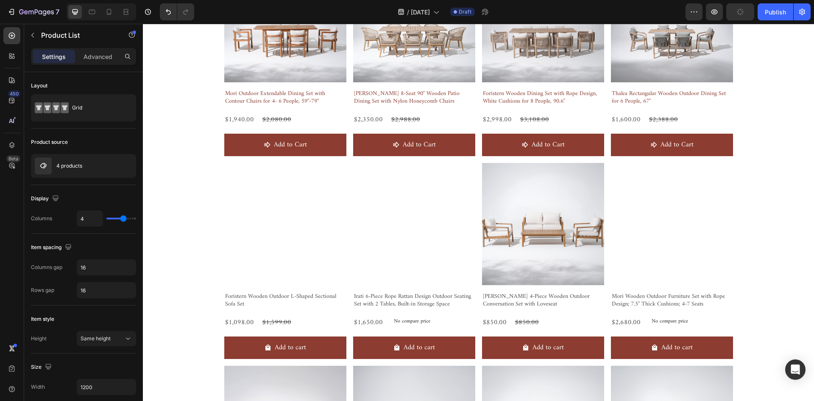
scroll to position [466, 0]
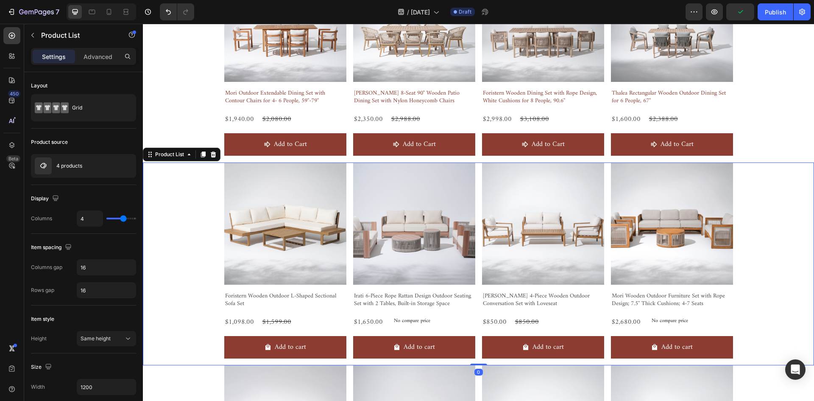
click at [193, 205] on div "Product Images Foristern Wooden Outdoor L-Shaped Sectional Sofa Set Product Tit…" at bounding box center [478, 263] width 671 height 203
click at [190, 227] on div "Product Images Foristern Wooden Outdoor L-Shaped Sectional Sofa Set Product Tit…" at bounding box center [478, 263] width 671 height 203
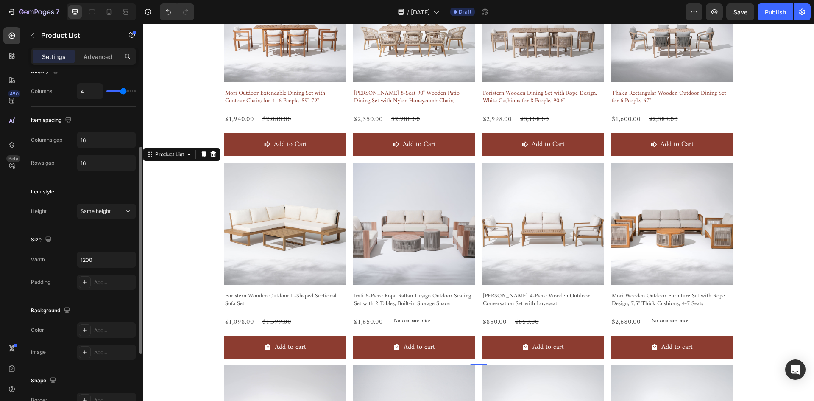
scroll to position [170, 0]
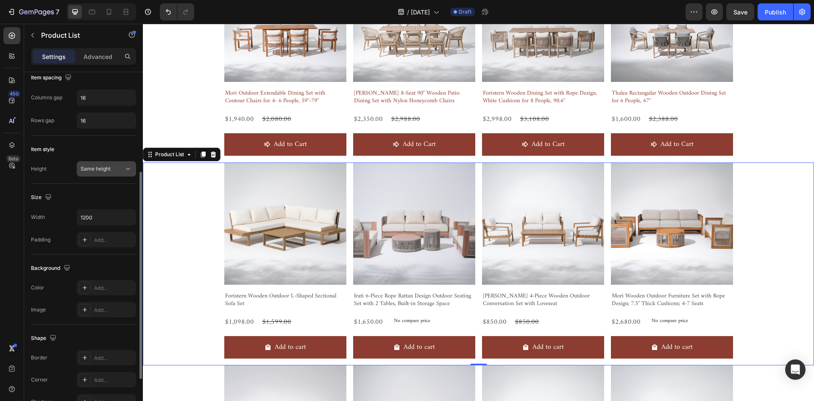
click at [103, 166] on span "Same height" at bounding box center [96, 168] width 30 height 6
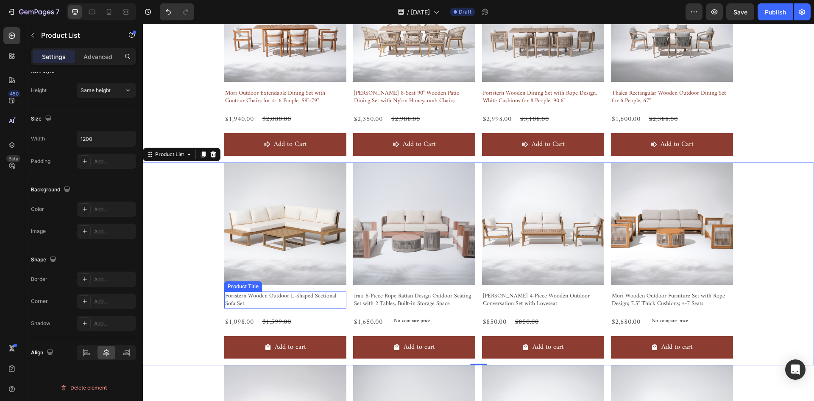
click at [312, 276] on img at bounding box center [285, 223] width 122 height 122
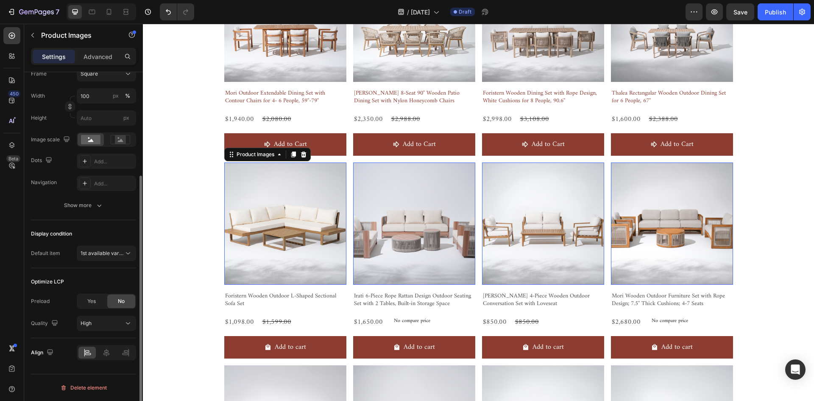
scroll to position [0, 0]
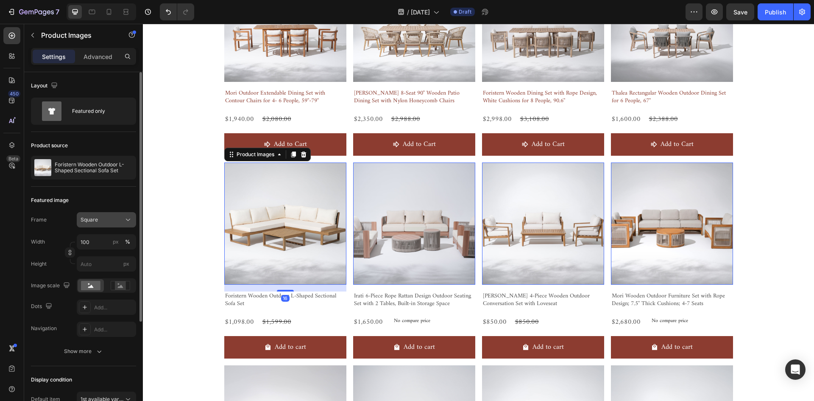
click at [90, 217] on span "Square" at bounding box center [89, 220] width 17 height 8
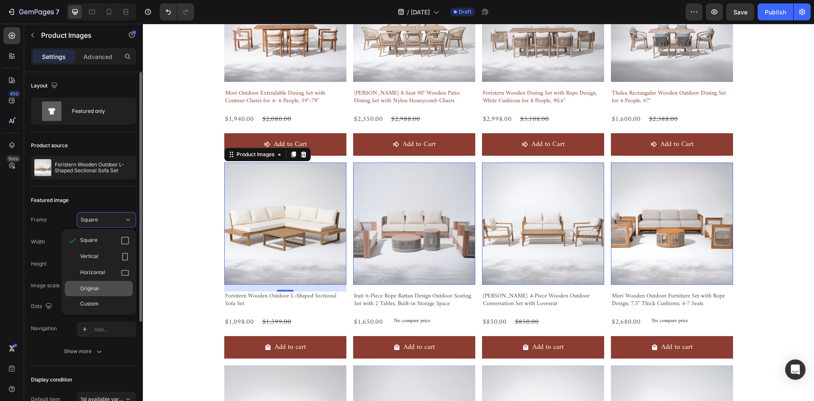
click at [105, 283] on div "Original" at bounding box center [99, 288] width 68 height 15
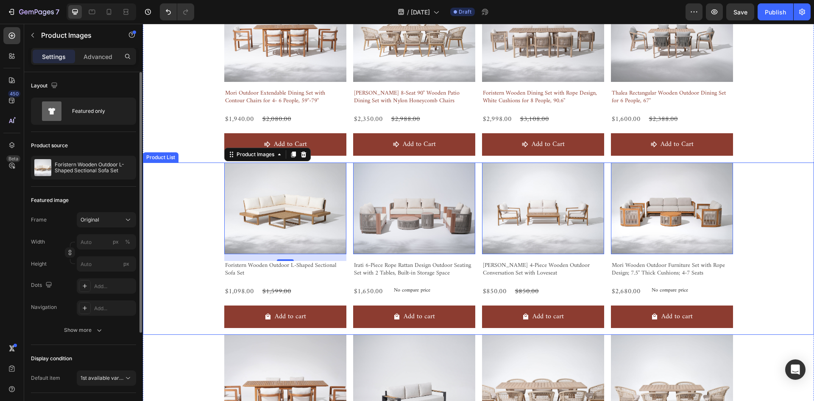
click at [153, 222] on div "Product Images 16 Foristern Wooden Outdoor L-Shaped Sectional Sofa Set Product …" at bounding box center [478, 248] width 671 height 172
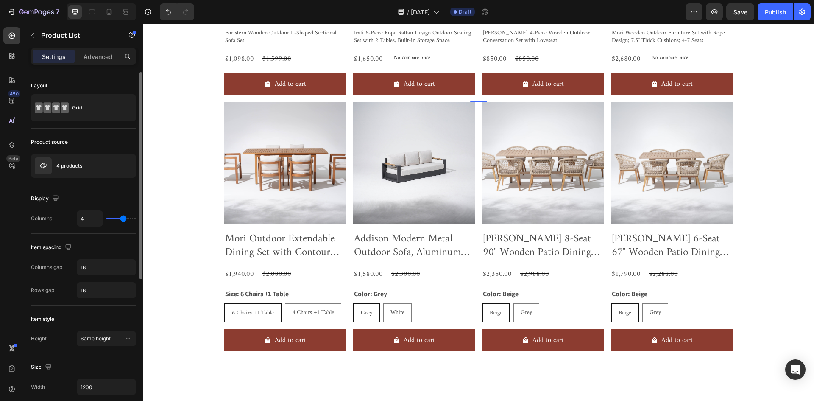
scroll to position [699, 0]
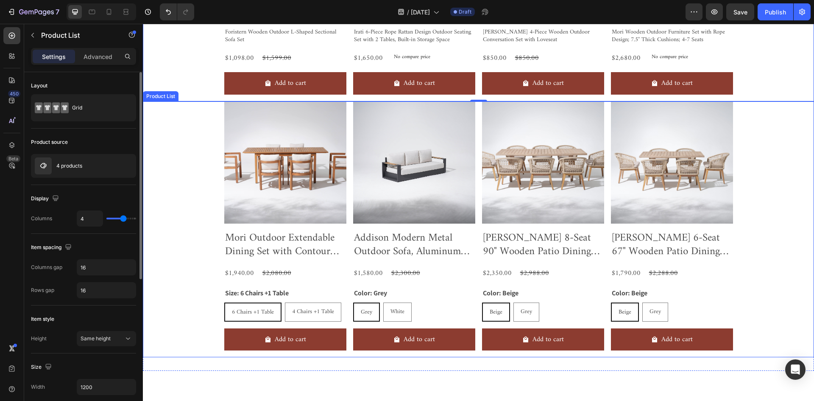
click at [200, 160] on div "Product Images Mori Outdoor Extendable Dining Set with Contour Chairs for 4- 6 …" at bounding box center [478, 229] width 671 height 256
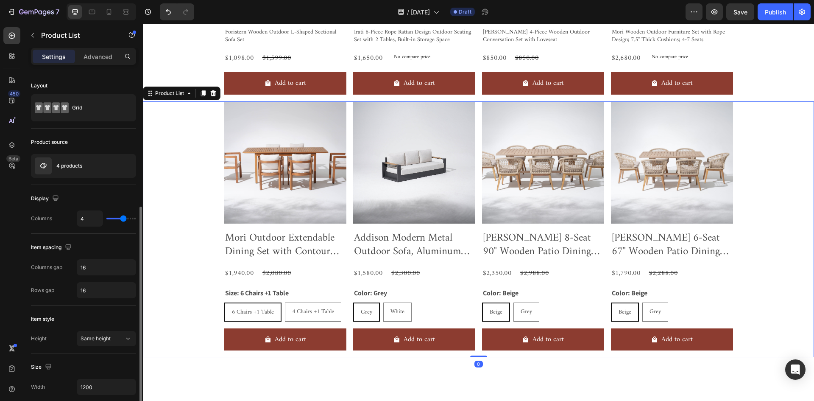
scroll to position [85, 0]
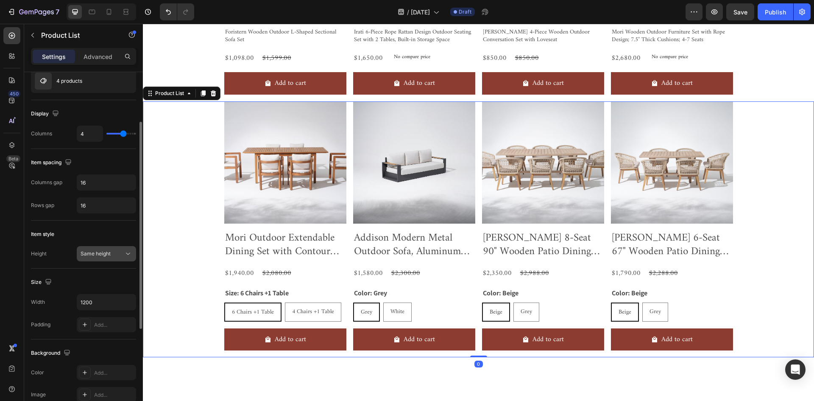
click at [105, 256] on span "Same height" at bounding box center [96, 254] width 30 height 8
click at [80, 241] on div "Item style Height Same height" at bounding box center [83, 244] width 105 height 48
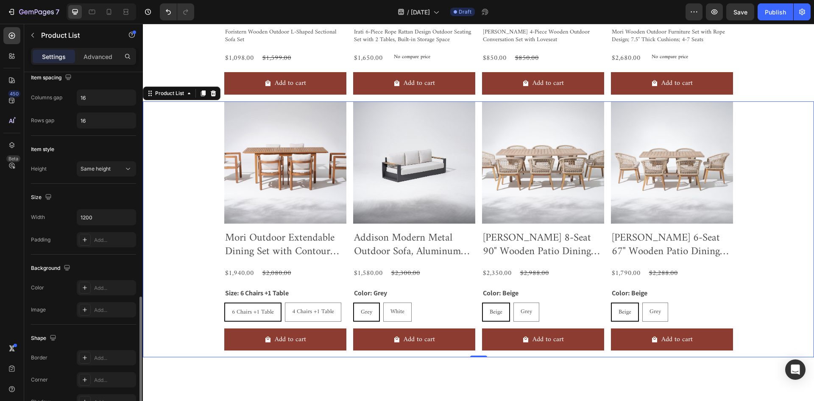
scroll to position [248, 0]
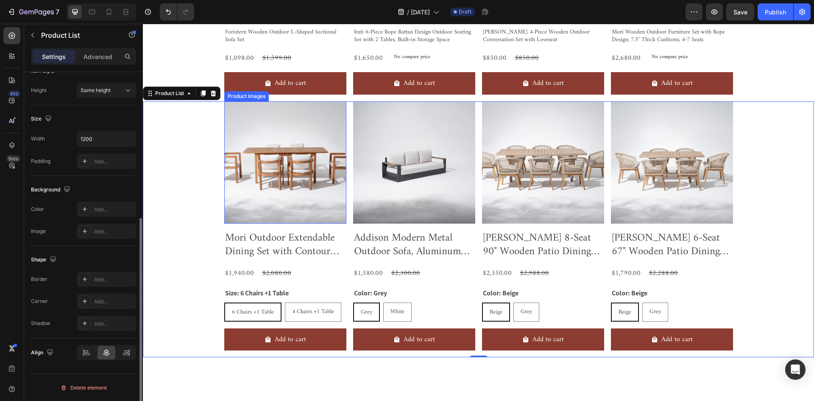
click at [256, 201] on img at bounding box center [285, 162] width 122 height 122
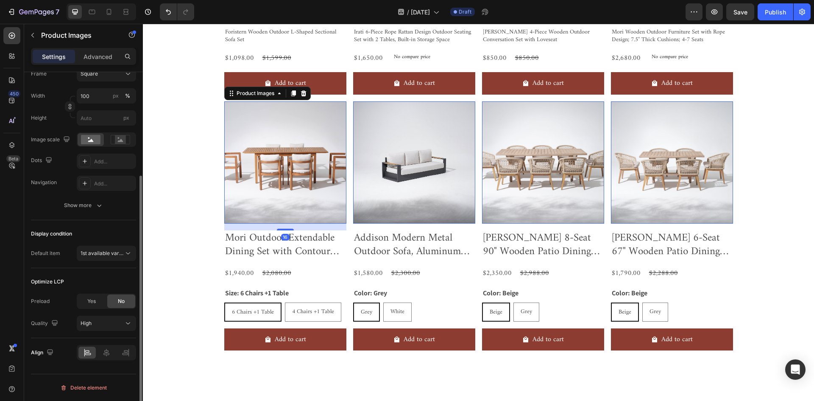
scroll to position [0, 0]
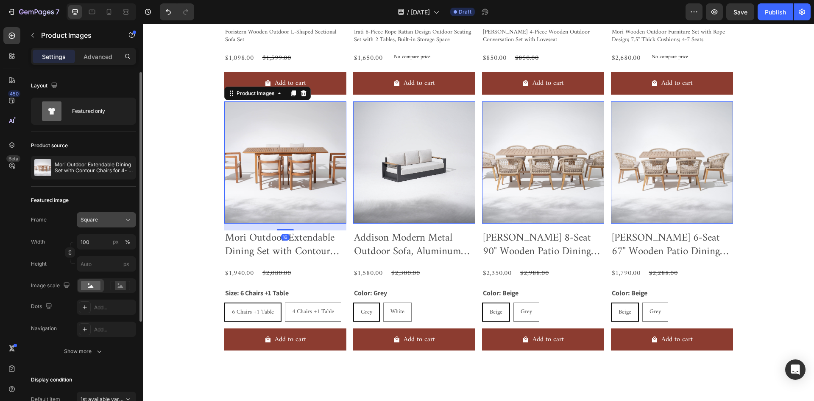
click at [105, 220] on div "Square" at bounding box center [102, 220] width 42 height 8
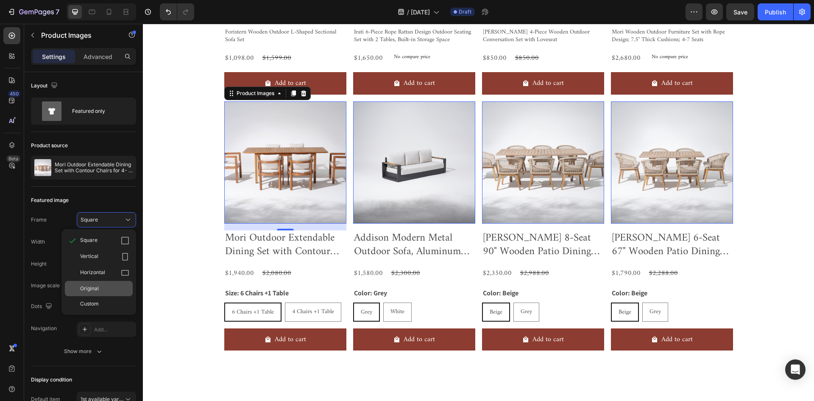
click at [115, 285] on div "Original" at bounding box center [104, 288] width 49 height 8
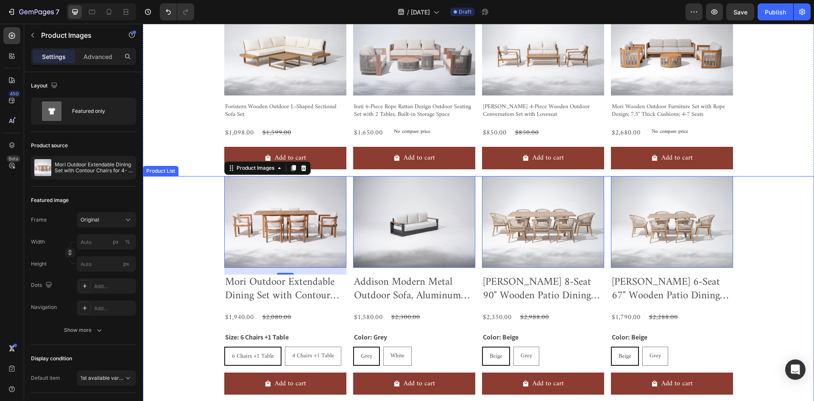
scroll to position [233, 0]
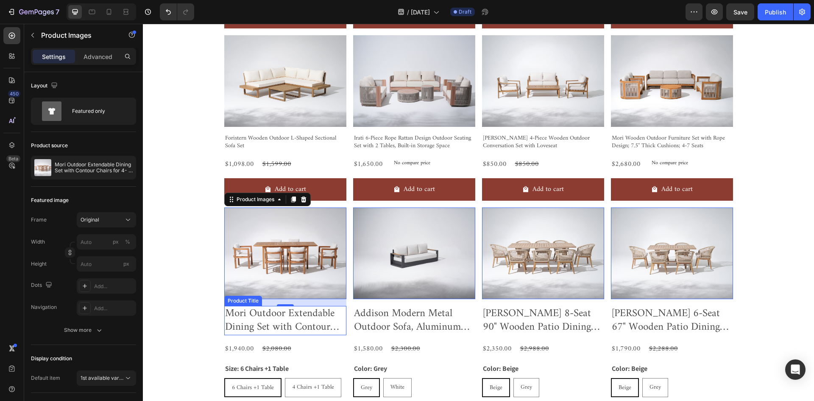
click at [227, 317] on h2 "Mori Outdoor Extendable Dining Set with Contour Chairs for 4- 6 People, 59''-79…" at bounding box center [285, 320] width 122 height 29
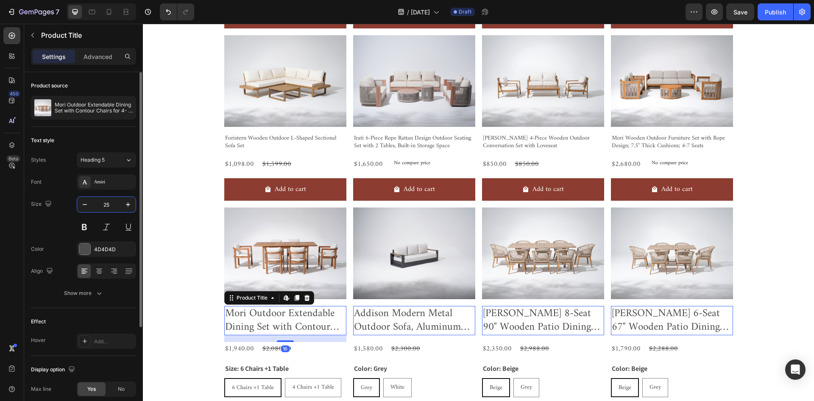
click at [111, 206] on input "25" at bounding box center [106, 204] width 28 height 15
type input "14"
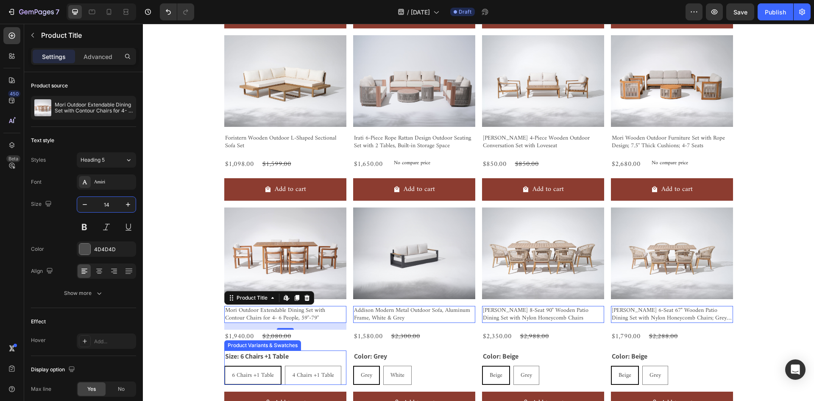
click at [276, 360] on legend "Size: 6 Chairs +1 Table" at bounding box center [256, 356] width 65 height 12
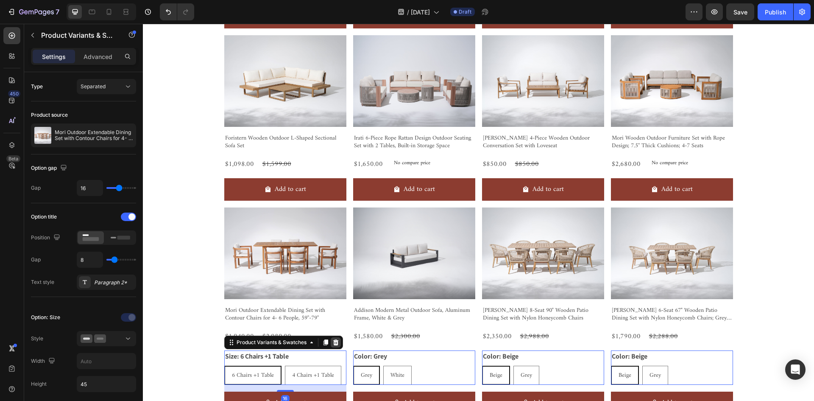
click at [333, 340] on icon at bounding box center [335, 342] width 7 height 7
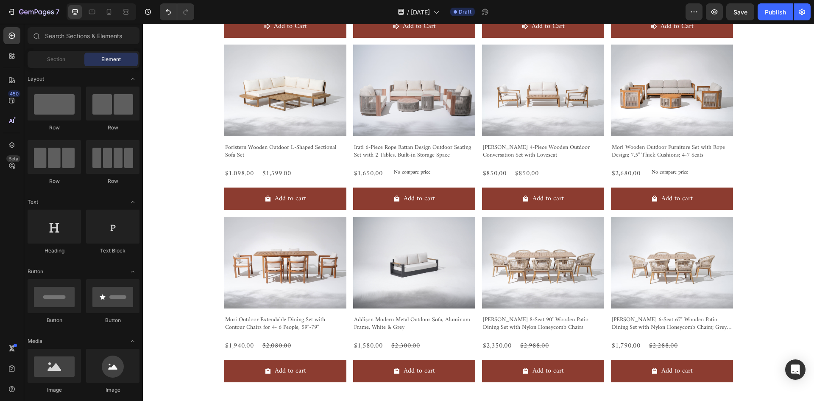
scroll to position [593, 0]
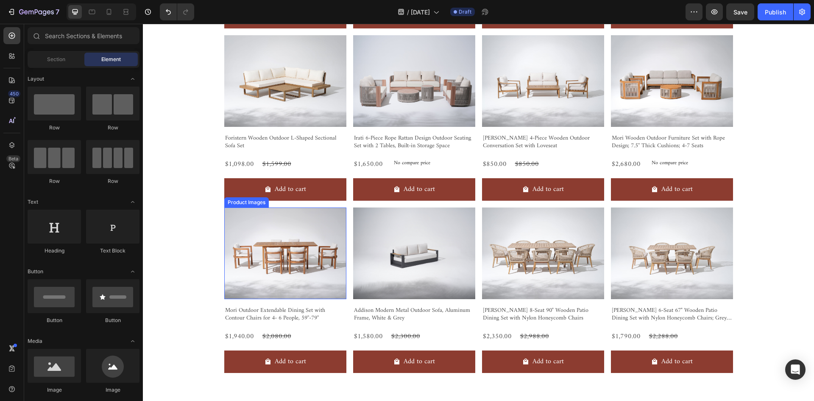
click at [263, 276] on img at bounding box center [285, 253] width 122 height 92
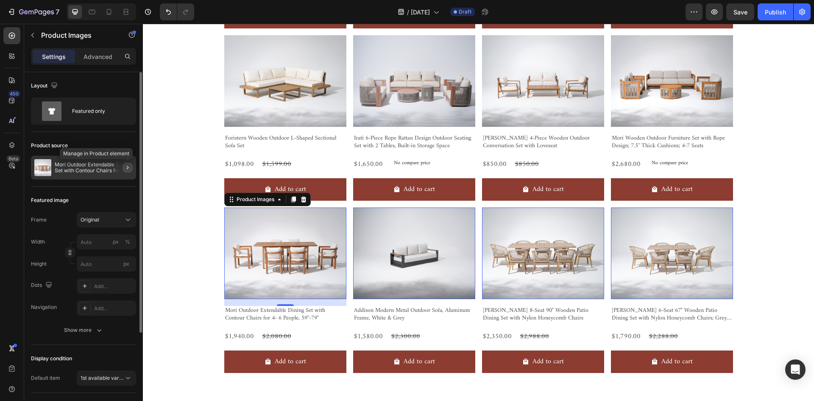
click at [130, 168] on icon "button" at bounding box center [127, 167] width 7 height 7
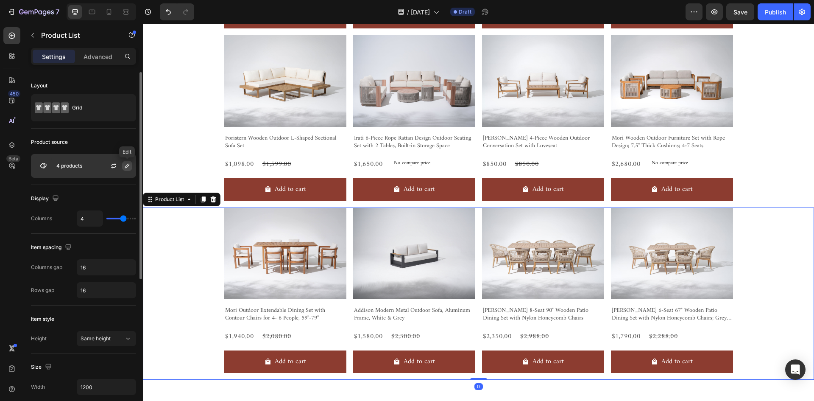
click at [126, 166] on icon "button" at bounding box center [127, 165] width 7 height 7
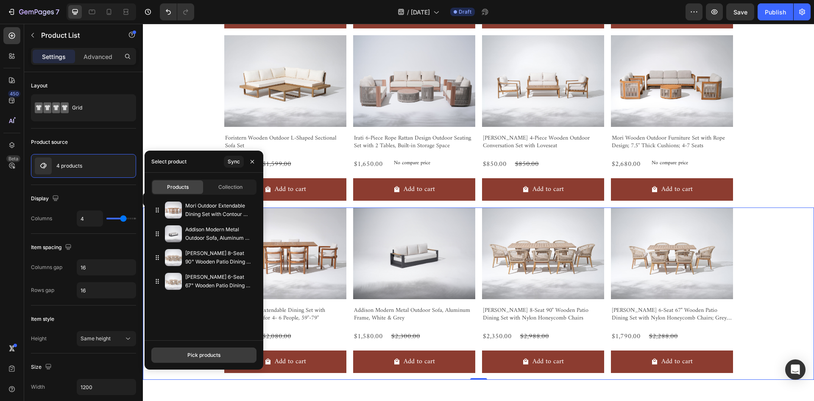
click at [219, 354] on div "Pick products" at bounding box center [203, 355] width 33 height 8
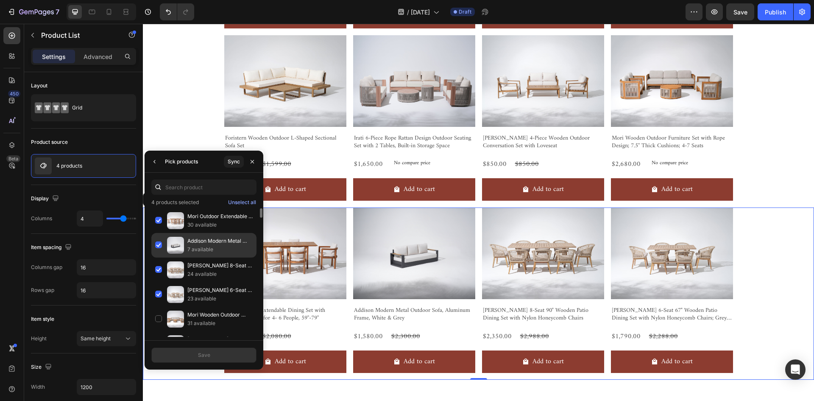
drag, startPoint x: 160, startPoint y: 218, endPoint x: 160, endPoint y: 239, distance: 20.3
click at [160, 233] on div "Mori Outdoor Extendable Dining Set with Contour Chairs for 4- 6 People, 59''-79…" at bounding box center [203, 245] width 105 height 25
click at [159, 257] on div "Addison Modern Metal Outdoor Sofa, Aluminum Frame, White & Grey 7 available" at bounding box center [203, 269] width 105 height 25
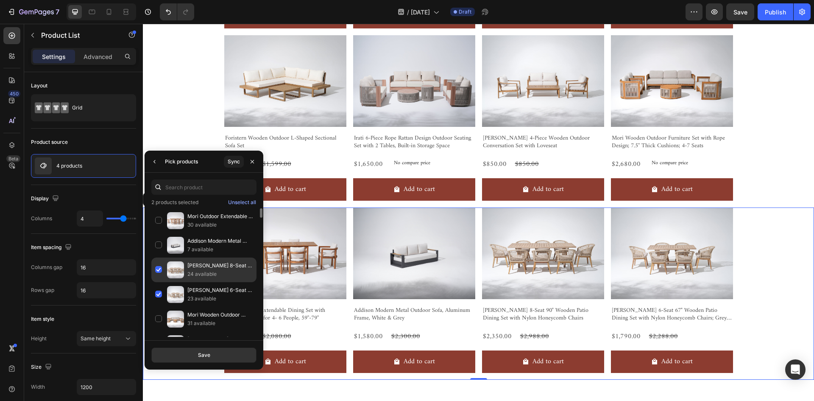
click at [160, 282] on div "[PERSON_NAME] 8-Seat 90" Wooden Patio Dining Set with Nylon Honeycomb Chairs 24…" at bounding box center [203, 294] width 105 height 25
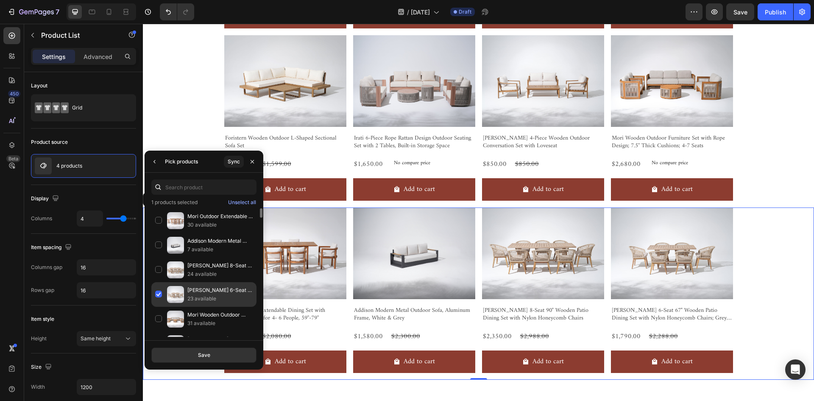
click at [157, 306] on div "[PERSON_NAME] 6-Seat 67" Wooden Patio Dining Set with Nylon Honeycomb Chairs; G…" at bounding box center [203, 318] width 105 height 25
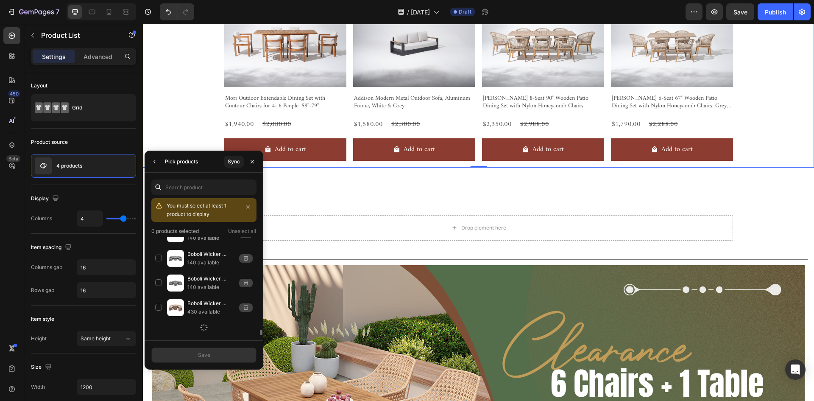
scroll to position [1765, 0]
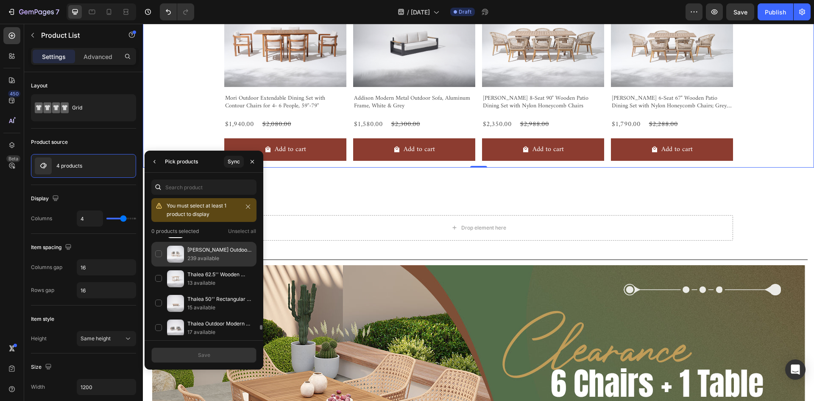
click at [209, 257] on p "239 available" at bounding box center [219, 258] width 65 height 8
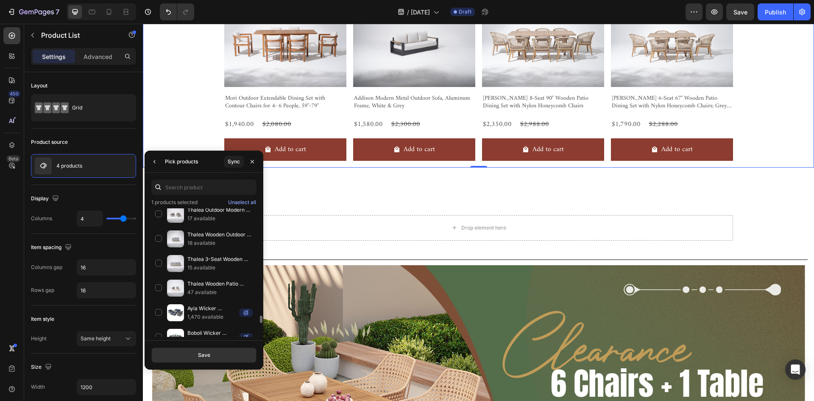
scroll to position [1977, 0]
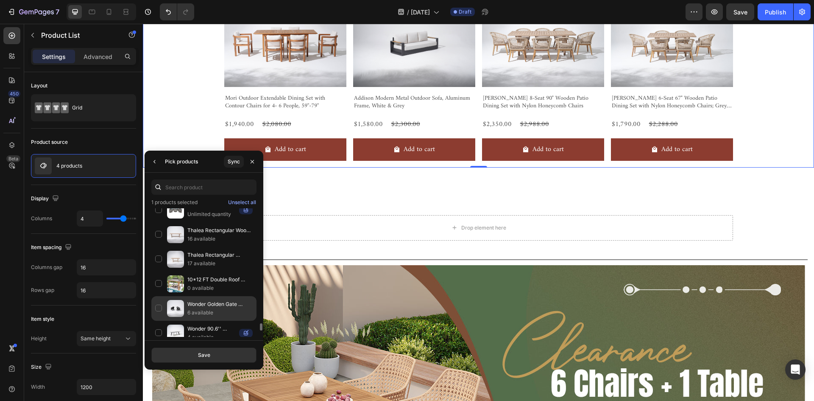
click at [206, 308] on p "Wonder Golden Gate Outdoor Dining Arm Chair, Gray" at bounding box center [219, 304] width 65 height 8
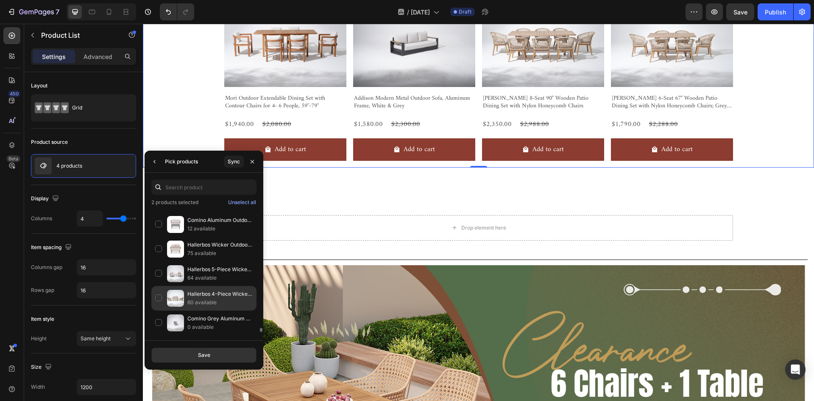
scroll to position [3702, 0]
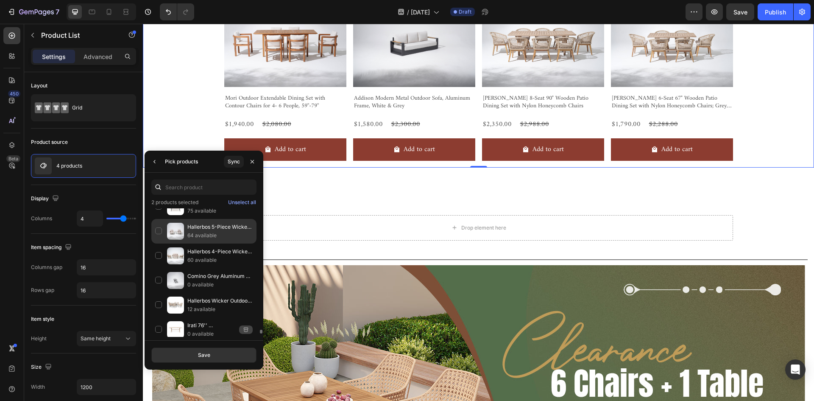
click at [210, 239] on p "64 available" at bounding box center [219, 235] width 65 height 8
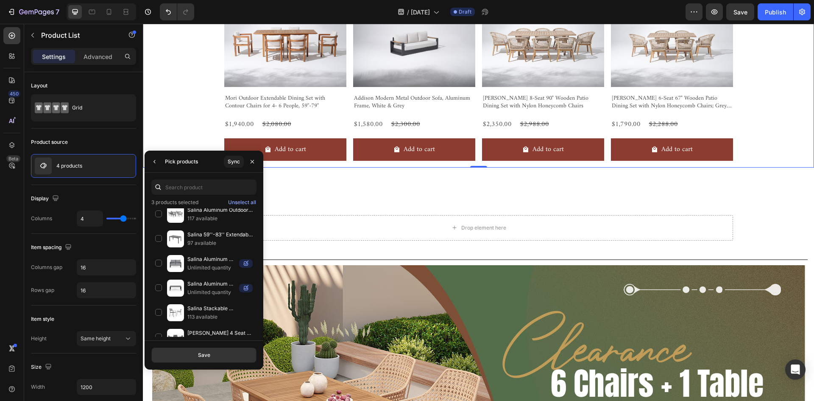
scroll to position [4164, 0]
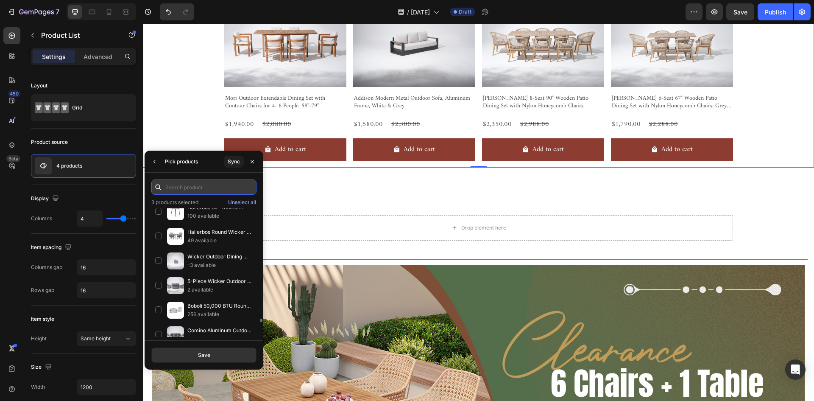
click at [200, 184] on input "text" at bounding box center [203, 186] width 105 height 15
type input "[PERSON_NAME]"
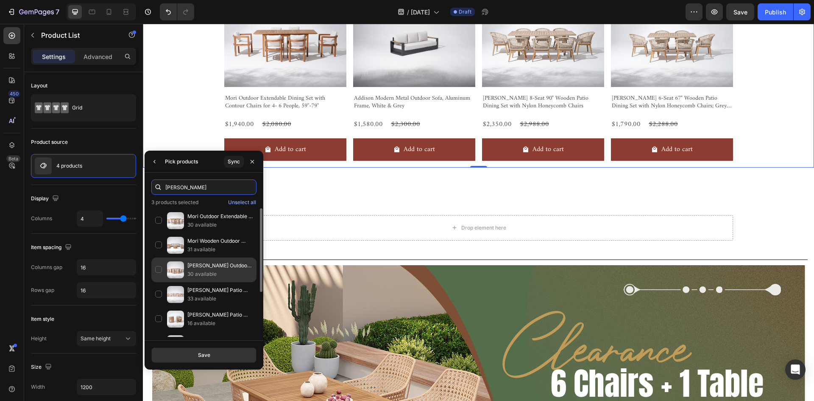
scroll to position [42, 0]
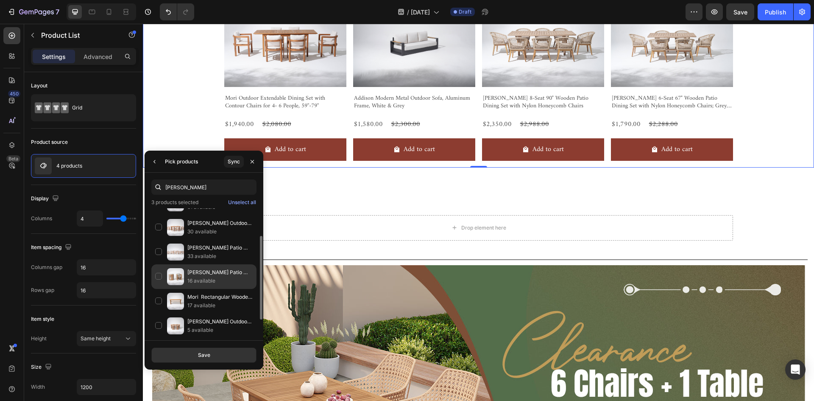
click at [223, 284] on p "16 available" at bounding box center [219, 280] width 65 height 8
click at [202, 358] on div "Save" at bounding box center [204, 355] width 12 height 8
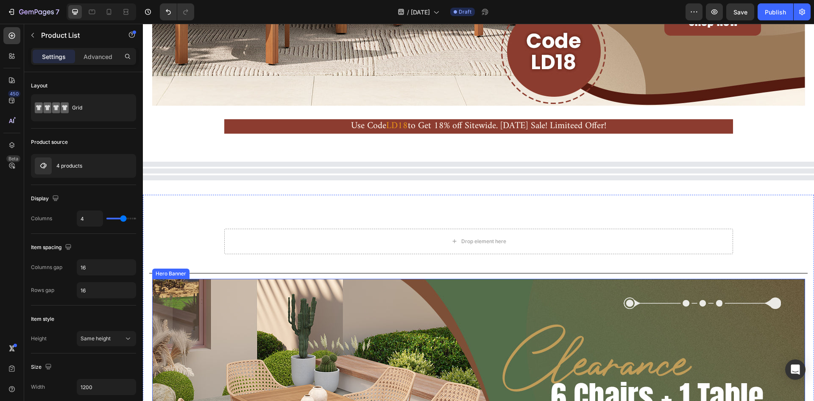
scroll to position [269, 0]
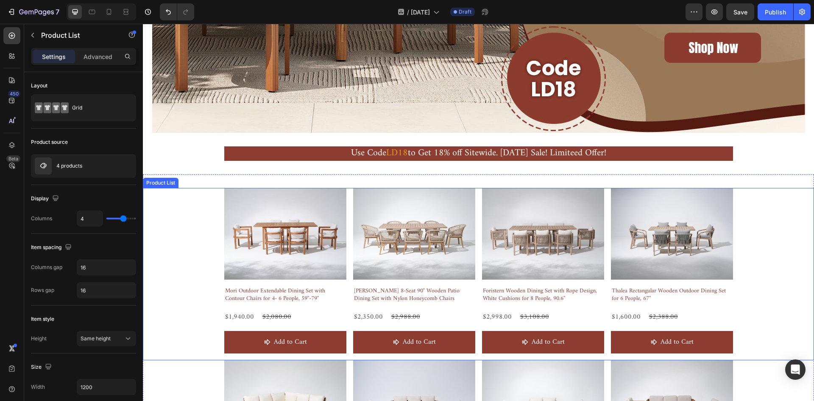
click at [787, 201] on div "Product Images Mori Outdoor Extendable Dining Set with Contour Chairs for 4- 6 …" at bounding box center [478, 274] width 671 height 172
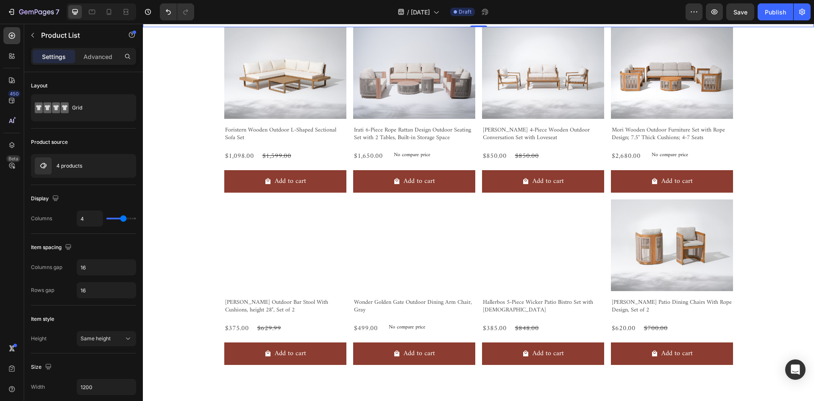
scroll to position [608, 0]
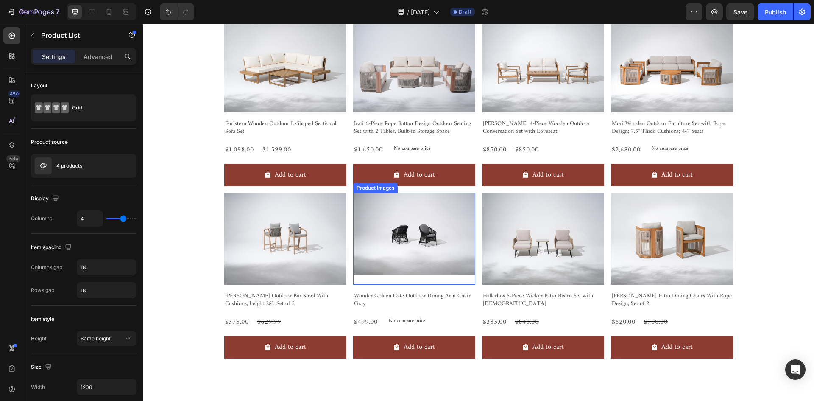
click at [346, 278] on div "Product Images" at bounding box center [285, 239] width 122 height 92
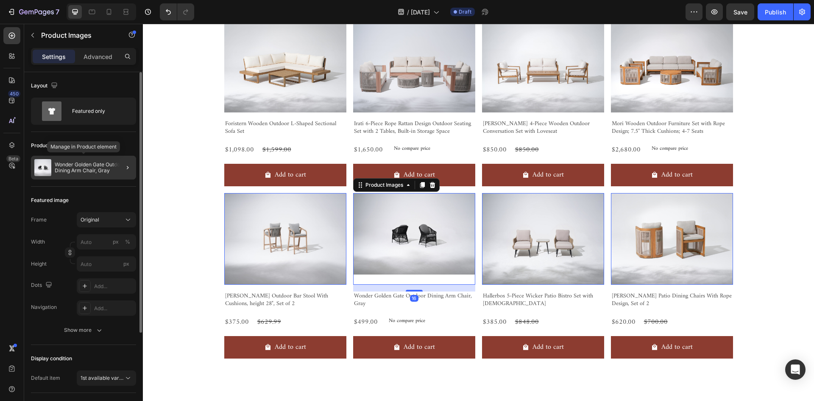
click at [93, 167] on p "Wonder Golden Gate Outdoor Dining Arm Chair, Gray" at bounding box center [94, 167] width 78 height 12
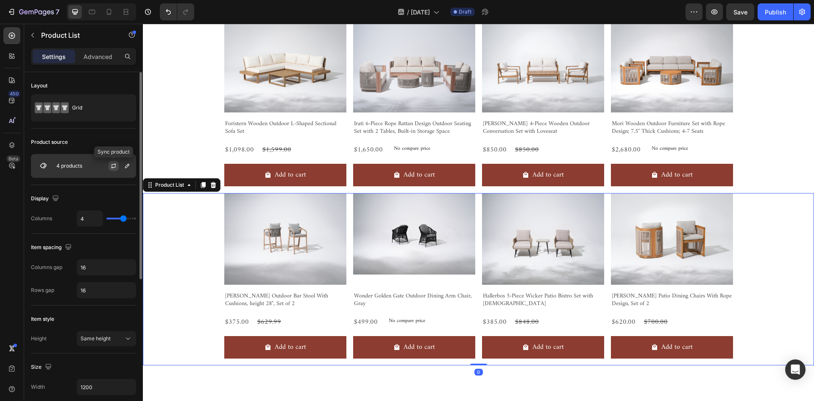
click at [114, 168] on icon "button" at bounding box center [113, 165] width 7 height 7
click at [129, 167] on icon "button" at bounding box center [127, 165] width 7 height 7
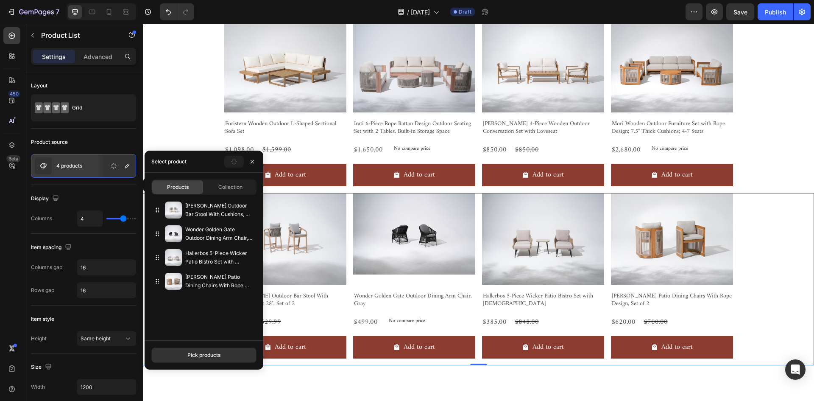
click at [196, 168] on div "Select product Sync" at bounding box center [204, 161] width 119 height 22
click at [237, 187] on span "Collection" at bounding box center [230, 187] width 24 height 8
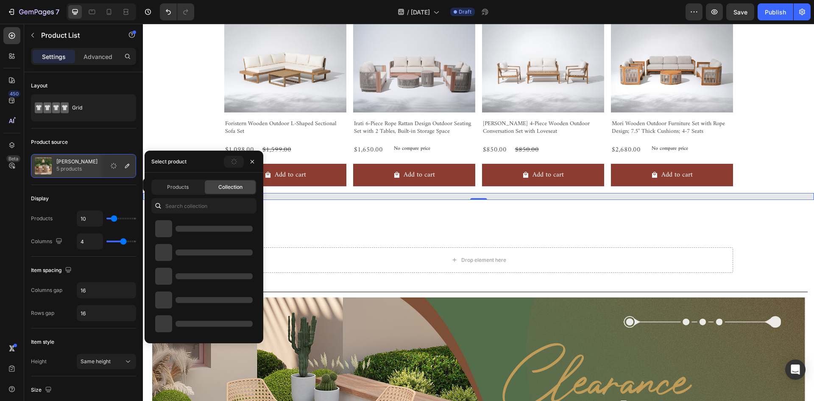
click at [192, 186] on div "Products" at bounding box center [177, 187] width 51 height 14
type input "4"
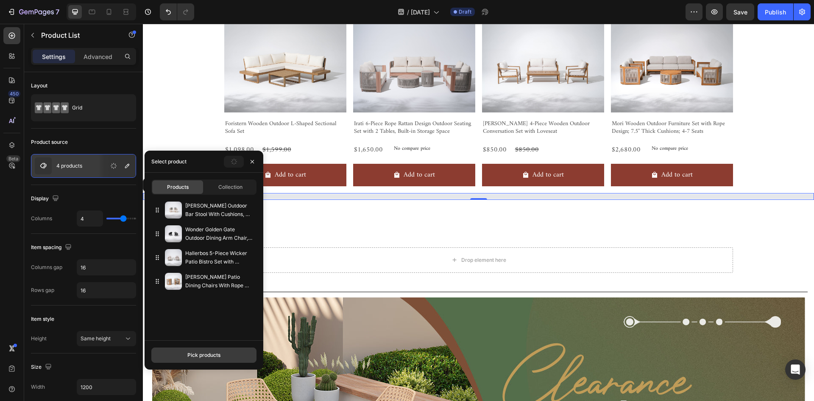
click at [220, 351] on div "Pick products" at bounding box center [203, 355] width 33 height 8
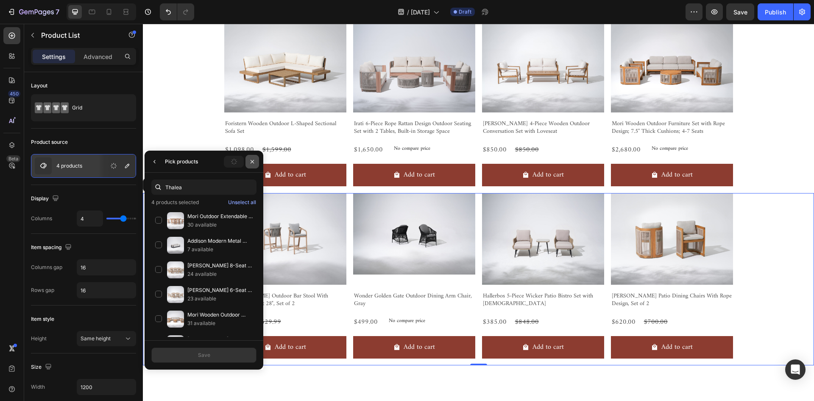
type input "Thalea"
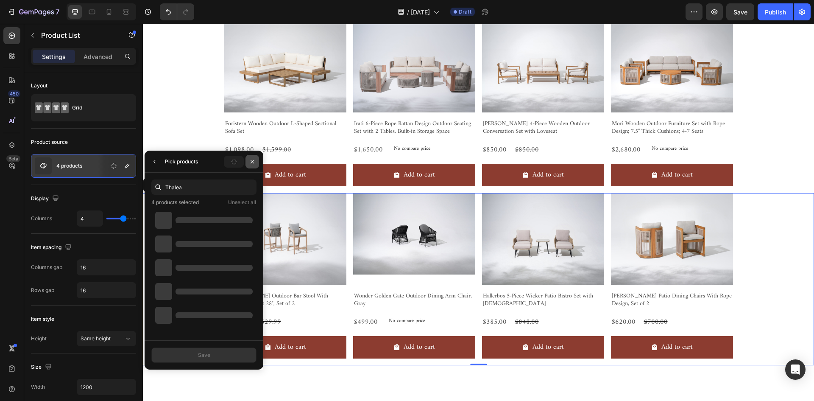
click at [251, 161] on icon "button" at bounding box center [252, 161] width 7 height 7
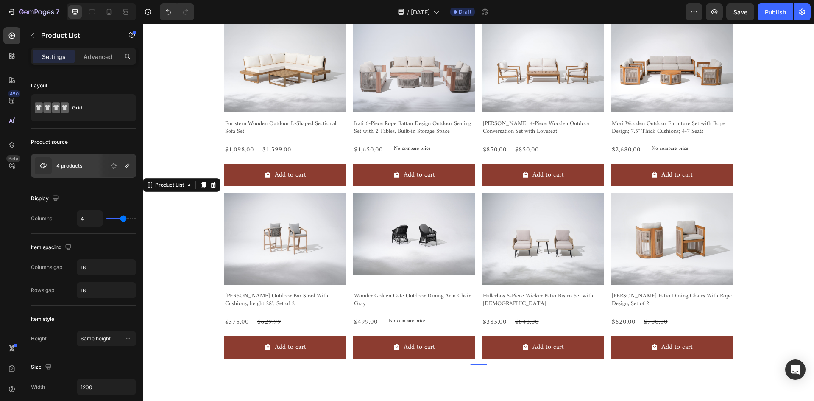
click at [752, 240] on div "Product Images [PERSON_NAME] Outdoor Bar Stool With Cushions, height 28", Set o…" at bounding box center [478, 279] width 671 height 172
click at [215, 184] on icon at bounding box center [214, 185] width 6 height 6
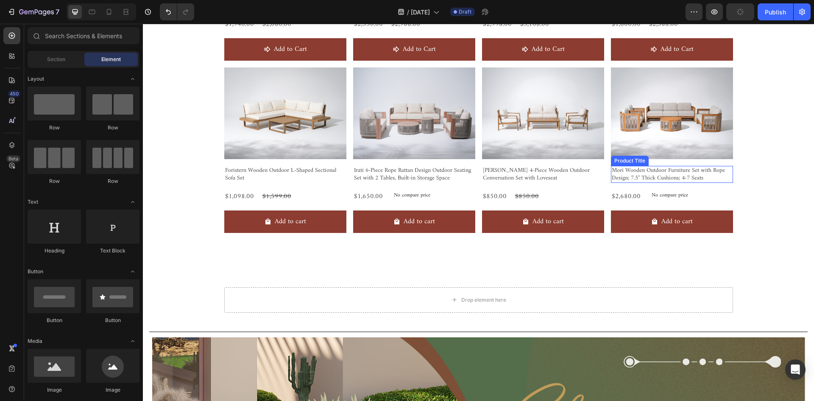
scroll to position [523, 0]
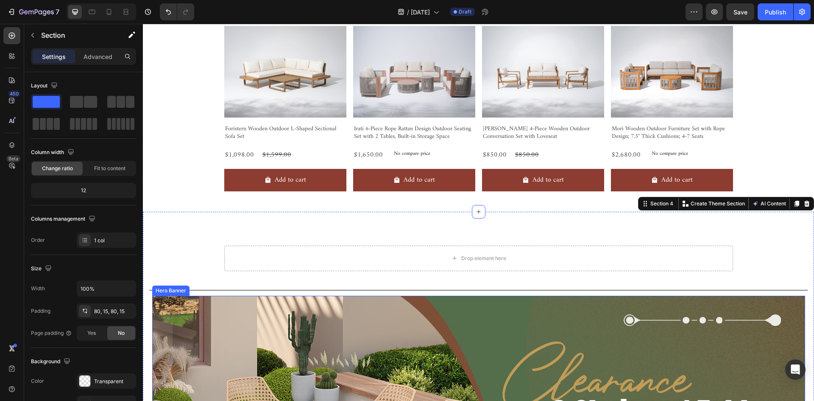
scroll to position [650, 0]
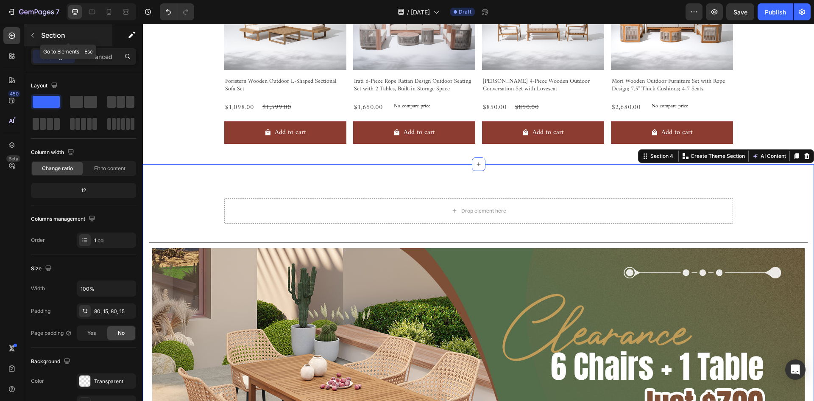
click at [39, 36] on button "button" at bounding box center [33, 35] width 14 height 14
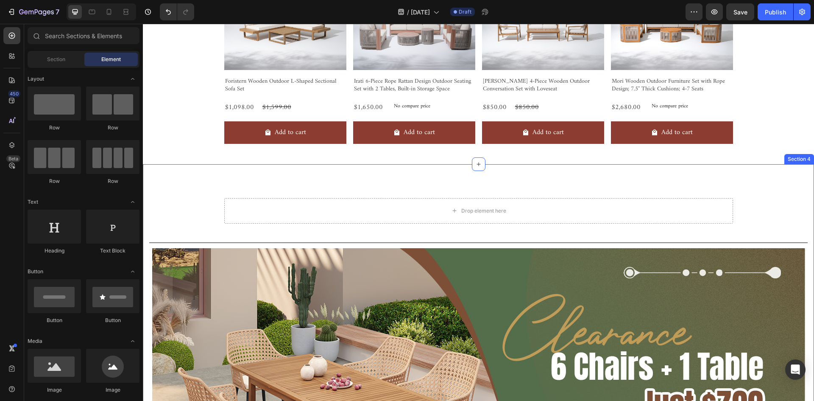
click at [468, 184] on div "Drop element here Row Title Line Drop element here Hero Banner Section 4" at bounding box center [478, 403] width 671 height 478
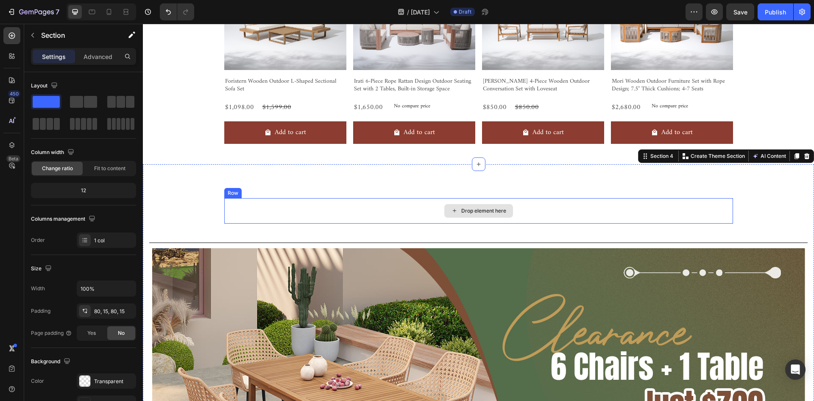
click at [484, 208] on div "Drop element here" at bounding box center [483, 210] width 45 height 7
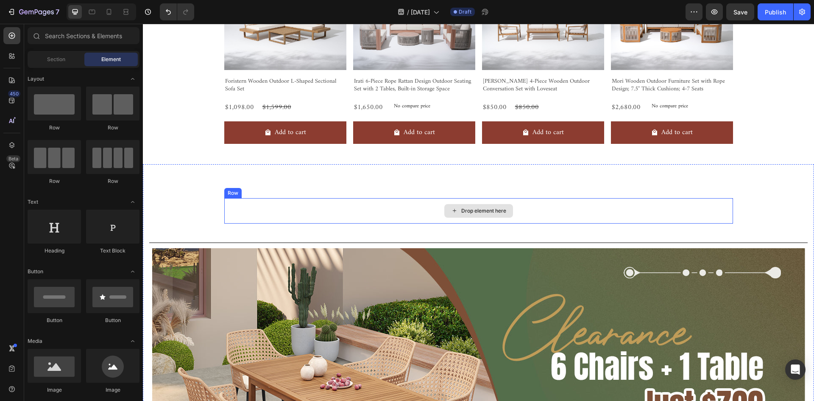
click at [647, 203] on div "Drop element here" at bounding box center [478, 210] width 509 height 25
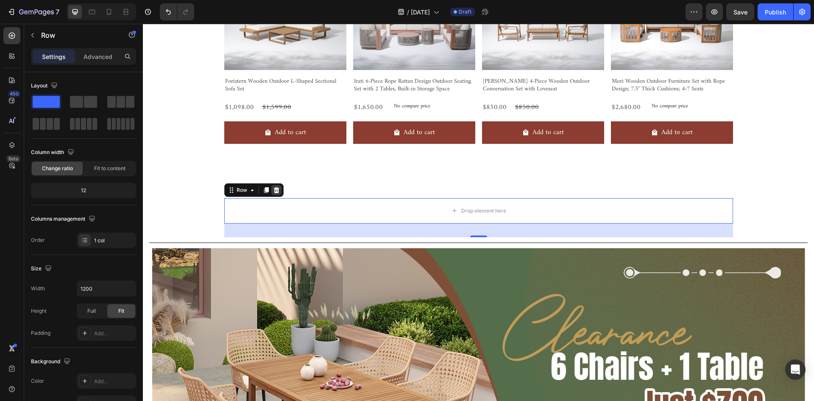
click at [274, 192] on icon at bounding box center [276, 190] width 6 height 6
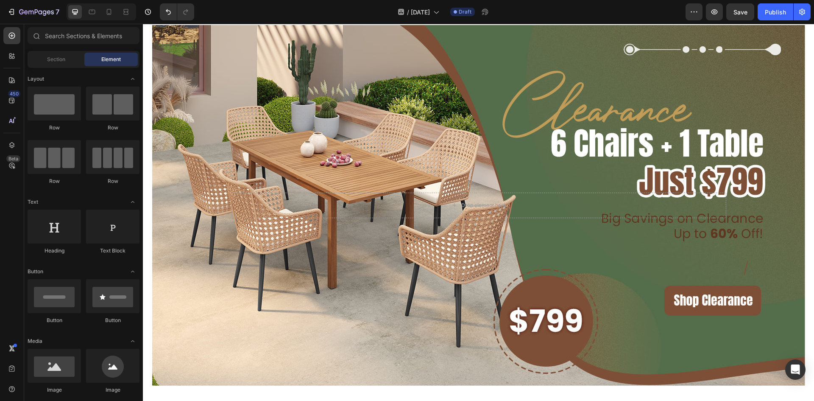
scroll to position [989, 0]
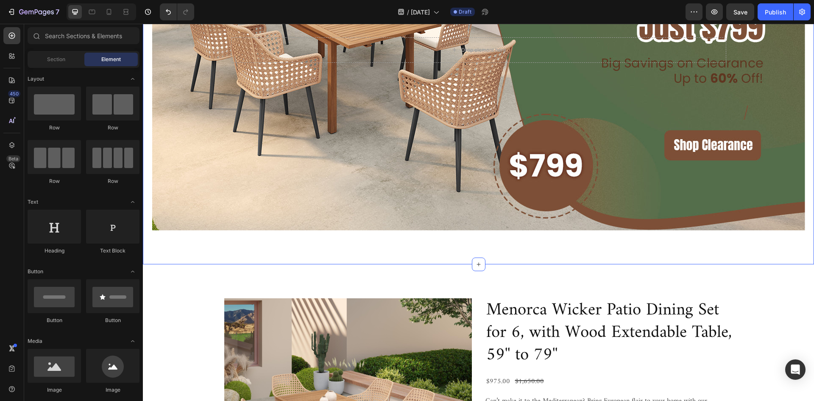
drag, startPoint x: 212, startPoint y: 256, endPoint x: 408, endPoint y: 238, distance: 197.1
click at [212, 256] on div "Title Line Drop element here Hero Banner Section 4" at bounding box center [478, 44] width 671 height 439
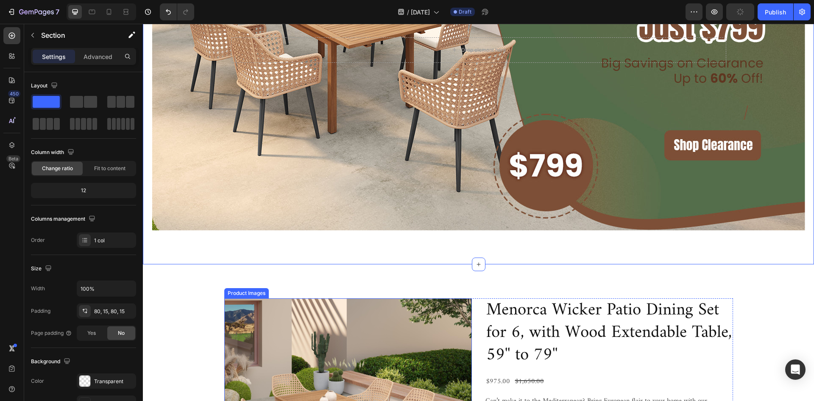
scroll to position [1074, 0]
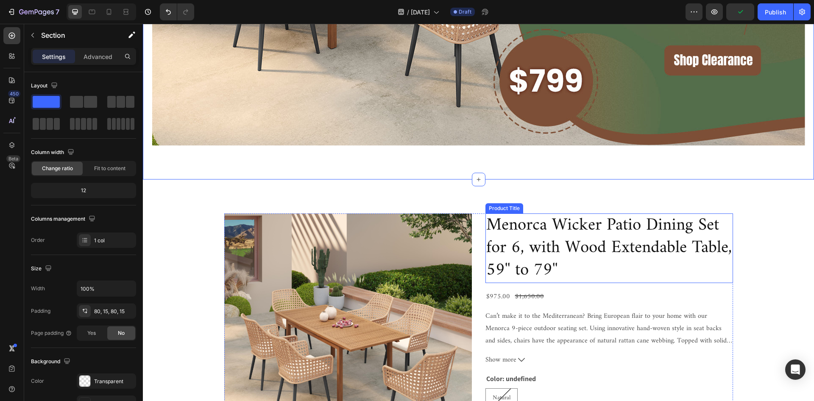
click at [604, 224] on h2 "Menorca Wicker Patio Dining Set for 6, with Wood Extendable Table, 59'' to 79''" at bounding box center [609, 248] width 248 height 70
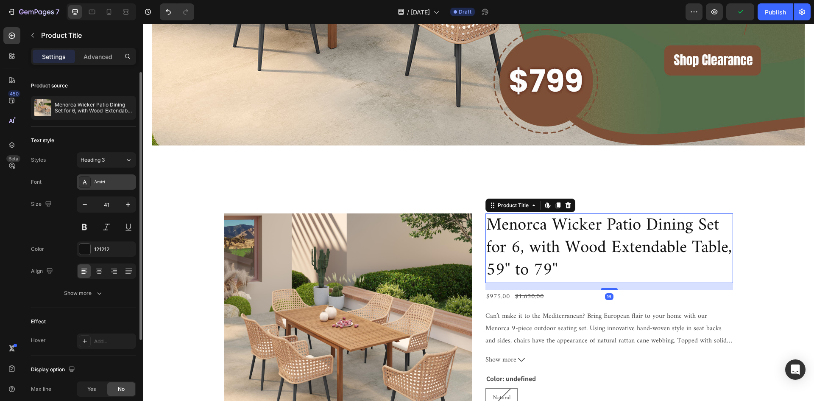
click at [111, 182] on div "Amiri" at bounding box center [114, 182] width 40 height 8
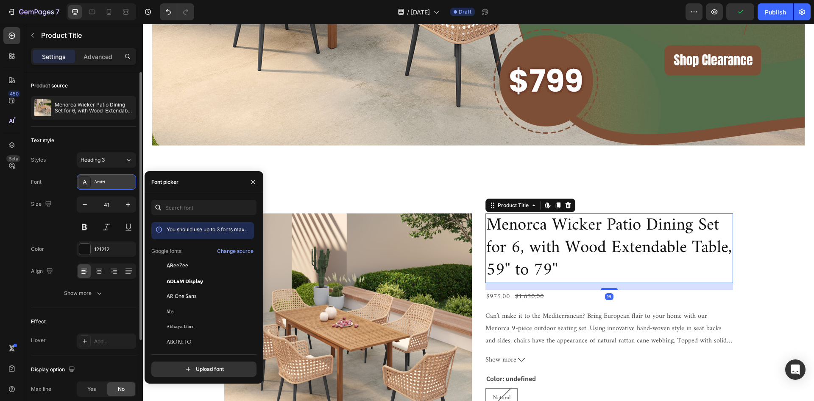
click at [111, 182] on div "Amiri" at bounding box center [114, 182] width 40 height 8
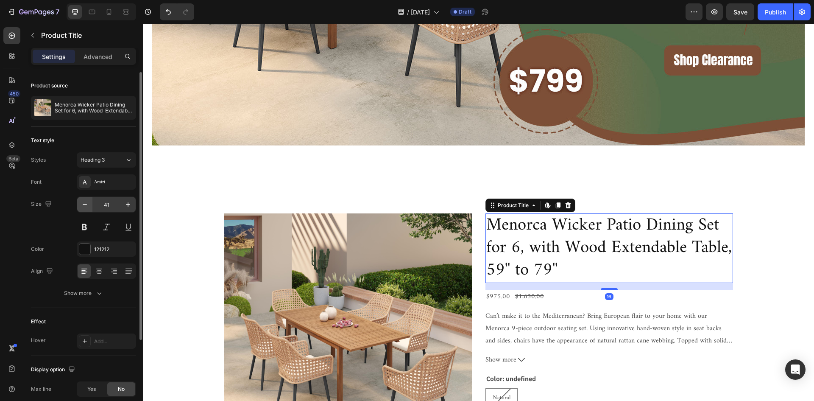
click at [90, 204] on button "button" at bounding box center [84, 204] width 15 height 15
click at [88, 205] on icon "button" at bounding box center [85, 204] width 8 height 8
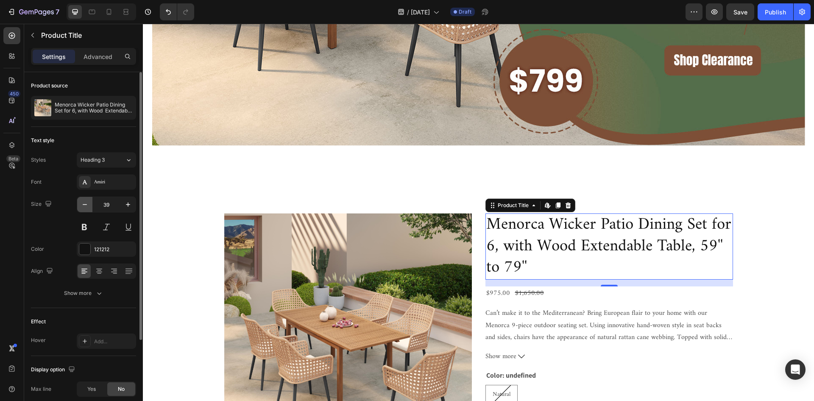
click at [88, 205] on icon "button" at bounding box center [85, 204] width 8 height 8
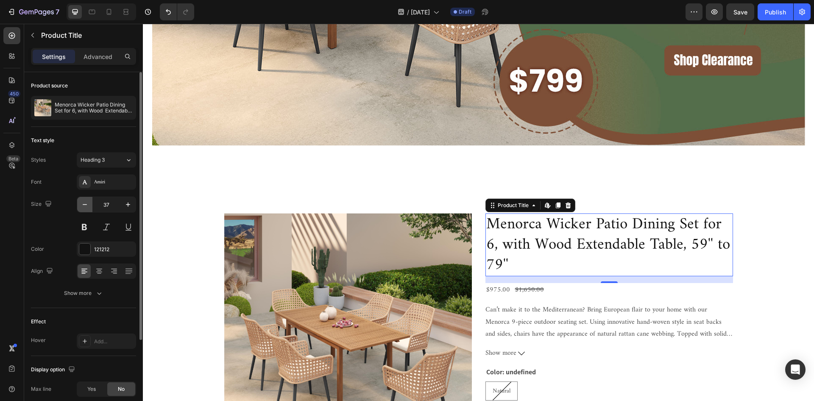
click at [88, 205] on icon "button" at bounding box center [85, 204] width 8 height 8
type input "35"
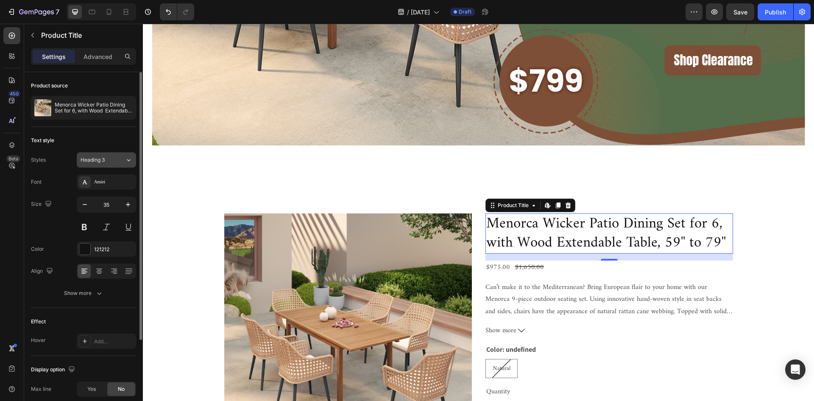
click at [107, 165] on button "Heading 3" at bounding box center [106, 159] width 59 height 15
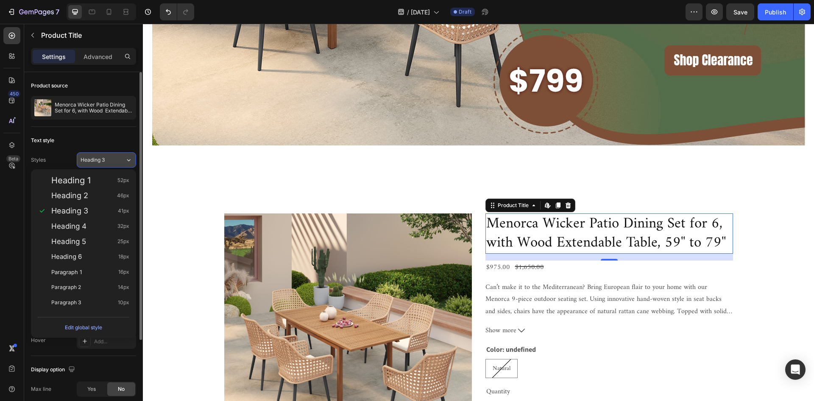
click at [108, 164] on button "Heading 3" at bounding box center [106, 159] width 59 height 15
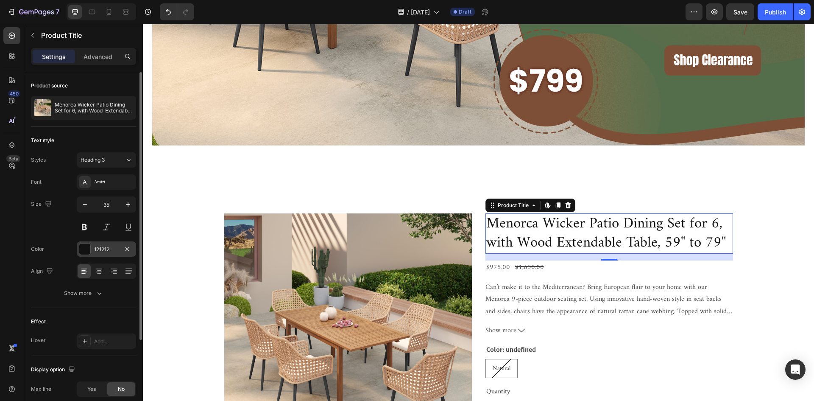
click at [88, 249] on div at bounding box center [84, 248] width 11 height 11
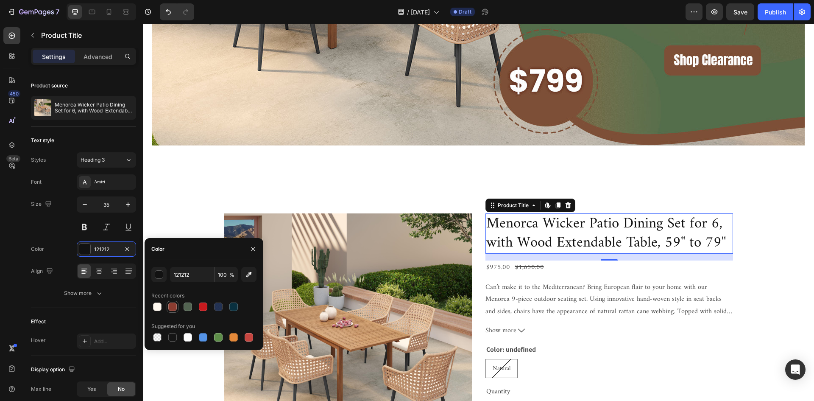
click at [173, 306] on div at bounding box center [172, 306] width 8 height 8
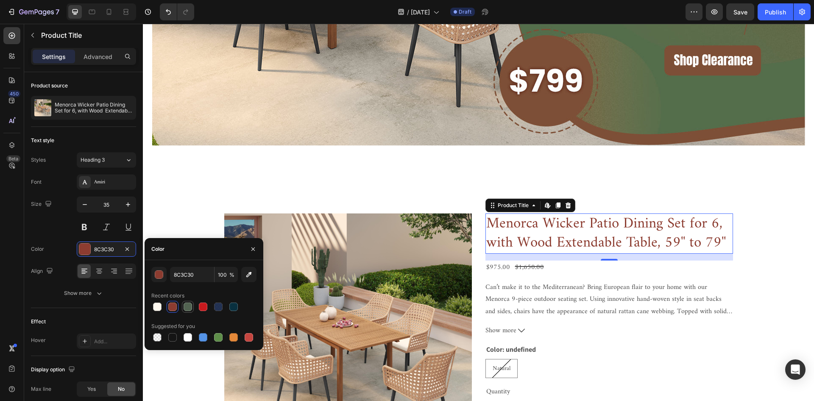
click at [189, 306] on div at bounding box center [188, 306] width 8 height 8
type input "526351"
click at [704, 273] on div "$975.00 Product Price Product Price $1,650.00 Product Price Product Price Row" at bounding box center [609, 267] width 248 height 14
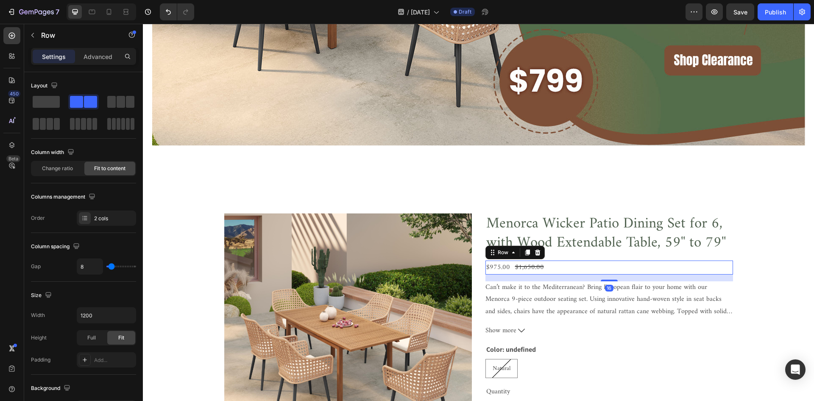
scroll to position [1159, 0]
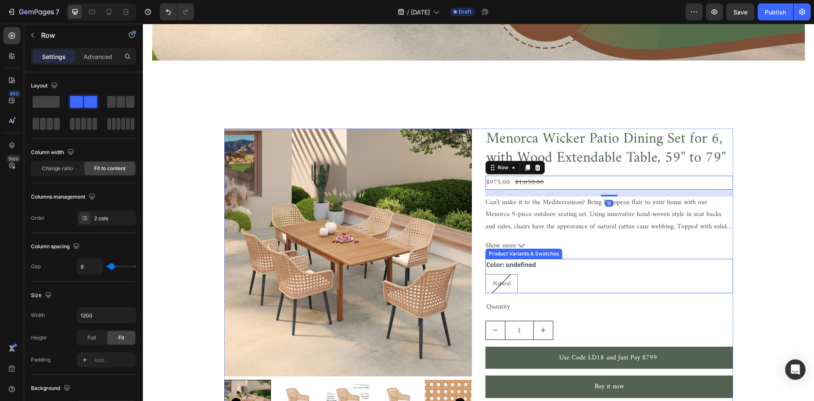
click at [531, 284] on div "Natural Natural Natural" at bounding box center [609, 283] width 248 height 19
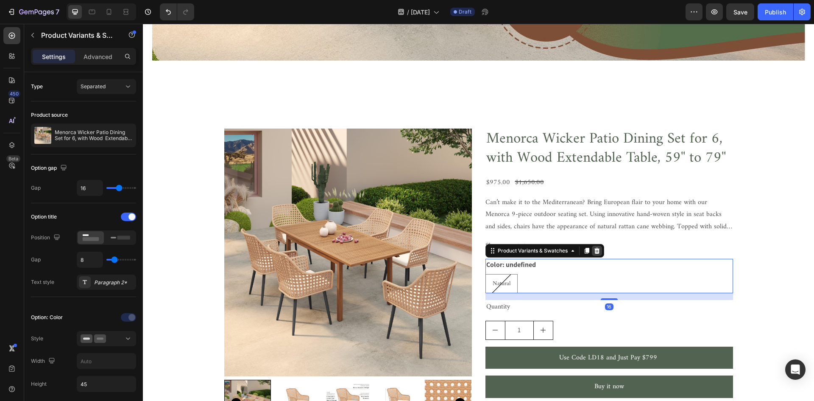
click at [594, 248] on icon at bounding box center [597, 251] width 6 height 6
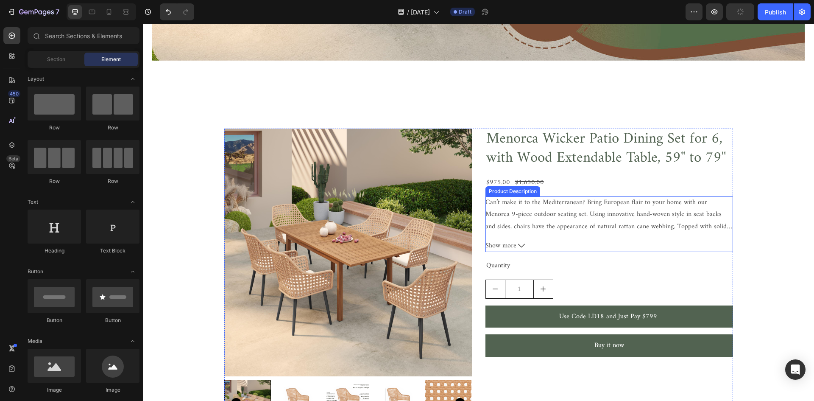
click at [518, 246] on icon at bounding box center [521, 246] width 7 height 4
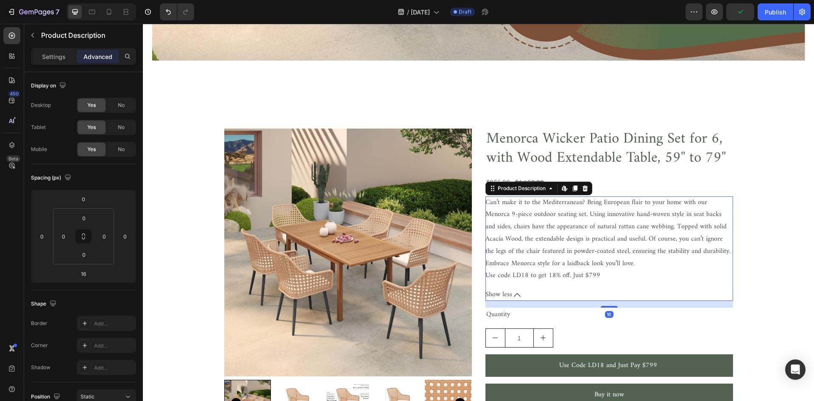
scroll to position [1244, 0]
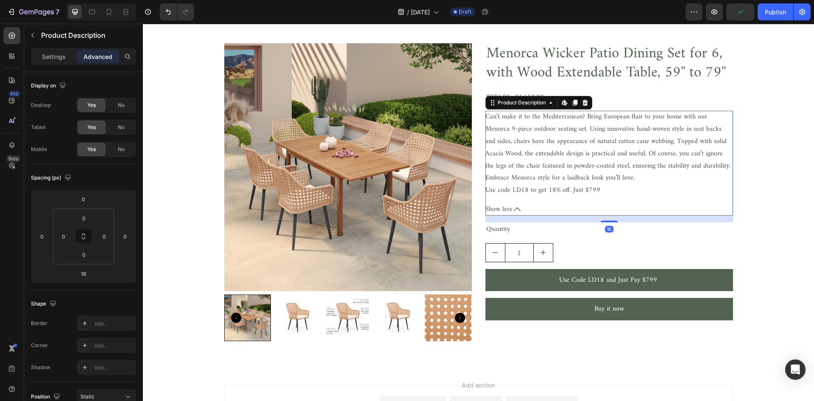
click at [557, 190] on p "Use code LD18 to get 18% off. Just $799" at bounding box center [542, 190] width 115 height 12
click at [611, 191] on div "Can’t make it to the Mediterranean? Bring European flair to your home with our …" at bounding box center [609, 154] width 248 height 86
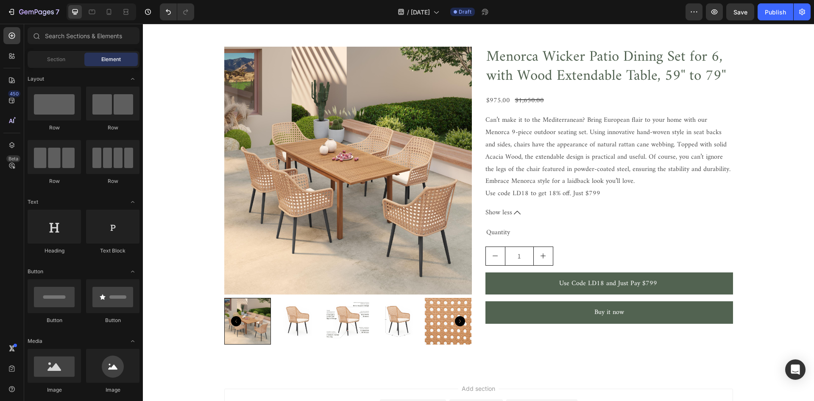
scroll to position [1333, 0]
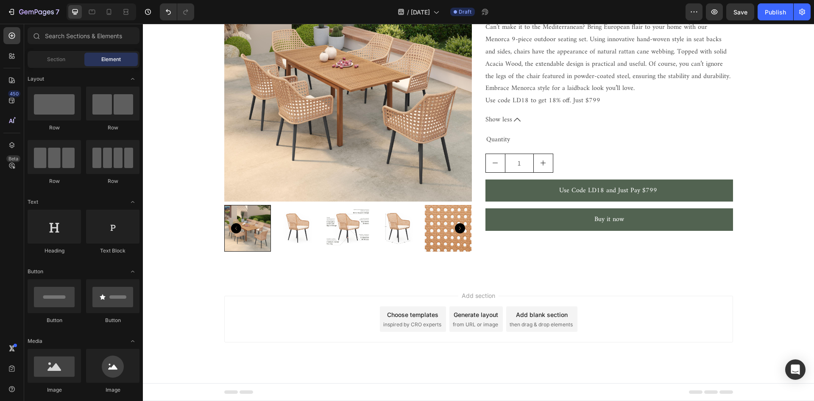
click at [0, 274] on div "450 Beta" at bounding box center [12, 212] width 24 height 377
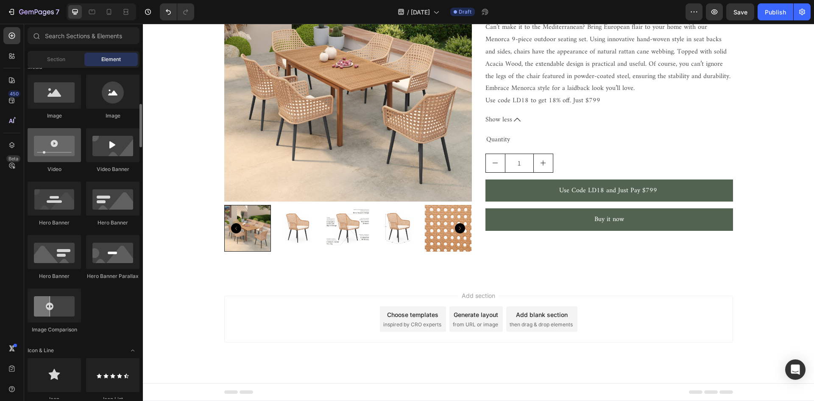
scroll to position [443, 0]
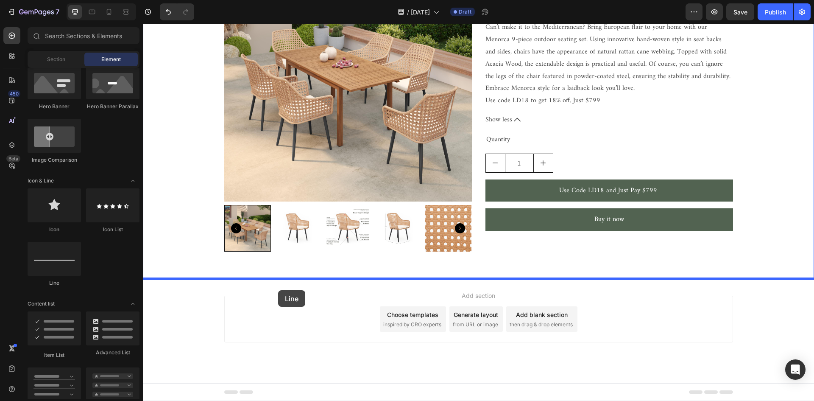
drag, startPoint x: 195, startPoint y: 281, endPoint x: 278, endPoint y: 290, distance: 83.2
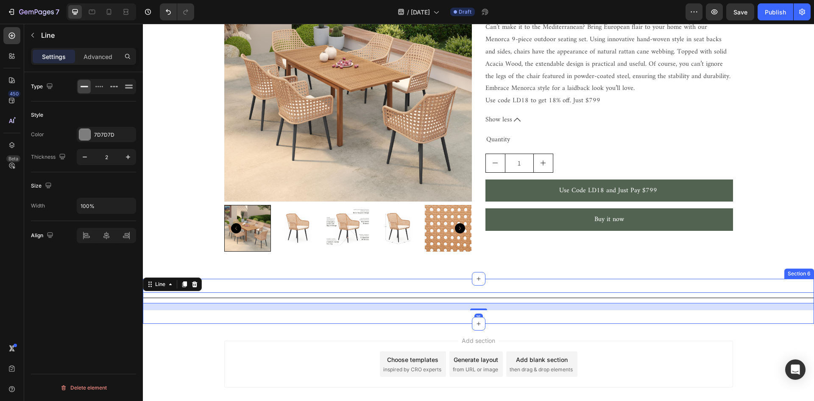
scroll to position [1378, 0]
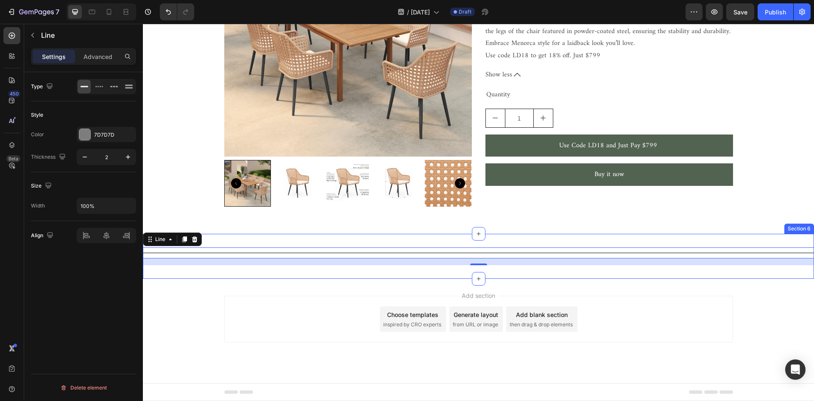
click at [484, 271] on div "Title Line 16 Section 6" at bounding box center [478, 256] width 671 height 45
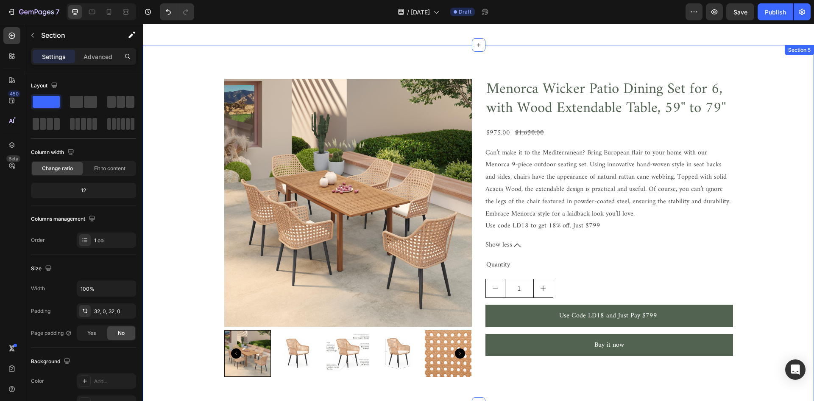
scroll to position [954, 0]
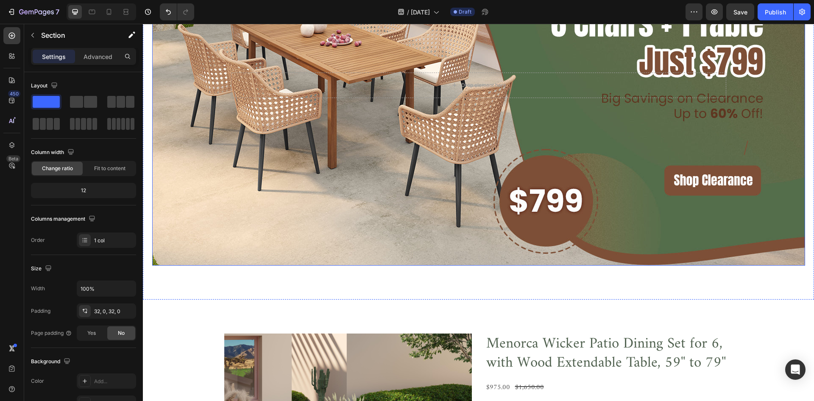
click at [187, 170] on div "Background Image" at bounding box center [478, 85] width 653 height 360
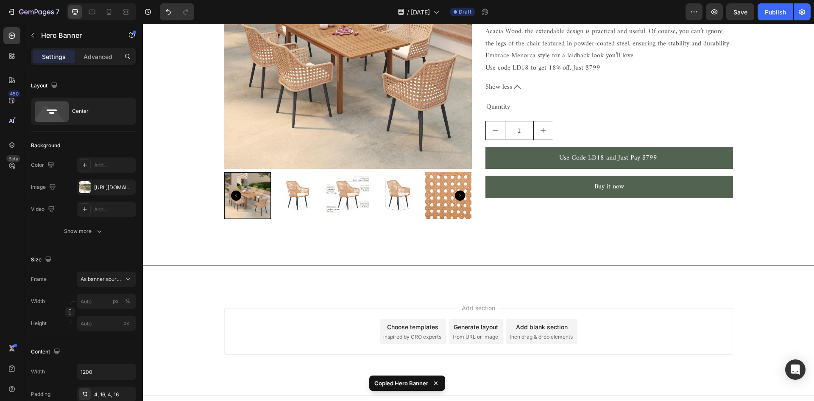
scroll to position [1378, 0]
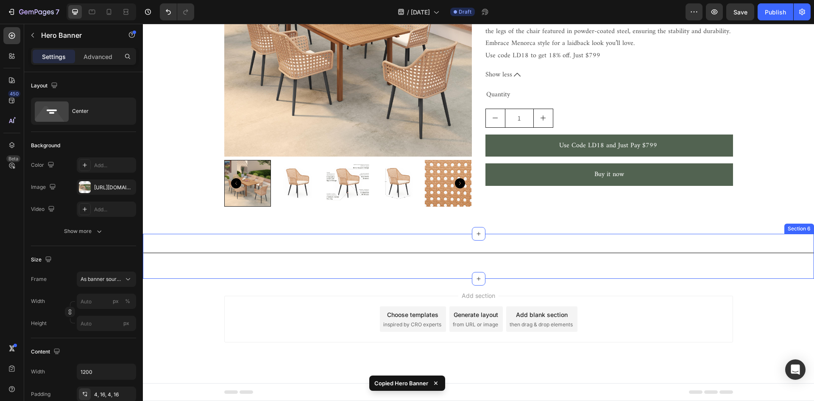
click at [287, 267] on div "Title Line Section 6" at bounding box center [478, 256] width 671 height 45
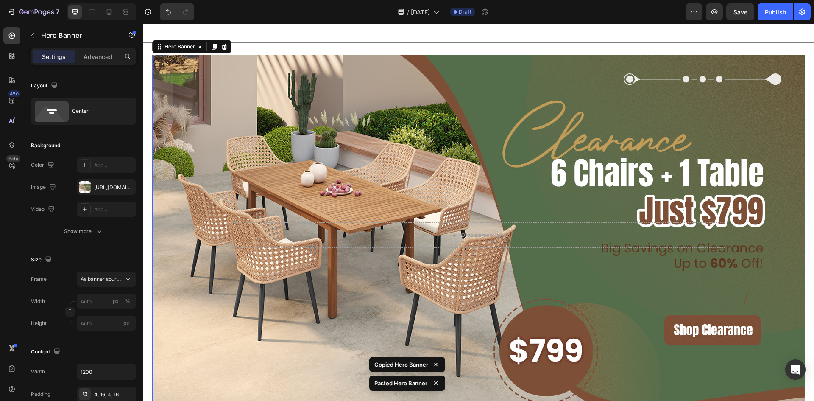
scroll to position [1590, 0]
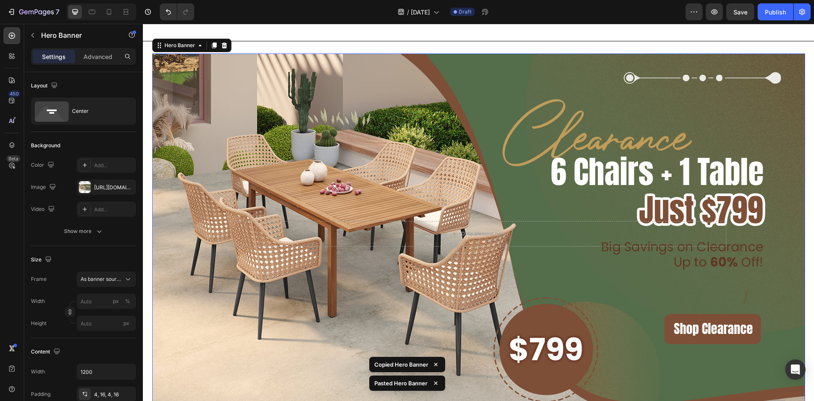
click at [340, 213] on div "Background Image" at bounding box center [478, 233] width 653 height 360
click at [130, 184] on icon "button" at bounding box center [127, 187] width 7 height 7
type input "100"
type input "Auto"
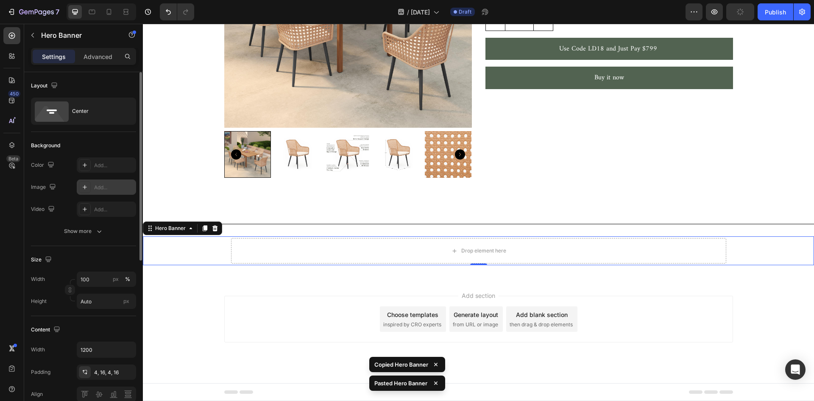
click at [103, 187] on div "Add..." at bounding box center [114, 188] width 40 height 8
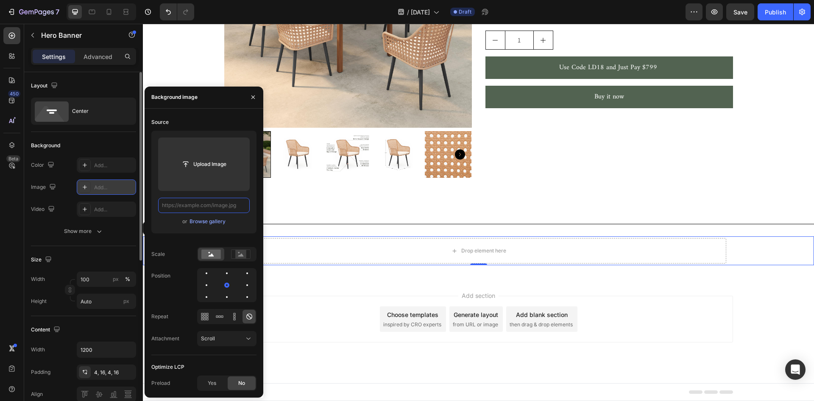
scroll to position [0, 0]
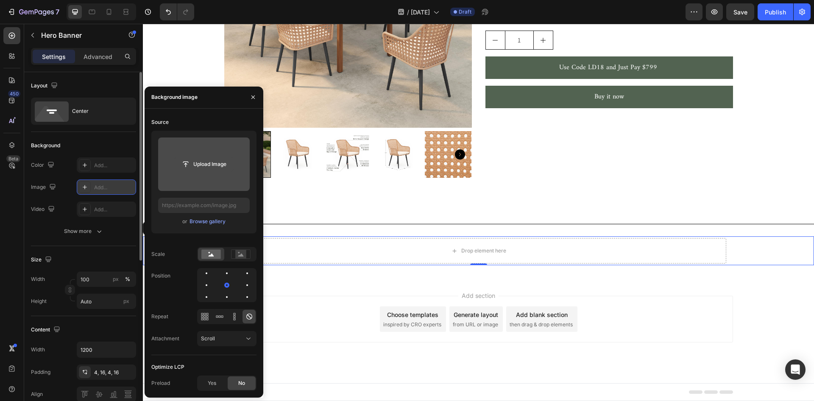
click at [203, 167] on input "file" at bounding box center [204, 164] width 58 height 14
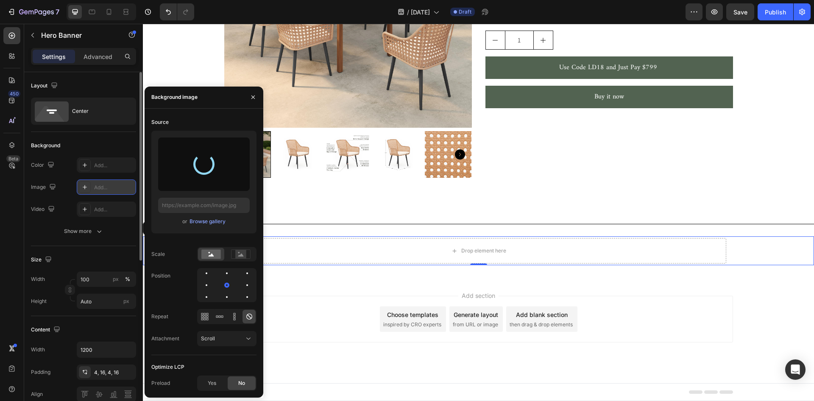
type input "[URL][DOMAIN_NAME]"
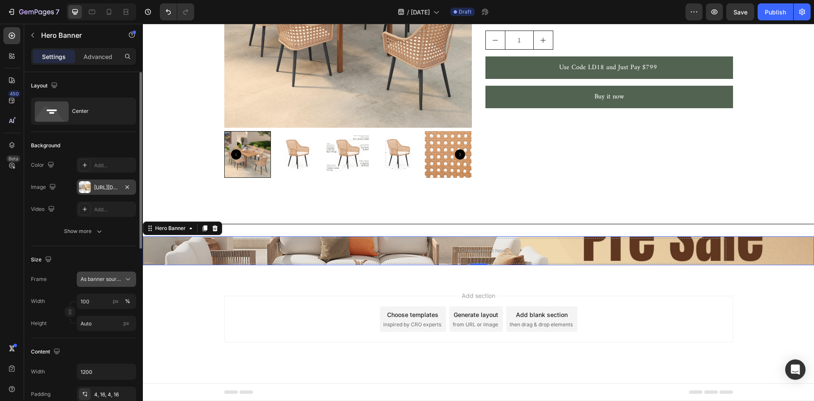
click at [106, 275] on span "As banner source" at bounding box center [102, 279] width 42 height 8
click at [103, 312] on div "Custom" at bounding box center [104, 315] width 49 height 8
click at [120, 264] on div "Size" at bounding box center [83, 260] width 105 height 14
click at [116, 276] on div "Custom" at bounding box center [102, 279] width 42 height 8
click at [113, 298] on span "As banner source" at bounding box center [101, 299] width 42 height 8
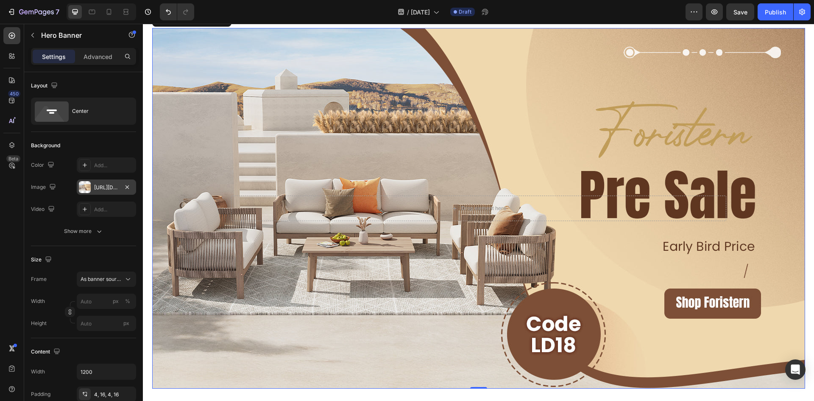
scroll to position [1738, 0]
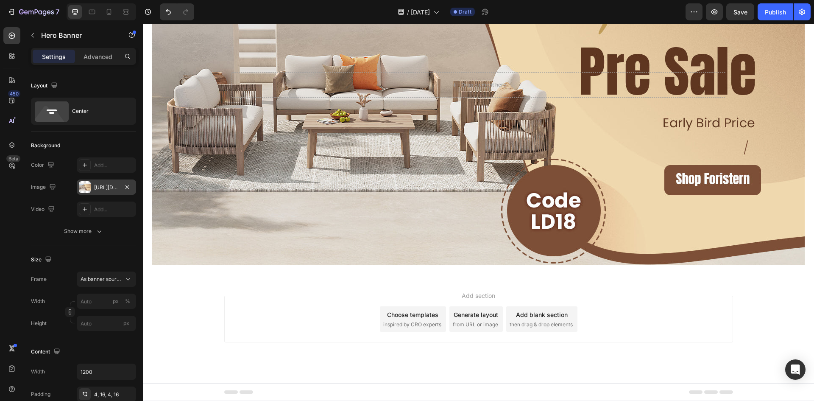
click at [782, 299] on div "Add section Choose templates inspired by CRO experts Generate layout from URL o…" at bounding box center [478, 330] width 671 height 104
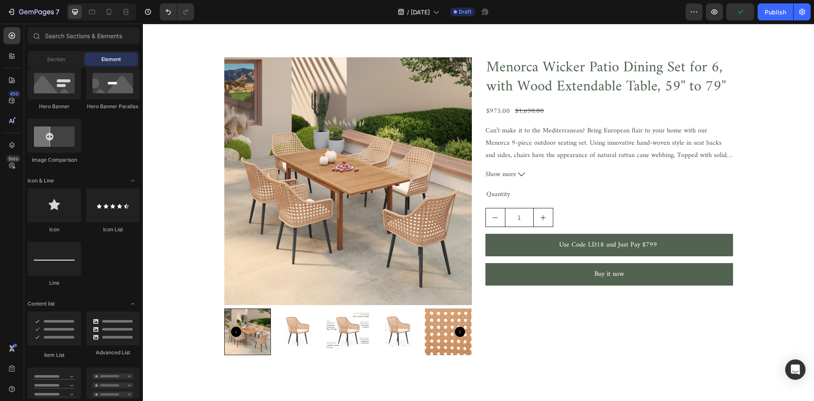
scroll to position [1314, 0]
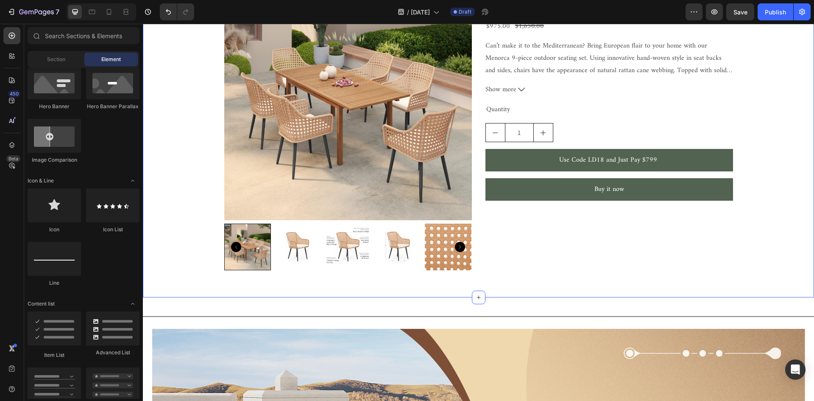
click at [582, 288] on div "Product Images Menorca Wicker Patio Dining Set for 6, with Wood Extendable Tabl…" at bounding box center [478, 118] width 671 height 359
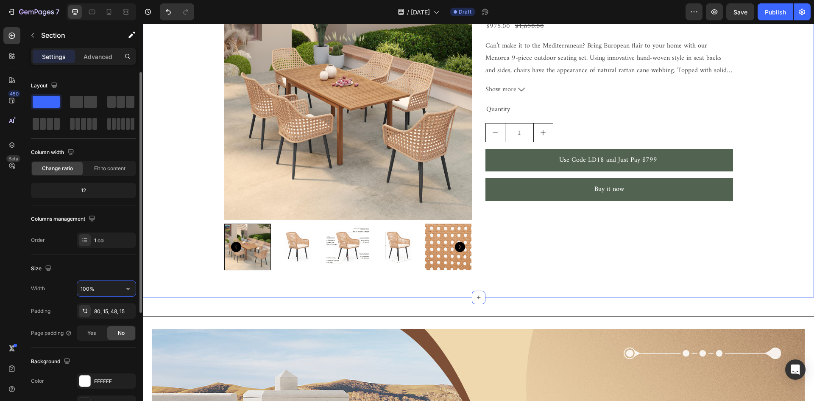
click at [110, 287] on input "100%" at bounding box center [106, 288] width 58 height 15
click at [131, 286] on icon "button" at bounding box center [128, 288] width 8 height 8
click at [105, 327] on p "Default 1200px" at bounding box center [104, 326] width 48 height 8
type input "1200"
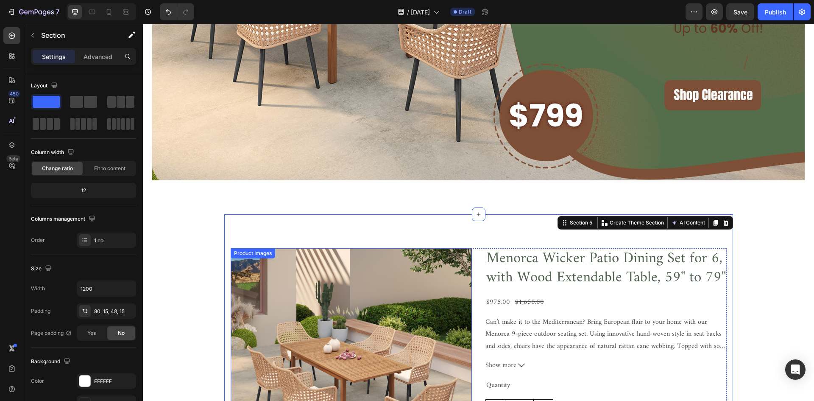
scroll to position [975, 0]
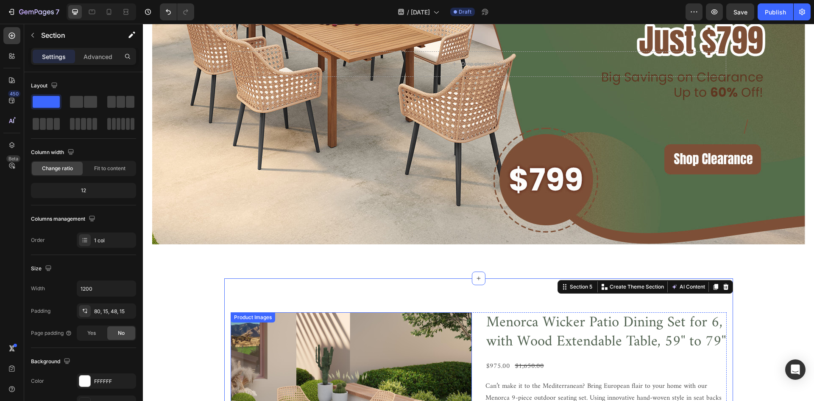
click at [226, 184] on div "Background Image" at bounding box center [478, 64] width 653 height 360
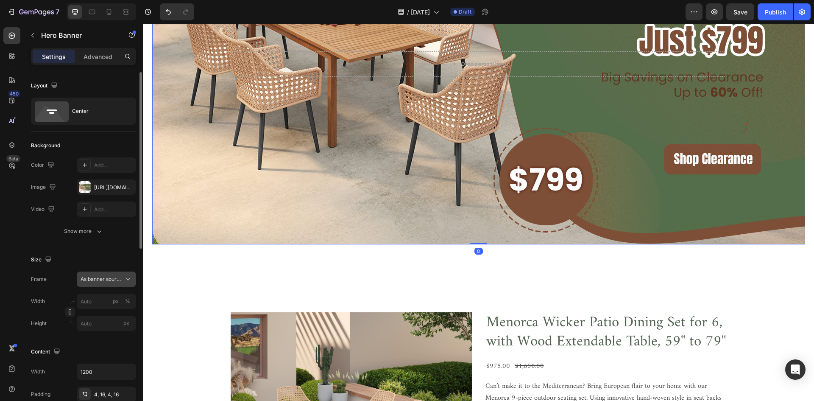
click at [112, 278] on span "As banner source" at bounding box center [102, 279] width 42 height 8
click at [110, 313] on div "Custom" at bounding box center [104, 315] width 49 height 8
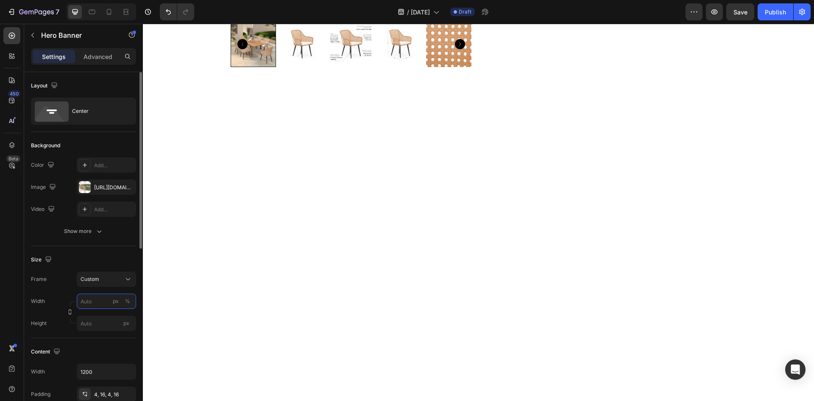
scroll to position [819, 0]
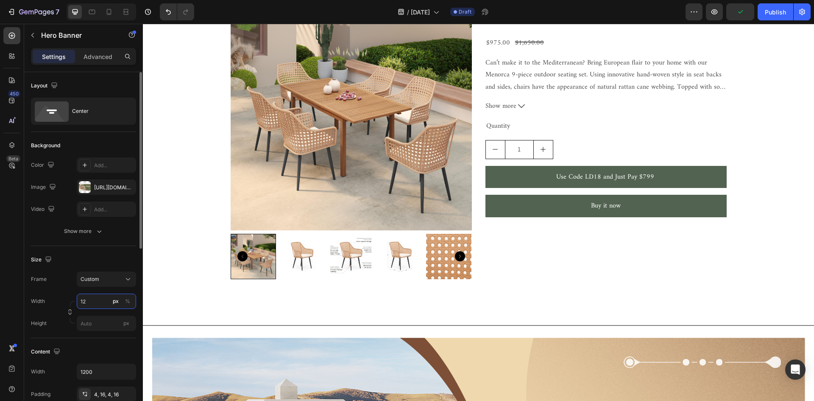
type input "1"
click at [106, 324] on input "px" at bounding box center [106, 322] width 59 height 15
click at [105, 345] on span "Fit content" at bounding box center [92, 344] width 25 height 8
type input "100"
type input "Auto"
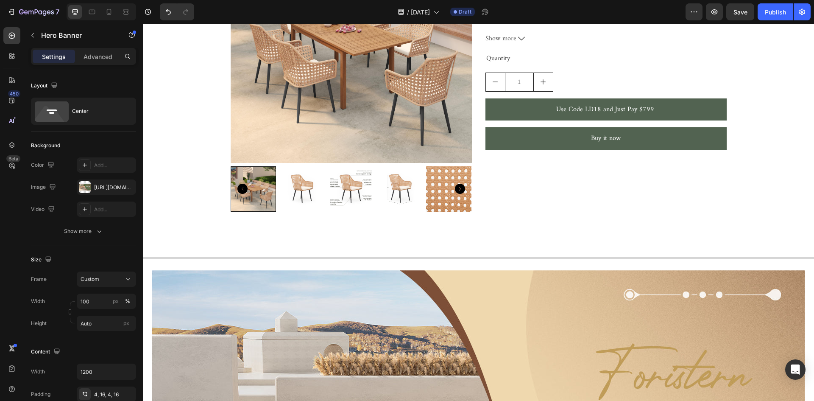
scroll to position [629, 0]
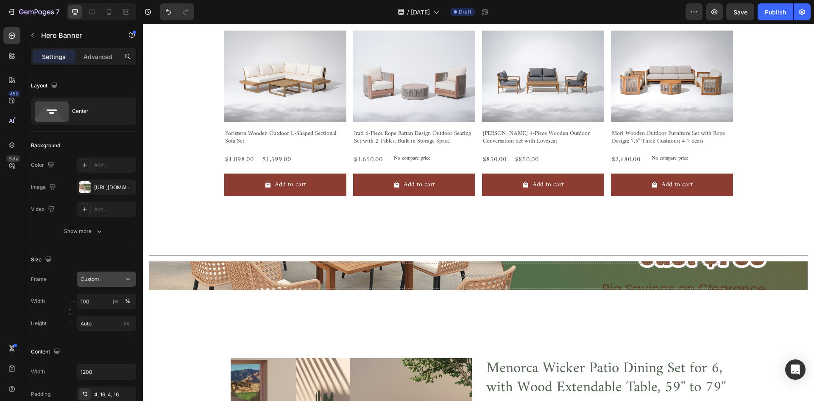
click at [103, 278] on div "Custom" at bounding box center [102, 279] width 42 height 8
click at [111, 301] on span "As banner source" at bounding box center [101, 299] width 42 height 8
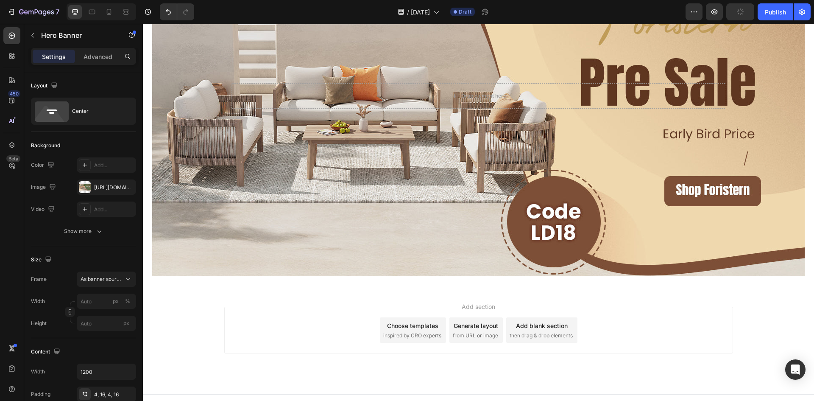
scroll to position [1761, 0]
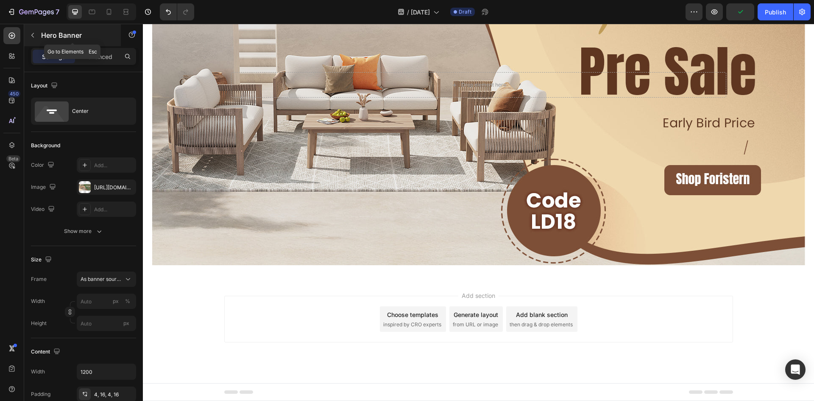
click at [37, 35] on button "button" at bounding box center [33, 35] width 14 height 14
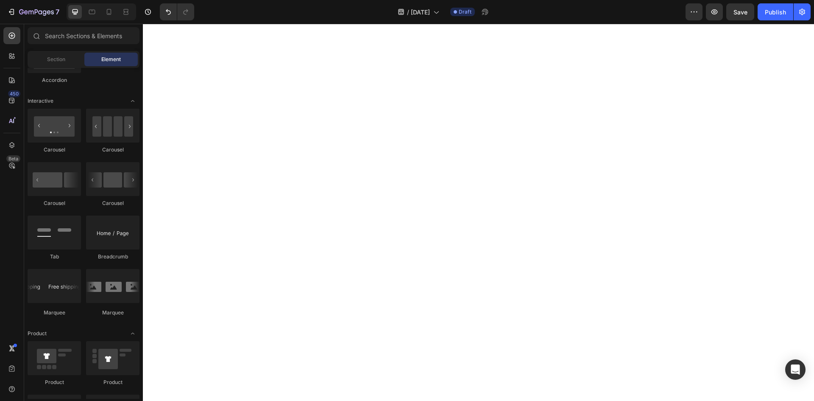
scroll to position [1125, 0]
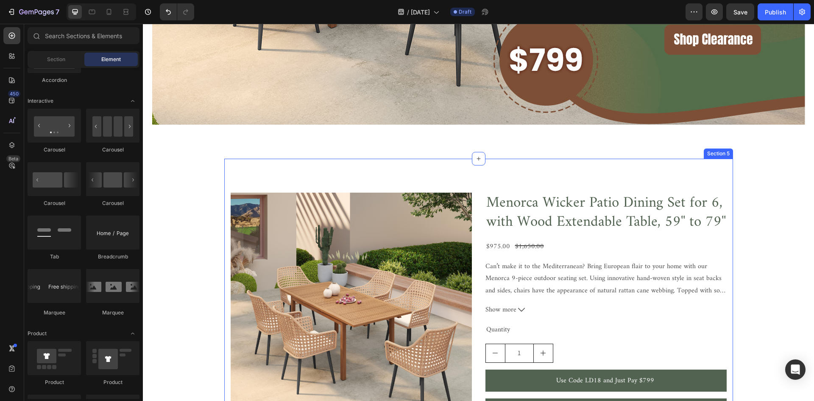
click at [245, 172] on div "Product Images Menorca Wicker Patio Dining Set for 6, with Wood Extendable Tabl…" at bounding box center [478, 334] width 509 height 351
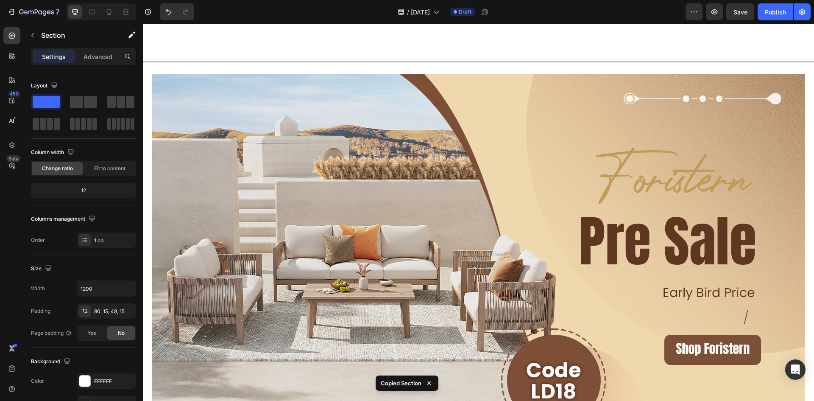
scroll to position [1761, 0]
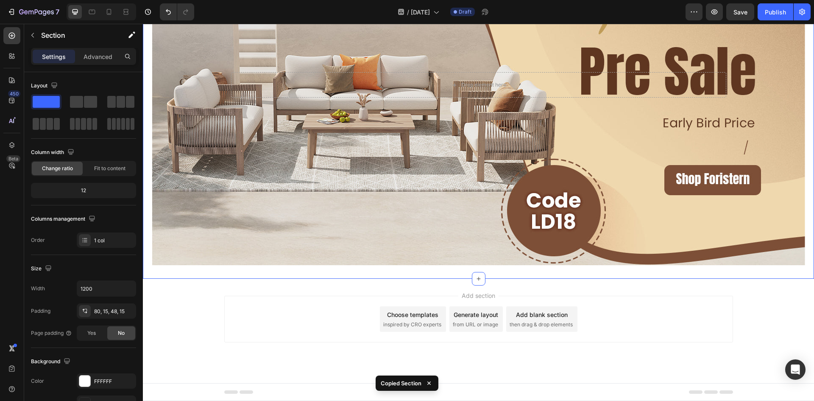
click at [482, 273] on div "Title Line Drop element here Hero Banner Section 6" at bounding box center [478, 75] width 671 height 405
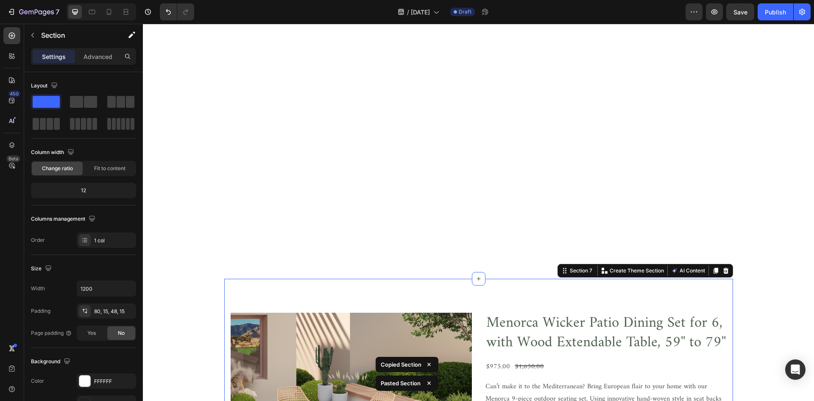
scroll to position [2112, 0]
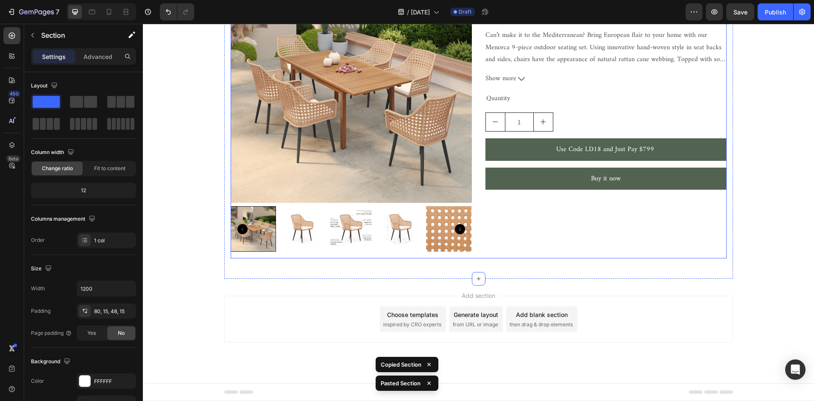
click at [668, 248] on div "Menorca Wicker Patio Dining Set for 6, with Wood Extendable Table, 59'' to 79''…" at bounding box center [605, 109] width 241 height 297
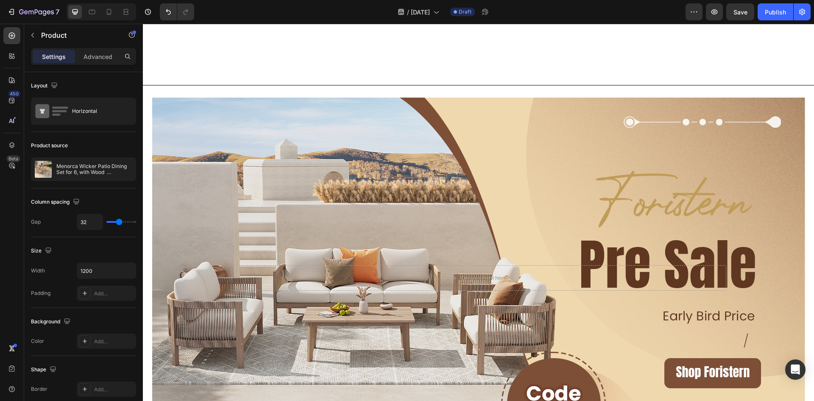
scroll to position [1780, 0]
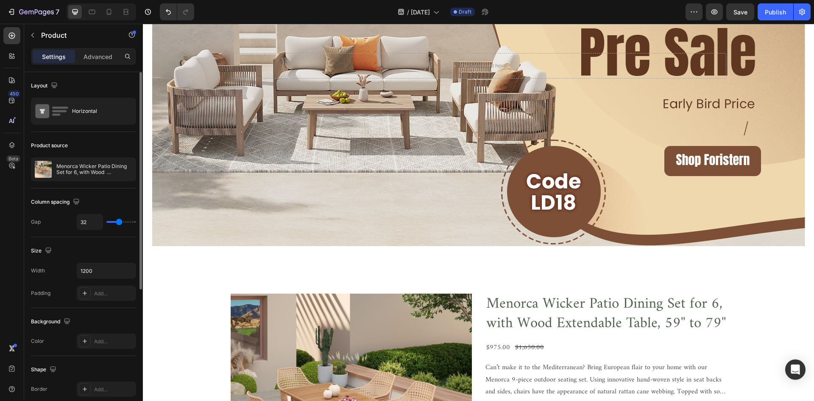
type input "25"
type input "6"
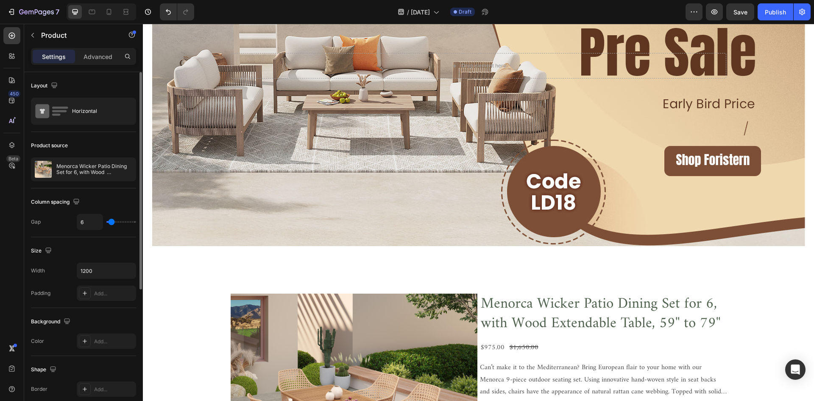
type input "0"
type input "3"
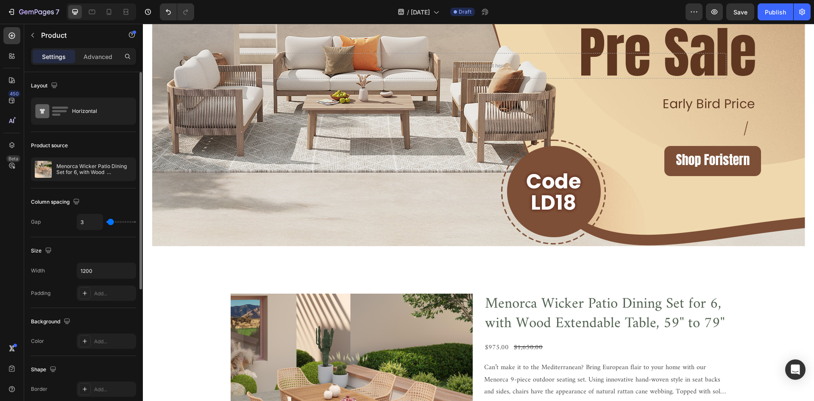
type input "27"
type input "62"
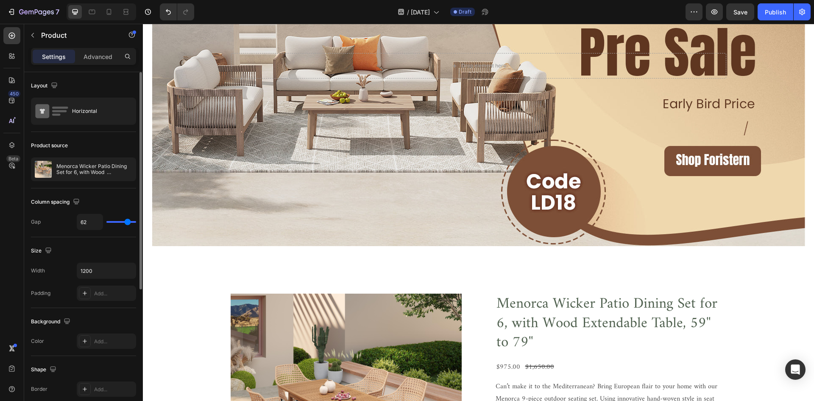
type input "80"
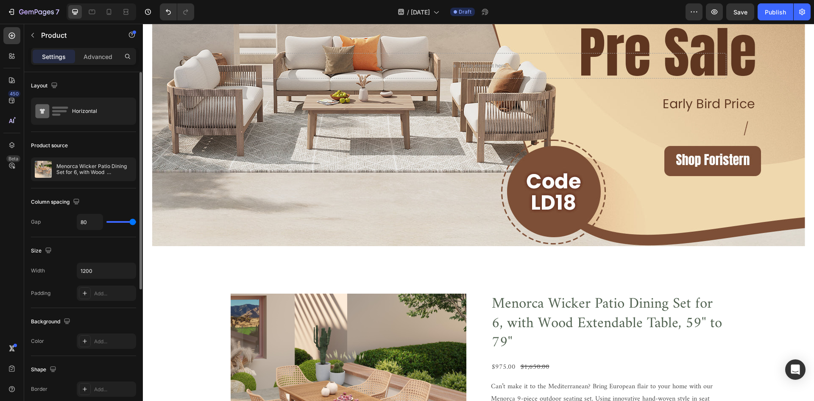
type input "58"
type input "49"
type input "41"
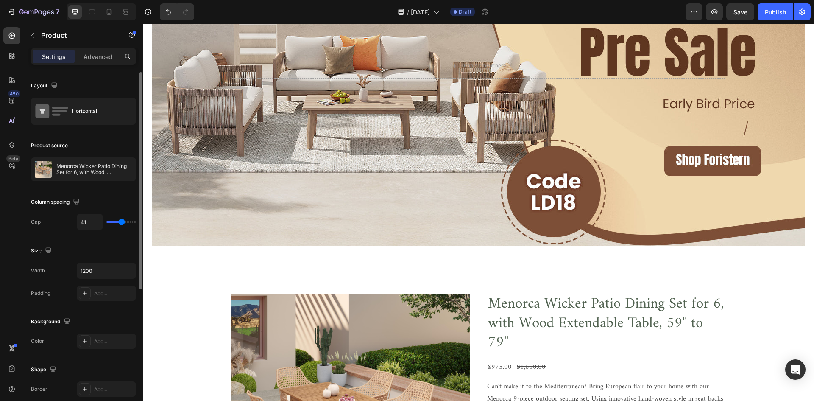
drag, startPoint x: 117, startPoint y: 223, endPoint x: 126, endPoint y: 226, distance: 9.9
type input "39"
click at [121, 222] on input "range" at bounding box center [121, 222] width 30 height 2
type input "39"
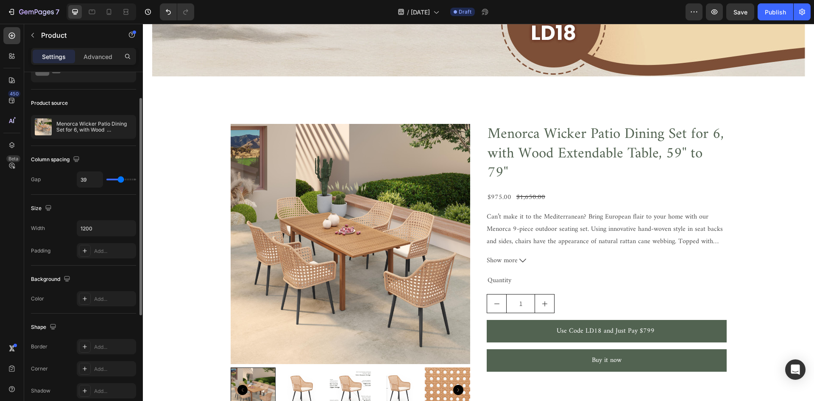
scroll to position [0, 0]
click at [370, 227] on img at bounding box center [351, 244] width 240 height 240
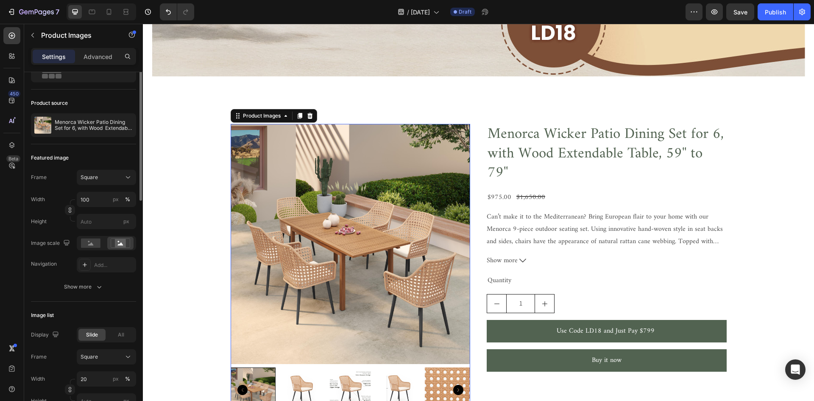
scroll to position [0, 0]
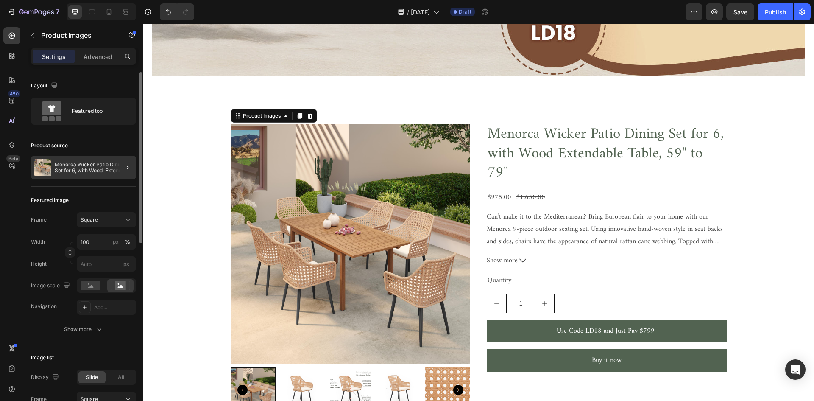
click at [103, 173] on p "Menorca Wicker Patio Dining Set for 6, with Wood Extendable Table, 59'' to 79''" at bounding box center [94, 167] width 78 height 12
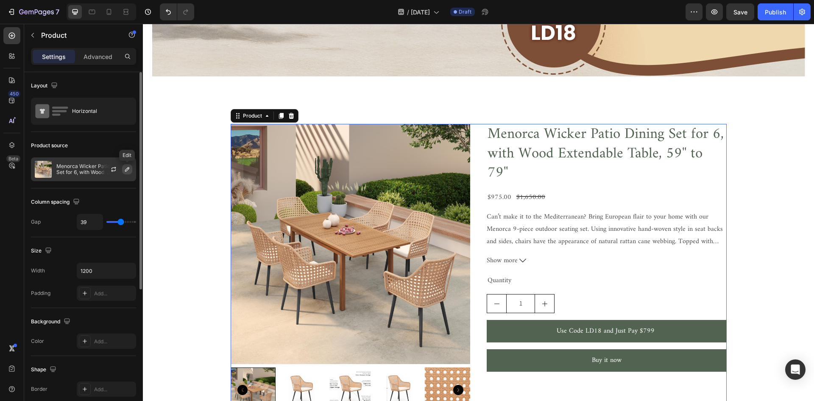
click at [126, 168] on icon "button" at bounding box center [127, 169] width 7 height 7
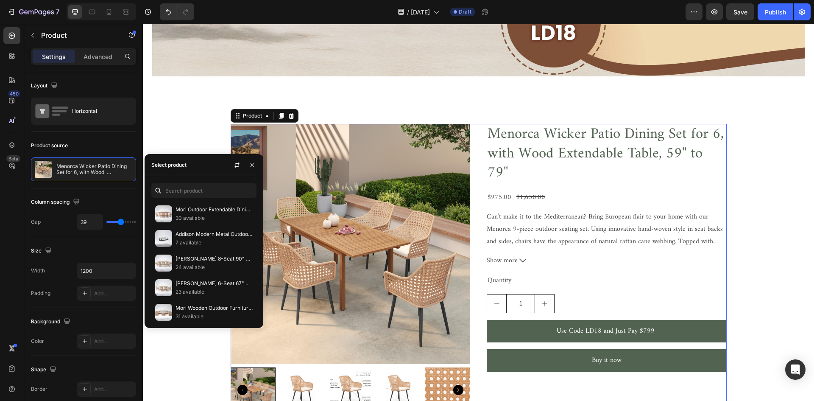
click at [200, 171] on div "Select product" at bounding box center [204, 165] width 119 height 22
click at [197, 164] on div "Select product" at bounding box center [204, 165] width 119 height 22
click at [199, 200] on div "Mori Outdoor Extendable Dining Set with Contour Chairs for 4- 6 People, 59''-79…" at bounding box center [204, 252] width 119 height 152
click at [201, 192] on input "text" at bounding box center [203, 190] width 105 height 15
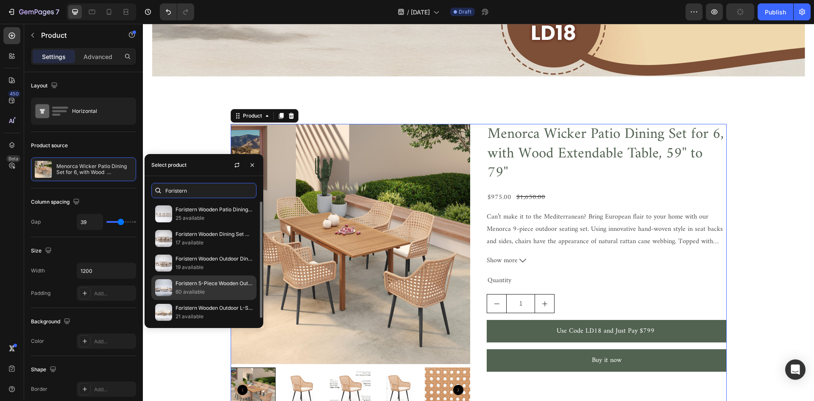
type input "Foristern"
click at [215, 285] on p "Foristern 5-Piece Wooden Outdoor Loveseat & Sofa Sets with Rope Design" at bounding box center [213, 283] width 77 height 8
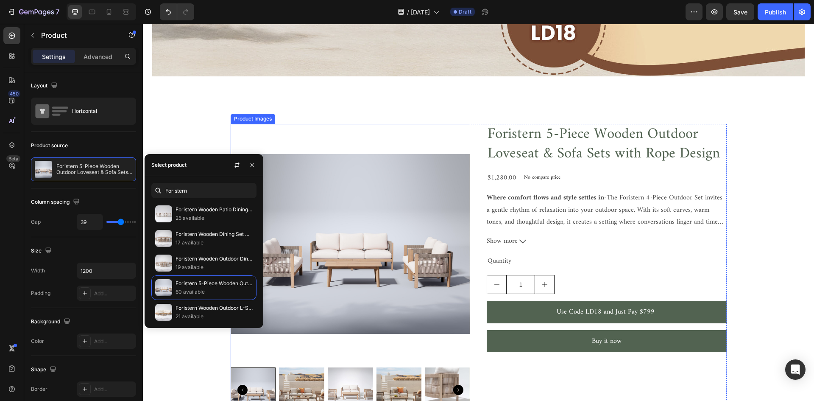
click at [368, 137] on img at bounding box center [351, 244] width 240 height 240
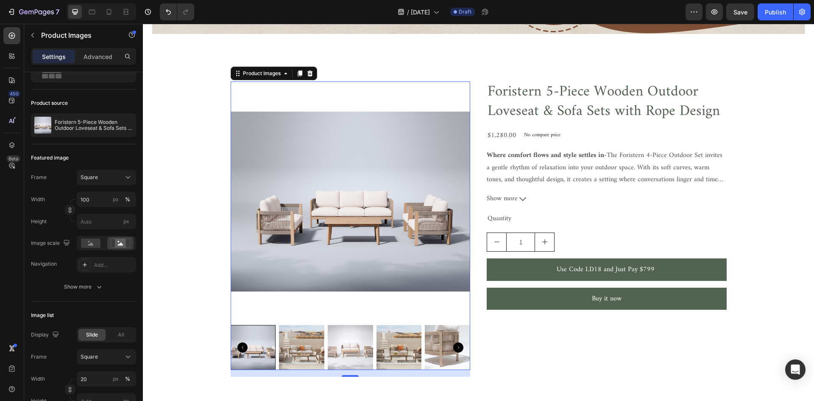
scroll to position [2077, 0]
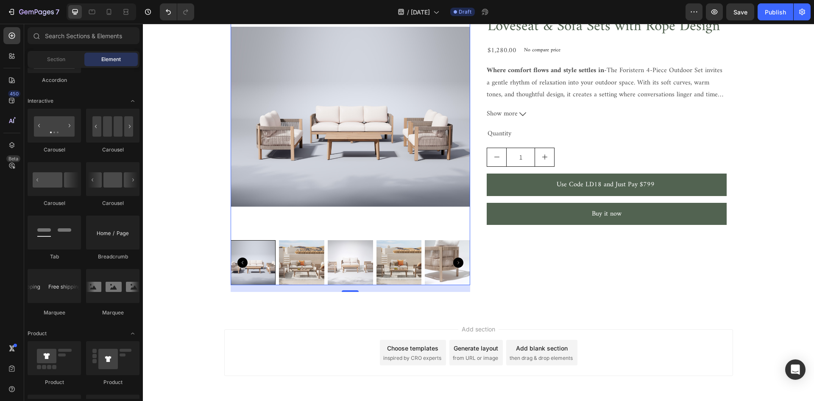
click at [707, 308] on div "Product Images Foristern 5-Piece Wooden Outdoor Loveseat & Sofa Sets with Rope …" at bounding box center [478, 137] width 509 height 349
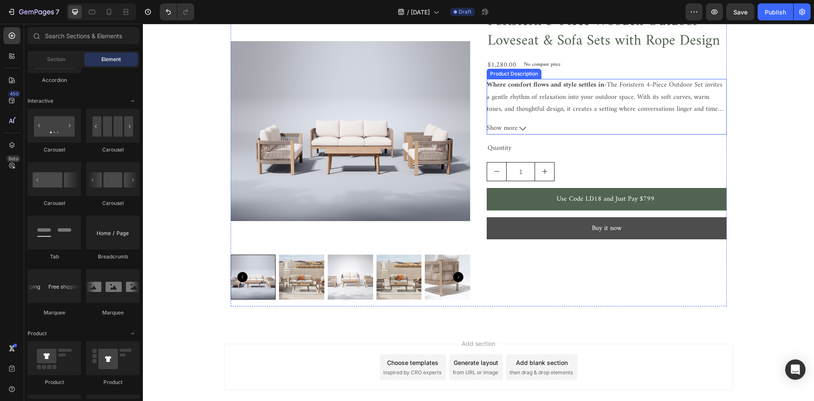
scroll to position [2061, 0]
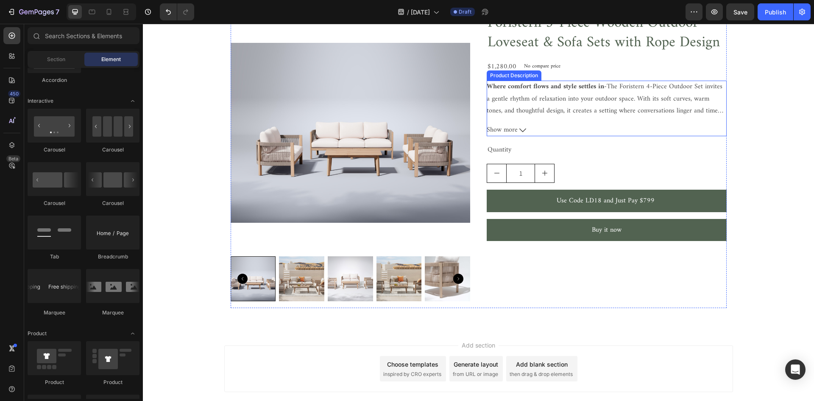
click at [509, 131] on span "Show more" at bounding box center [502, 130] width 31 height 12
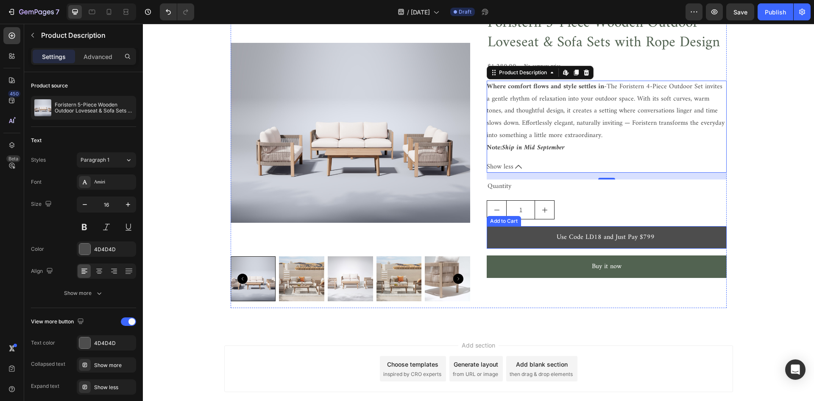
click at [685, 234] on button "Use Code LD18 and Just Pay $799" at bounding box center [607, 237] width 240 height 22
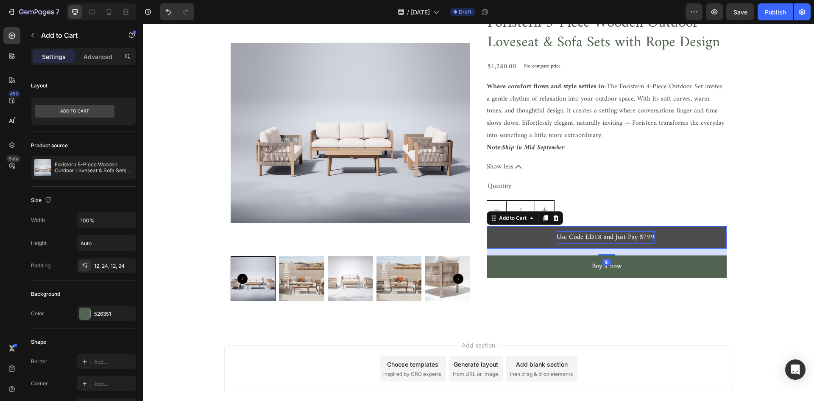
click at [606, 234] on div "Use Code LD18 and Just Pay $799" at bounding box center [606, 237] width 98 height 12
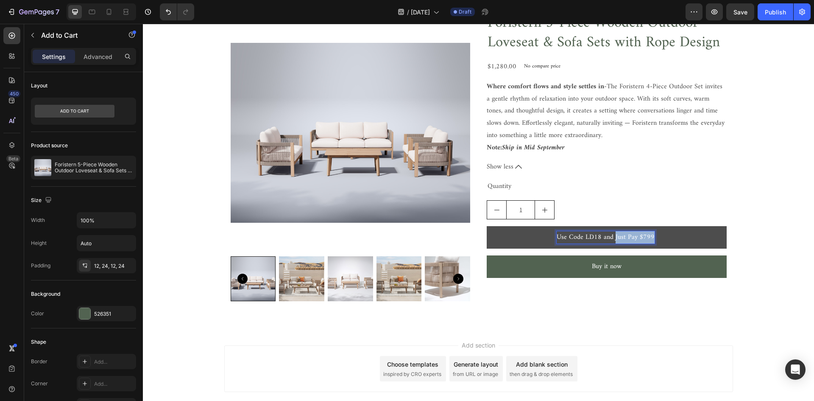
drag, startPoint x: 612, startPoint y: 235, endPoint x: 649, endPoint y: 231, distance: 37.5
click at [649, 231] on p "Use Code LD18 and Just Pay $799" at bounding box center [606, 237] width 98 height 12
click at [487, 226] on button "Use Code LD18 and Enjoy" at bounding box center [607, 237] width 240 height 22
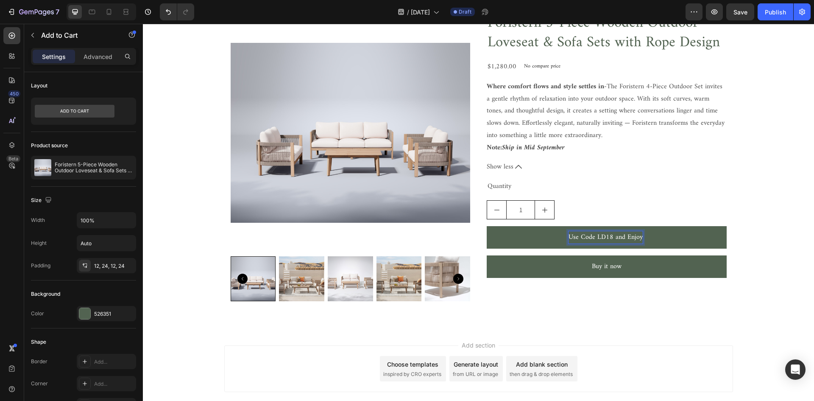
click at [638, 237] on p "Use Code LD18 and Enjoy" at bounding box center [605, 237] width 74 height 12
click at [487, 226] on button "Use Code LD18 and Enjoy" at bounding box center [607, 237] width 240 height 22
click at [487, 226] on button "Use Code LD18 and Enjoy Pre-Order" at bounding box center [607, 237] width 240 height 22
click at [487, 226] on button "Use Code LD18 and Enjoy Pre-Order Special" at bounding box center [607, 237] width 240 height 22
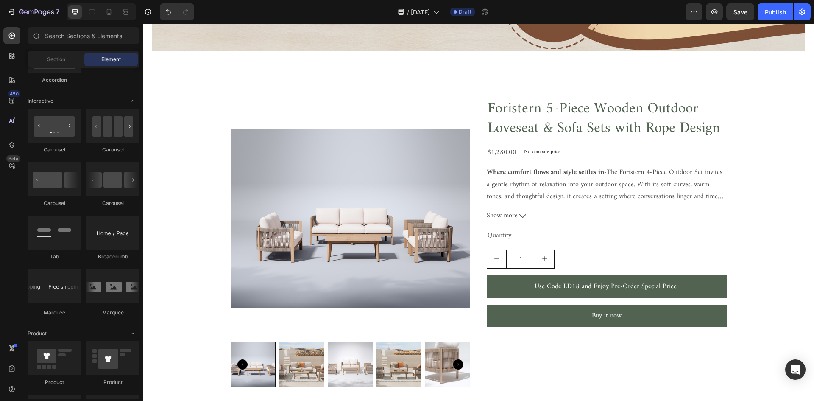
scroll to position [1941, 0]
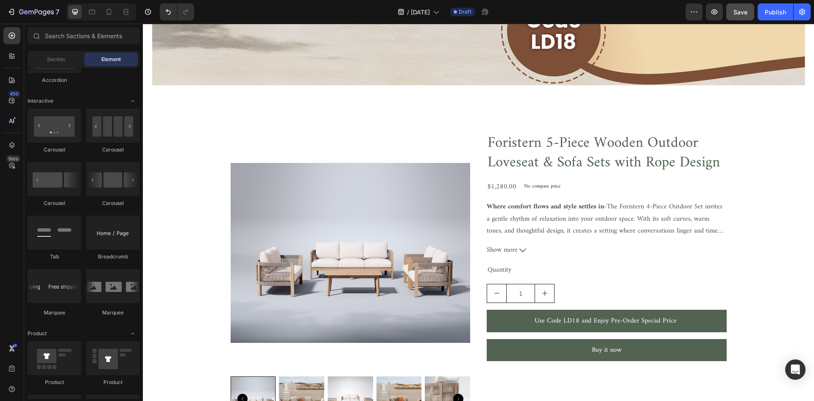
click at [744, 9] on span "Save" at bounding box center [740, 11] width 14 height 7
click at [771, 12] on div "Publish" at bounding box center [775, 12] width 21 height 9
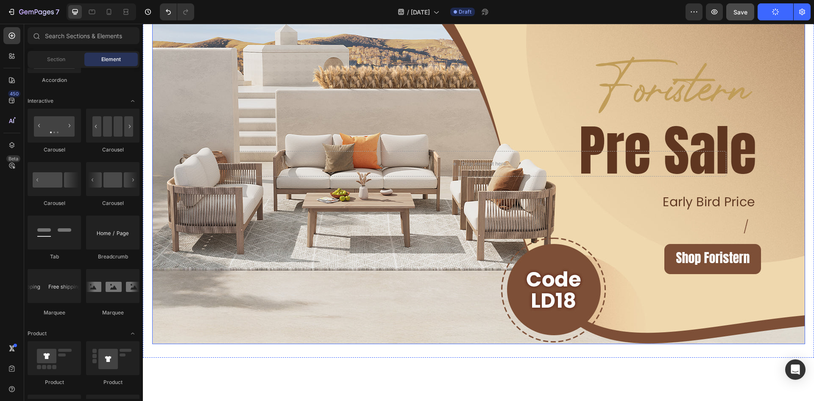
scroll to position [1513, 0]
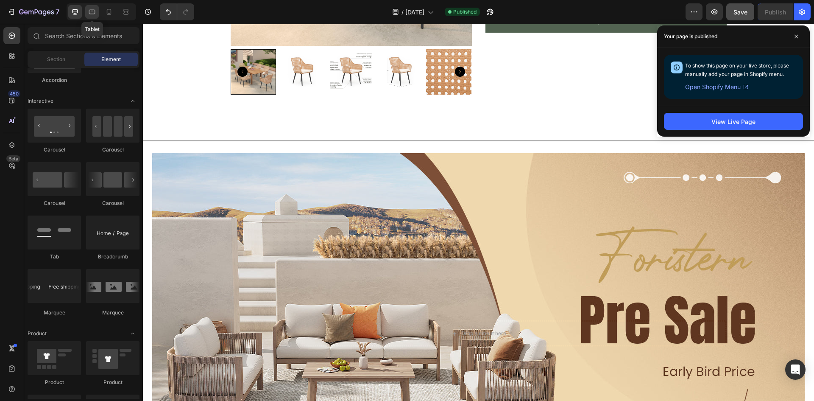
click at [93, 11] on icon at bounding box center [92, 12] width 8 height 8
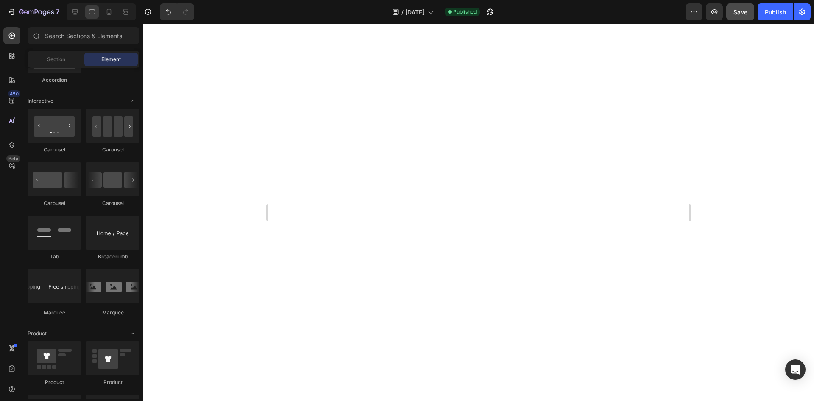
scroll to position [2073, 0]
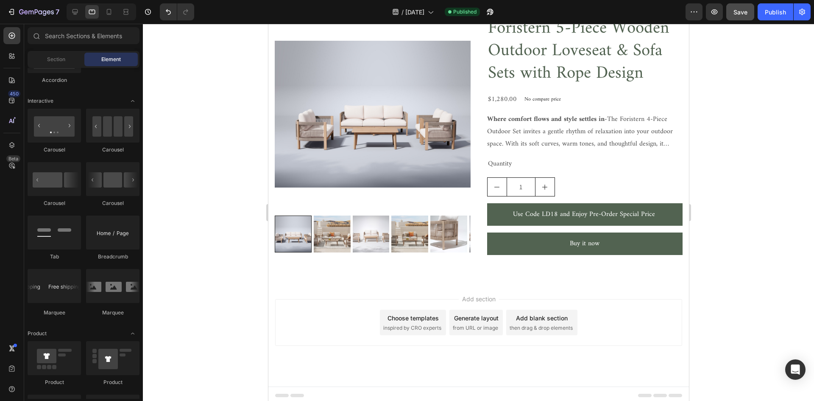
drag, startPoint x: 684, startPoint y: 48, endPoint x: 404, endPoint y: 138, distance: 294.2
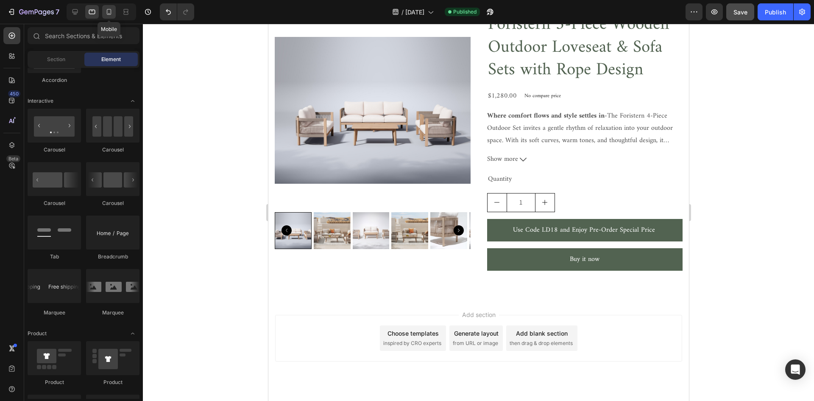
click at [111, 15] on icon at bounding box center [109, 12] width 8 height 8
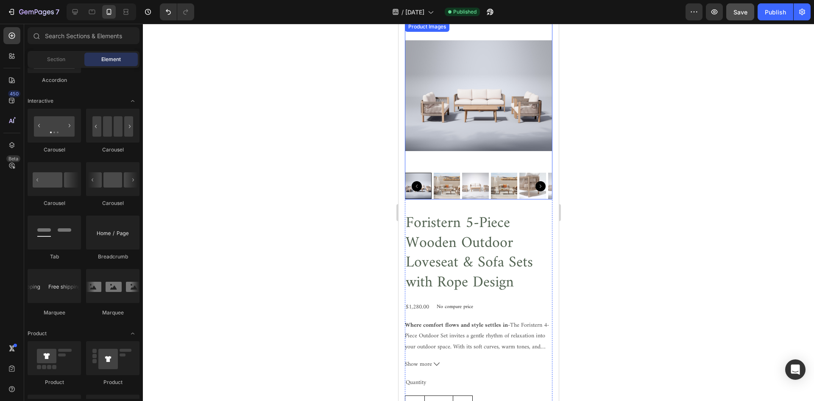
scroll to position [1946, 0]
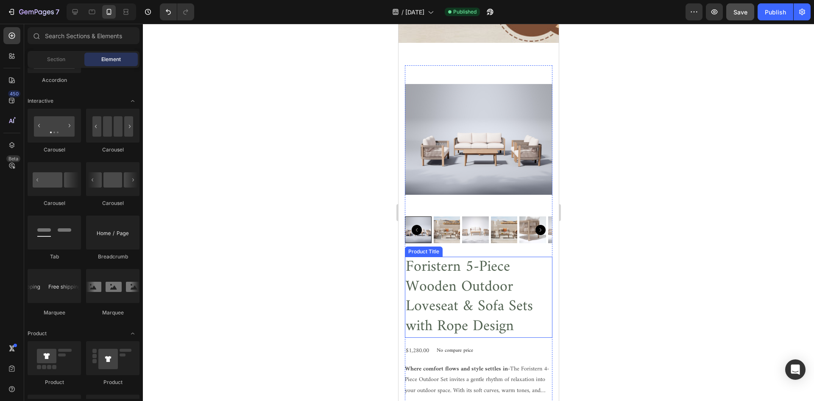
click at [521, 298] on h2 "Foristern 5-Piece Wooden Outdoor Loveseat & Sofa Sets with Rope Design" at bounding box center [478, 296] width 148 height 81
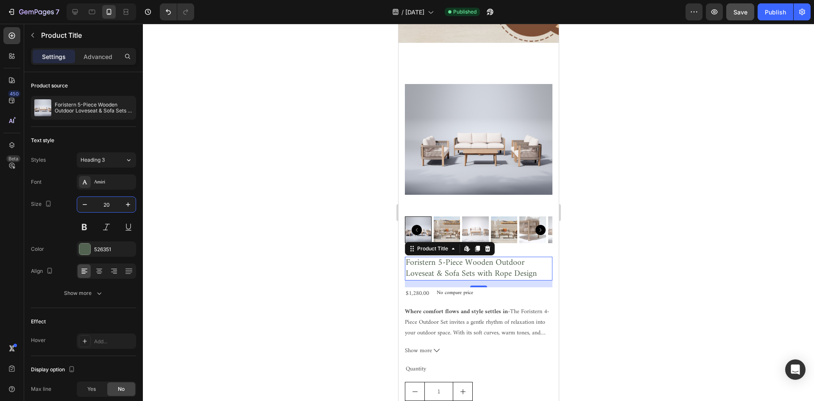
type input "20"
click at [193, 148] on div at bounding box center [478, 212] width 671 height 377
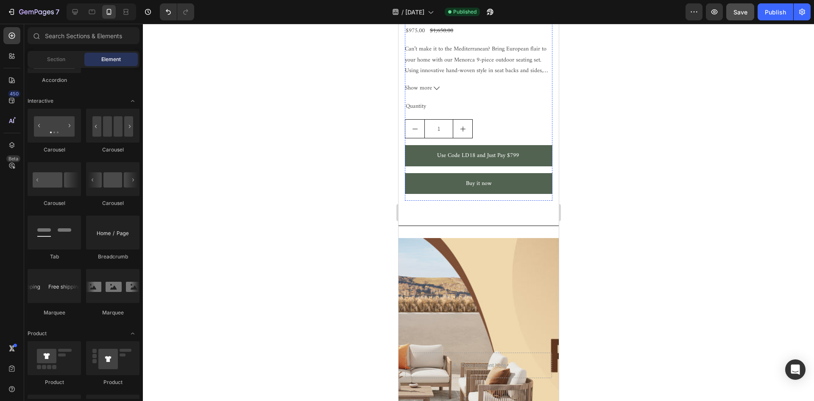
scroll to position [1521, 0]
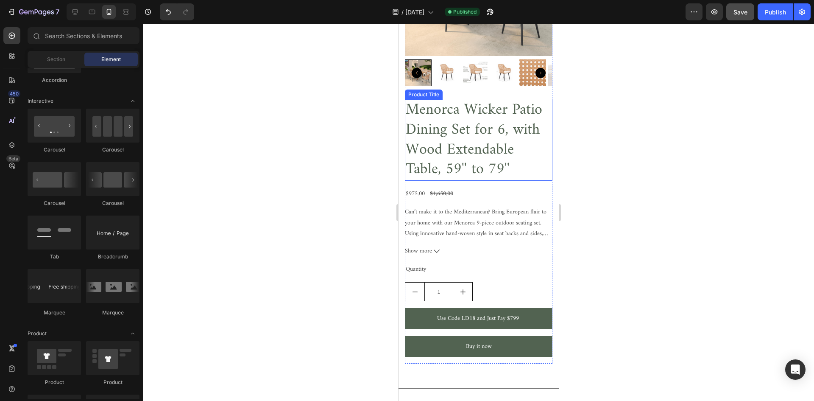
click at [489, 150] on h2 "Menorca Wicker Patio Dining Set for 6, with Wood Extendable Table, 59'' to 79''" at bounding box center [478, 140] width 148 height 81
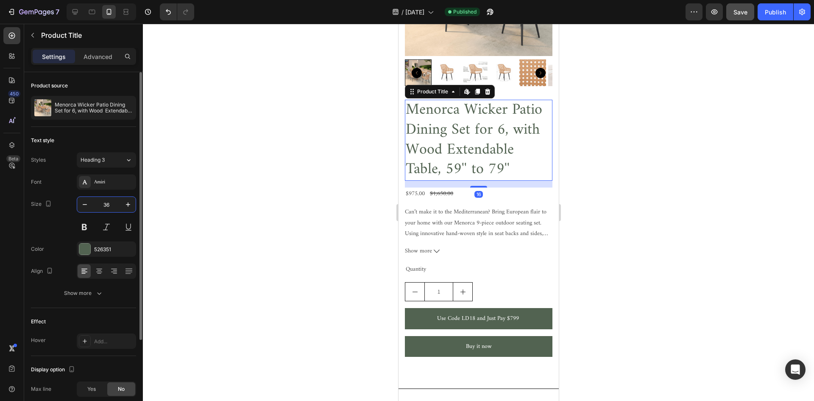
click at [113, 202] on input "36" at bounding box center [106, 204] width 28 height 15
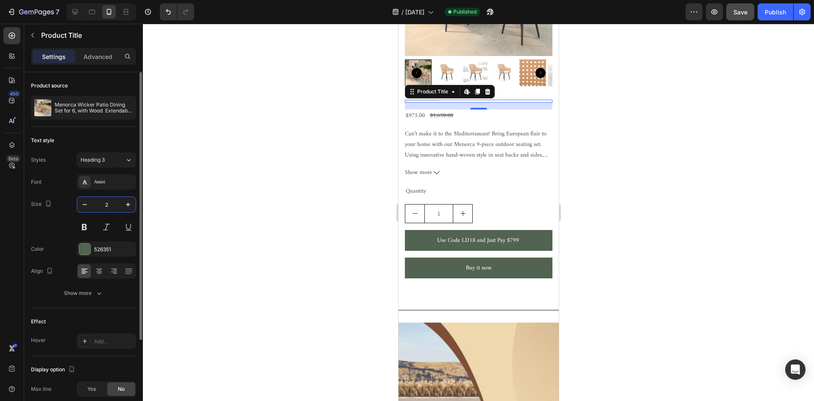
type input "20"
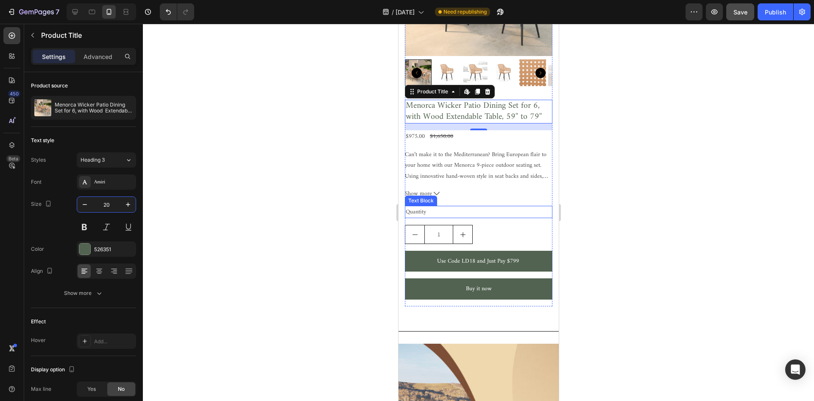
click at [467, 154] on p "Can’t make it to the Mediterranean? Bring European flair to your home with our …" at bounding box center [477, 197] width 146 height 96
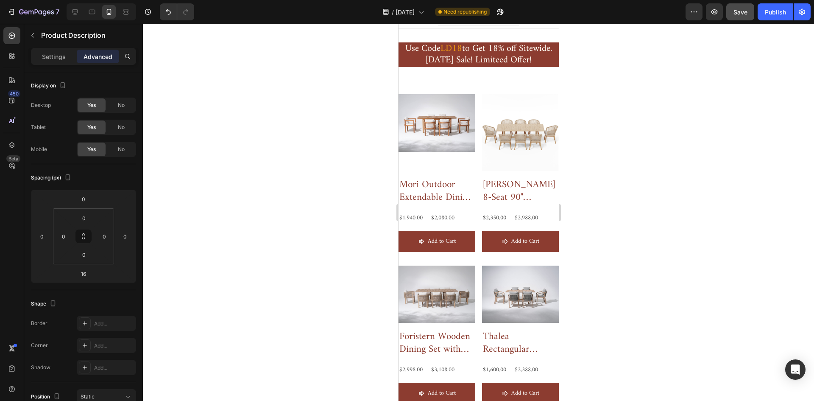
scroll to position [0, 0]
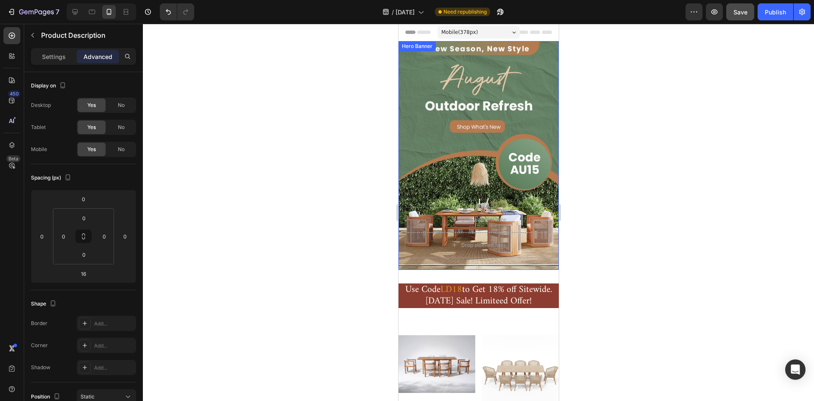
click at [528, 103] on div "Background Image" at bounding box center [478, 155] width 160 height 228
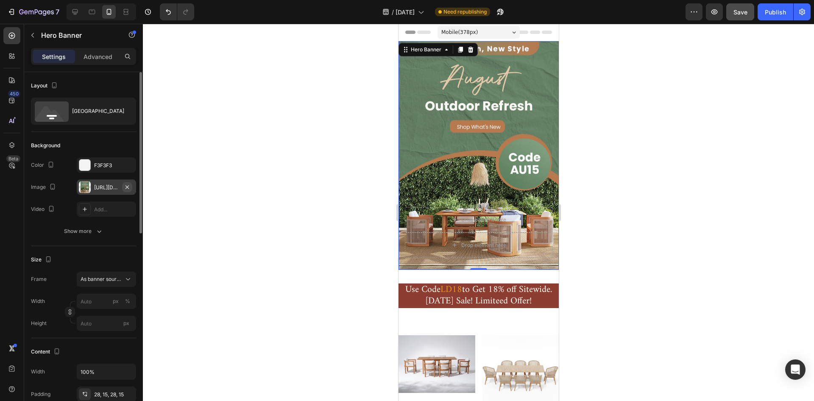
click at [127, 186] on icon "button" at bounding box center [127, 187] width 7 height 7
type input "100"
type input "Auto"
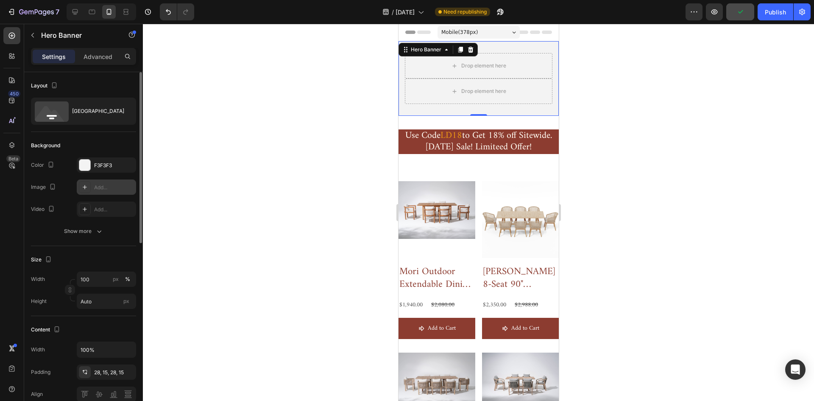
click at [102, 185] on div "Add..." at bounding box center [114, 188] width 40 height 8
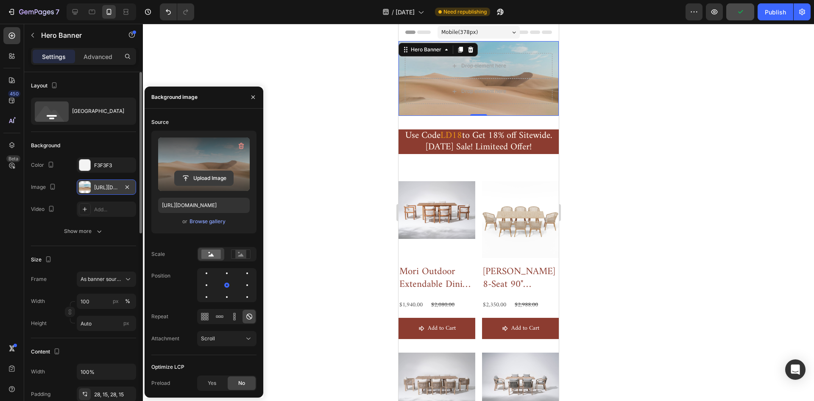
click at [198, 176] on input "file" at bounding box center [204, 178] width 58 height 14
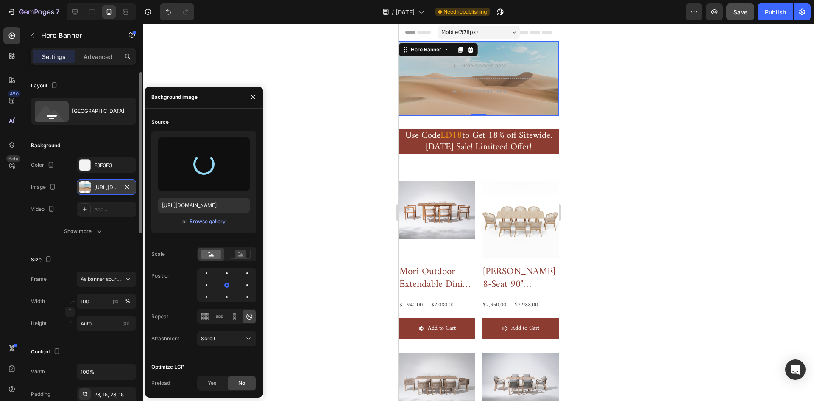
type input "[URL][DOMAIN_NAME]"
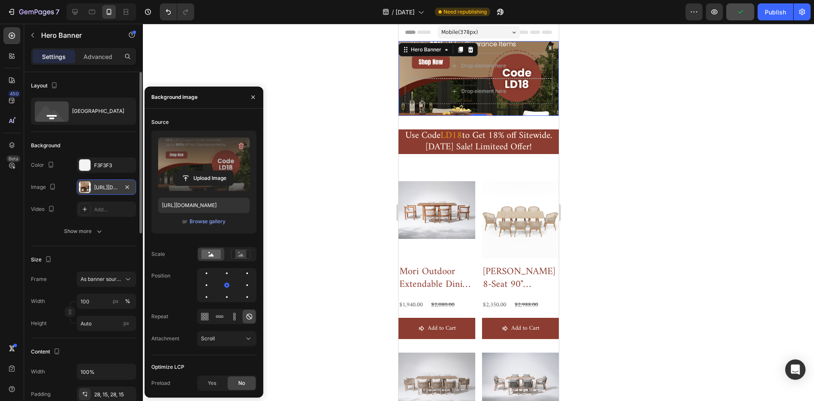
click at [122, 250] on div "Size Frame As banner source Width 100 px % Height Auto px" at bounding box center [83, 292] width 105 height 92
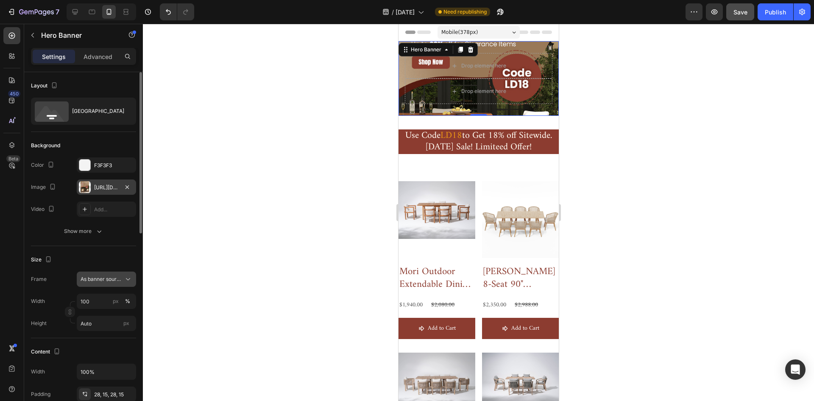
click at [123, 276] on div "As banner source" at bounding box center [107, 279] width 52 height 8
click at [102, 301] on span "As banner source" at bounding box center [101, 299] width 42 height 8
click at [110, 251] on div "Size Frame As banner source Width 100 px % Height Auto px" at bounding box center [83, 292] width 105 height 92
click at [116, 280] on span "As banner source" at bounding box center [102, 279] width 42 height 8
click at [103, 316] on div "Custom" at bounding box center [104, 315] width 49 height 8
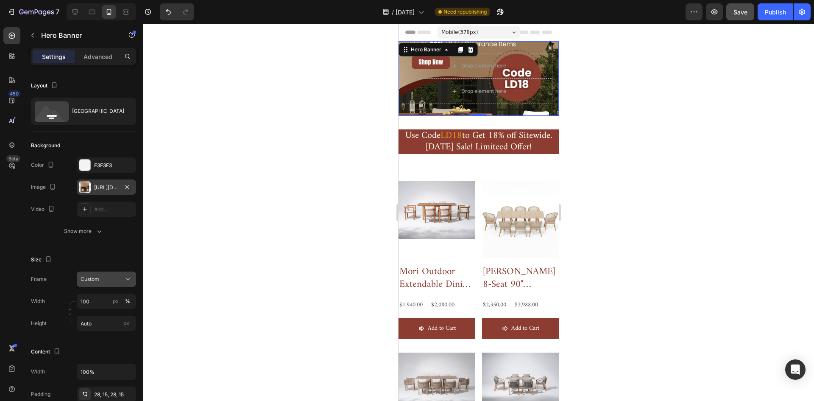
click at [106, 281] on div "Custom" at bounding box center [102, 279] width 42 height 8
click at [105, 299] on span "As banner source" at bounding box center [101, 299] width 42 height 8
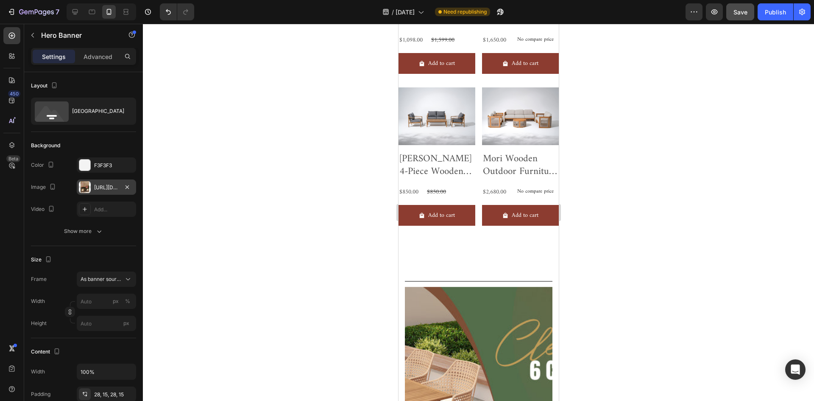
scroll to position [805, 0]
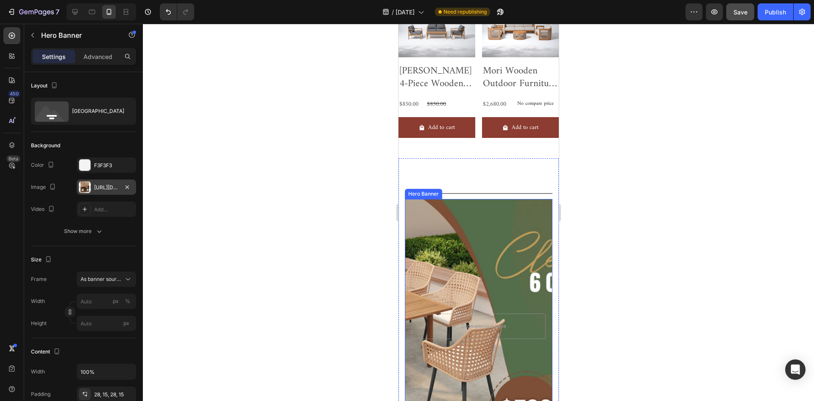
click at [491, 208] on div "Background Image" at bounding box center [478, 326] width 148 height 254
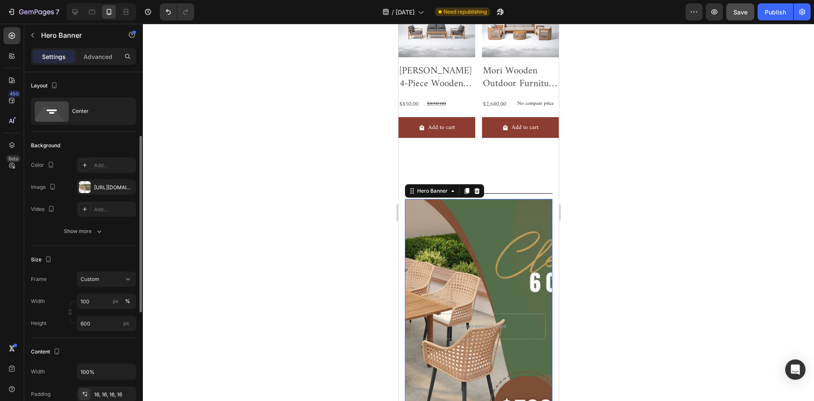
scroll to position [42, 0]
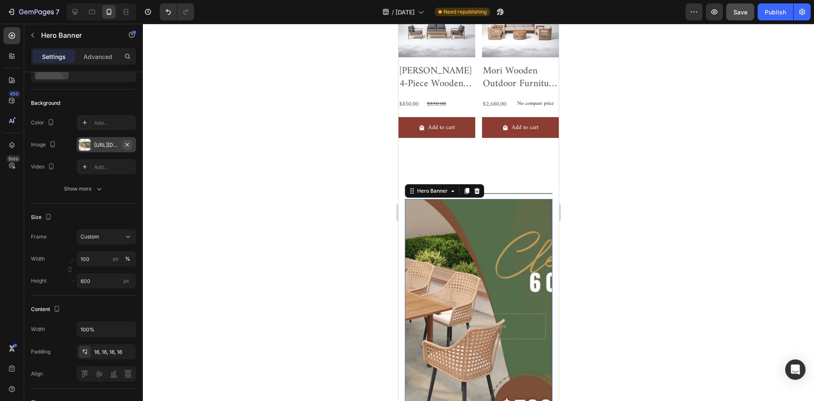
click at [131, 145] on button "button" at bounding box center [127, 144] width 10 height 10
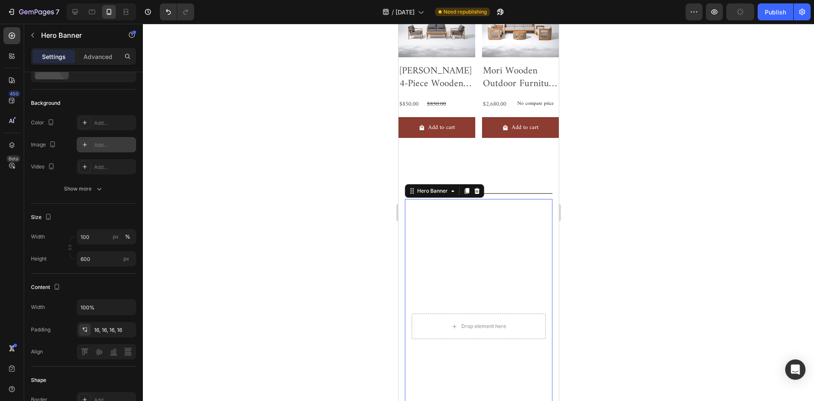
click at [106, 145] on div "Add..." at bounding box center [114, 145] width 40 height 8
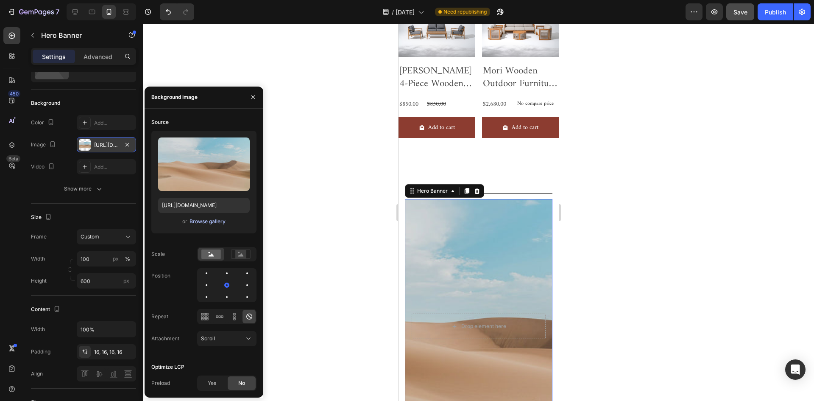
click at [207, 223] on div "Browse gallery" at bounding box center [207, 221] width 36 height 8
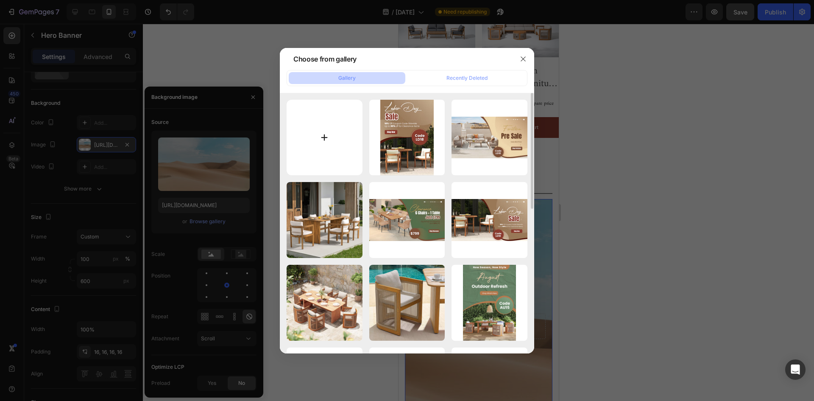
click at [328, 135] on input "file" at bounding box center [325, 138] width 76 height 76
type input "C:\fakepath\0826-8月特卖491-3.jpg"
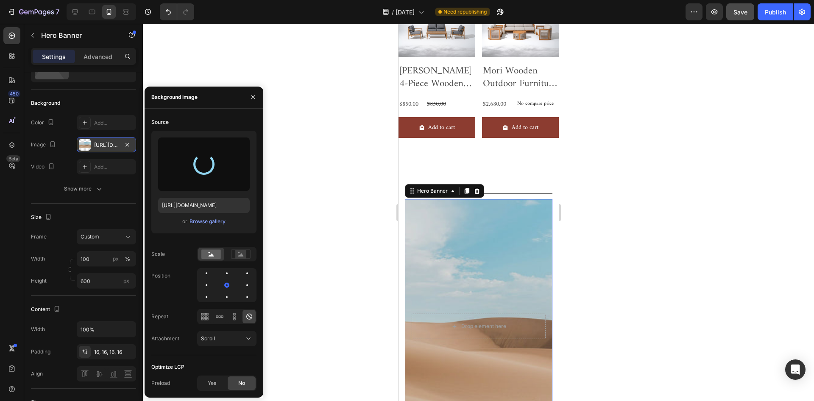
type input "[URL][DOMAIN_NAME]"
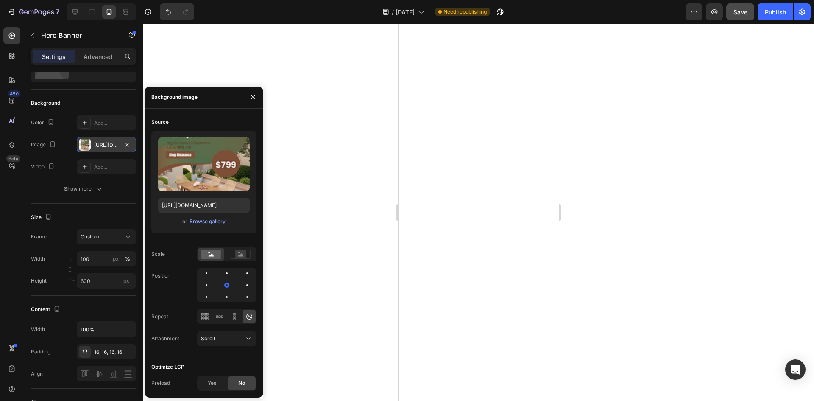
scroll to position [0, 0]
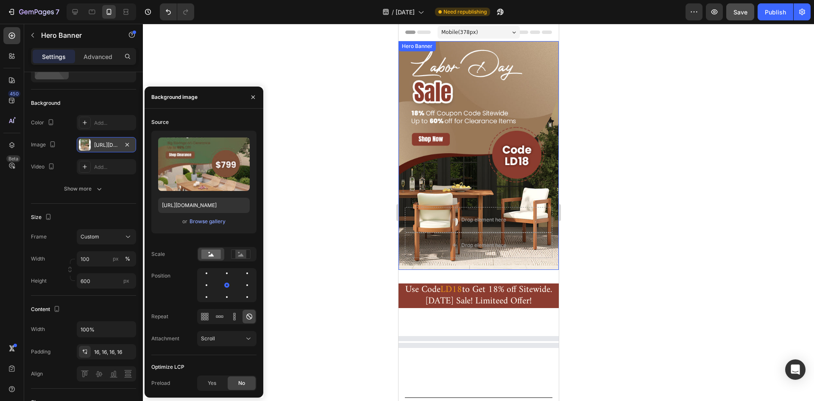
click at [525, 77] on div "Background Image" at bounding box center [478, 155] width 160 height 228
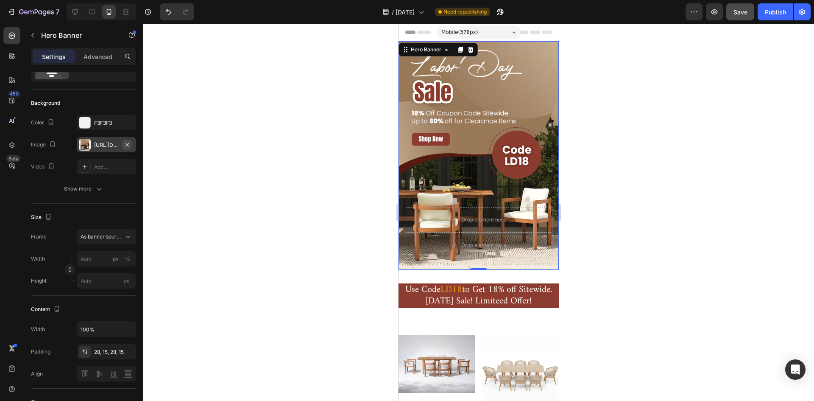
click at [128, 144] on icon "button" at bounding box center [126, 143] width 3 height 3
type input "100"
type input "Auto"
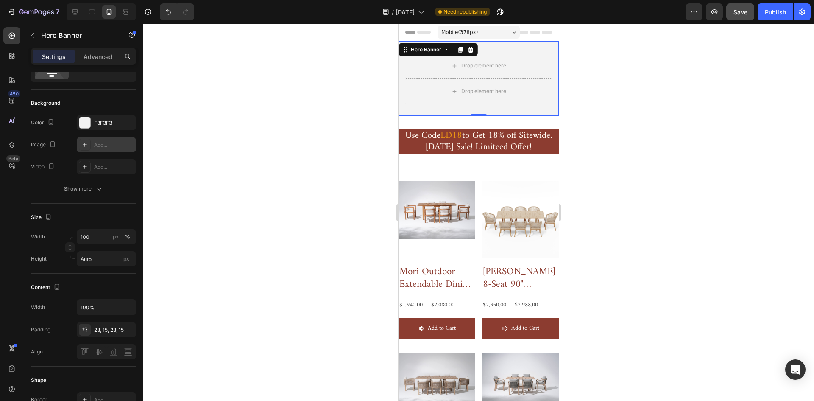
click at [97, 145] on div "Add..." at bounding box center [114, 145] width 40 height 8
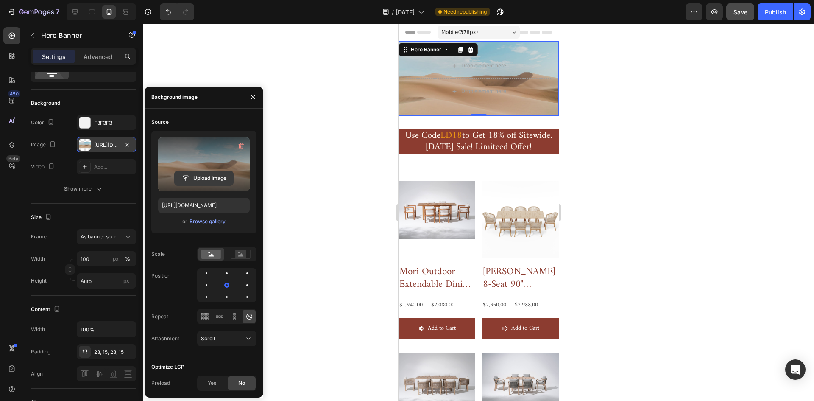
click at [201, 178] on input "file" at bounding box center [204, 178] width 58 height 14
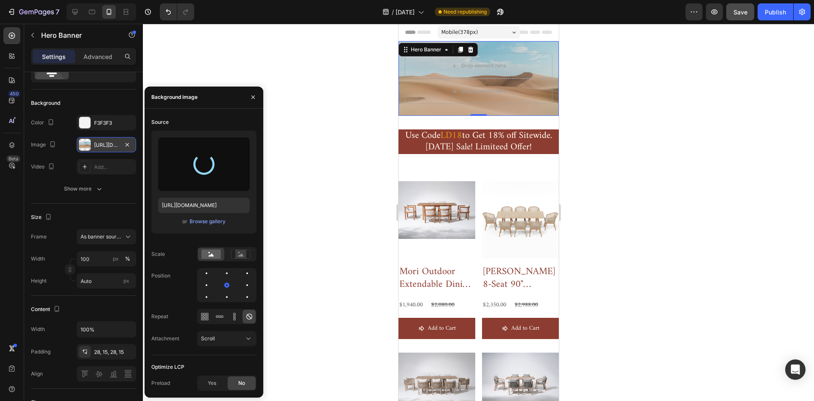
type input "[URL][DOMAIN_NAME]"
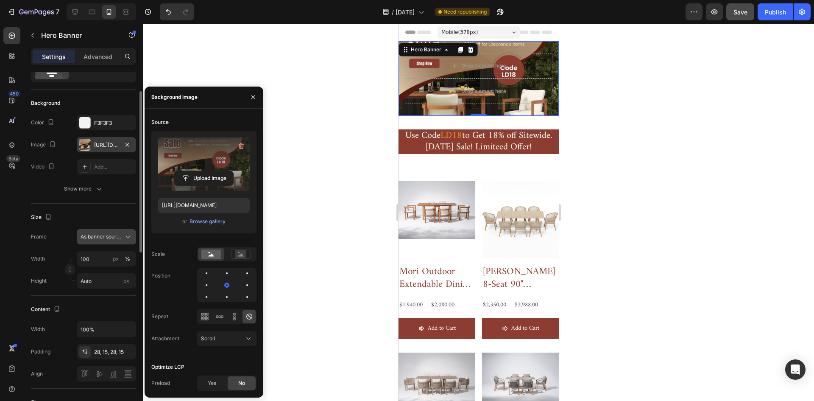
click at [107, 236] on span "As banner source" at bounding box center [102, 237] width 42 height 8
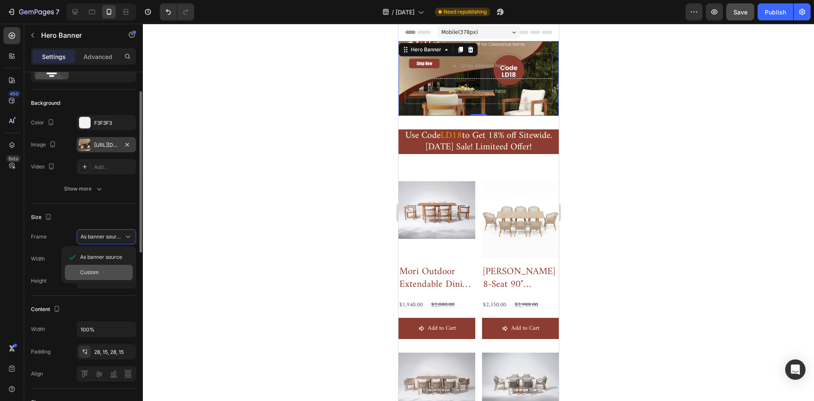
click at [105, 270] on div "Custom" at bounding box center [104, 272] width 49 height 8
click at [107, 239] on div "Custom" at bounding box center [102, 237] width 42 height 8
click at [106, 253] on span "As banner source" at bounding box center [101, 257] width 42 height 8
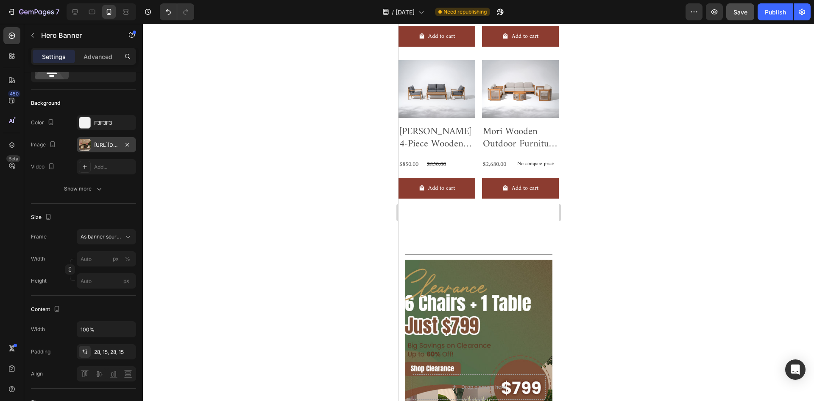
scroll to position [763, 0]
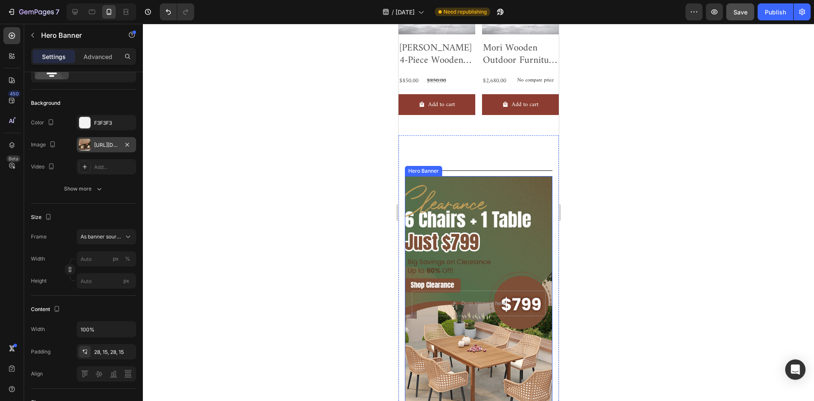
click at [532, 184] on div "Background Image" at bounding box center [478, 303] width 148 height 254
click at [100, 145] on div "[URL][DOMAIN_NAME]" at bounding box center [106, 145] width 25 height 8
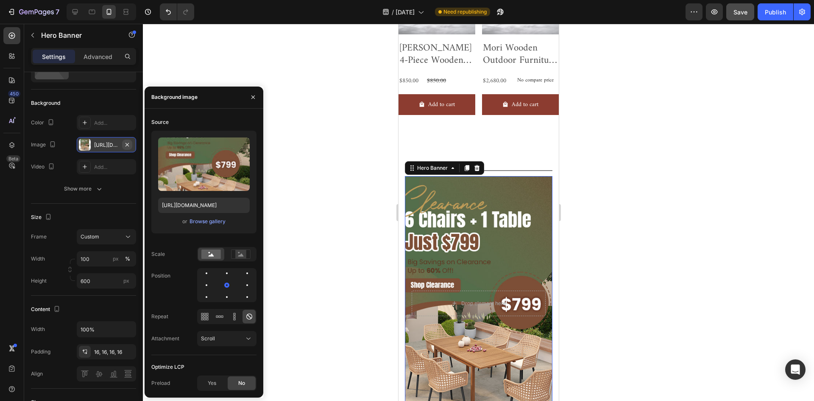
click at [130, 143] on icon "button" at bounding box center [127, 144] width 7 height 7
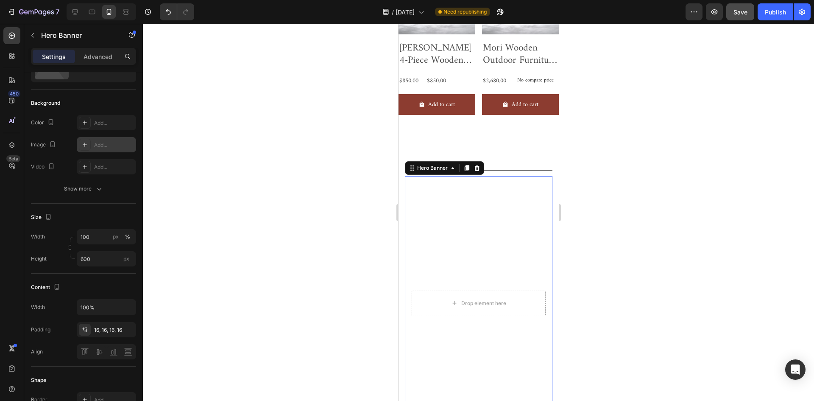
click at [110, 142] on div "Add..." at bounding box center [114, 145] width 40 height 8
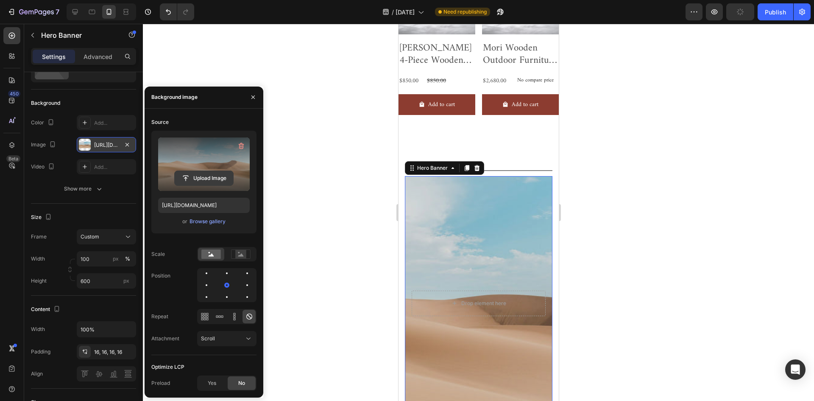
click at [212, 178] on input "file" at bounding box center [204, 178] width 58 height 14
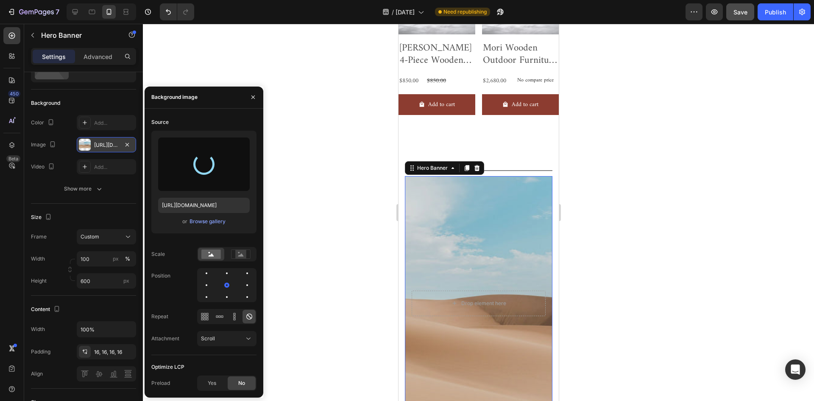
type input "[URL][DOMAIN_NAME]"
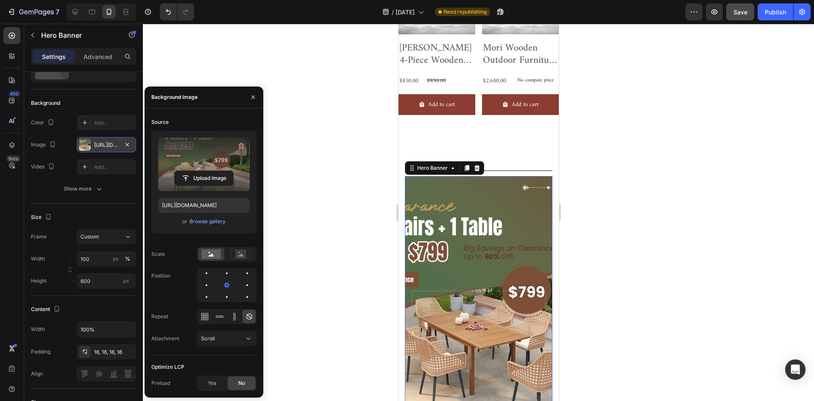
scroll to position [793, 0]
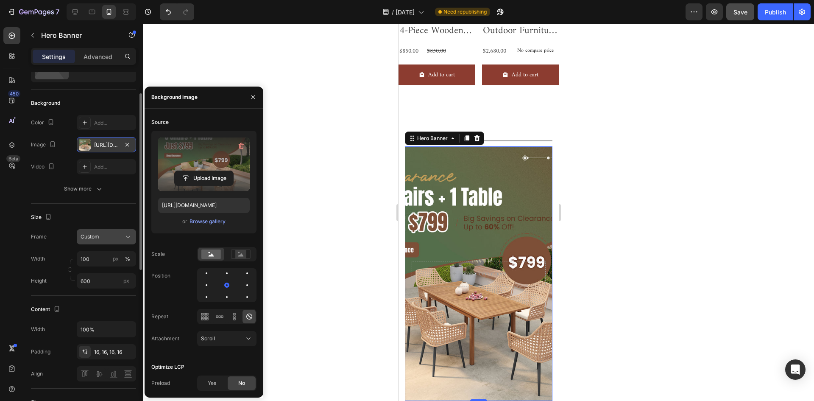
click at [105, 236] on div "Custom" at bounding box center [102, 237] width 42 height 8
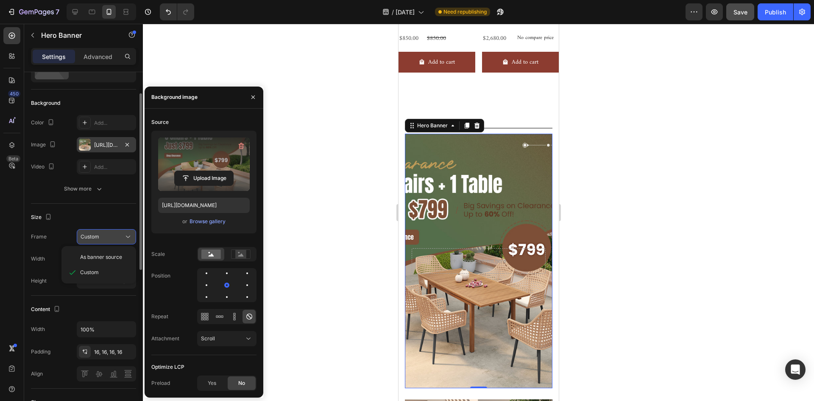
click at [120, 237] on div "Custom" at bounding box center [102, 237] width 42 height 8
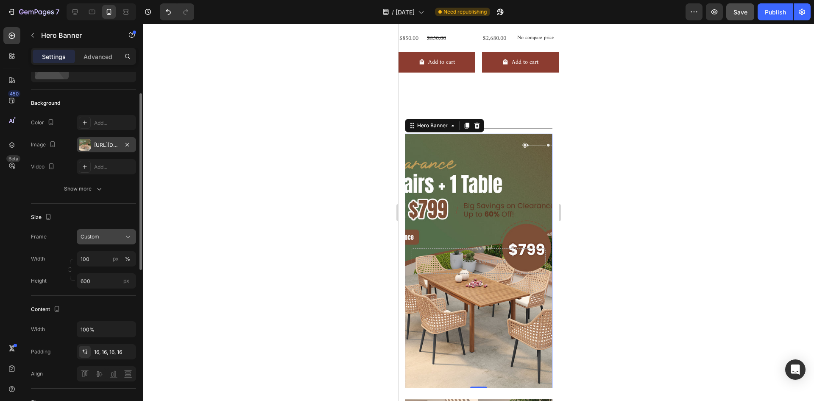
click at [114, 237] on div "Custom" at bounding box center [102, 237] width 42 height 8
click at [110, 253] on div "As banner source" at bounding box center [99, 256] width 68 height 15
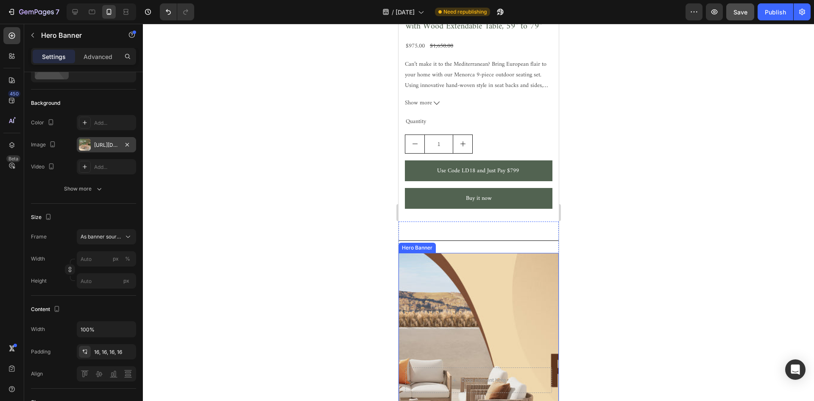
scroll to position [1334, 0]
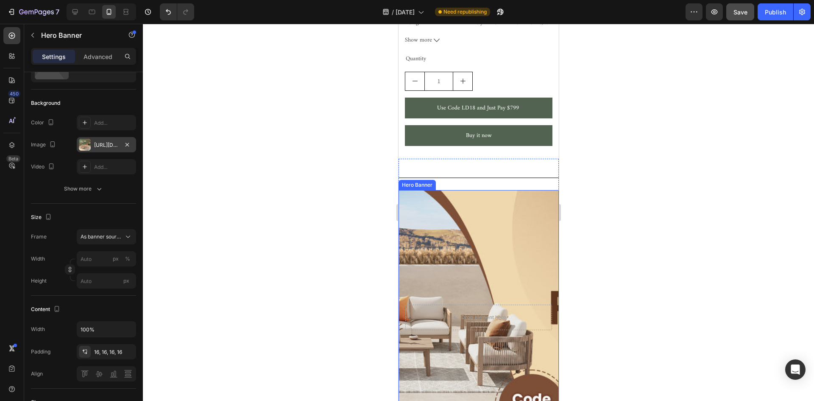
click at [516, 219] on div "Background Image" at bounding box center [478, 317] width 160 height 254
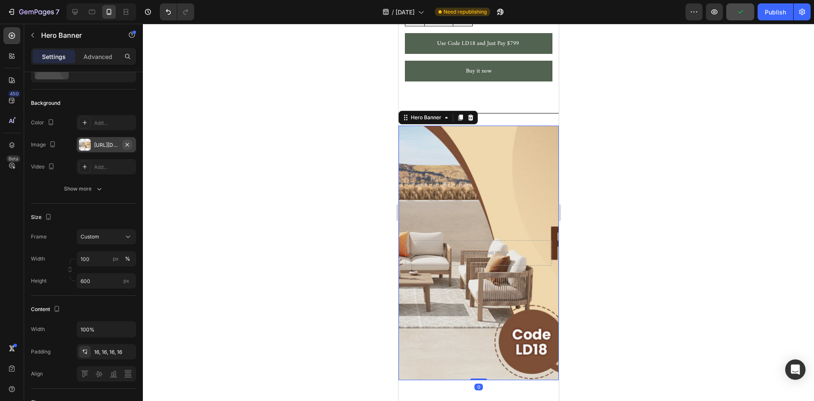
click at [130, 143] on icon "button" at bounding box center [127, 144] width 7 height 7
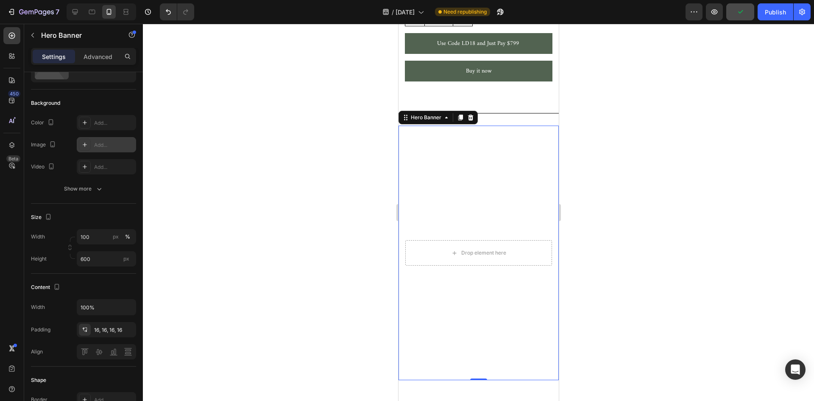
click at [103, 145] on div "Add..." at bounding box center [114, 145] width 40 height 8
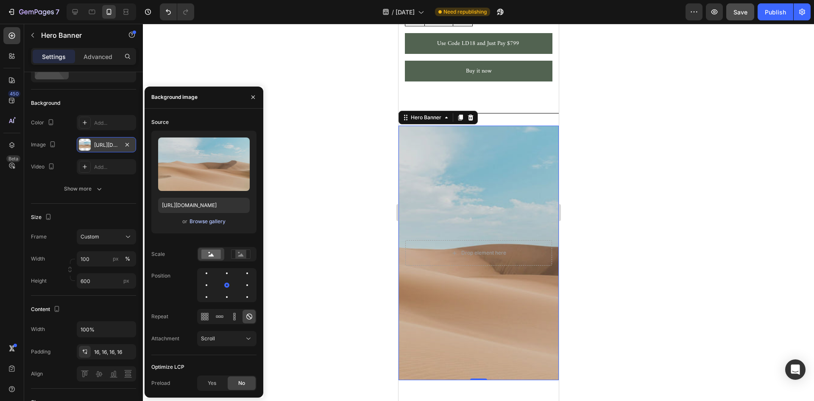
click at [206, 219] on div "Browse gallery" at bounding box center [207, 221] width 36 height 8
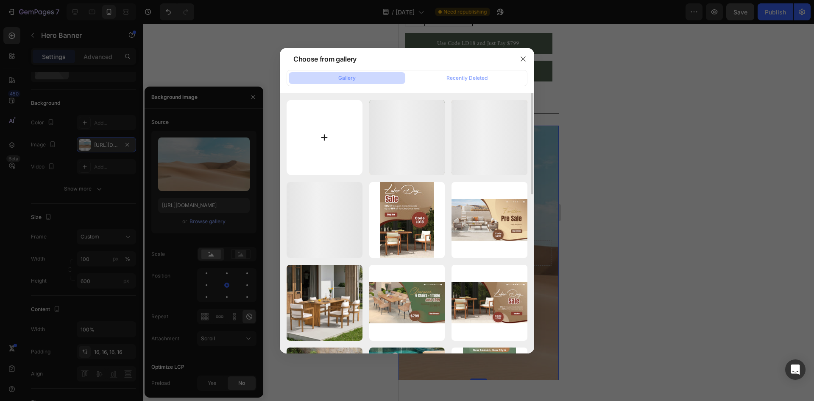
click at [303, 131] on input "file" at bounding box center [325, 138] width 76 height 76
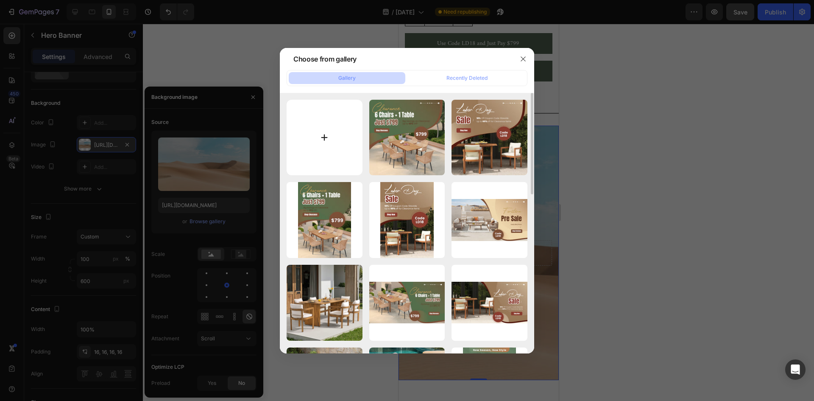
type input "C:\fakepath\0826-8月特卖1200-2.jpg"
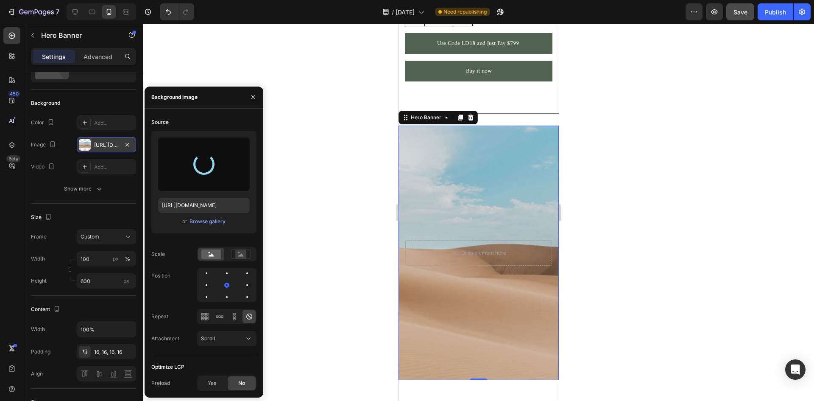
type input "[URL][DOMAIN_NAME]"
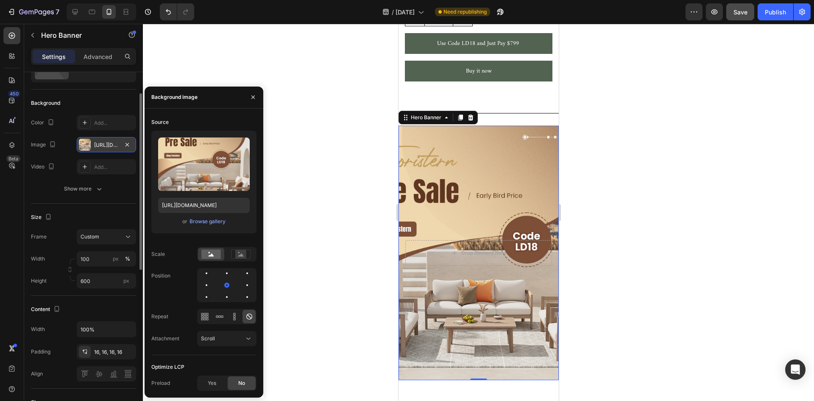
click at [115, 222] on div "Size" at bounding box center [83, 217] width 105 height 14
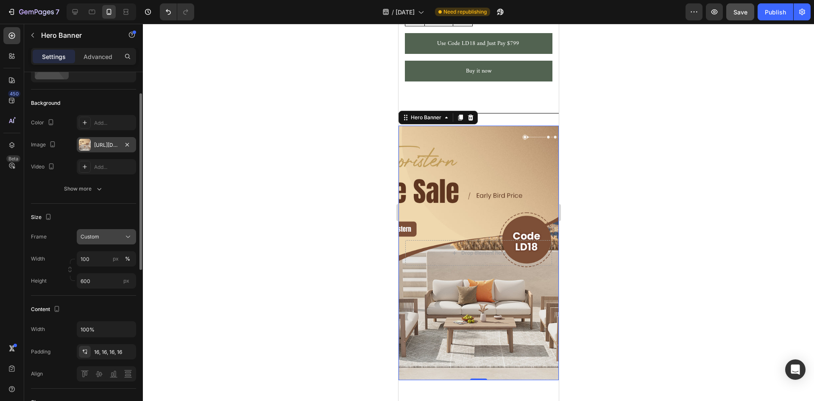
click at [109, 243] on button "Custom" at bounding box center [106, 236] width 59 height 15
click at [105, 259] on span "As banner source" at bounding box center [101, 257] width 42 height 8
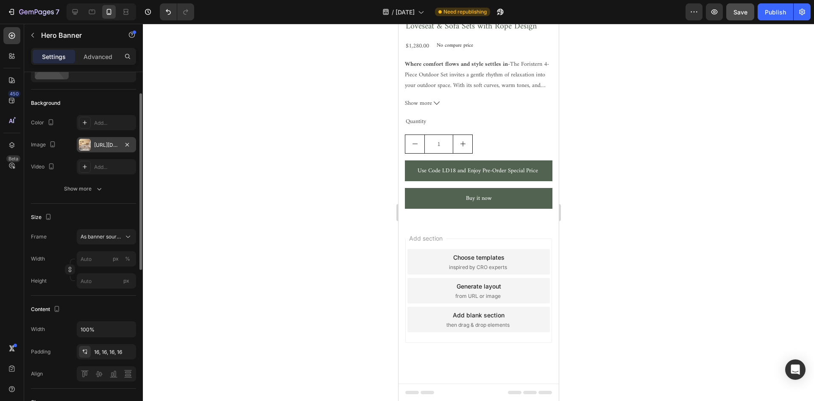
scroll to position [1881, 0]
click at [735, 9] on span "Save" at bounding box center [740, 11] width 14 height 7
click at [777, 13] on div "Publish" at bounding box center [775, 12] width 21 height 9
click at [206, 122] on div at bounding box center [478, 212] width 671 height 377
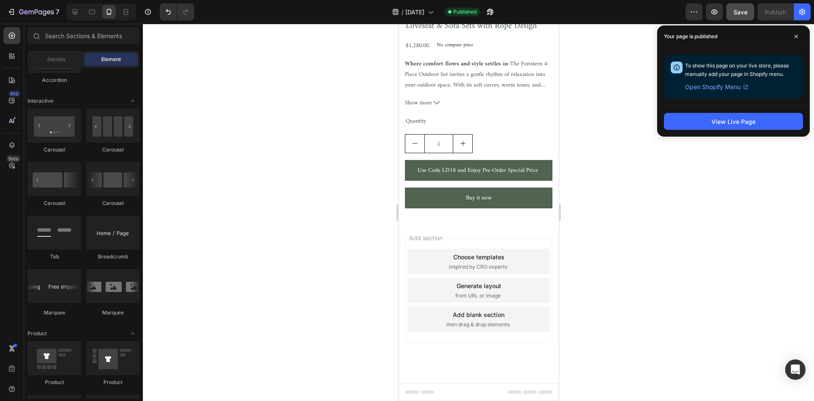
drag, startPoint x: 220, startPoint y: 203, endPoint x: 226, endPoint y: 203, distance: 5.9
click at [220, 203] on div at bounding box center [478, 212] width 671 height 377
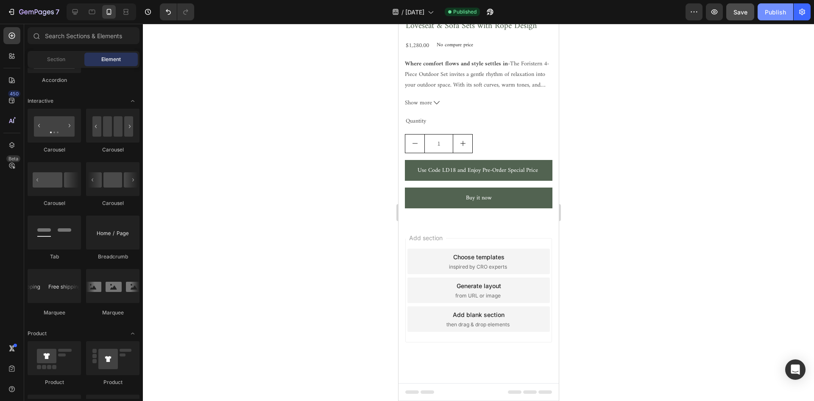
click at [782, 13] on div "Publish" at bounding box center [775, 12] width 21 height 9
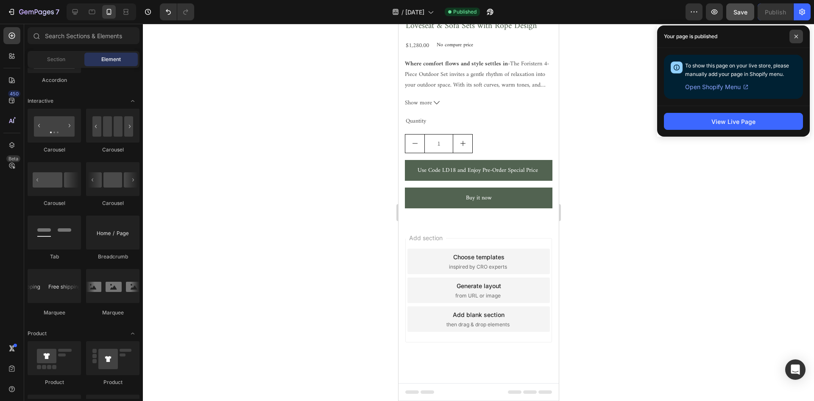
click at [794, 37] on icon at bounding box center [796, 36] width 4 height 4
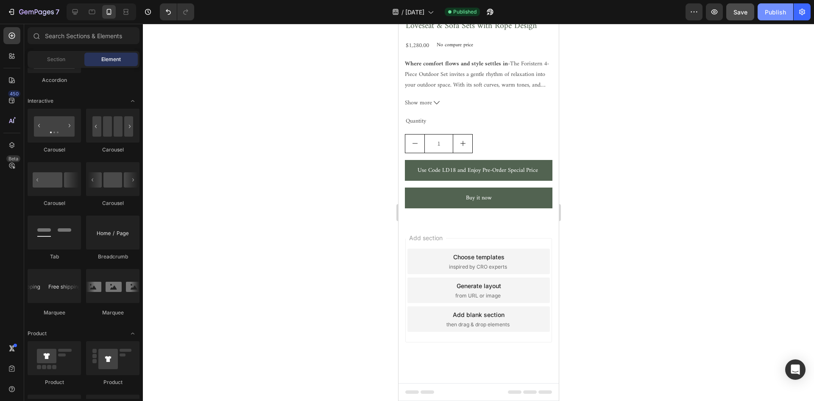
click at [767, 8] on div "Publish" at bounding box center [775, 12] width 21 height 9
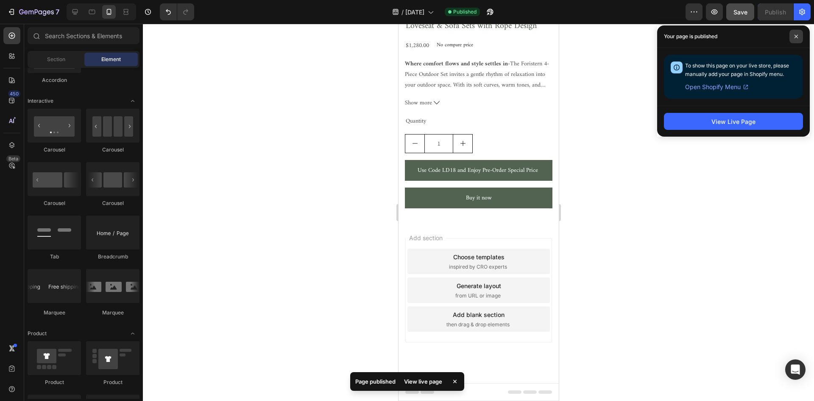
click at [794, 36] on icon at bounding box center [796, 36] width 4 height 4
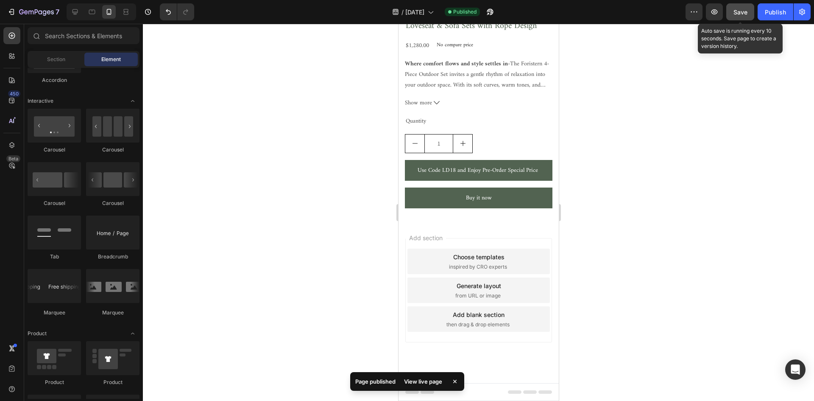
click at [741, 11] on span "Save" at bounding box center [740, 11] width 14 height 7
